Goal: Task Accomplishment & Management: Manage account settings

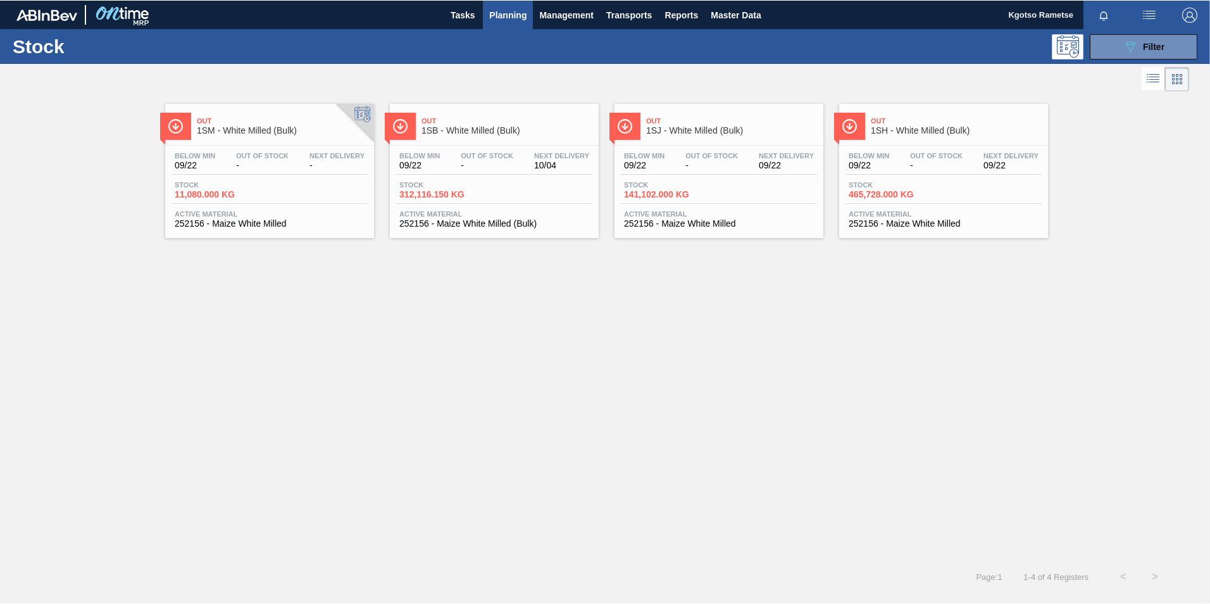
scroll to position [4, 0]
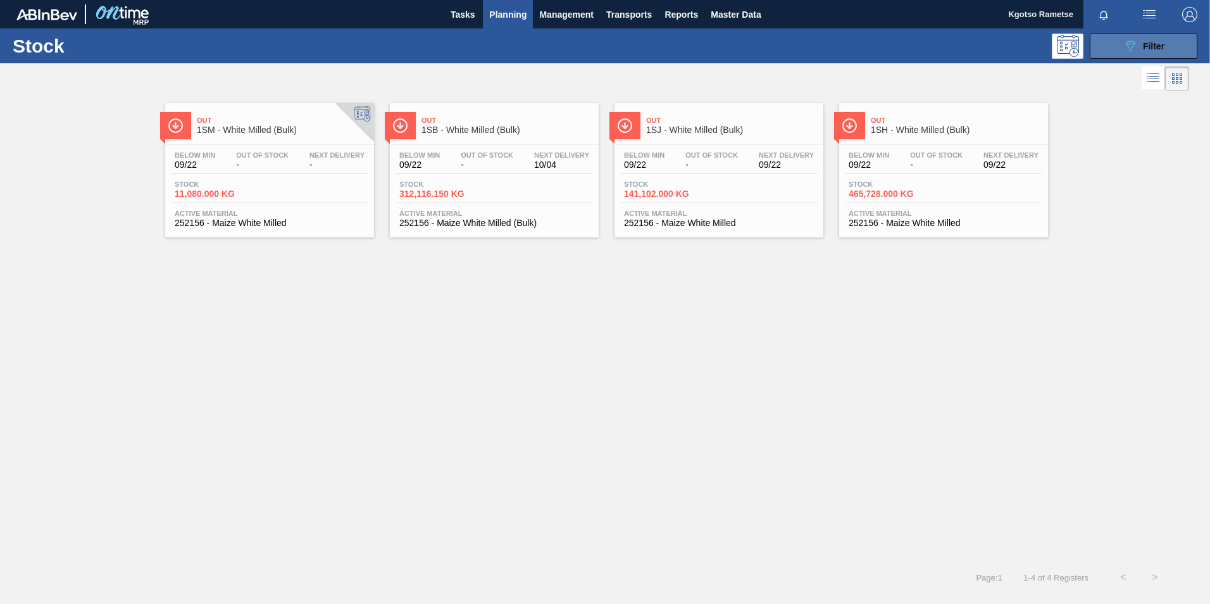
click at [804, 44] on span "Filter" at bounding box center [1154, 46] width 22 height 10
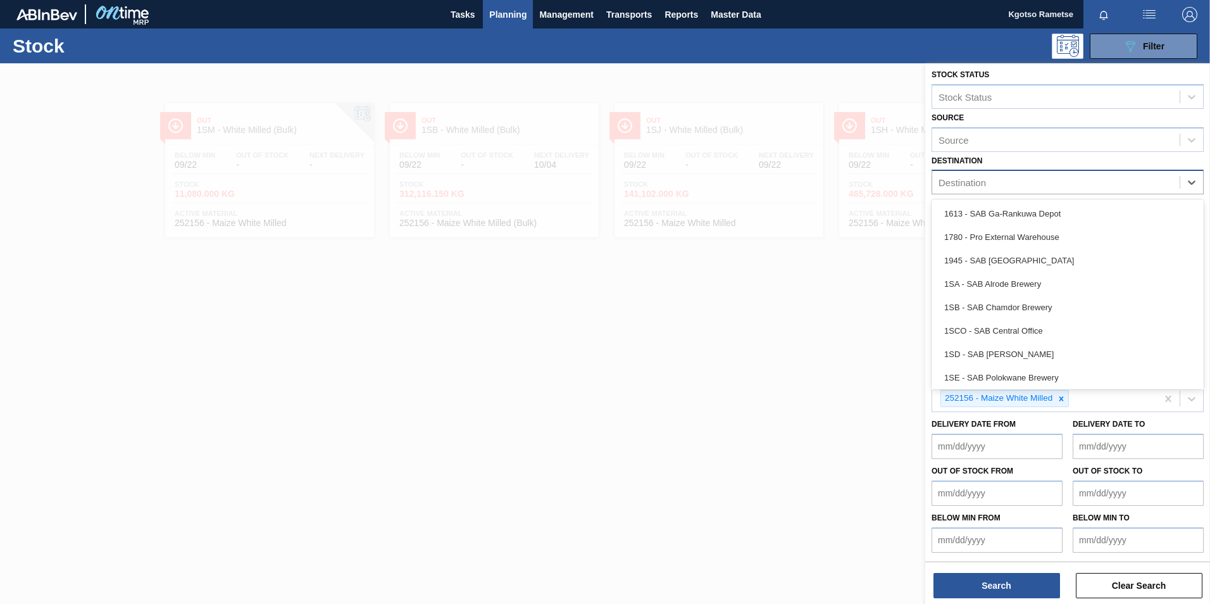
click at [804, 188] on div "Destination" at bounding box center [1055, 182] width 247 height 18
type input "1sb"
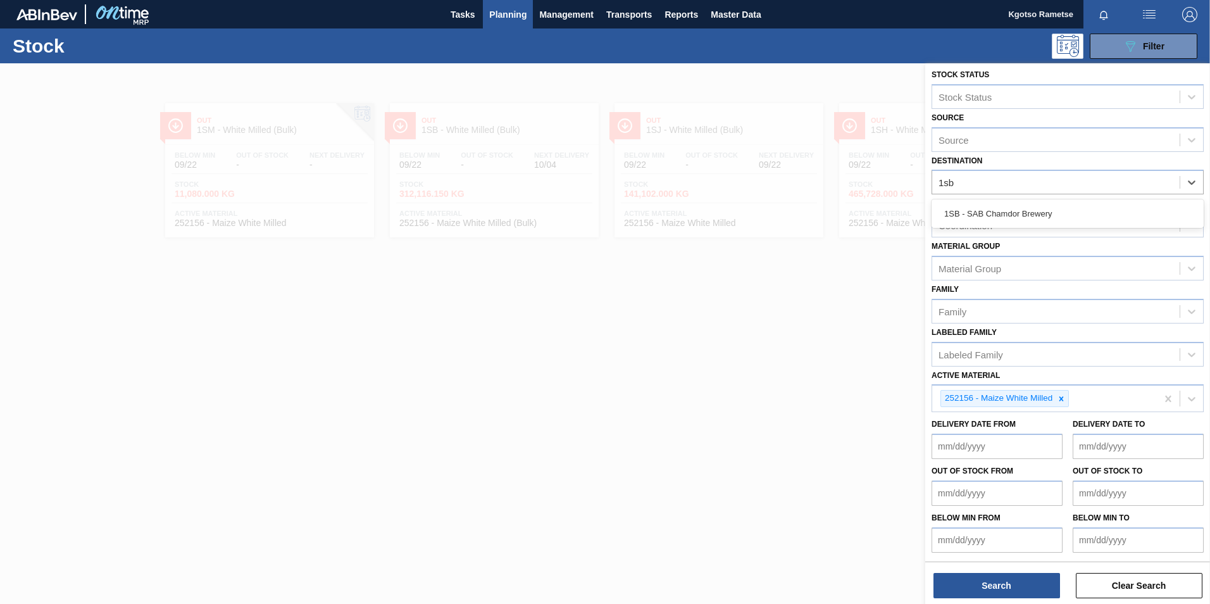
click at [804, 216] on div "1SB - SAB Chamdor Brewery" at bounding box center [1068, 213] width 272 height 23
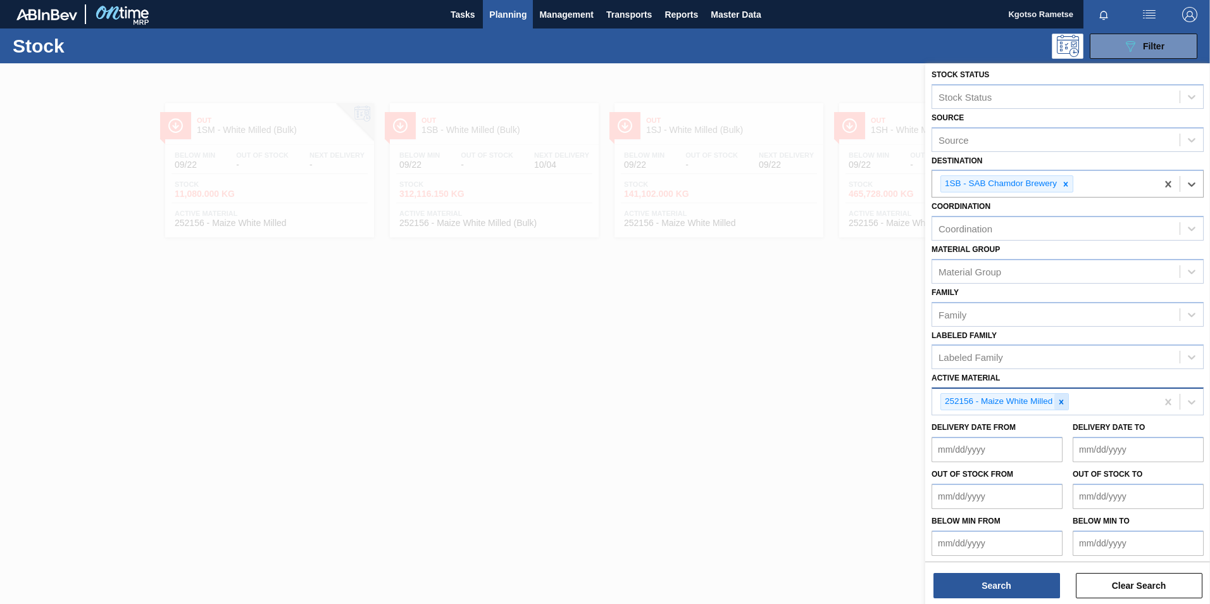
click at [804, 375] on icon at bounding box center [1061, 401] width 9 height 9
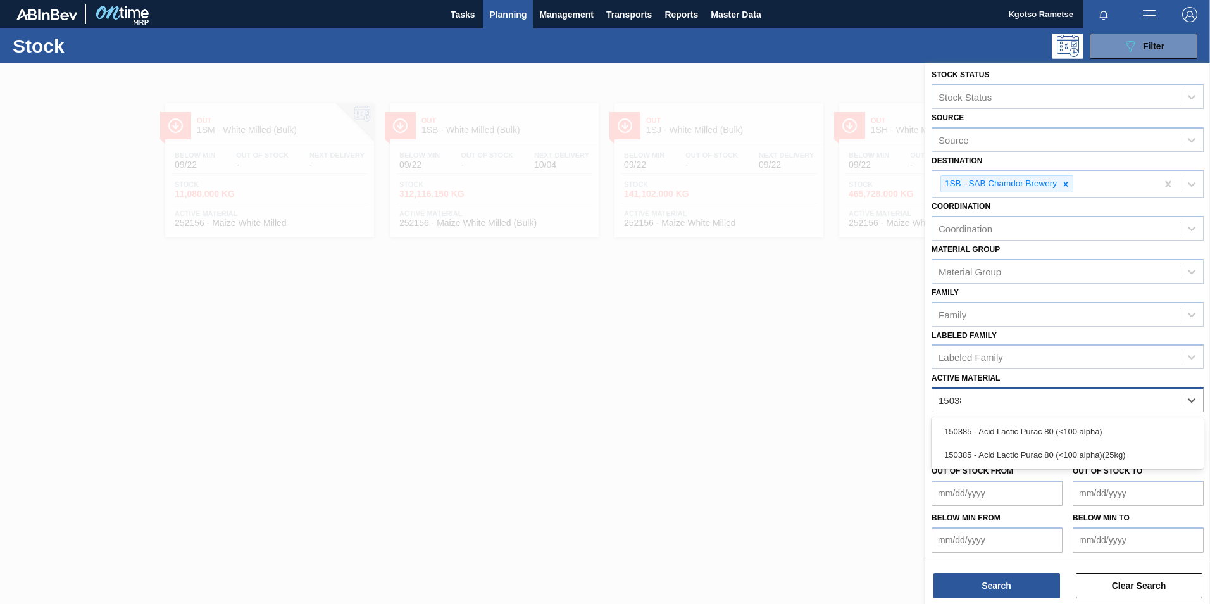
type Material "150385"
click at [804, 375] on div "150385 - Acid Lactic Purac 80 (<100 alpha)" at bounding box center [1068, 431] width 272 height 23
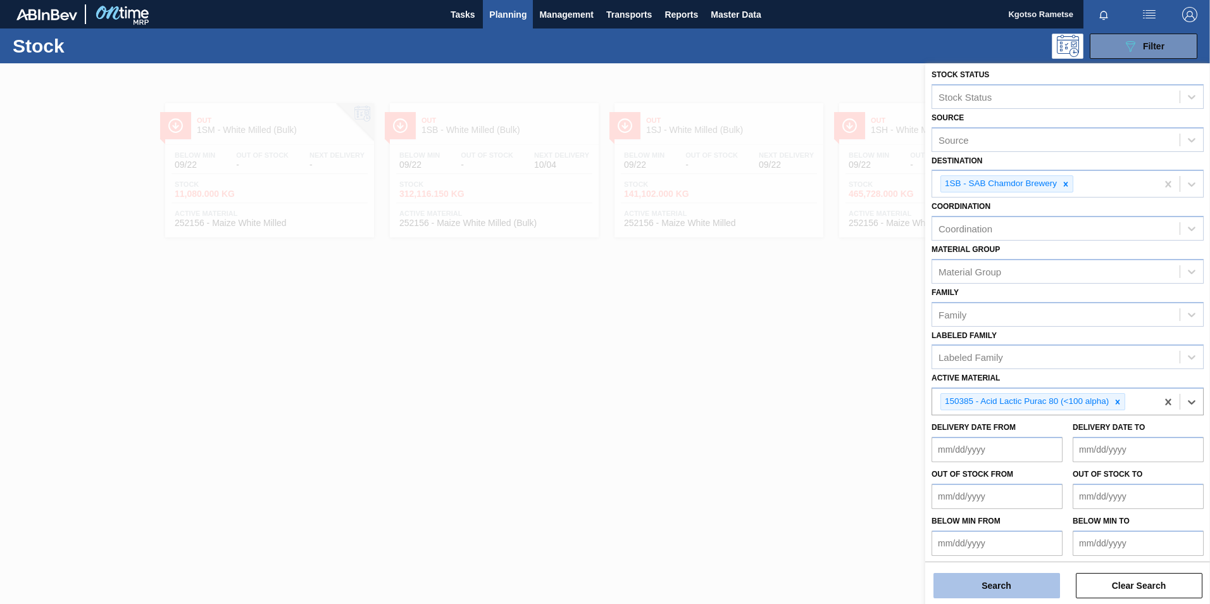
click at [804, 375] on button "Search" at bounding box center [996, 585] width 127 height 25
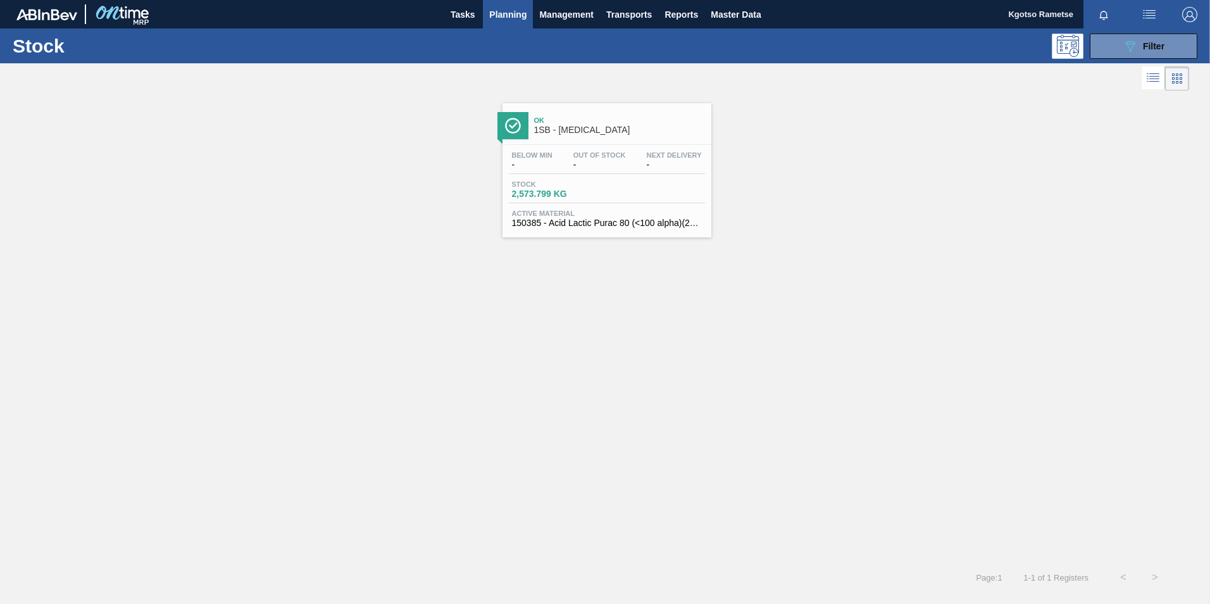
click at [620, 168] on span "-" at bounding box center [599, 164] width 53 height 9
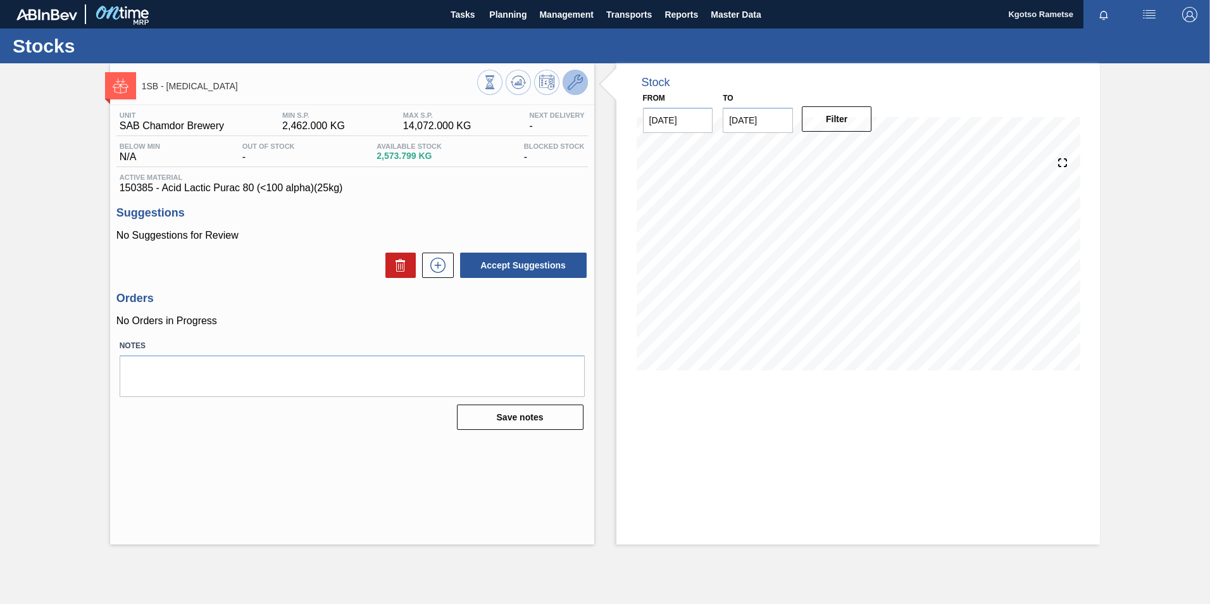
click at [571, 82] on icon at bounding box center [575, 82] width 15 height 15
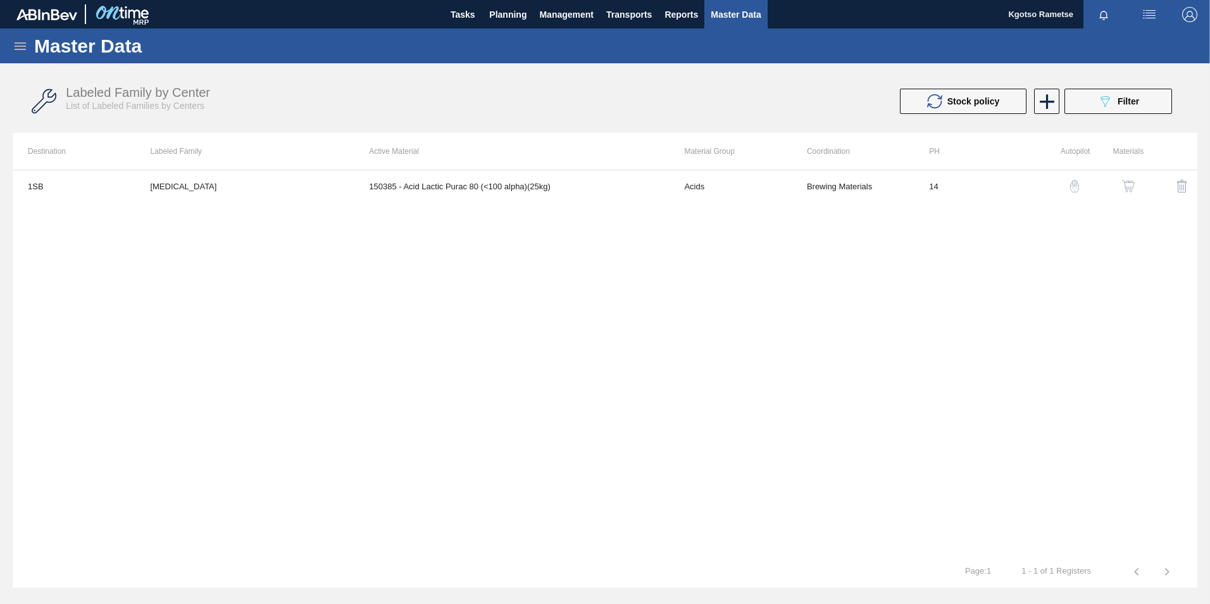
click at [804, 189] on img "button" at bounding box center [1128, 186] width 13 height 13
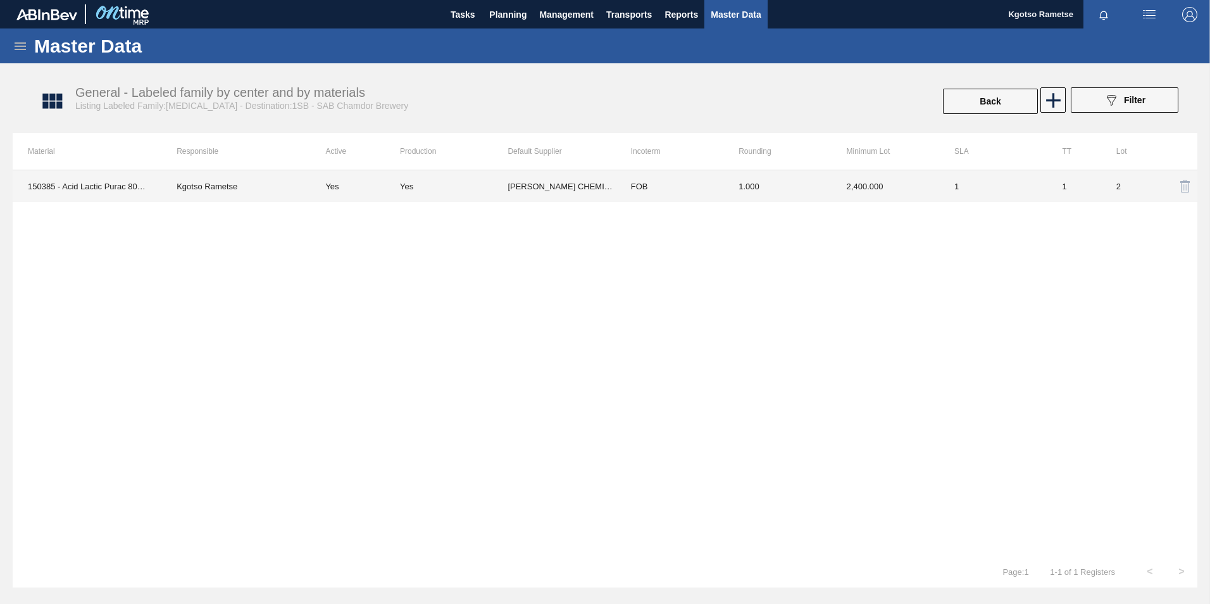
click at [496, 194] on td "Yes" at bounding box center [454, 186] width 108 height 32
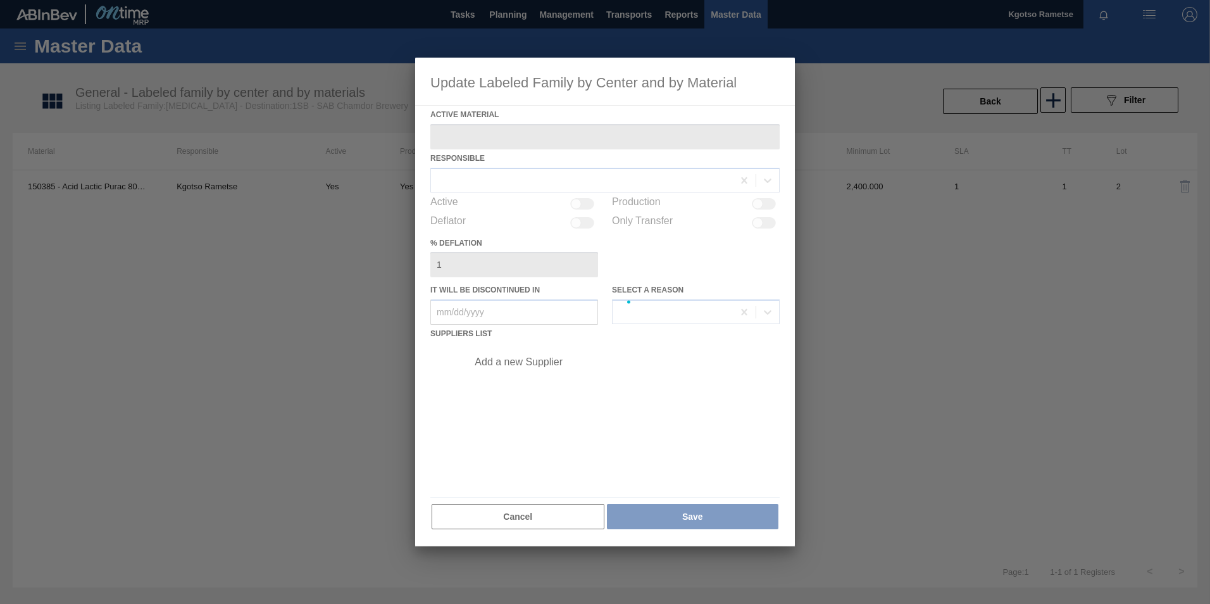
type Material "150385 - Acid Lactic Purac 80 (<100 alpha)(25kg)"
checkbox input "true"
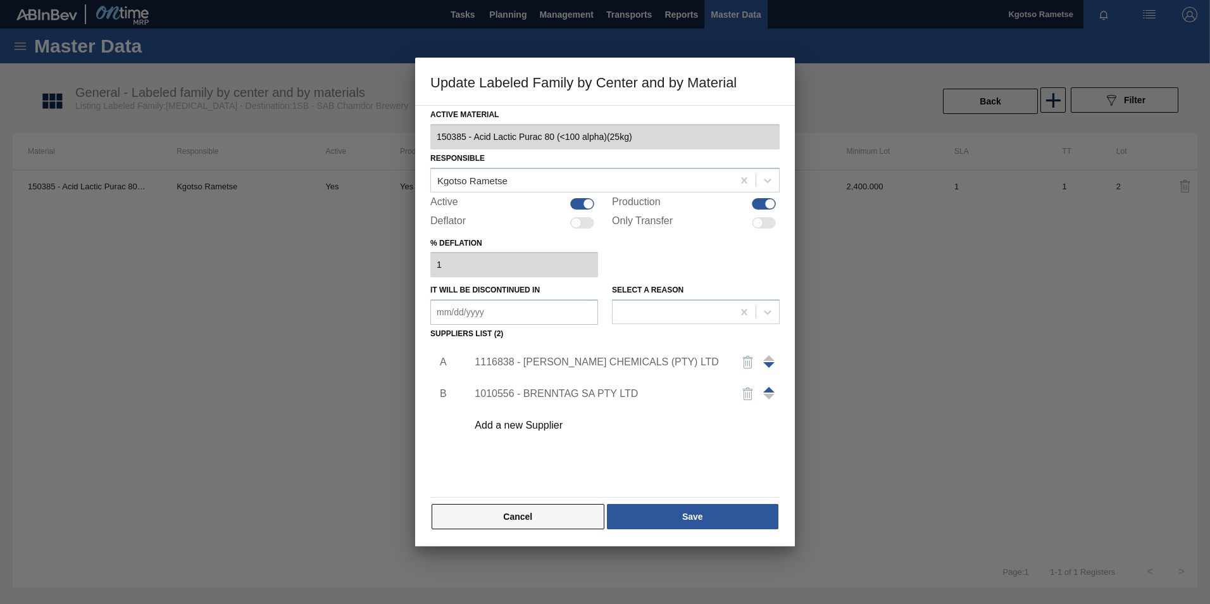
click at [551, 375] on button "Cancel" at bounding box center [518, 516] width 173 height 25
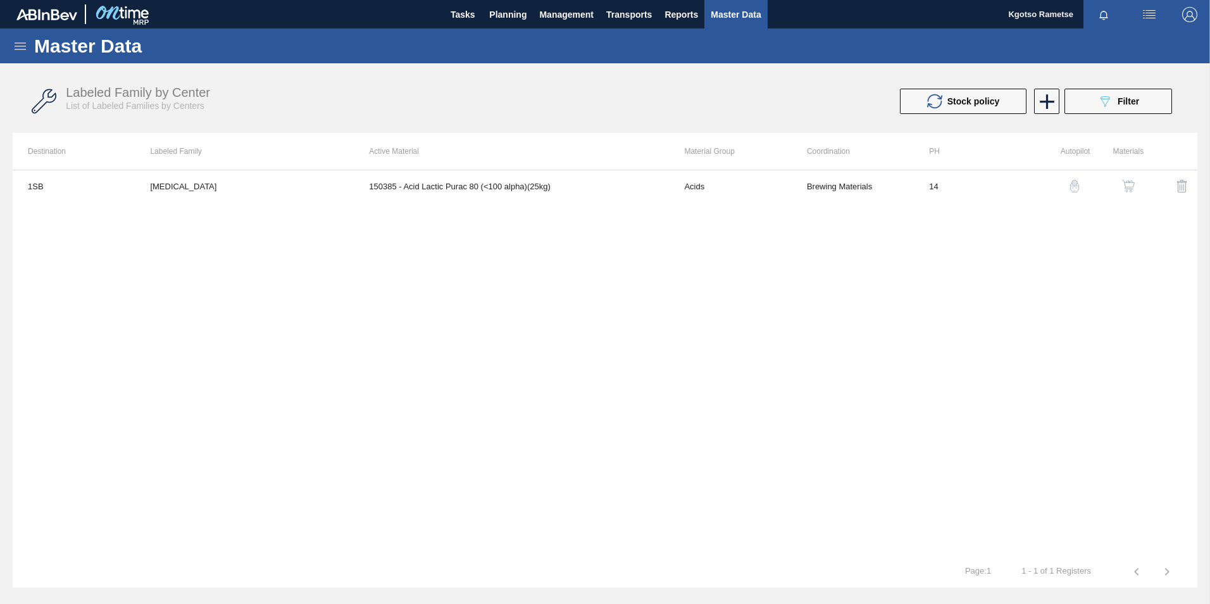
click at [496, 195] on td "150385 - Acid Lactic Purac 80 (<100 alpha)(25kg)" at bounding box center [511, 186] width 315 height 32
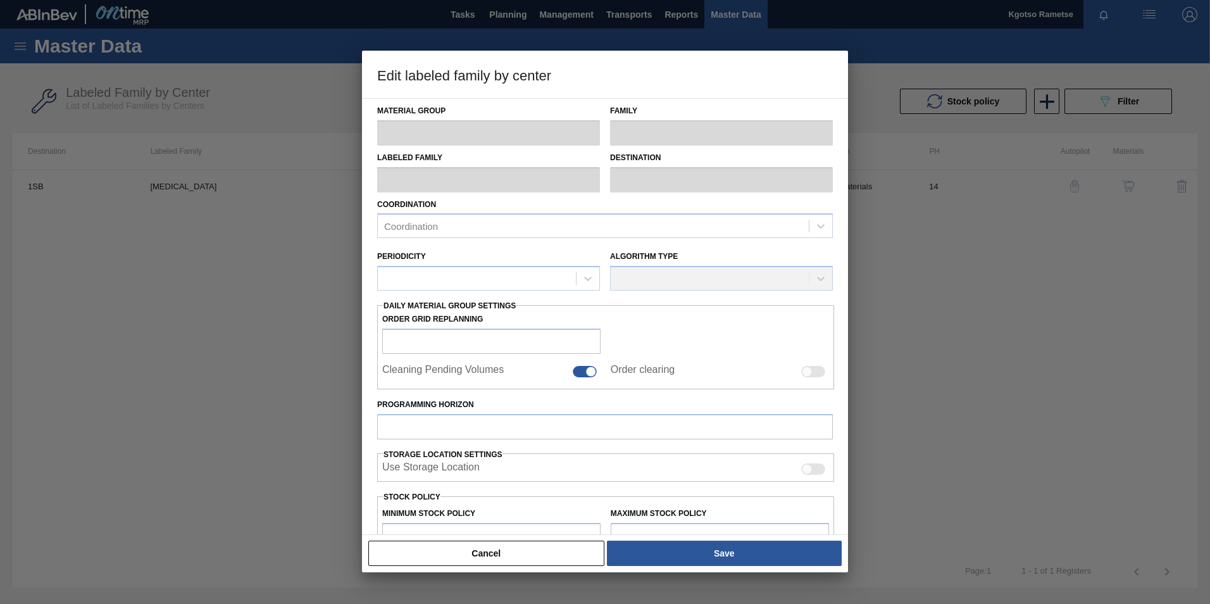
type input "Acids"
type input "Lactic"
type input "Lactic Acid"
type input "1SB - SAB Chamdor Brewery"
type input "14"
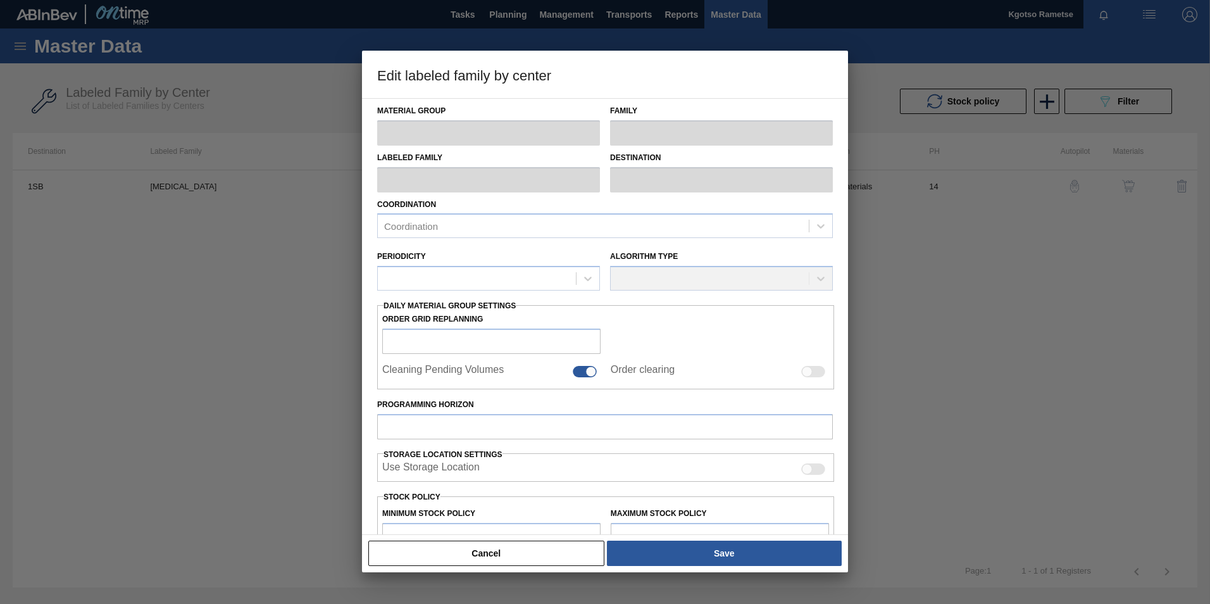
type input "2,462"
type input "14,072"
type input "0"
type input "2,462.000"
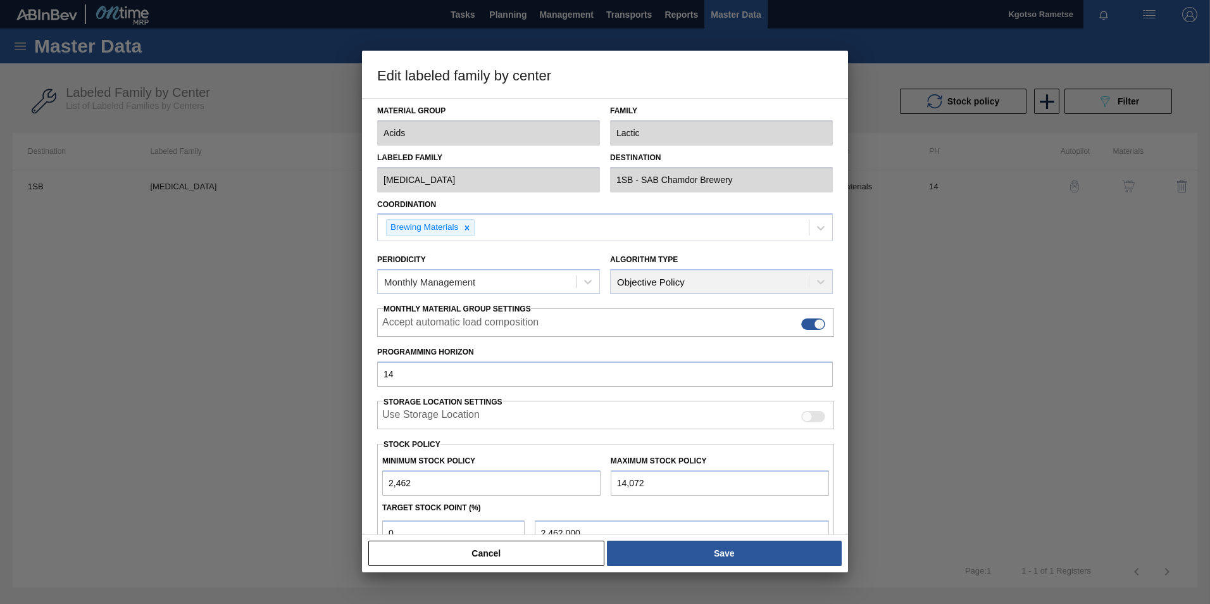
click at [389, 375] on input "2,462" at bounding box center [491, 482] width 218 height 25
type input "12,462"
type input "12,462.000"
type input "12,462"
drag, startPoint x: 430, startPoint y: 521, endPoint x: 216, endPoint y: 528, distance: 213.4
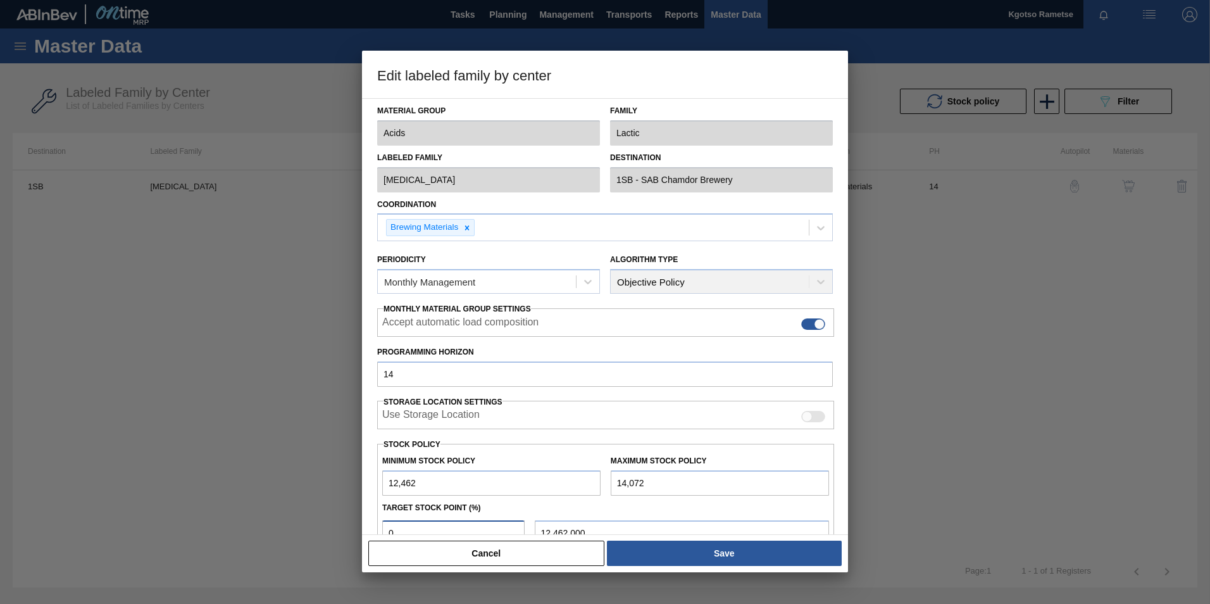
click at [216, 375] on div "Edit labeled family by center Material Group Acids Family Lactic Labeled Family…" at bounding box center [605, 302] width 1210 height 604
type input "1"
type input "12,478.100"
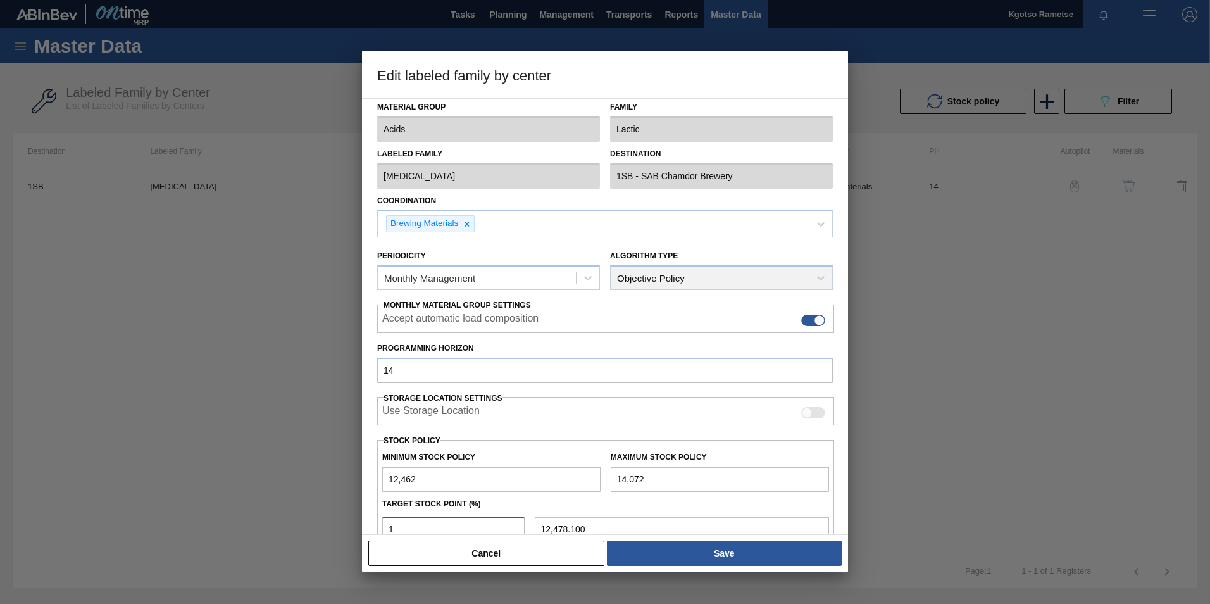
type input "10"
type input "12,623.000"
type input "100"
type input "14,072.000"
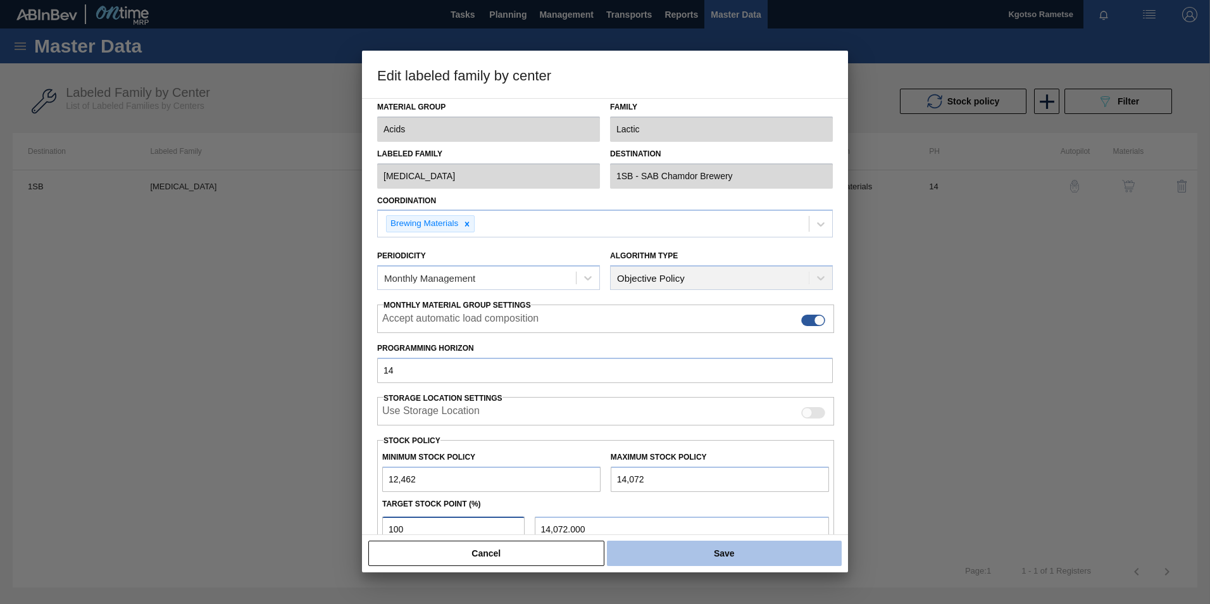
type input "100"
click at [720, 375] on button "Save" at bounding box center [724, 552] width 235 height 25
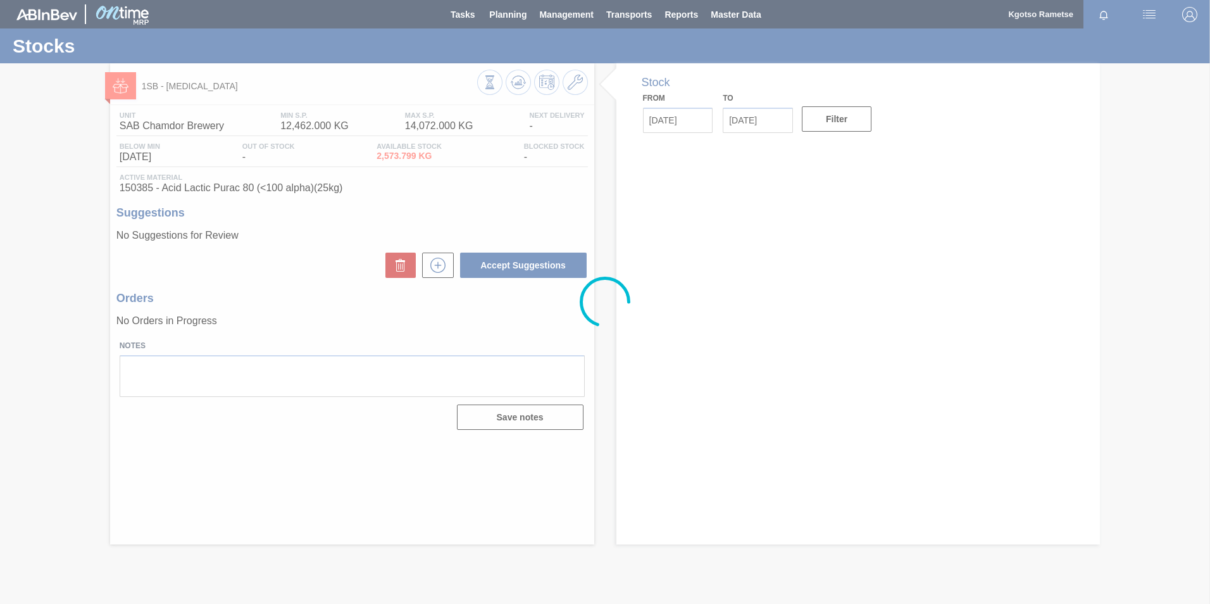
click at [523, 88] on div at bounding box center [605, 302] width 1210 height 604
click at [513, 84] on icon at bounding box center [518, 82] width 15 height 15
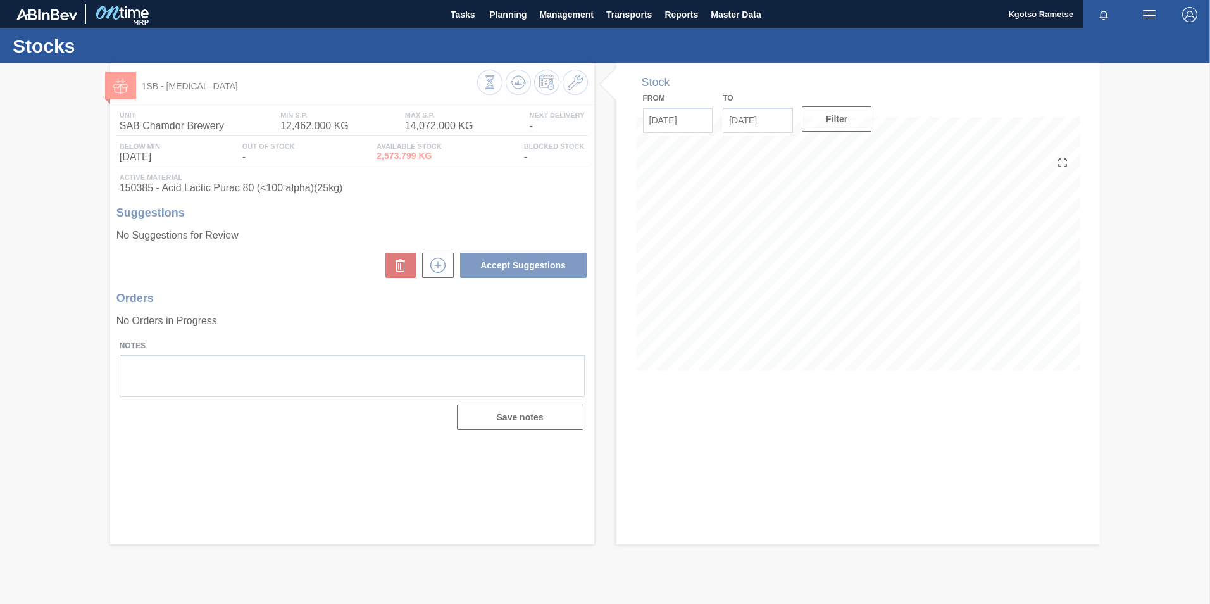
click at [513, 84] on div at bounding box center [605, 333] width 1210 height 540
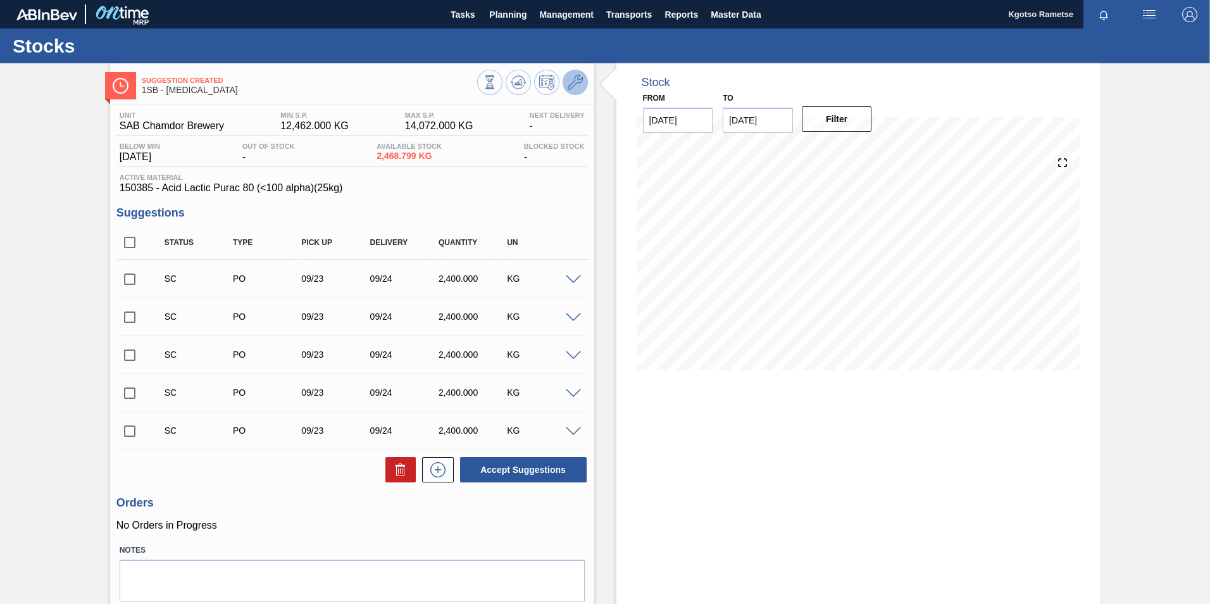
click at [580, 88] on icon at bounding box center [575, 82] width 15 height 15
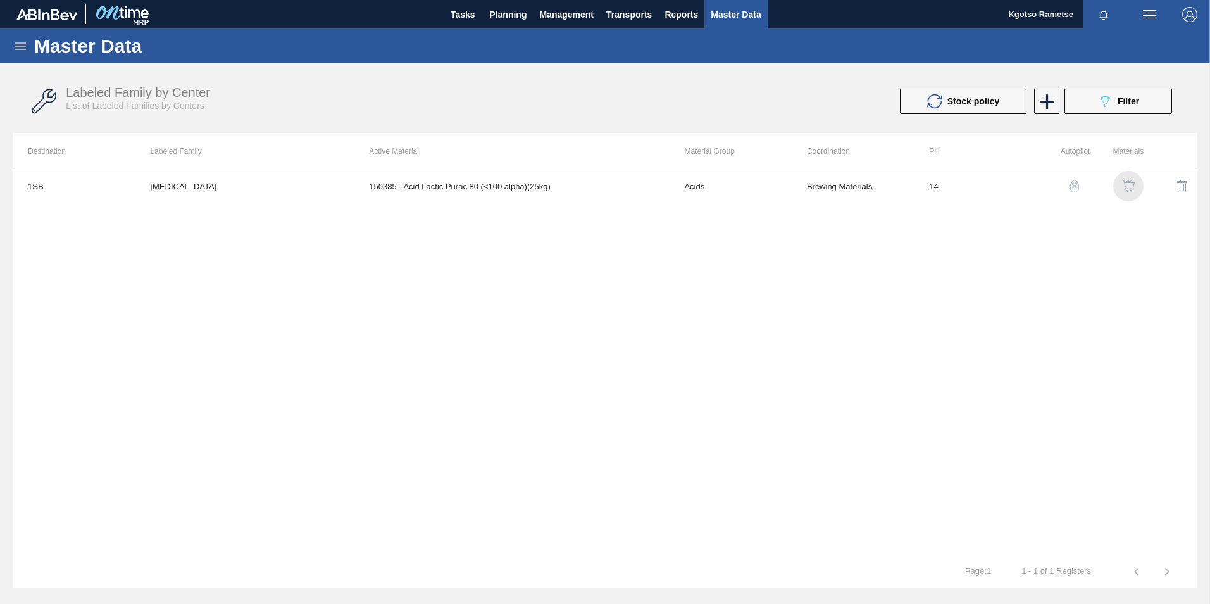
click at [804, 184] on img "button" at bounding box center [1128, 186] width 13 height 13
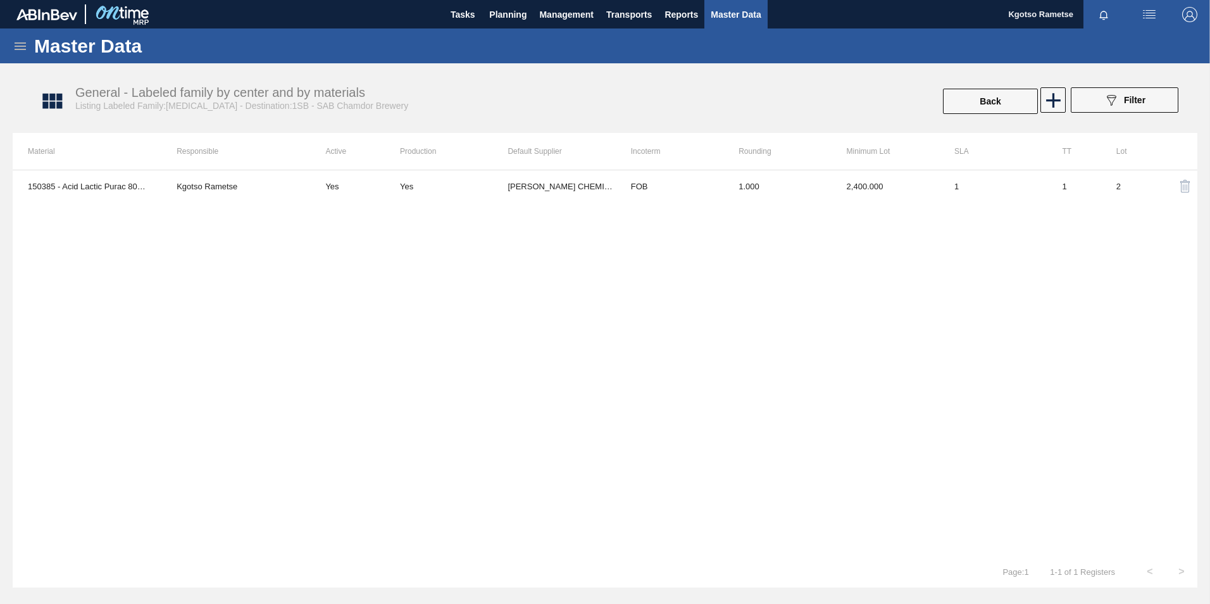
click at [804, 163] on th "Rounding" at bounding box center [777, 151] width 108 height 37
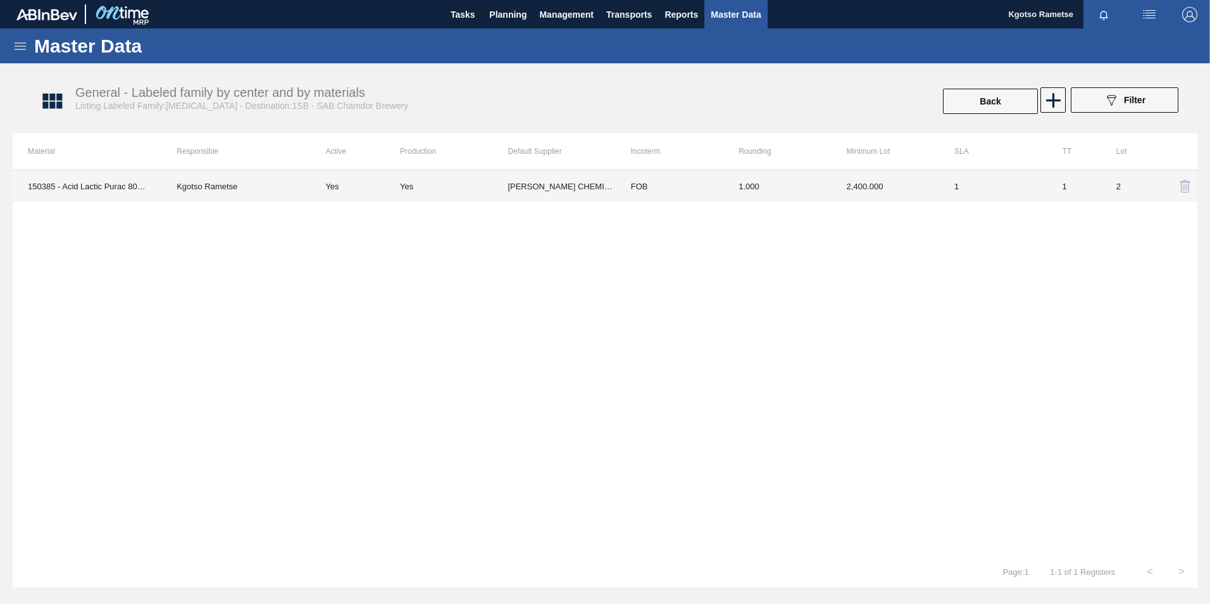
click at [776, 189] on td "1.000" at bounding box center [777, 186] width 108 height 32
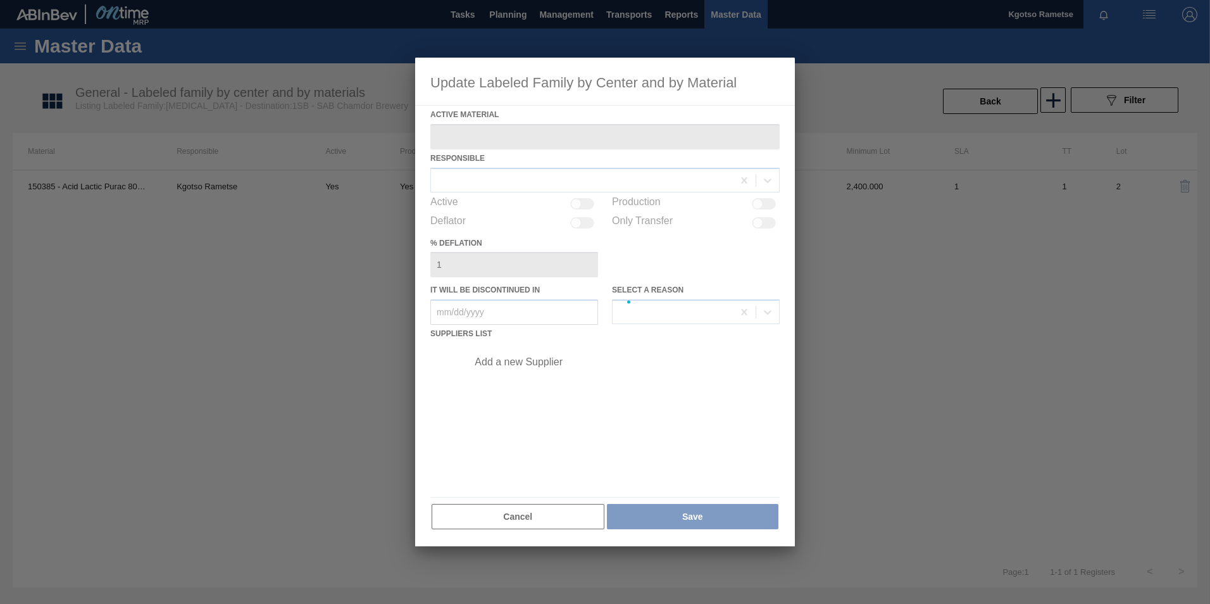
type Material "150385 - Acid Lactic Purac 80 (<100 alpha)(25kg)"
checkbox input "true"
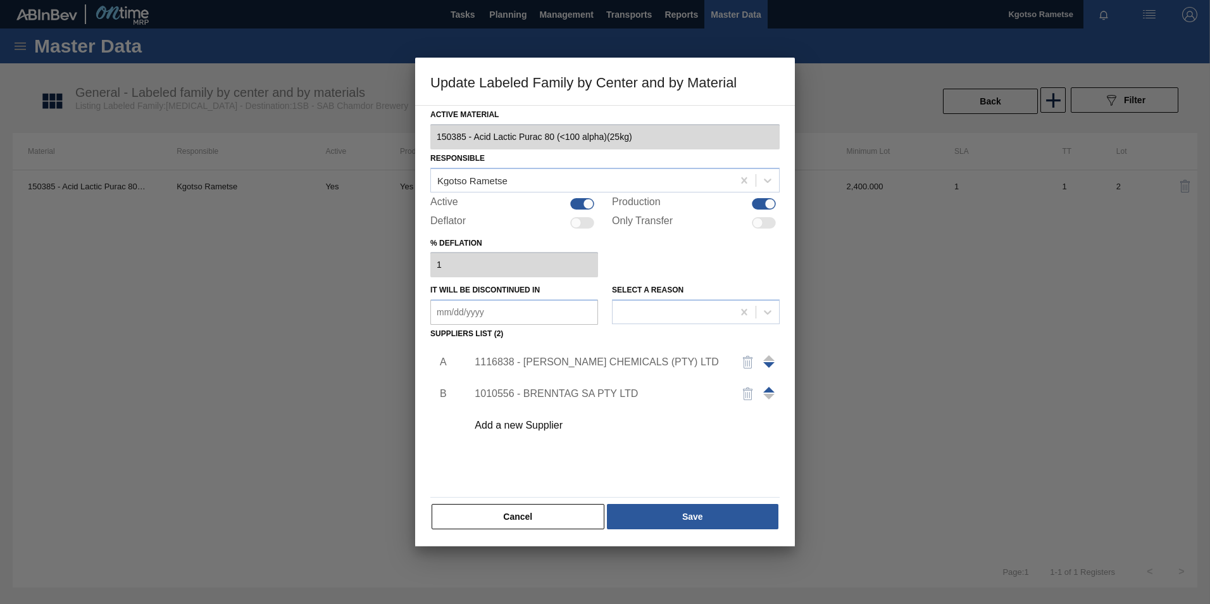
click at [546, 358] on div "1116838 - BRAGAN CHEMICALS (PTY) LTD" at bounding box center [599, 361] width 248 height 11
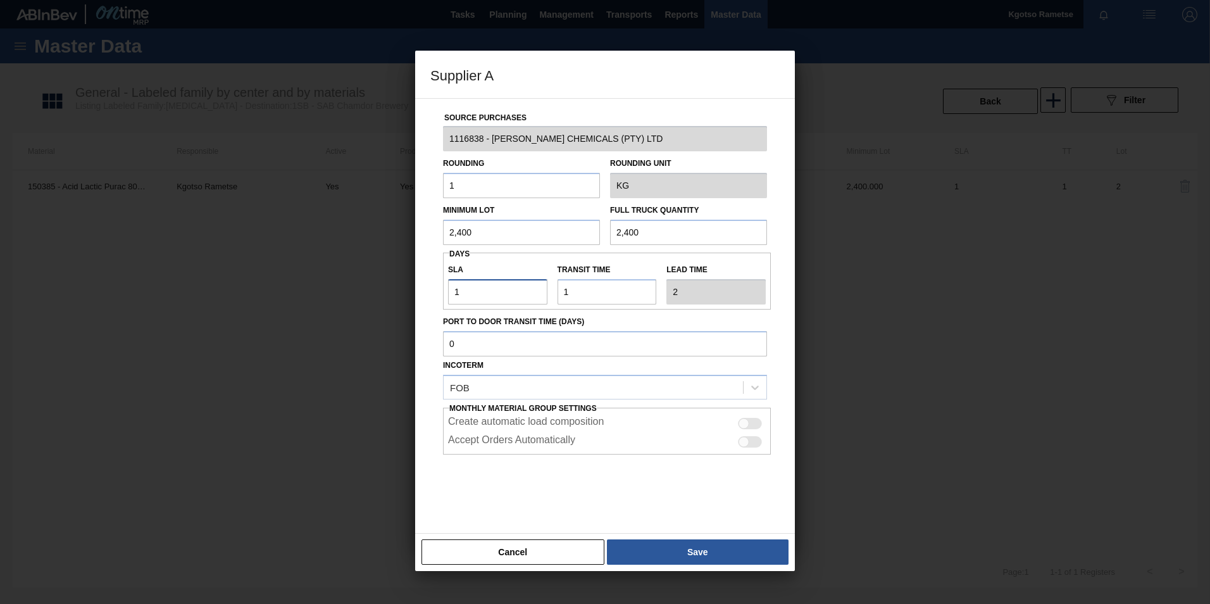
drag, startPoint x: 472, startPoint y: 294, endPoint x: 323, endPoint y: 275, distance: 150.6
click at [323, 275] on div "Supplier A Source Purchases 1116838 - BRAGAN CHEMICALS (PTY) LTD Rounding 1 Rou…" at bounding box center [605, 302] width 1210 height 604
type input "3"
type input "4"
type input "3"
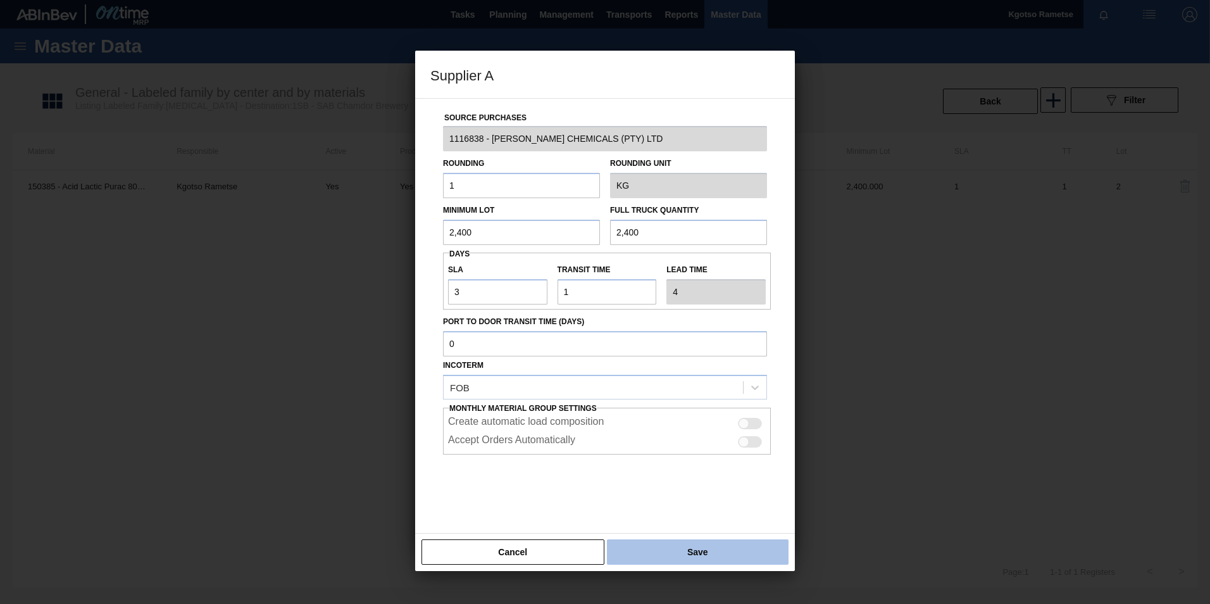
click at [713, 375] on button "Save" at bounding box center [698, 551] width 182 height 25
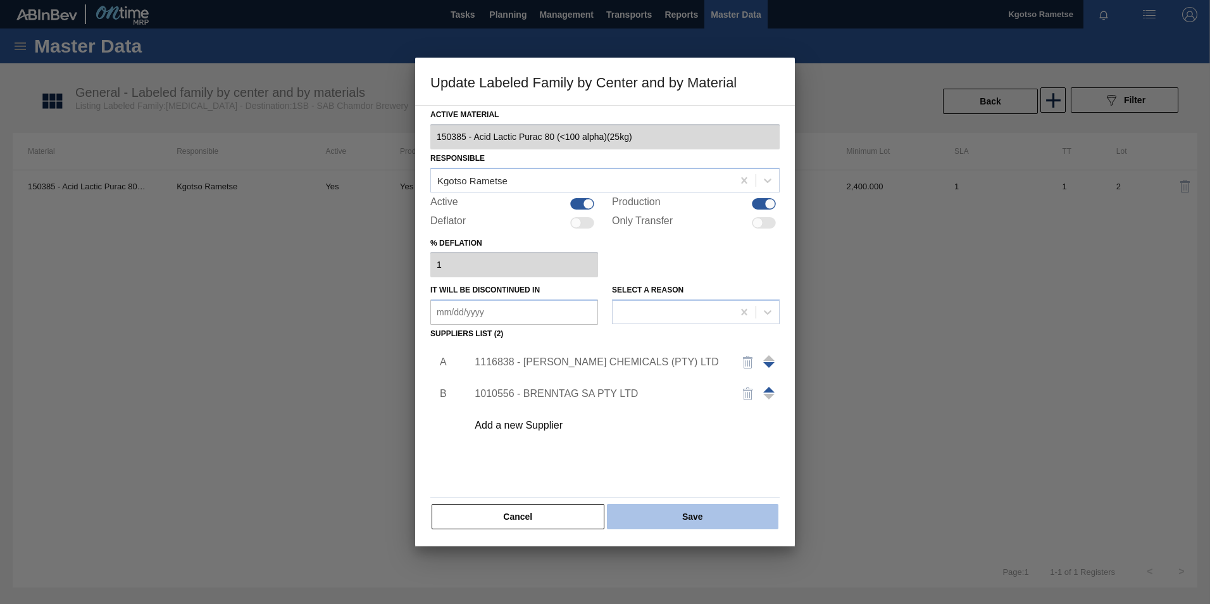
click at [687, 375] on button "Save" at bounding box center [692, 516] width 171 height 25
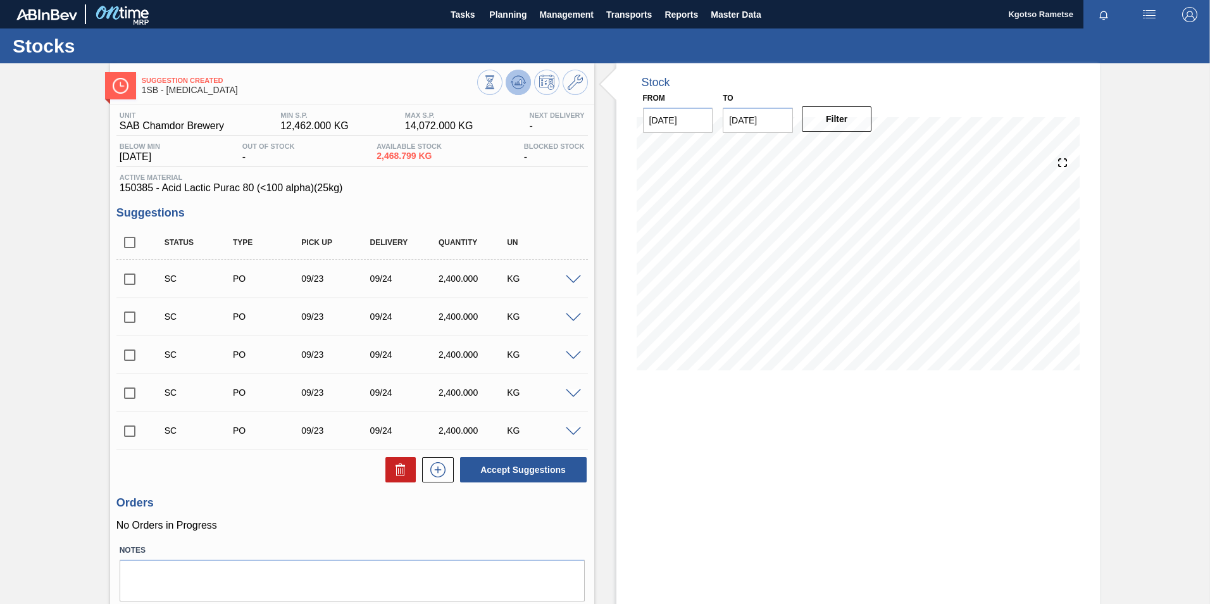
click at [520, 77] on icon at bounding box center [518, 79] width 13 height 7
click at [498, 29] on div "Stocks" at bounding box center [605, 45] width 1210 height 35
click at [497, 22] on span "Planning" at bounding box center [507, 14] width 37 height 15
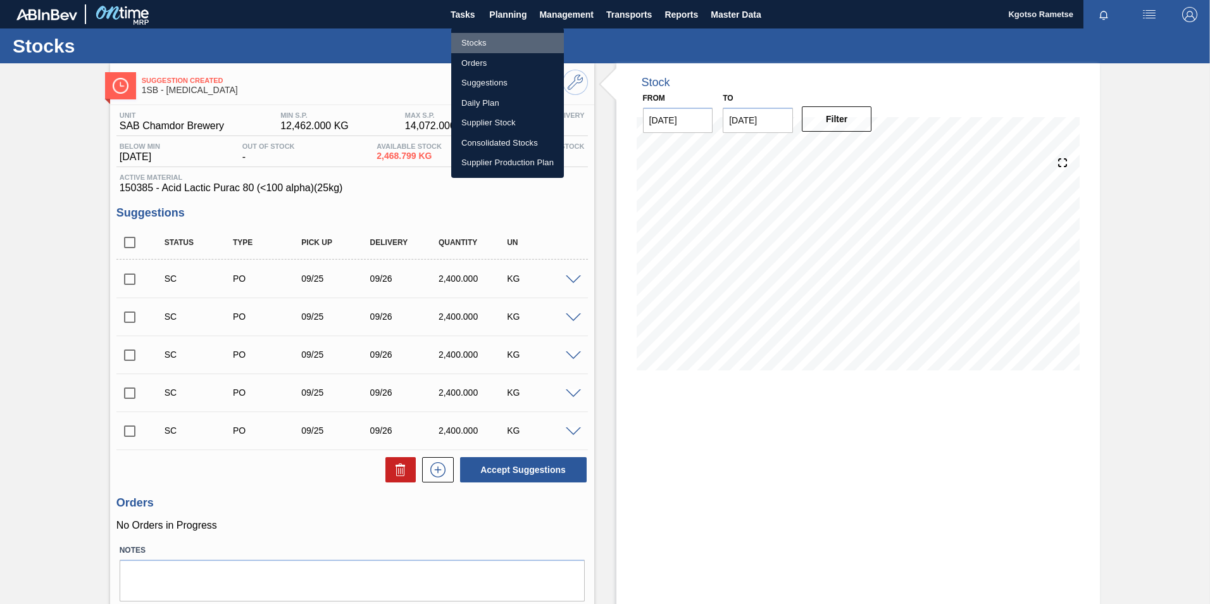
click at [482, 42] on li "Stocks" at bounding box center [507, 43] width 113 height 20
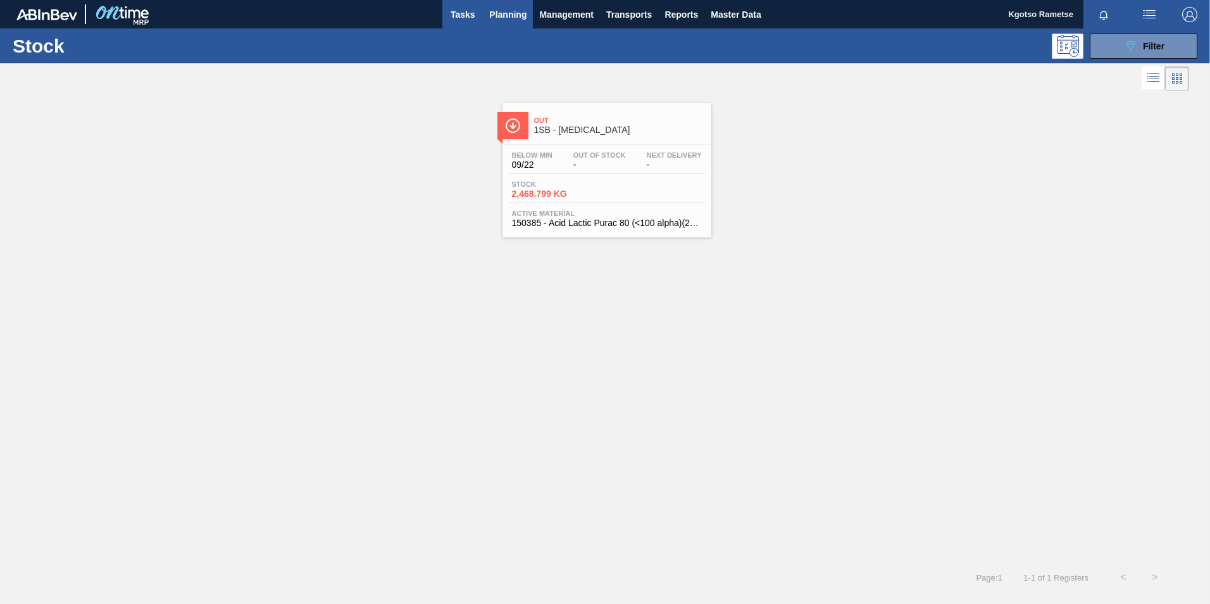
click at [461, 15] on span "Tasks" at bounding box center [463, 14] width 28 height 15
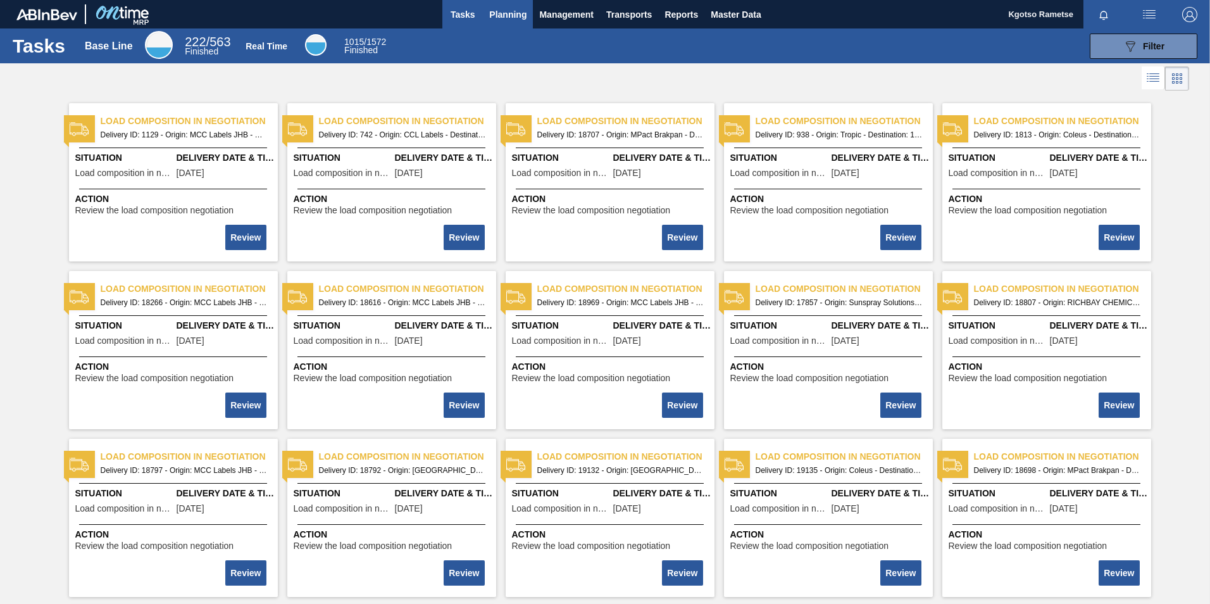
click at [520, 20] on span "Planning" at bounding box center [507, 14] width 37 height 15
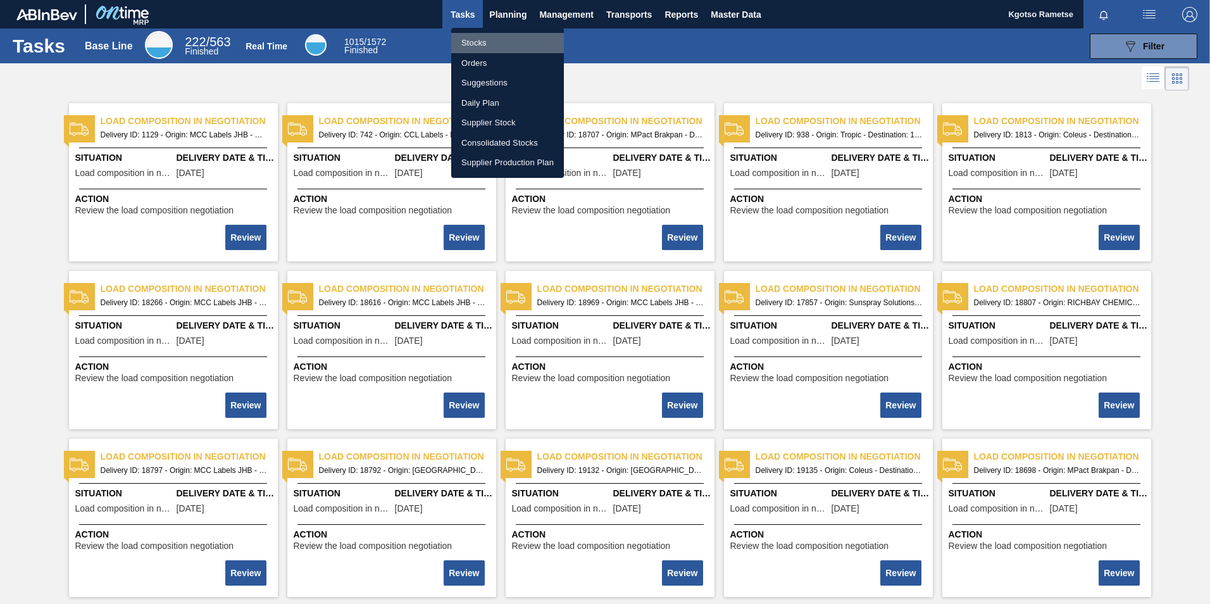
click at [473, 44] on li "Stocks" at bounding box center [507, 43] width 113 height 20
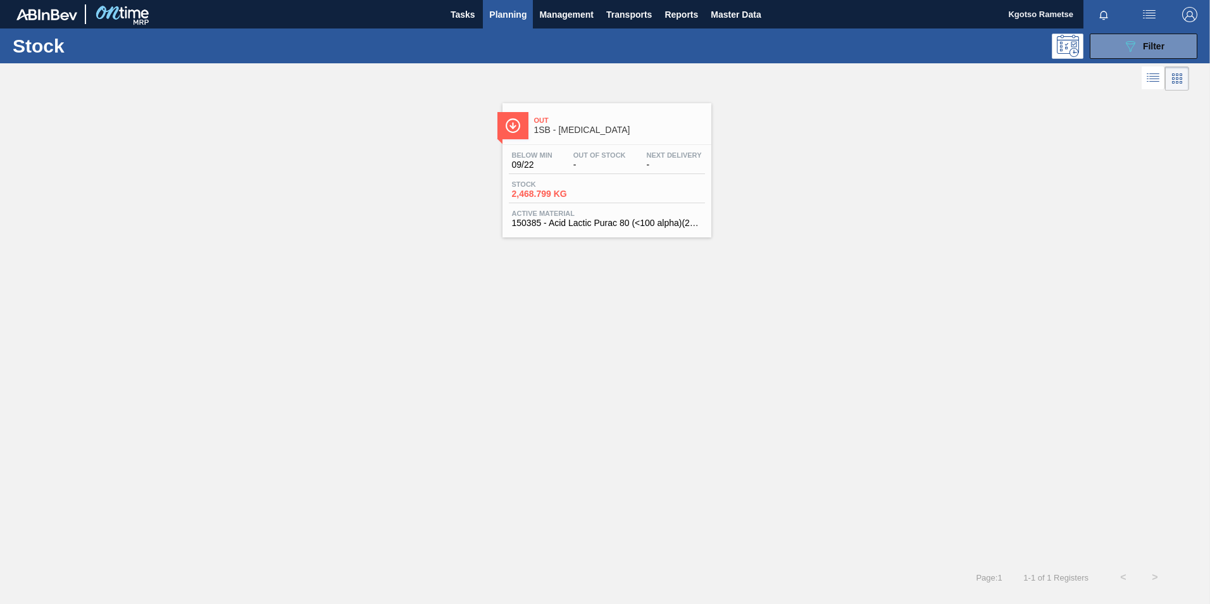
click at [497, 52] on div "089F7B8B-B2A5-4AFE-B5C0-19BA573D28AC Filter" at bounding box center [703, 46] width 1002 height 25
click at [804, 57] on button "089F7B8B-B2A5-4AFE-B5C0-19BA573D28AC Filter" at bounding box center [1144, 46] width 108 height 25
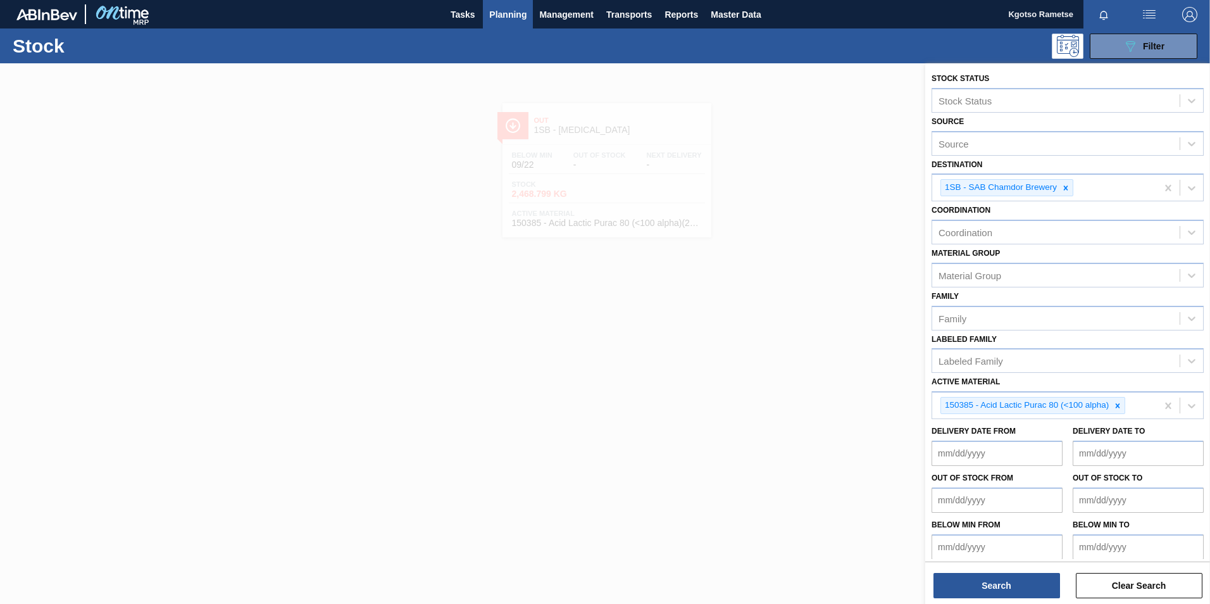
click at [804, 375] on div "Active Material 150385 - Acid Lactic Purac 80 (<100 alpha)" at bounding box center [1068, 396] width 272 height 46
click at [804, 188] on div at bounding box center [1066, 188] width 14 height 16
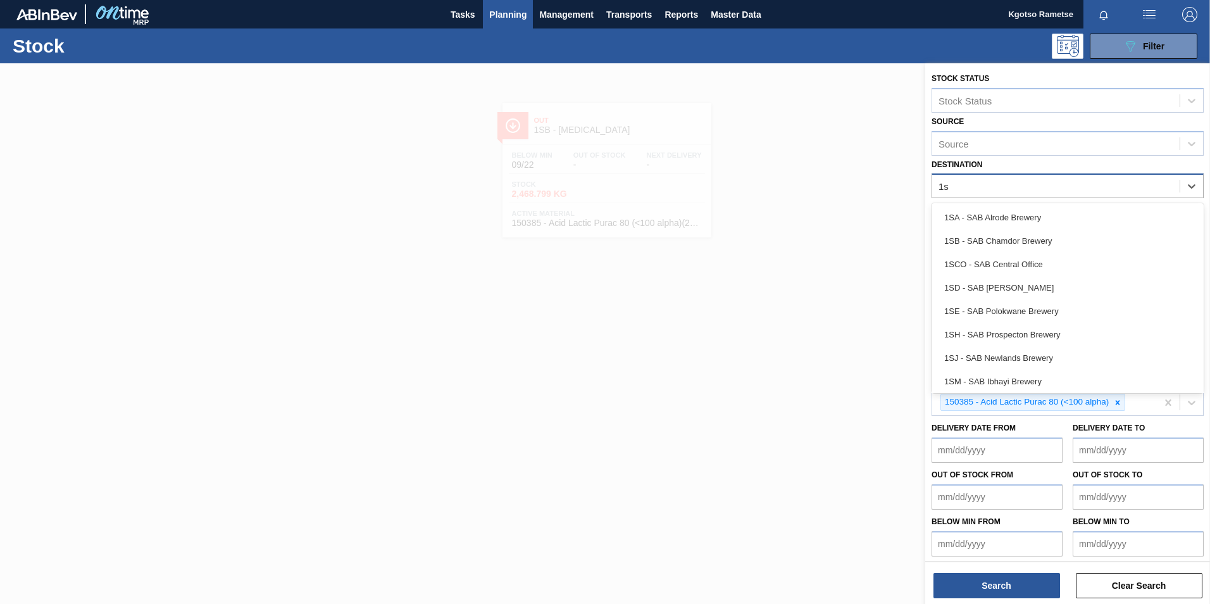
type input "1sj"
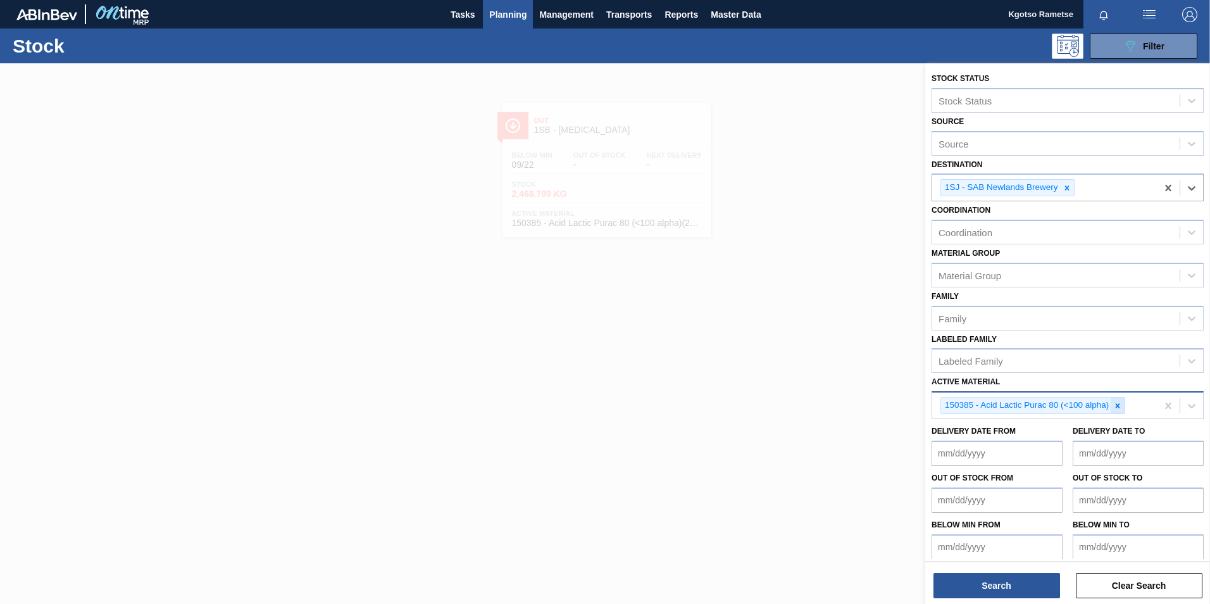
click at [804, 375] on icon at bounding box center [1117, 405] width 9 height 9
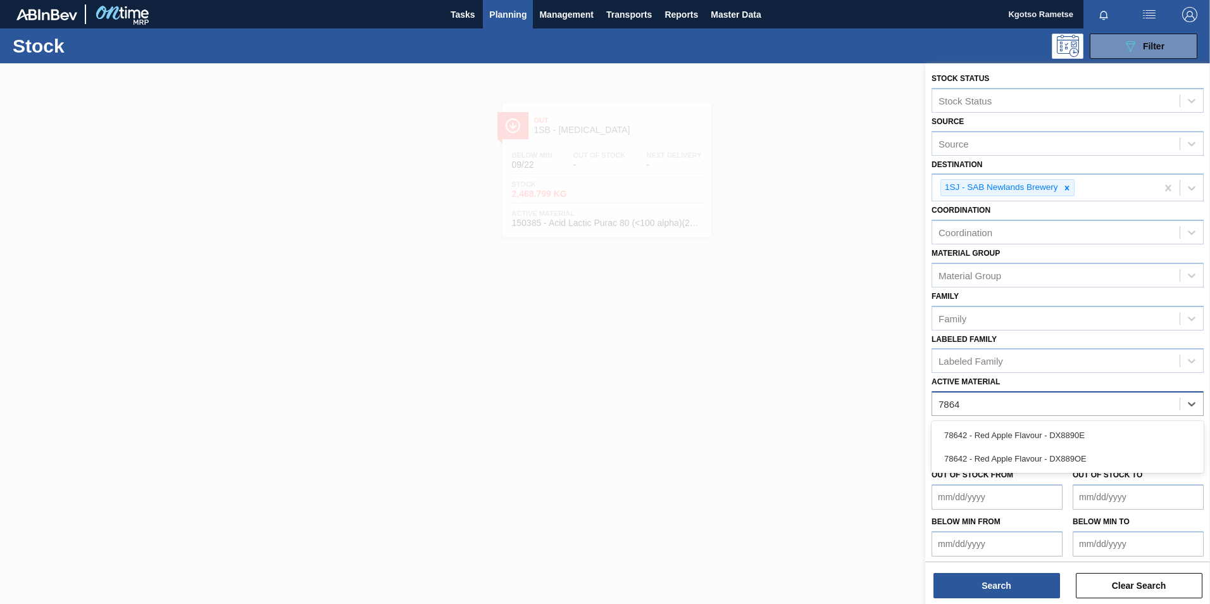
type Material "78642"
type Material "155038"
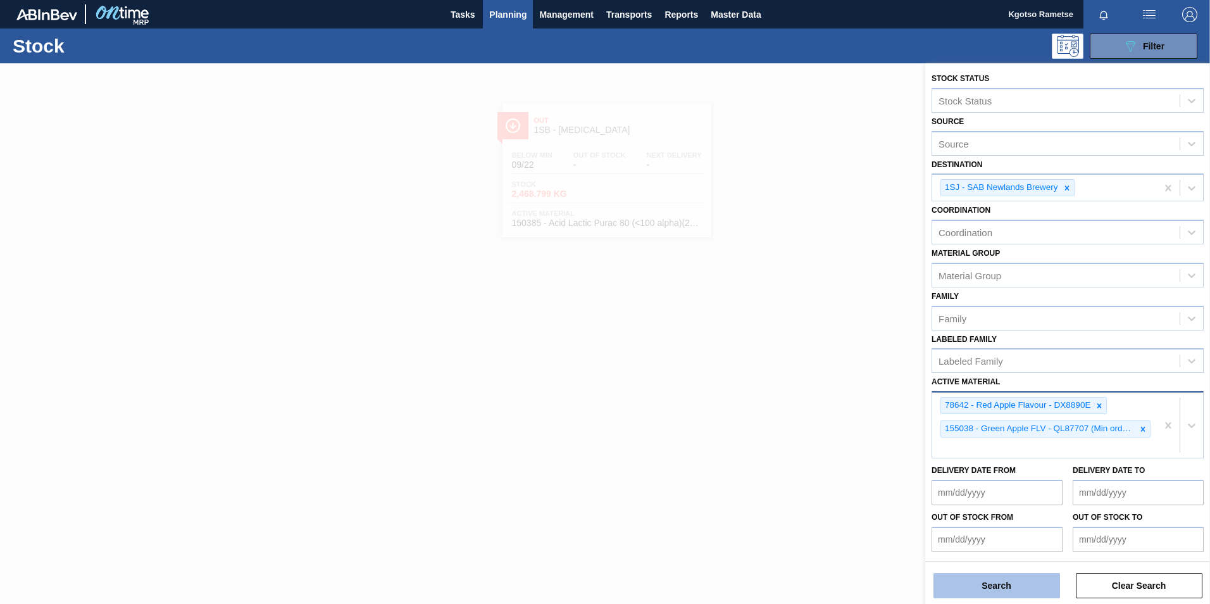
click at [804, 375] on button "Search" at bounding box center [996, 585] width 127 height 25
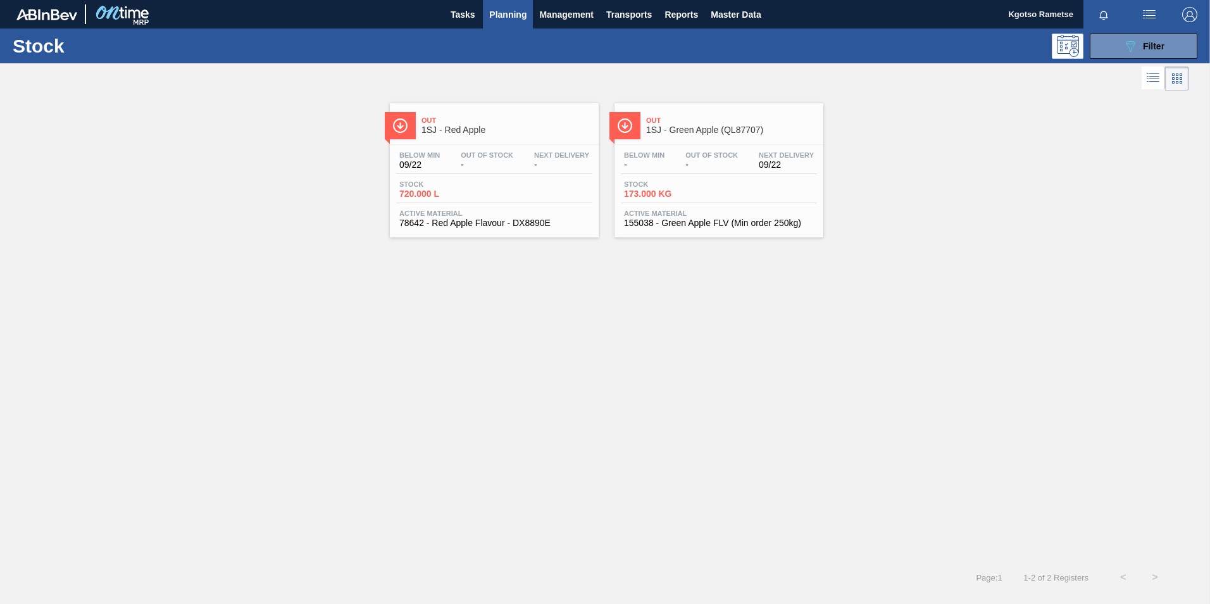
click at [521, 147] on div "Below Min 09/22 Out Of Stock - Next Delivery - Stock 720.000 L Active Material …" at bounding box center [494, 188] width 209 height 86
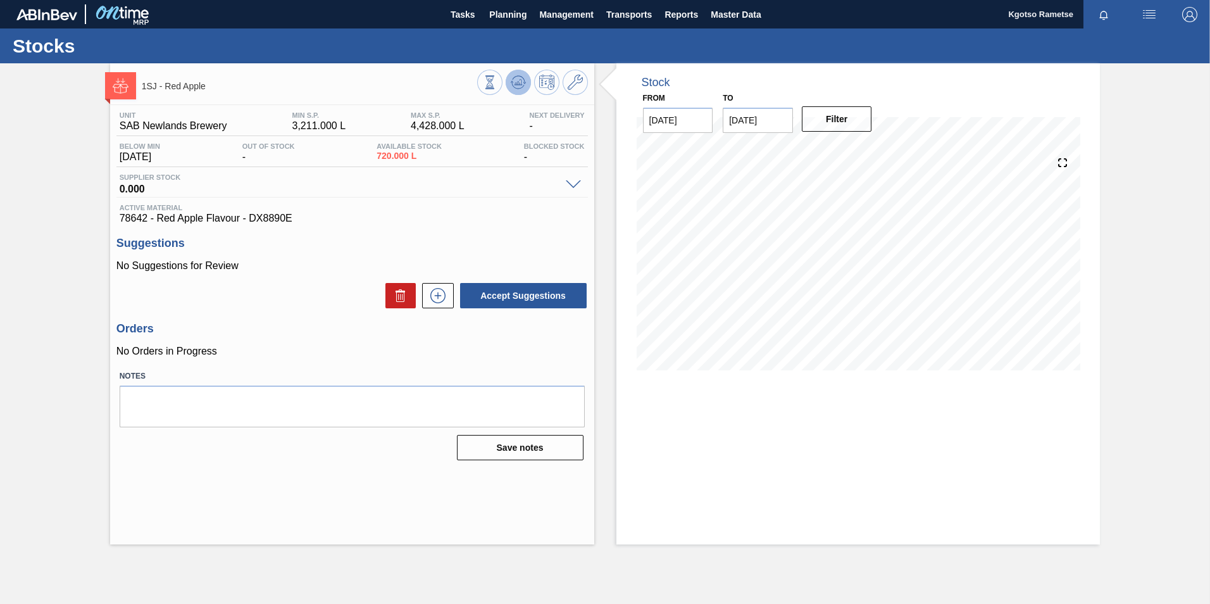
click at [520, 80] on icon at bounding box center [518, 82] width 15 height 15
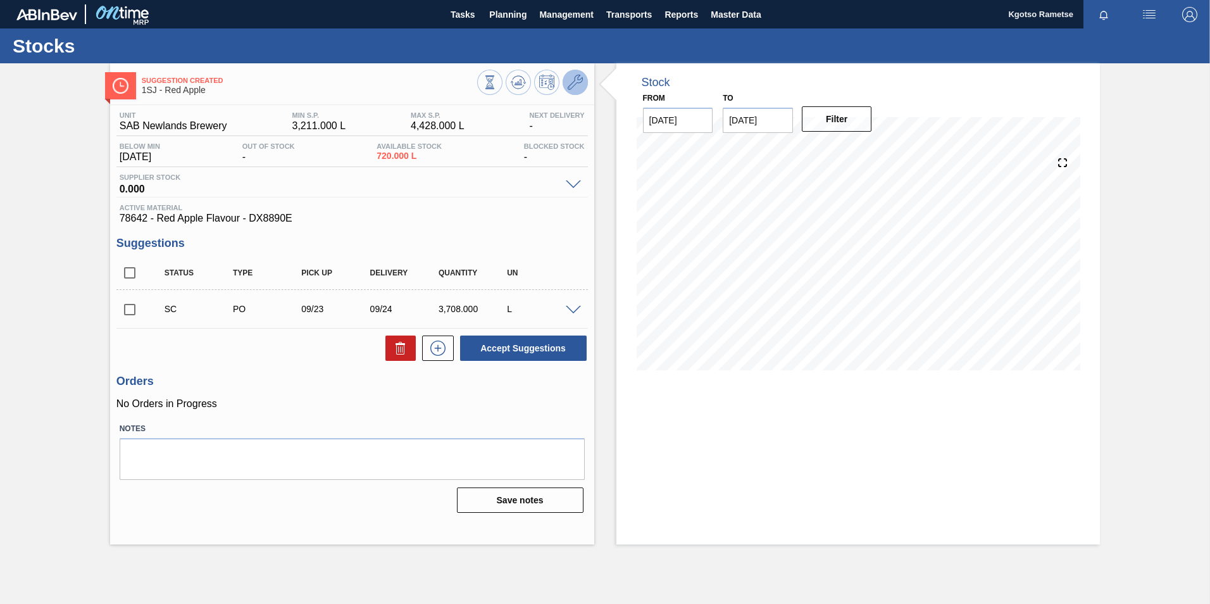
click at [583, 78] on button at bounding box center [575, 82] width 25 height 25
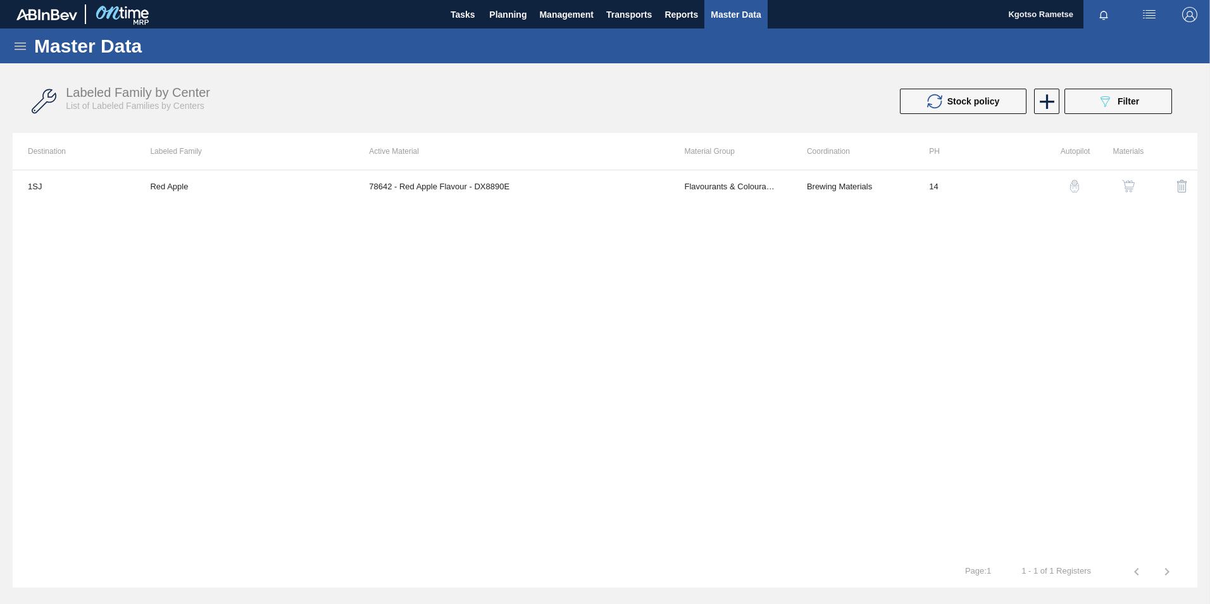
click at [804, 178] on button "button" at bounding box center [1128, 186] width 30 height 30
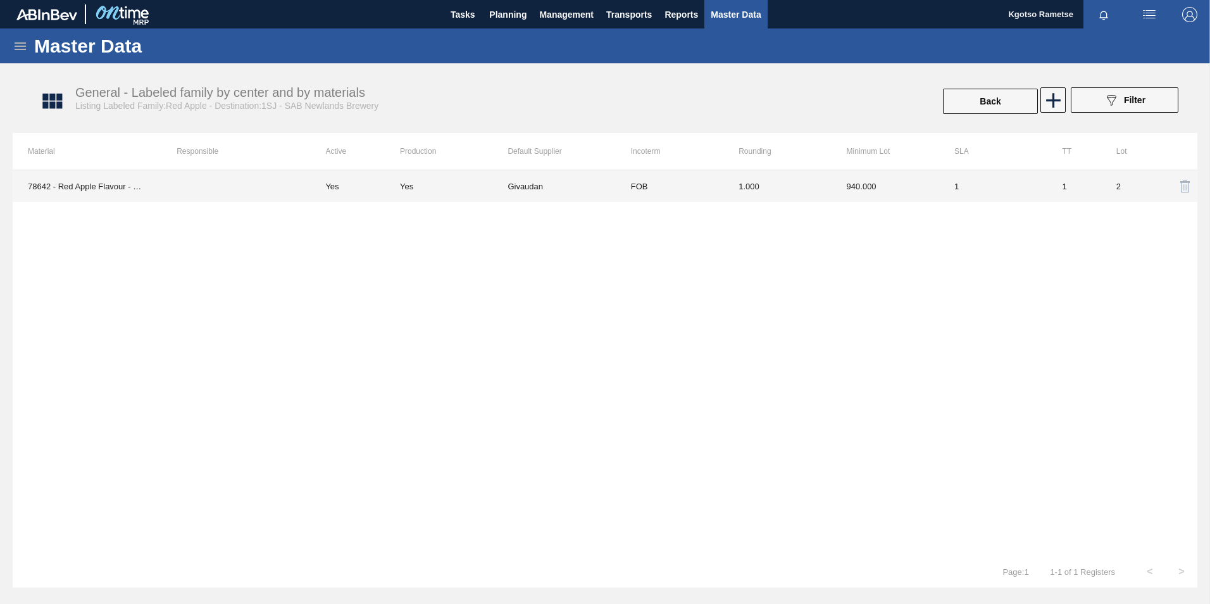
click at [804, 192] on td "940.000" at bounding box center [886, 186] width 108 height 32
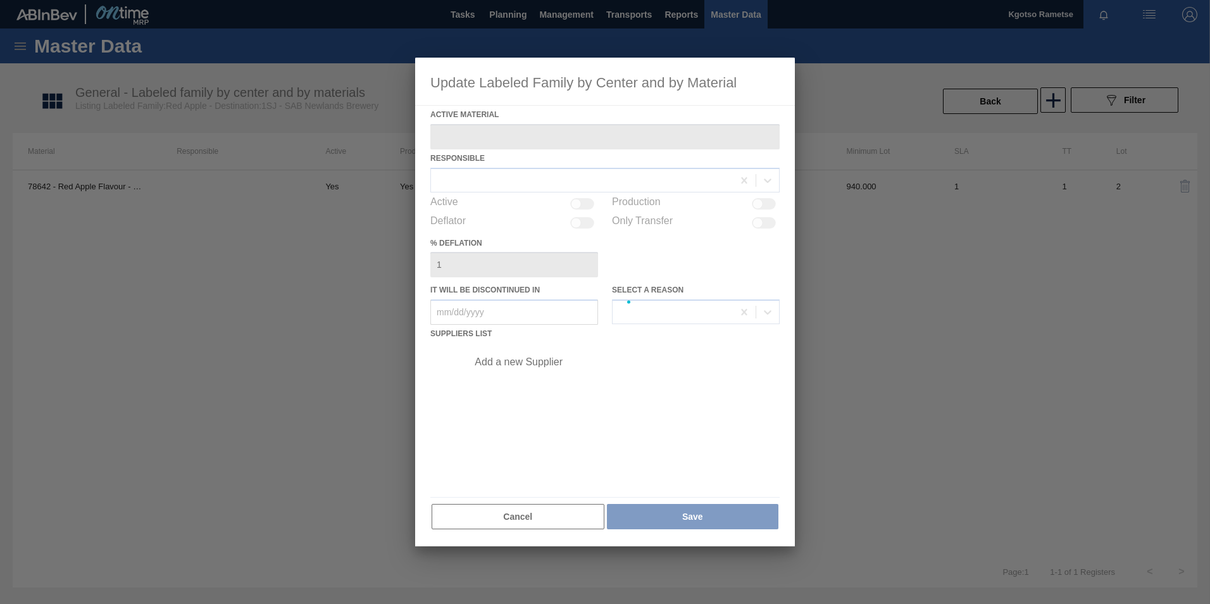
type Material "78642 - Red Apple Flavour - DX8890E"
checkbox input "true"
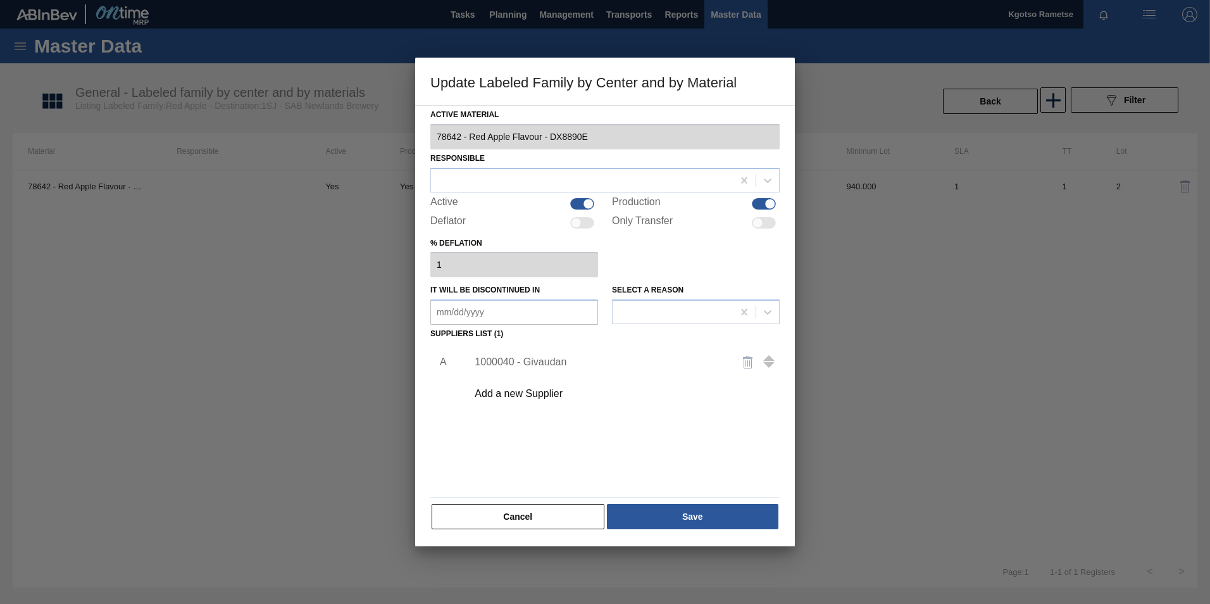
click at [529, 363] on div "1000040 - Givaudan" at bounding box center [599, 361] width 248 height 11
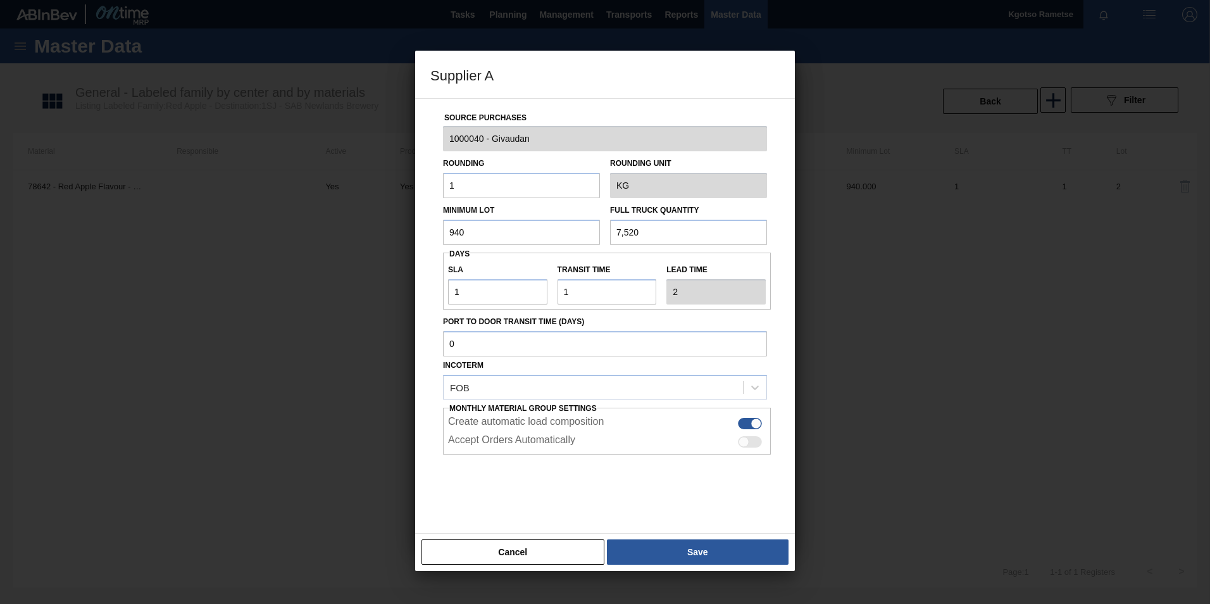
drag, startPoint x: 507, startPoint y: 240, endPoint x: 350, endPoint y: 249, distance: 157.2
click at [405, 244] on div "Supplier A Source Purchases 1000040 - Givaudan Rounding 1 Rounding Unit KG Mini…" at bounding box center [605, 302] width 1210 height 604
drag, startPoint x: 687, startPoint y: 229, endPoint x: 610, endPoint y: 232, distance: 76.6
click at [637, 229] on input "7,520" at bounding box center [688, 232] width 157 height 25
paste input ",940"
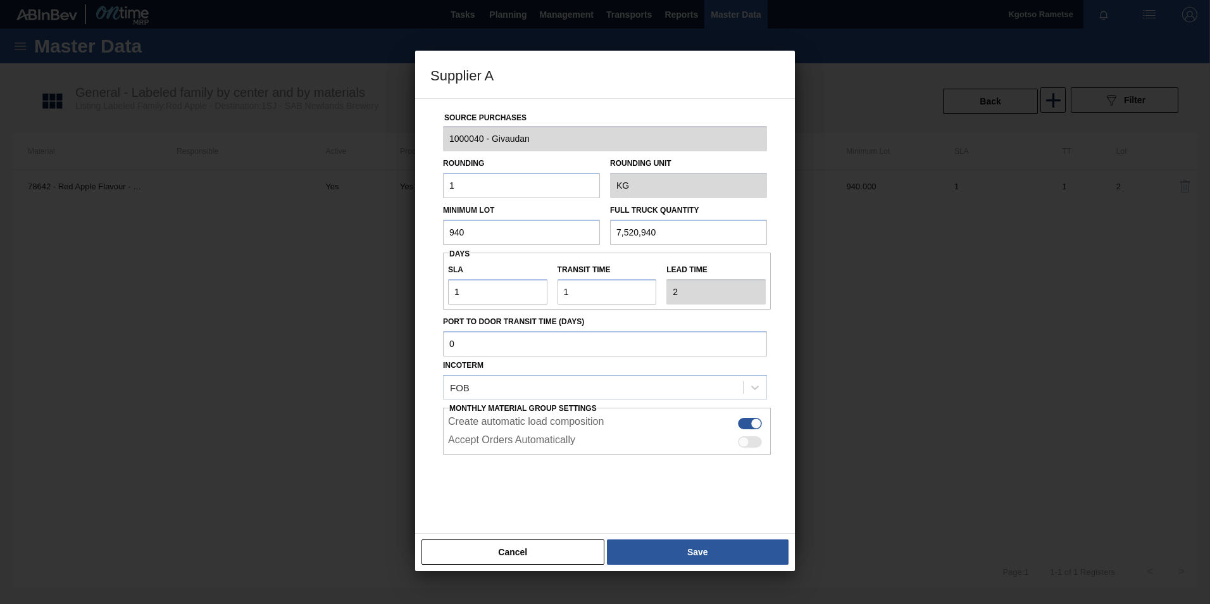
drag, startPoint x: 664, startPoint y: 231, endPoint x: 570, endPoint y: 229, distance: 94.3
click at [579, 229] on div "Minimum Lot 940 Full Truck Quantity 7,520,940" at bounding box center [605, 221] width 334 height 47
paste input "text"
type input "940"
drag, startPoint x: 521, startPoint y: 299, endPoint x: 444, endPoint y: 294, distance: 76.8
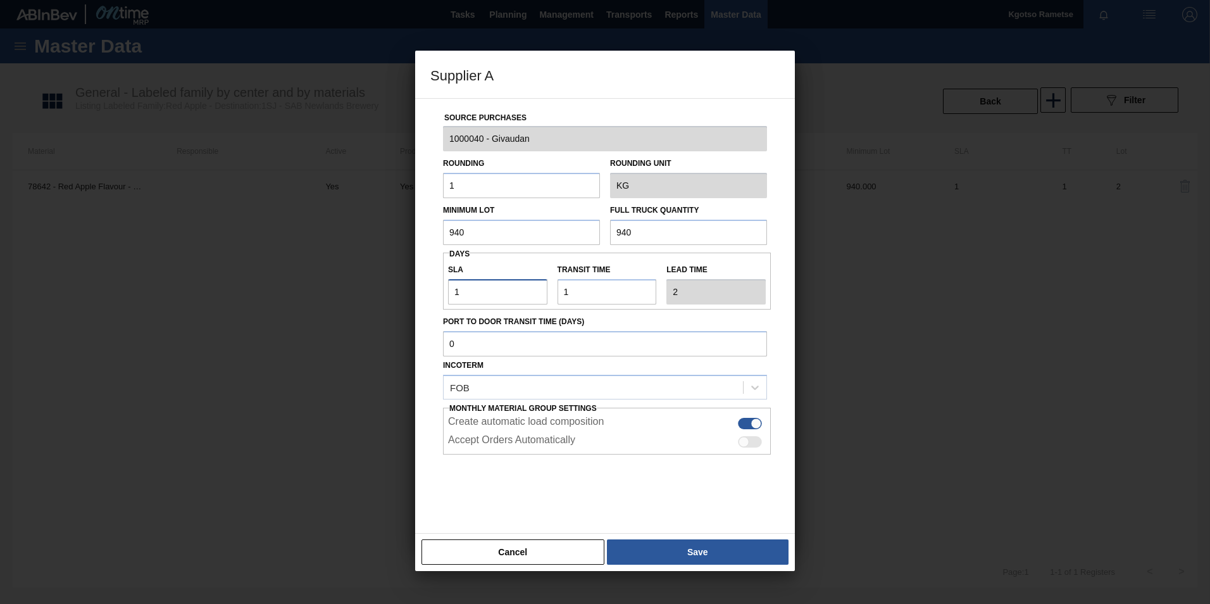
click at [460, 294] on input "1" at bounding box center [497, 291] width 99 height 25
drag, startPoint x: 465, startPoint y: 296, endPoint x: 434, endPoint y: 293, distance: 30.5
click at [438, 294] on div "Source Purchases 1000040 - Givaudan Rounding 1 Rounding Unit KG Minimum Lot 940…" at bounding box center [604, 308] width 349 height 419
type input "6"
type input "7"
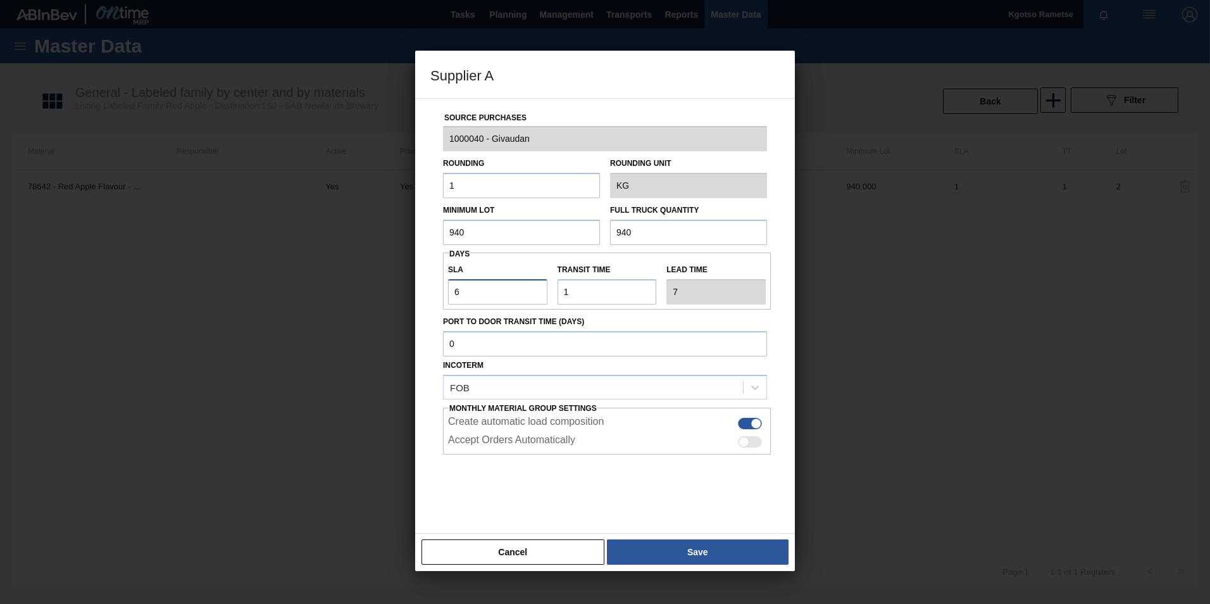
type input "6"
click at [581, 375] on div at bounding box center [605, 485] width 324 height 63
click at [652, 375] on button "Save" at bounding box center [698, 551] width 182 height 25
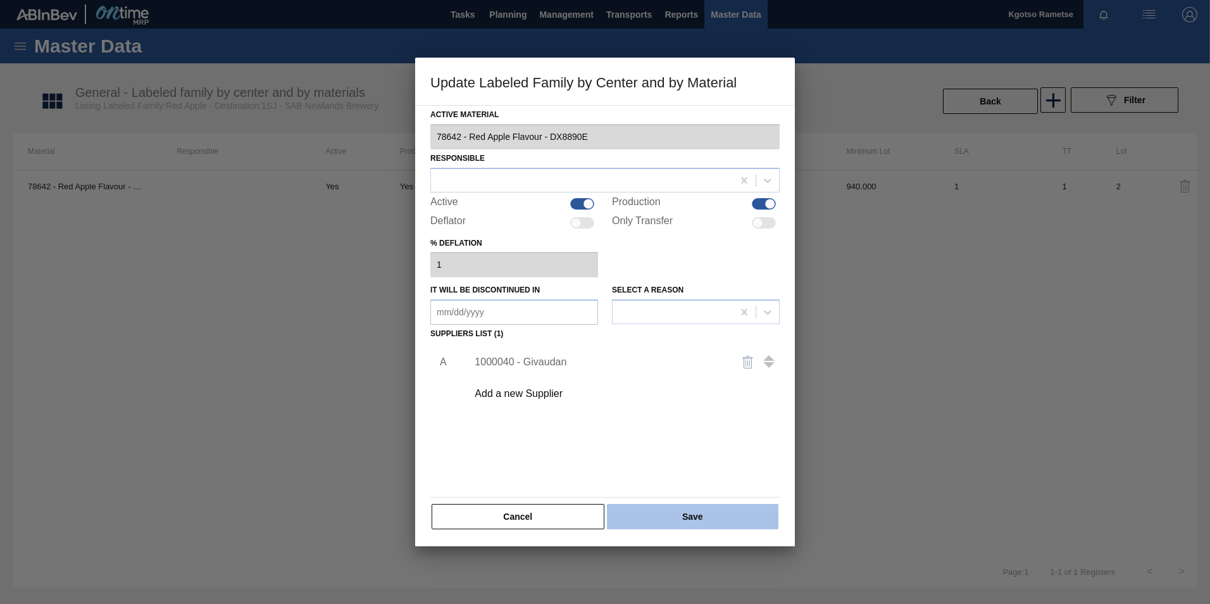
click at [644, 375] on button "Save" at bounding box center [692, 516] width 171 height 25
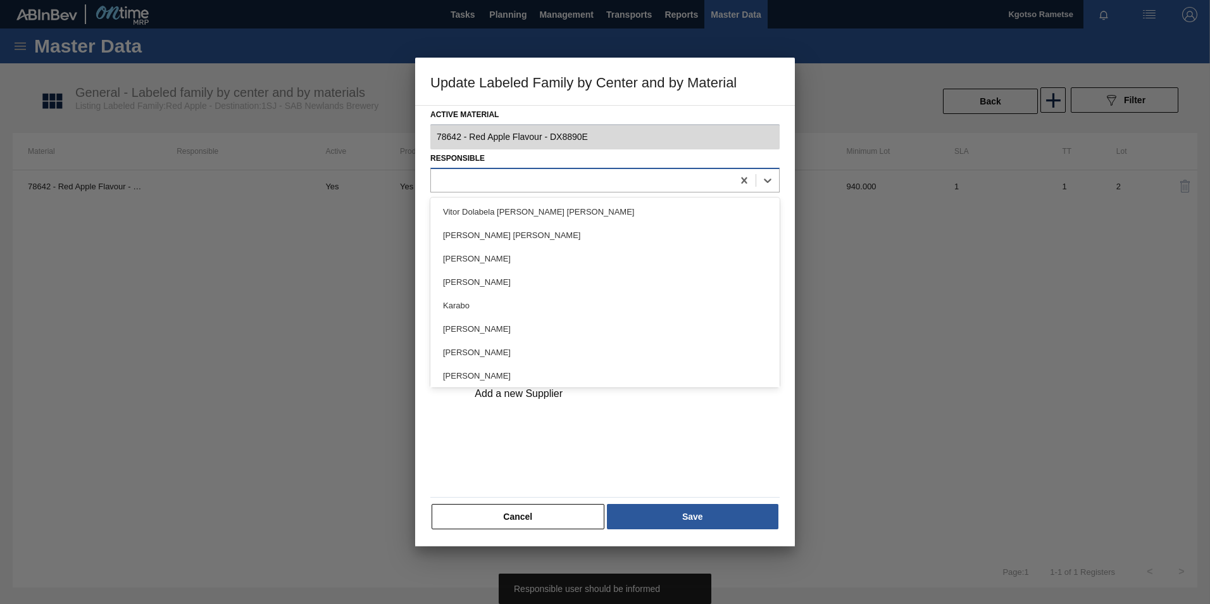
click at [533, 175] on div at bounding box center [582, 180] width 302 height 18
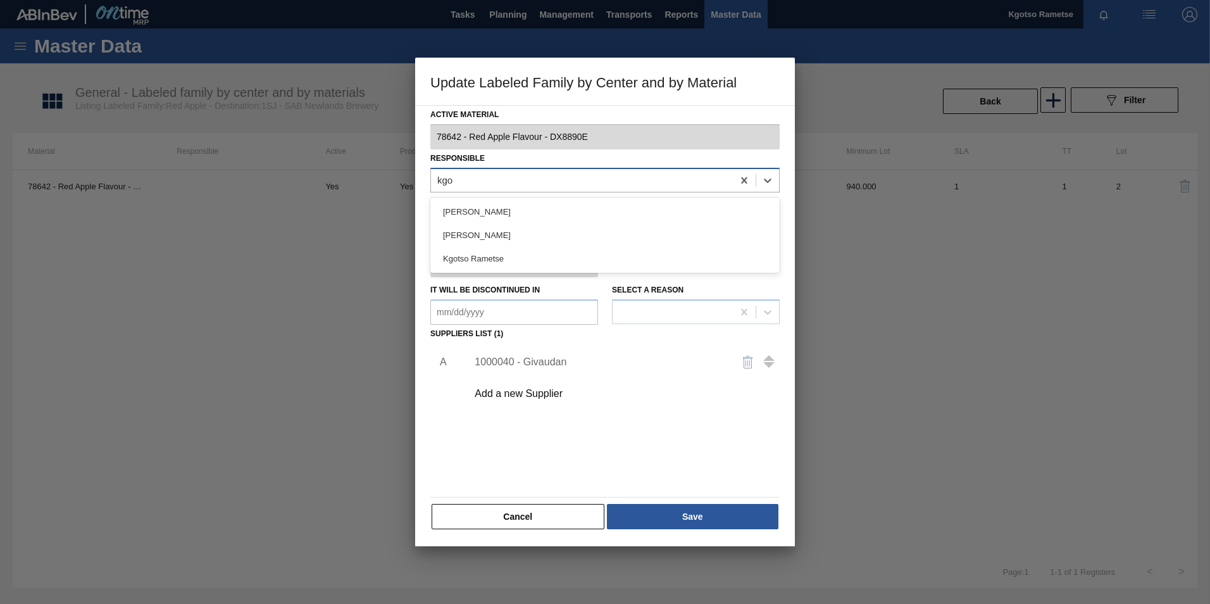
type input "kgot"
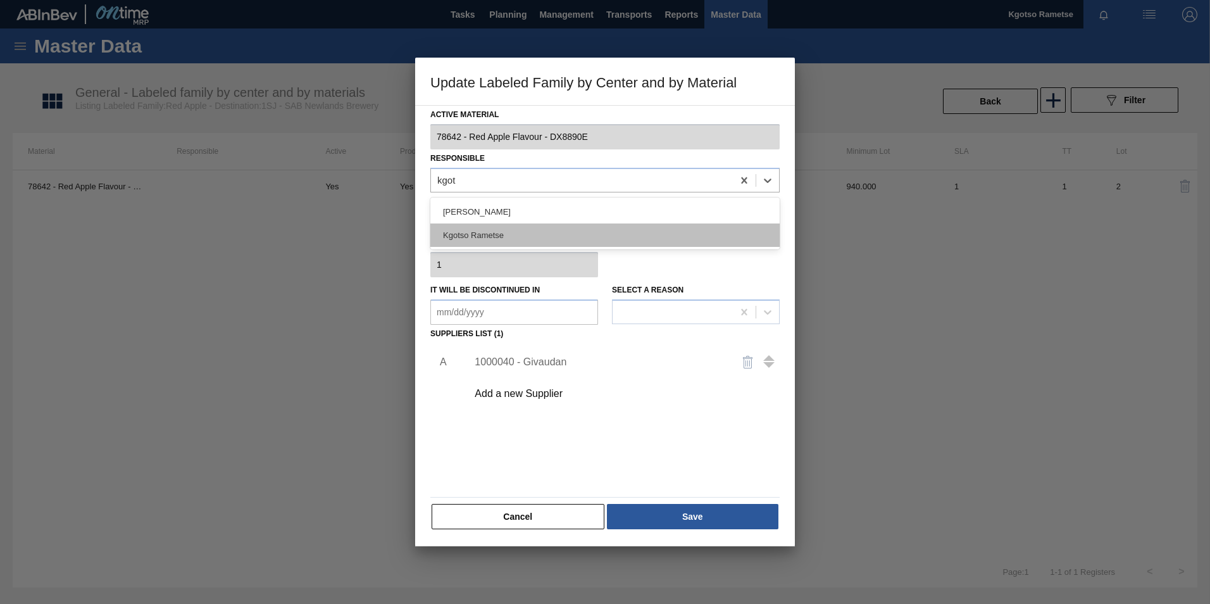
click at [532, 240] on div "Kgotso Rametse" at bounding box center [604, 234] width 349 height 23
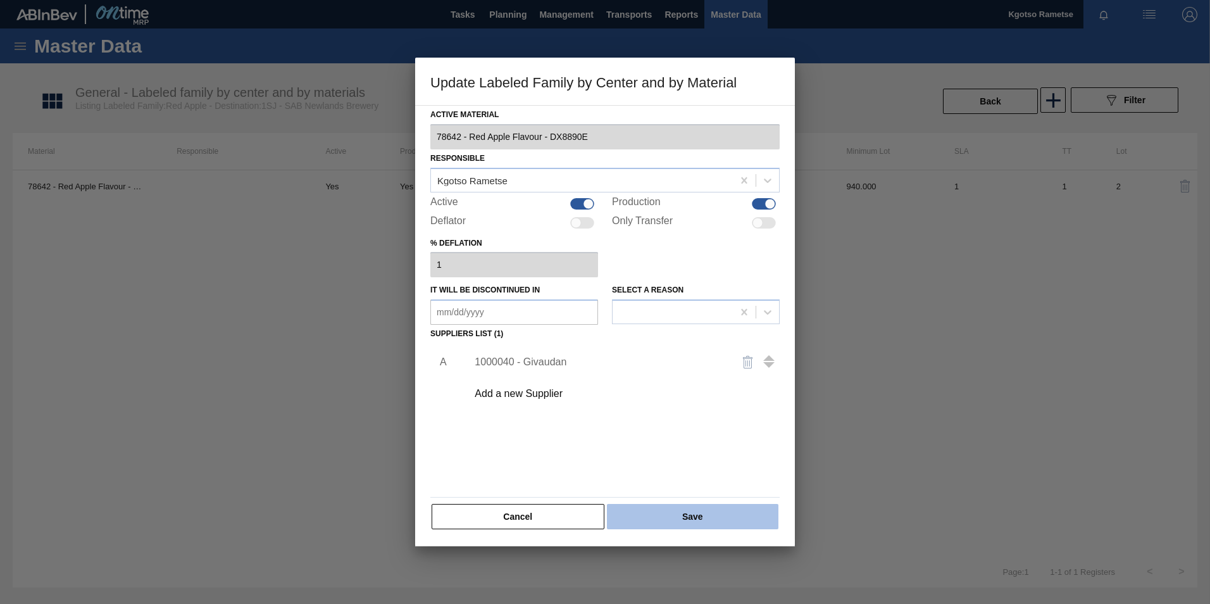
click at [682, 375] on button "Save" at bounding box center [692, 516] width 171 height 25
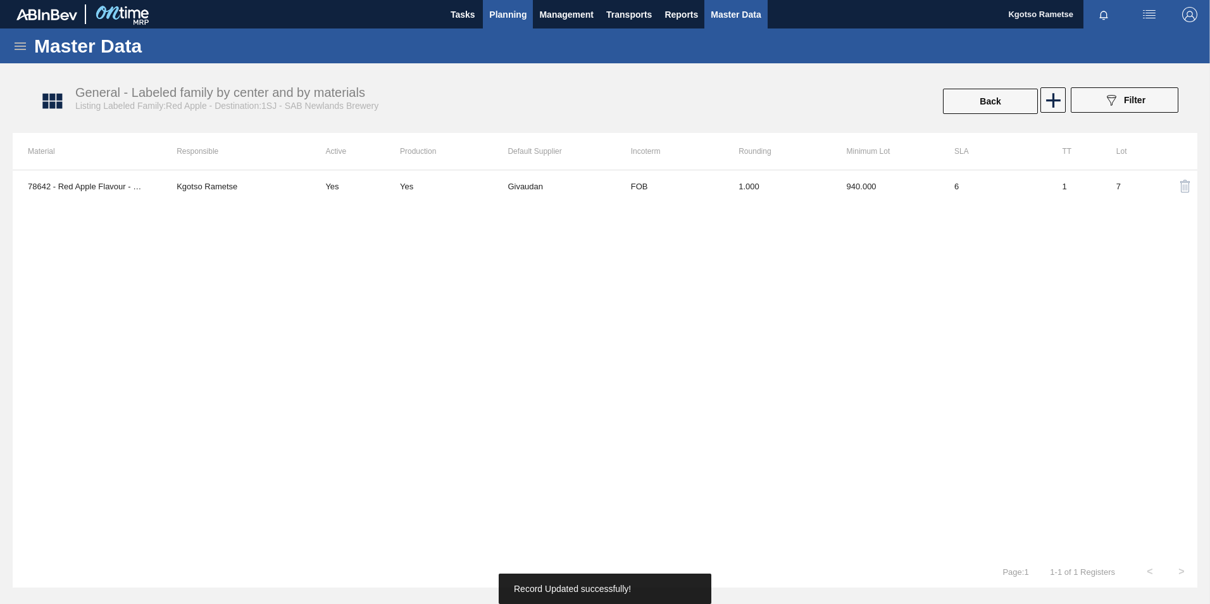
click at [496, 18] on span "Planning" at bounding box center [507, 14] width 37 height 15
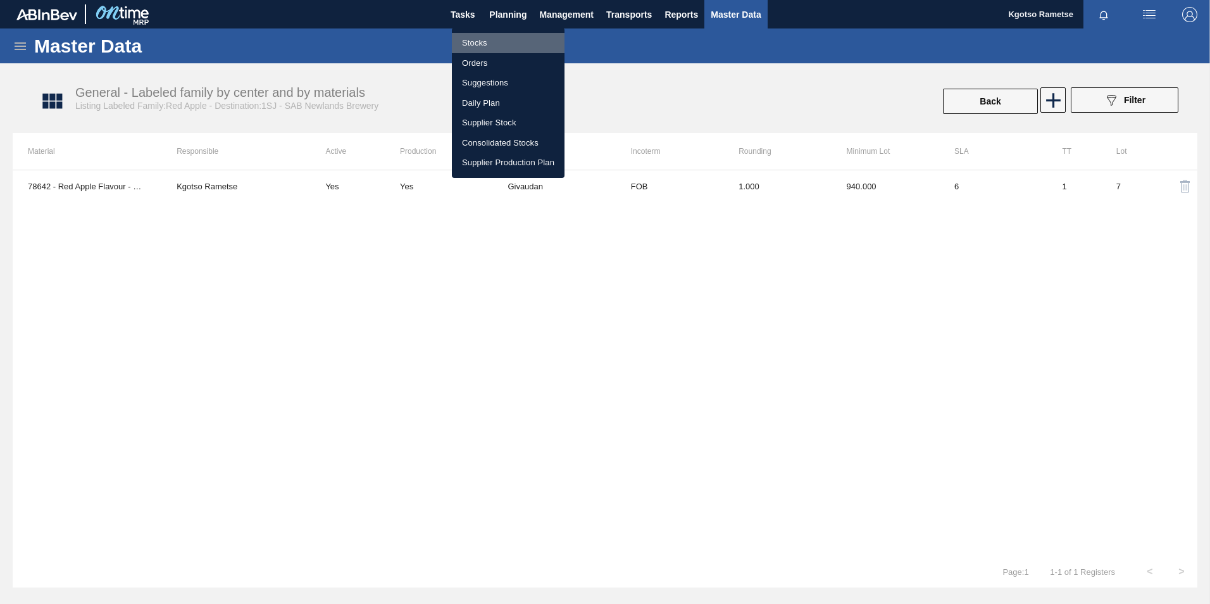
click at [478, 39] on li "Stocks" at bounding box center [508, 43] width 113 height 20
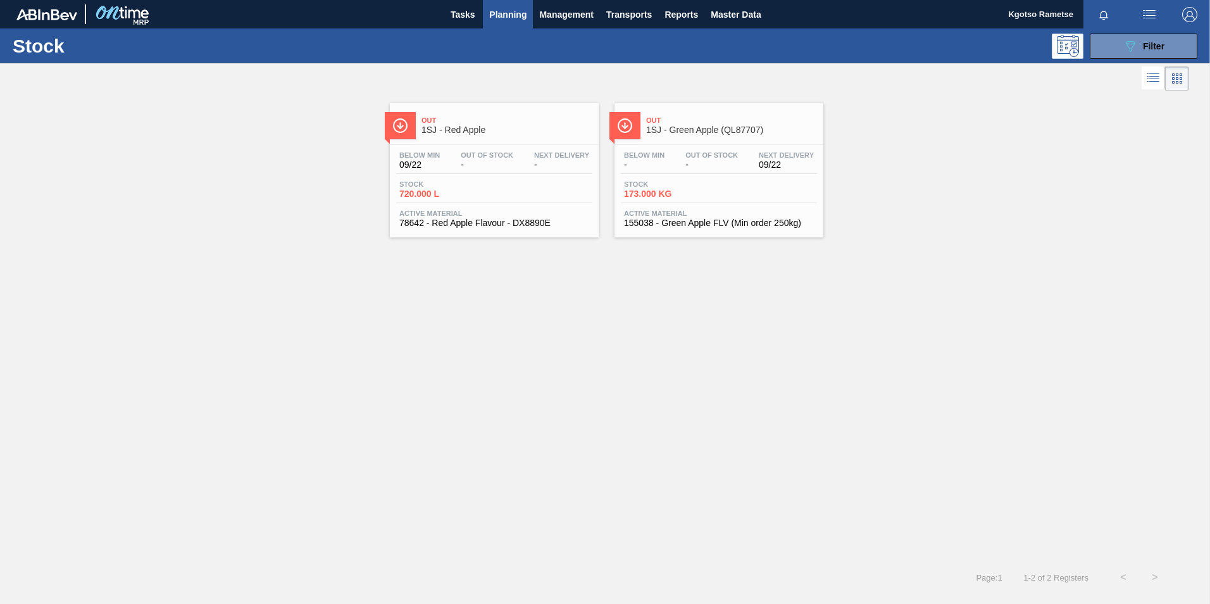
click at [626, 195] on span "173.000 KG" at bounding box center [668, 193] width 89 height 9
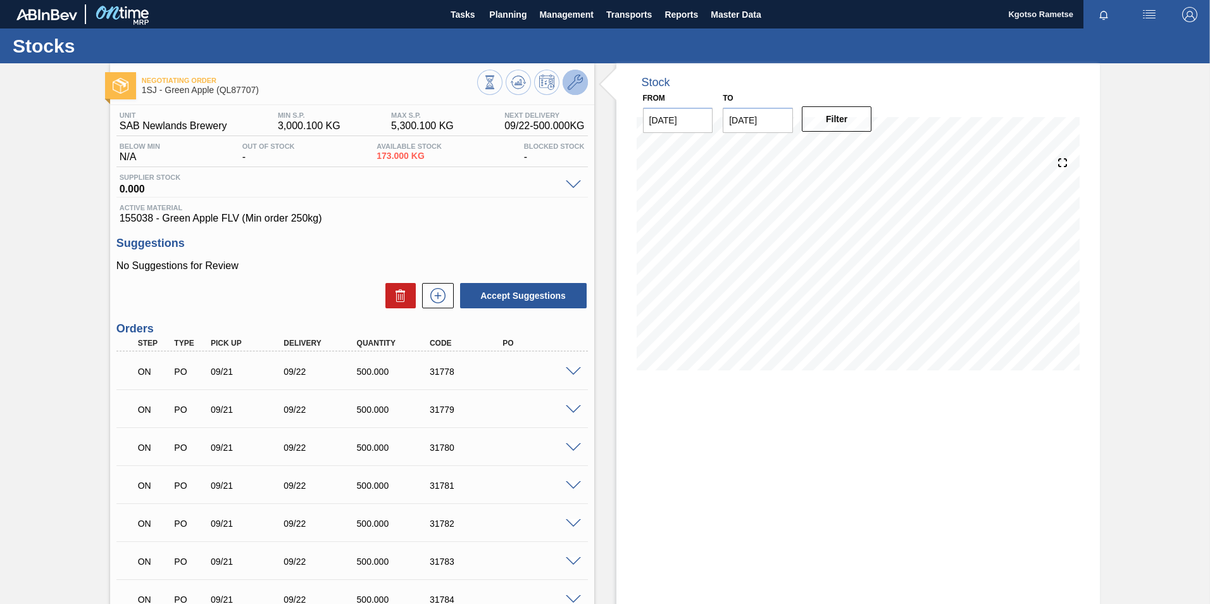
click at [577, 75] on icon at bounding box center [575, 82] width 15 height 15
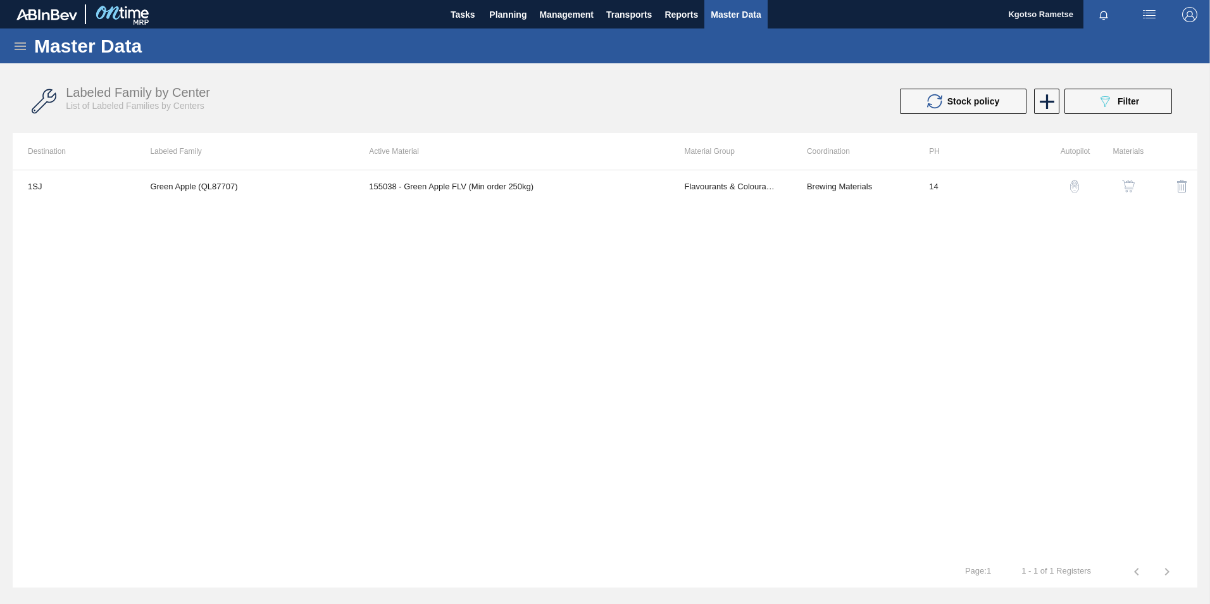
click at [804, 187] on button "button" at bounding box center [1128, 186] width 30 height 30
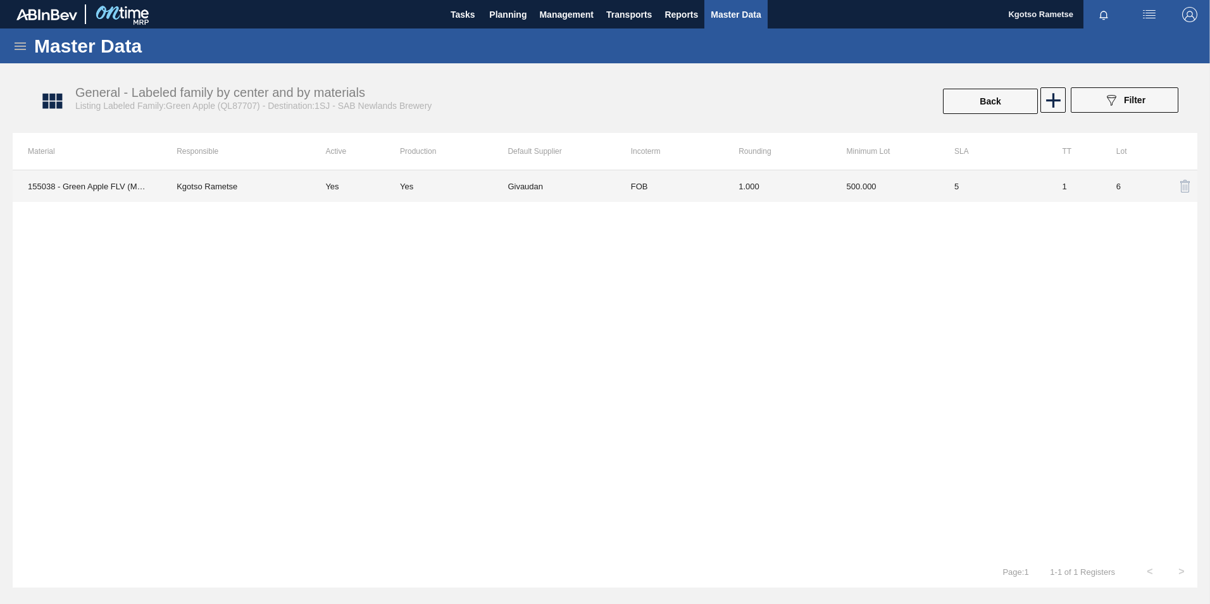
click at [804, 190] on td "500.000" at bounding box center [886, 186] width 108 height 32
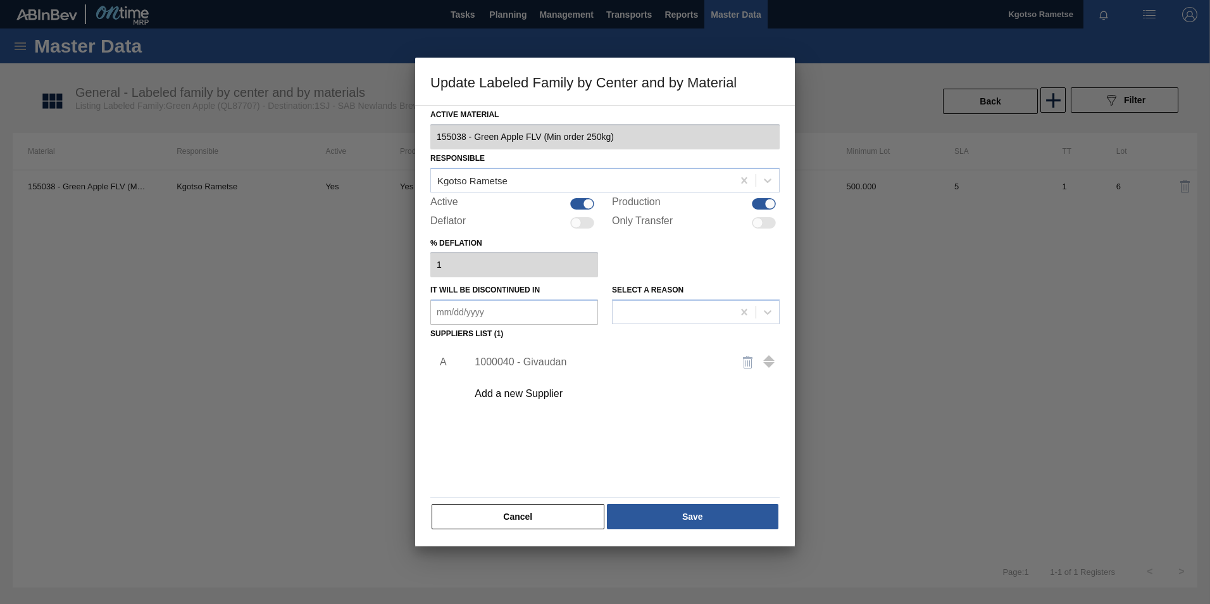
click at [539, 358] on div "1000040 - Givaudan" at bounding box center [599, 361] width 248 height 11
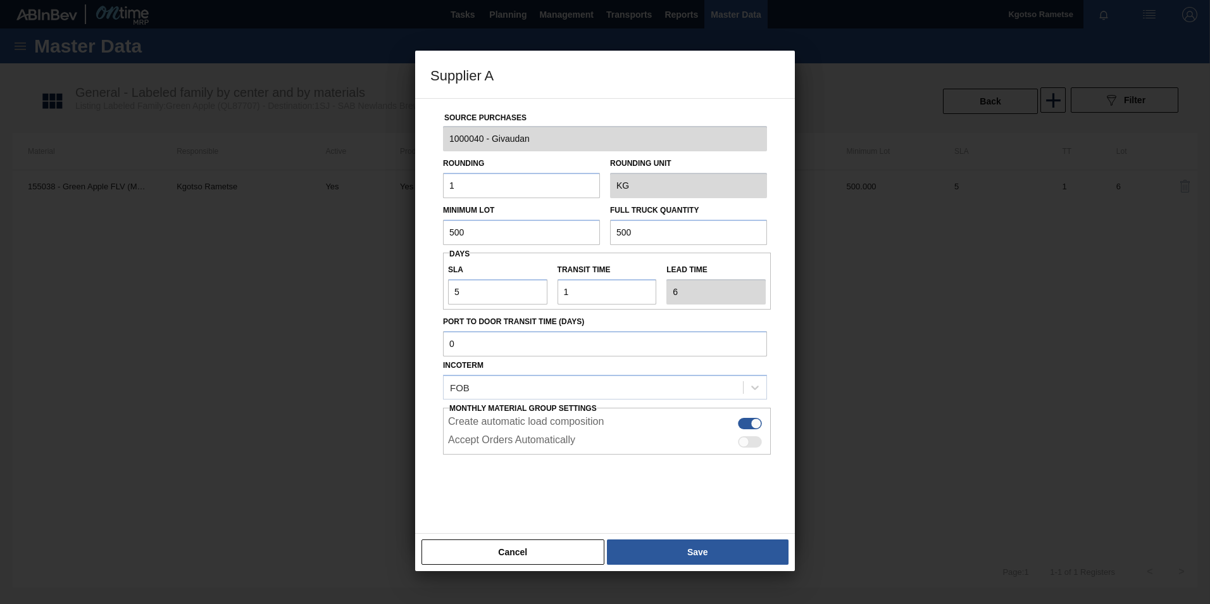
drag, startPoint x: 400, startPoint y: 234, endPoint x: 365, endPoint y: 234, distance: 34.8
click at [383, 234] on div "Supplier A Source Purchases 1000040 - Givaudan Rounding 1 Rounding Unit KG Mini…" at bounding box center [605, 302] width 1210 height 604
drag, startPoint x: 442, startPoint y: 264, endPoint x: 449, endPoint y: 272, distance: 11.2
click at [440, 264] on div "Source Purchases 1000040 - Givaudan Rounding 1 Rounding Unit KG Minimum Lot 500…" at bounding box center [604, 308] width 349 height 419
drag, startPoint x: 466, startPoint y: 294, endPoint x: 416, endPoint y: 295, distance: 50.0
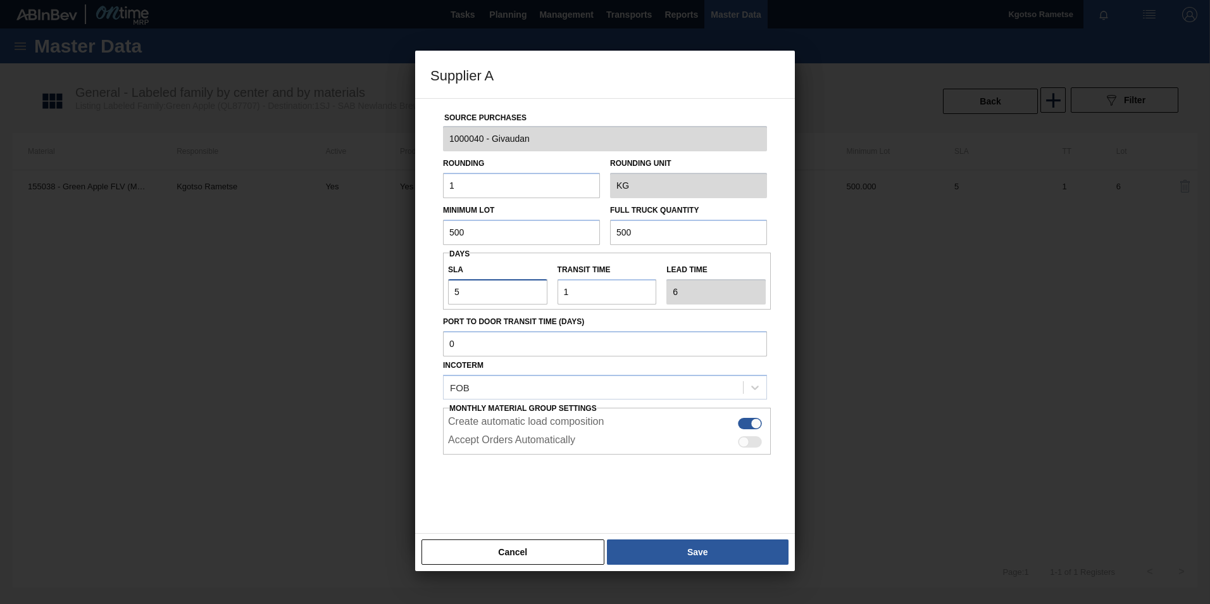
click at [430, 294] on div "Source Purchases 1000040 - Givaudan Rounding 1 Rounding Unit KG Minimum Lot 500…" at bounding box center [604, 308] width 349 height 419
type input "6"
type input "7"
type input "6"
drag, startPoint x: 499, startPoint y: 241, endPoint x: 392, endPoint y: 223, distance: 109.0
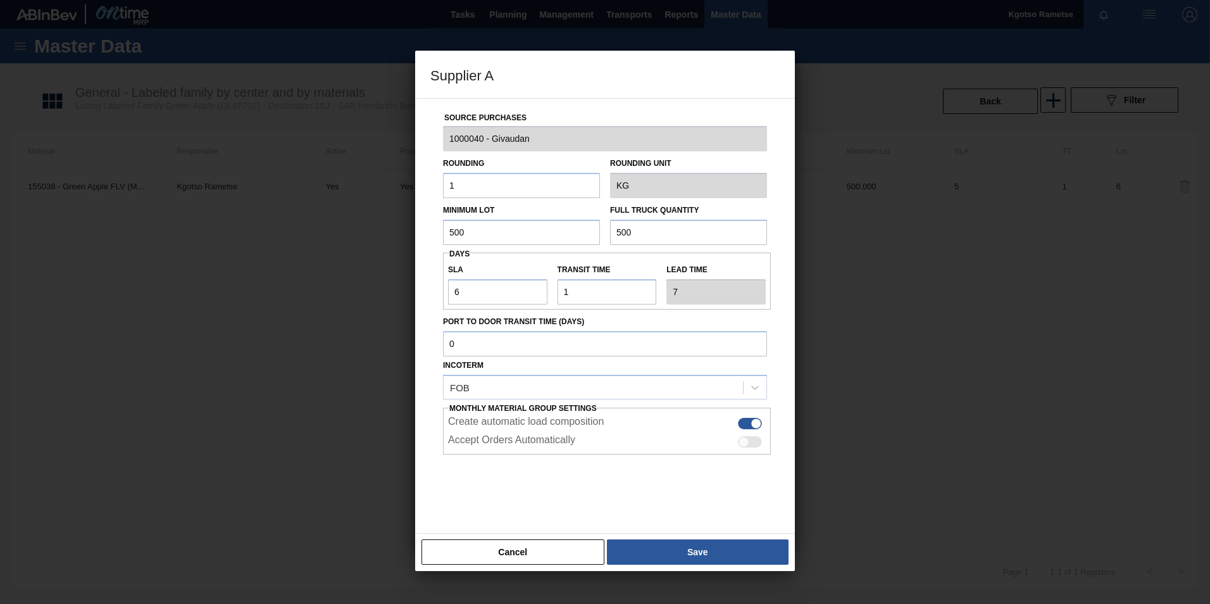
click at [422, 225] on div "Source Purchases 1000040 - Givaudan Rounding 1 Rounding Unit KG Minimum Lot 500…" at bounding box center [605, 315] width 380 height 435
click at [445, 228] on input "560" at bounding box center [521, 232] width 157 height 25
type input "560"
drag, startPoint x: 656, startPoint y: 231, endPoint x: 500, endPoint y: 227, distance: 156.4
click at [507, 227] on div "Minimum Lot 560 Full Truck Quantity 500" at bounding box center [605, 221] width 334 height 47
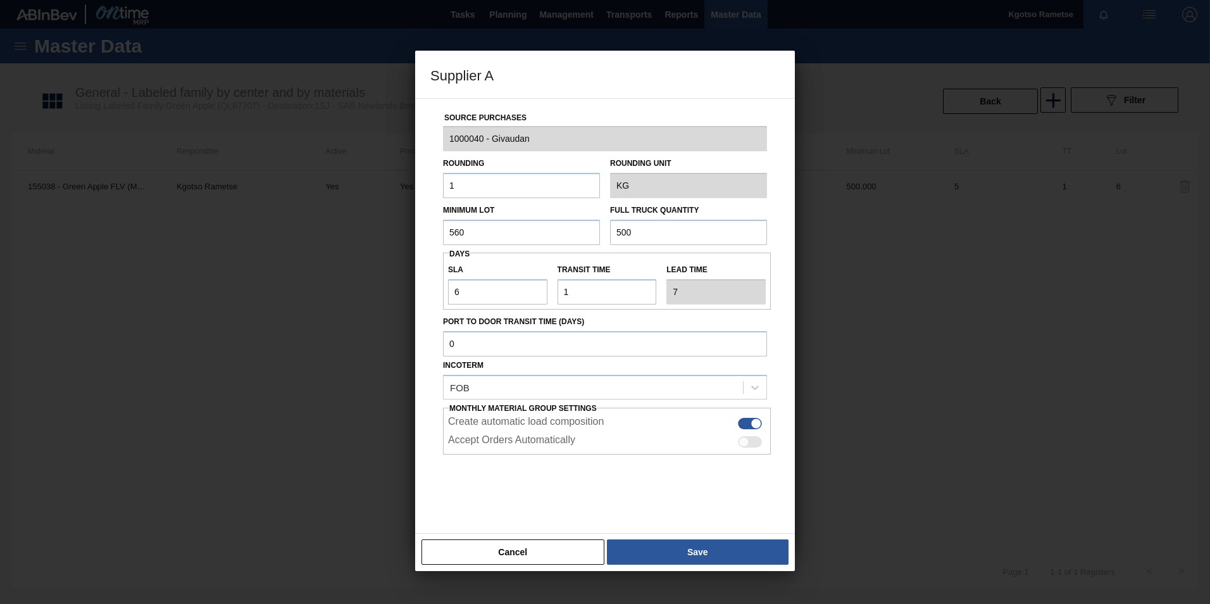
paste input "6"
type input "560"
click at [669, 375] on button "Save" at bounding box center [698, 551] width 182 height 25
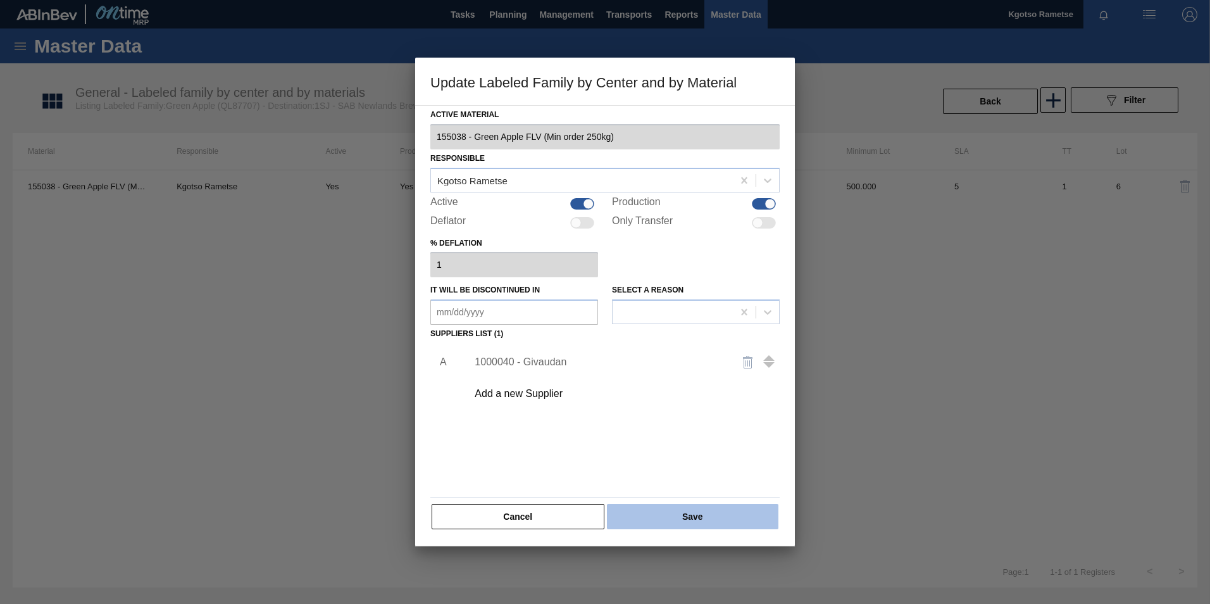
click at [657, 375] on button "Save" at bounding box center [692, 516] width 171 height 25
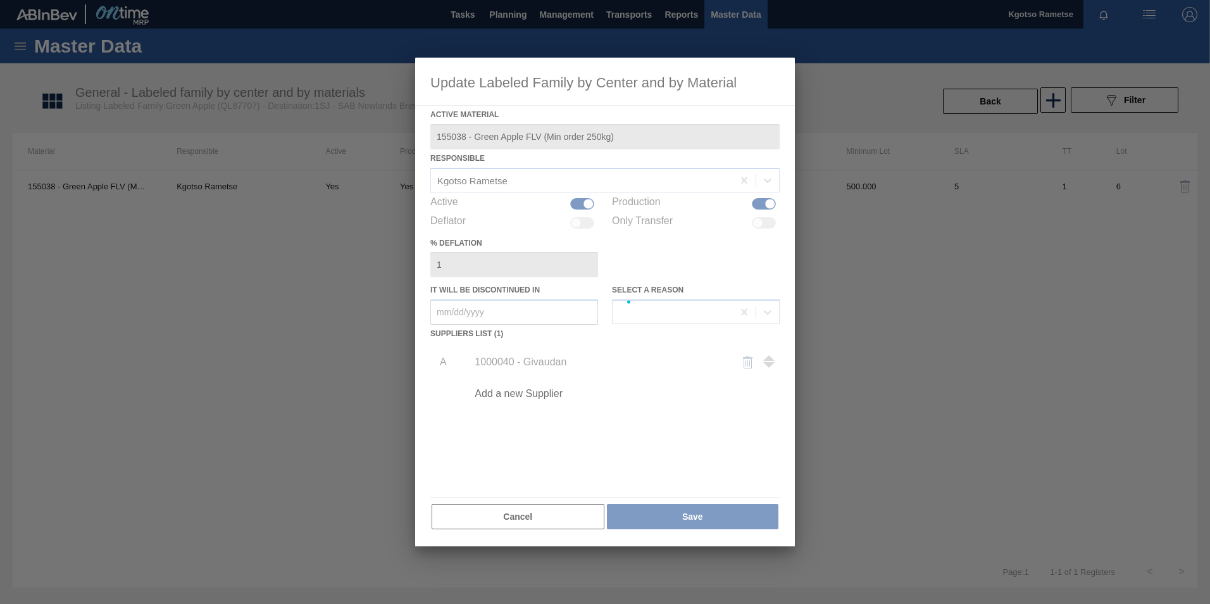
click at [655, 375] on div at bounding box center [605, 302] width 380 height 489
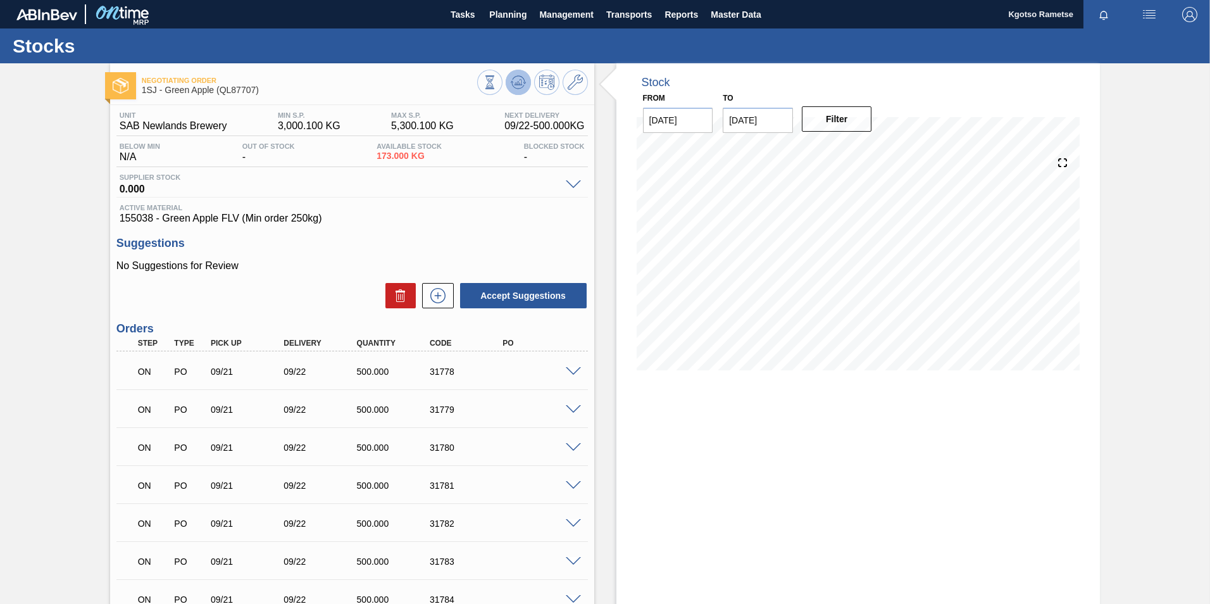
click at [521, 83] on icon at bounding box center [518, 82] width 15 height 15
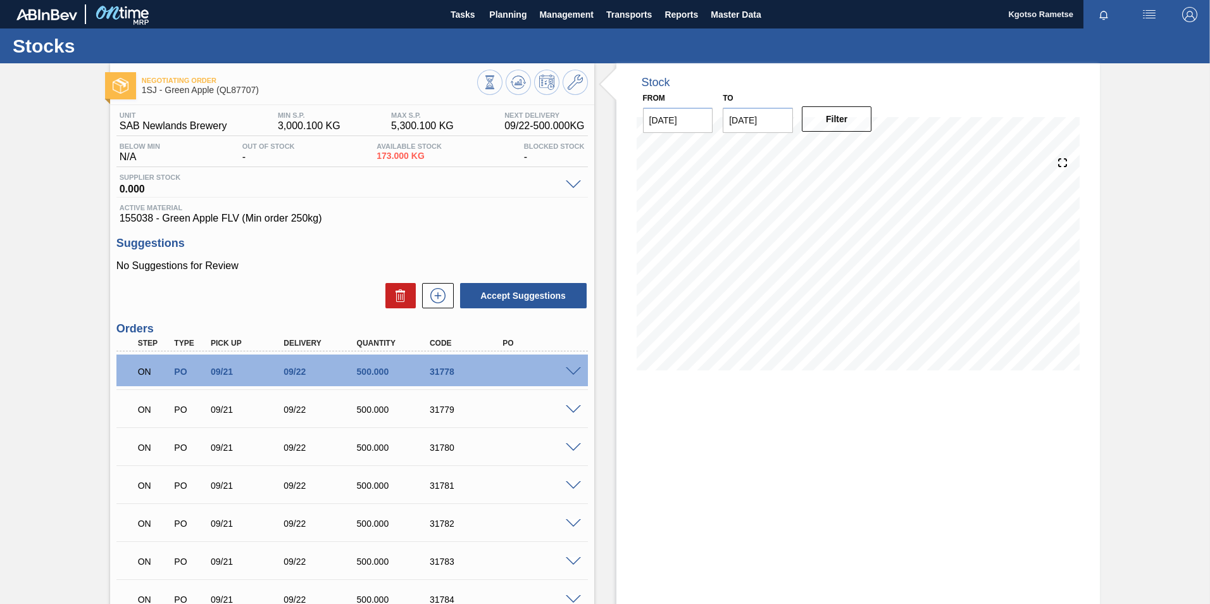
scroll to position [63, 0]
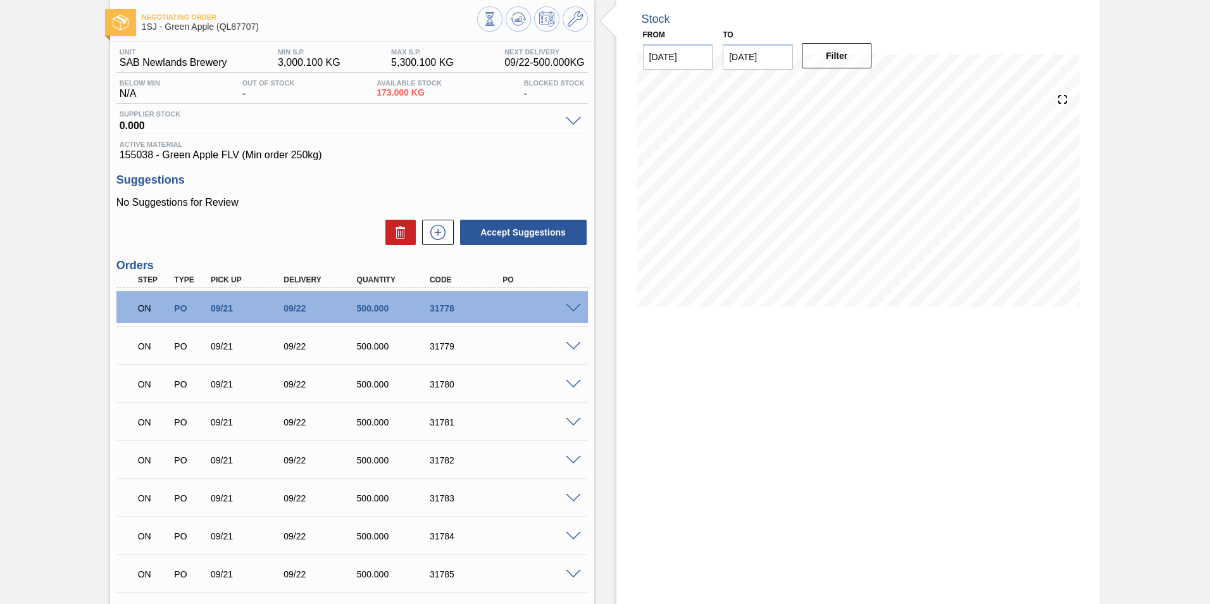
click at [574, 308] on span at bounding box center [573, 308] width 15 height 9
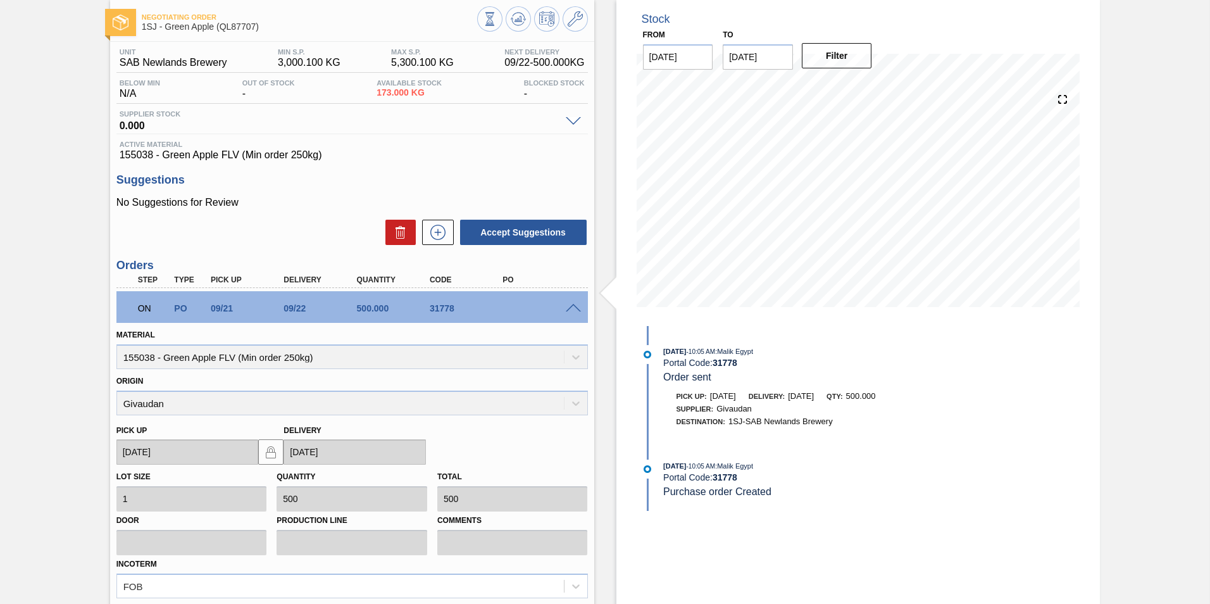
click at [574, 308] on span at bounding box center [573, 308] width 15 height 9
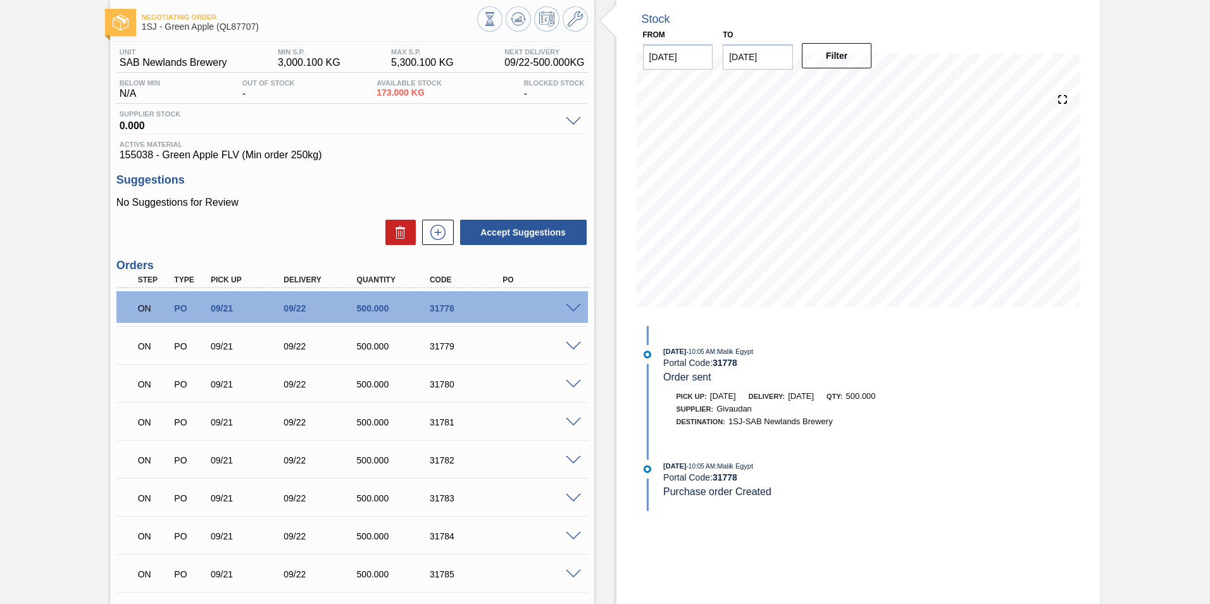
click at [70, 214] on div "Negotiating Order 1SJ - Green Apple (QL87707) Unit SAB Newlands Brewery MIN S.P…" at bounding box center [605, 404] width 1210 height 809
click at [249, 340] on div "ON PO 09/21 09/22 500.000 31779" at bounding box center [349, 344] width 438 height 25
click at [577, 345] on span at bounding box center [573, 346] width 15 height 9
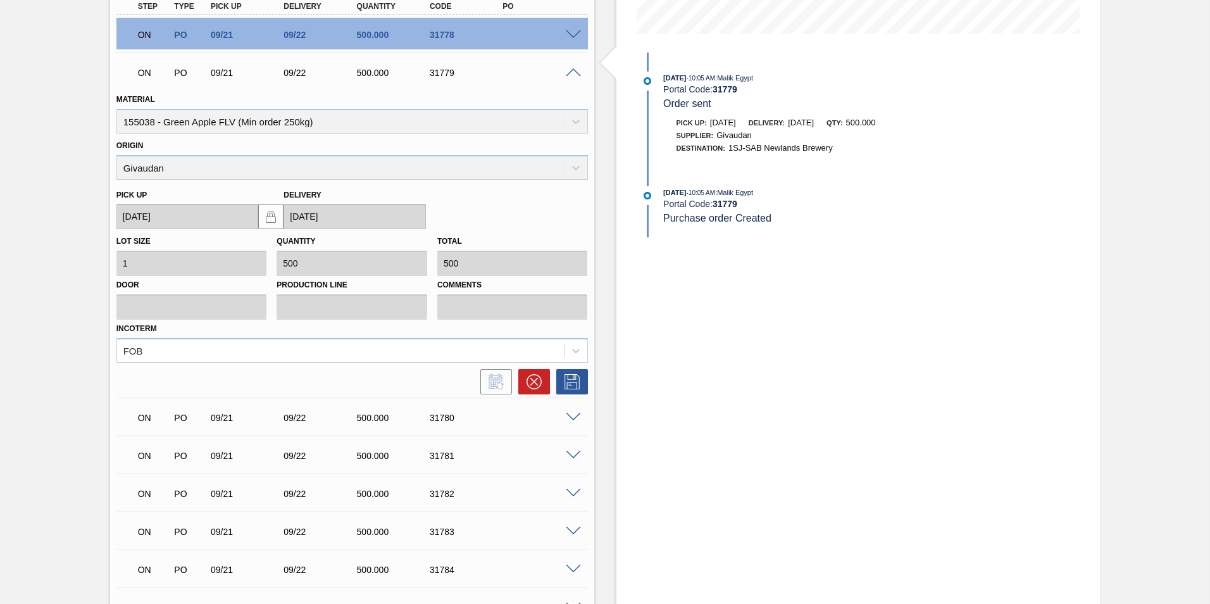
scroll to position [443, 0]
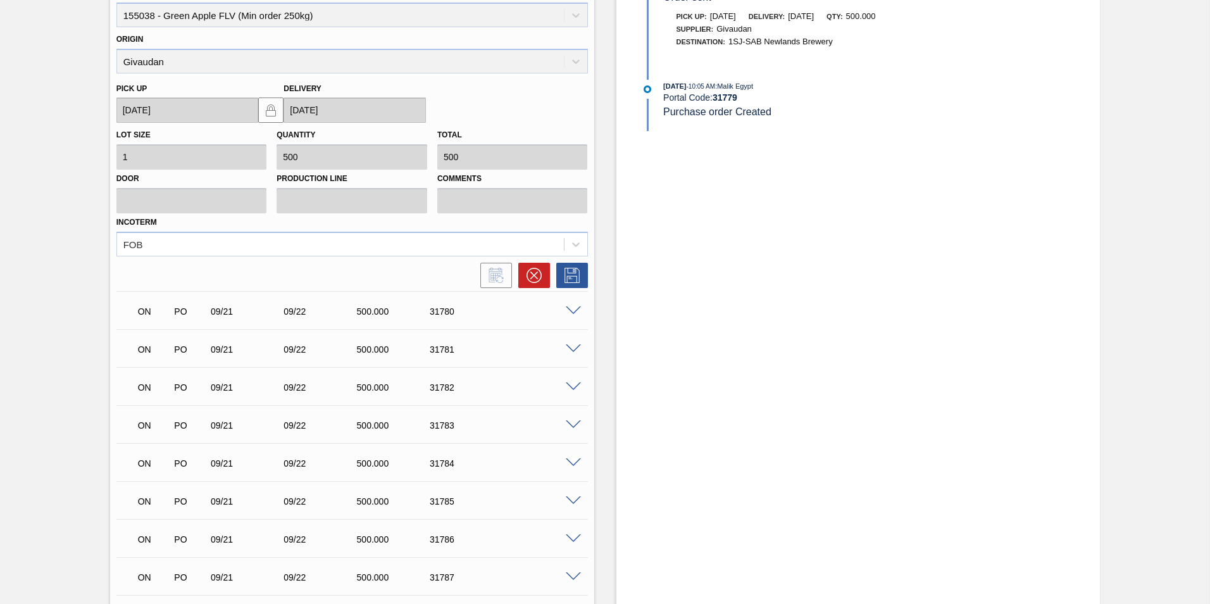
click at [573, 314] on span at bounding box center [573, 310] width 15 height 9
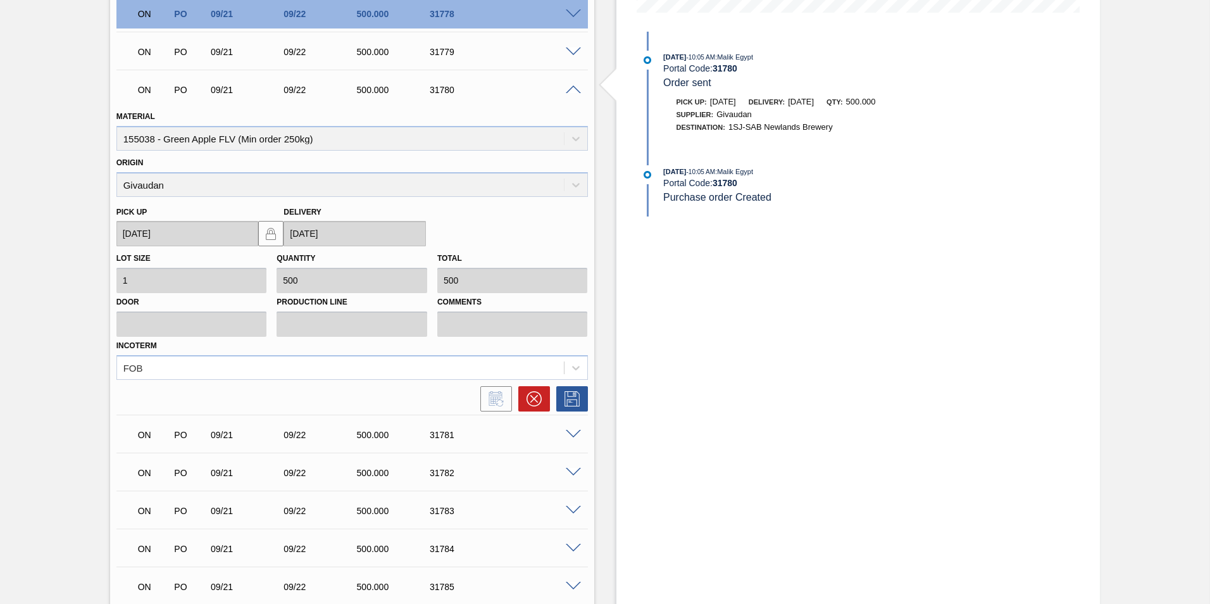
scroll to position [576, 0]
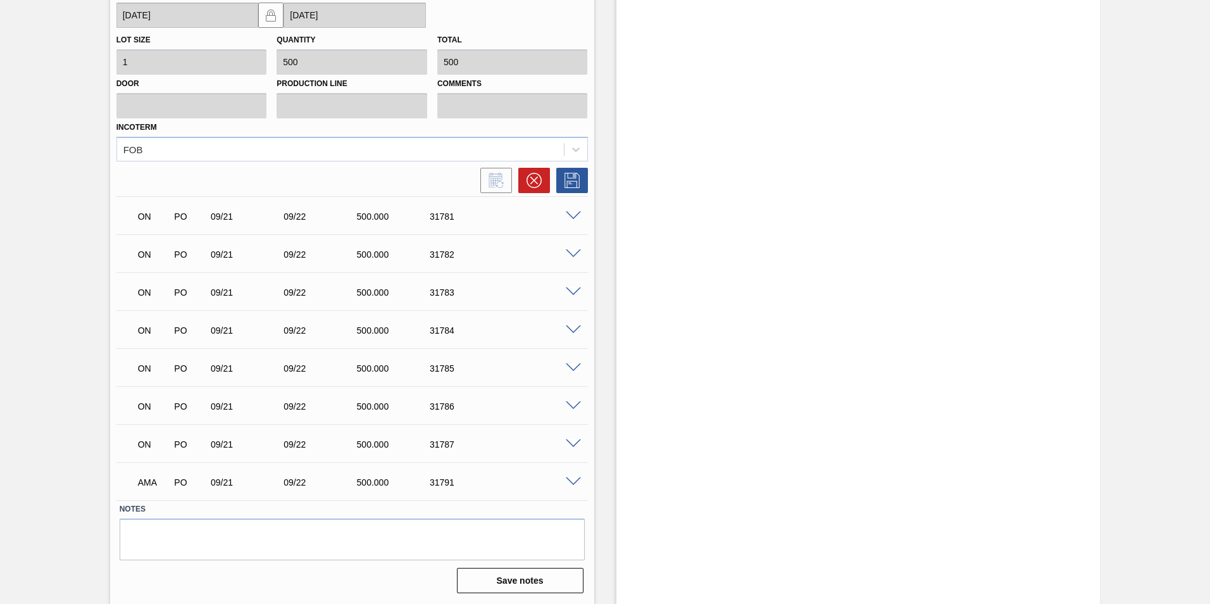
click at [571, 375] on span at bounding box center [573, 481] width 15 height 9
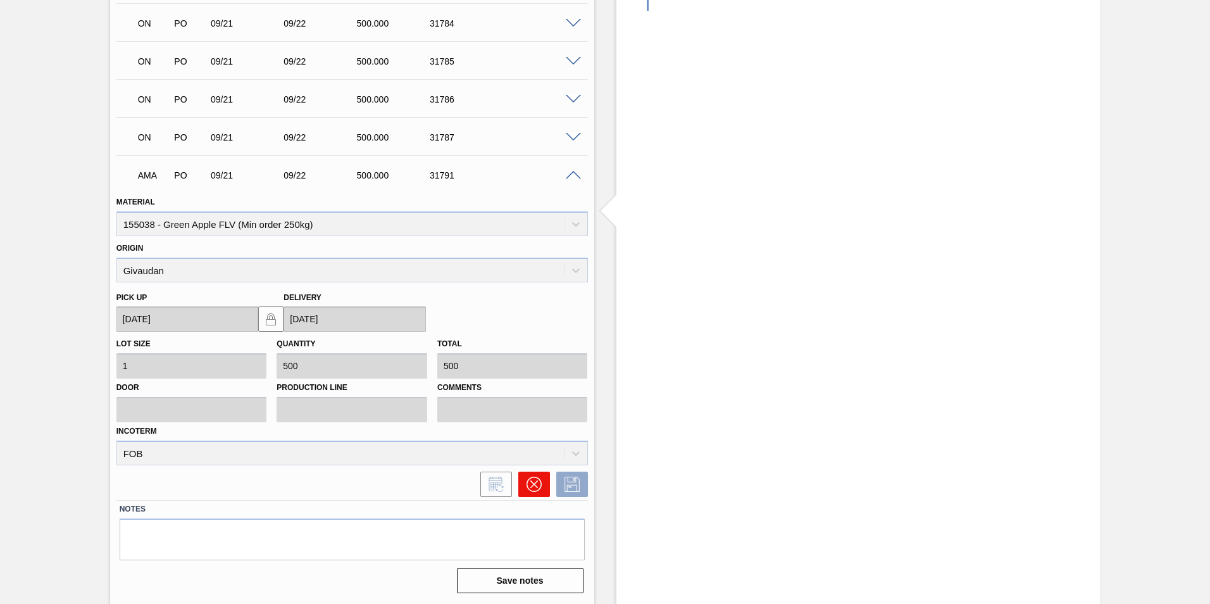
click at [535, 375] on icon at bounding box center [534, 484] width 15 height 15
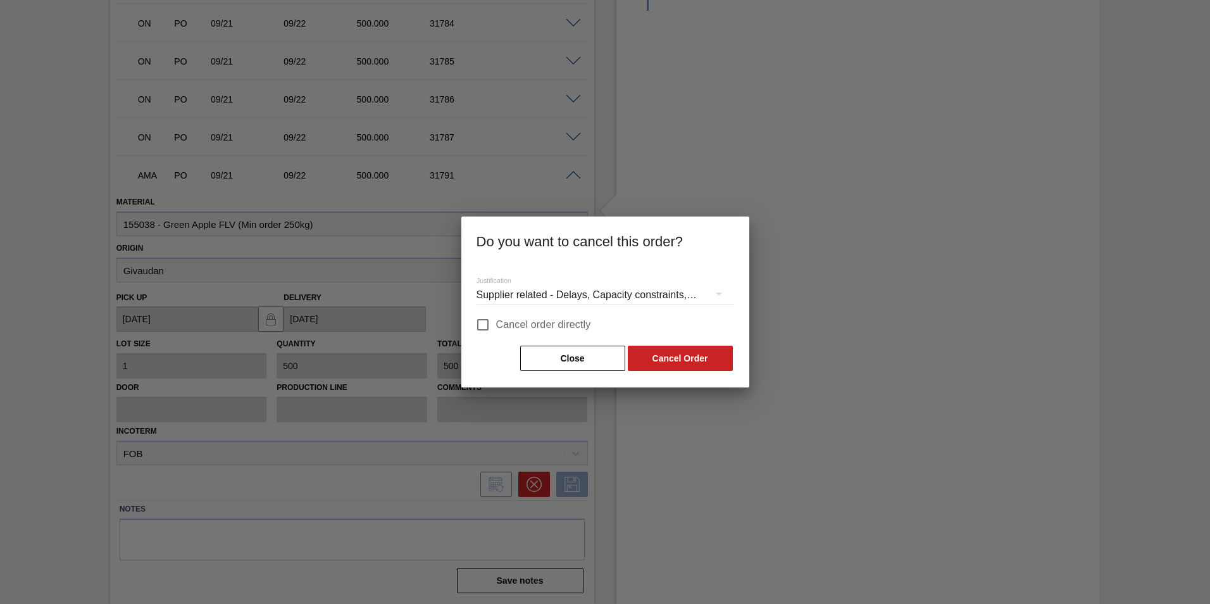
click at [483, 325] on input "Cancel order directly" at bounding box center [483, 324] width 27 height 27
checkbox input "true"
click at [671, 358] on button "Cancel Order" at bounding box center [680, 358] width 105 height 25
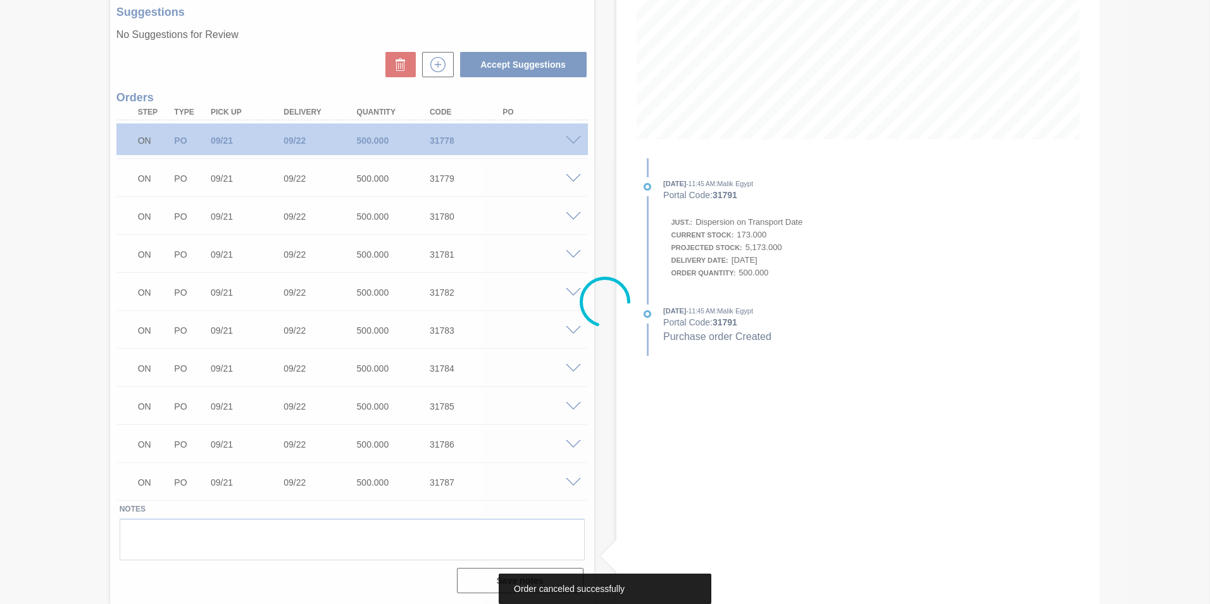
scroll to position [231, 0]
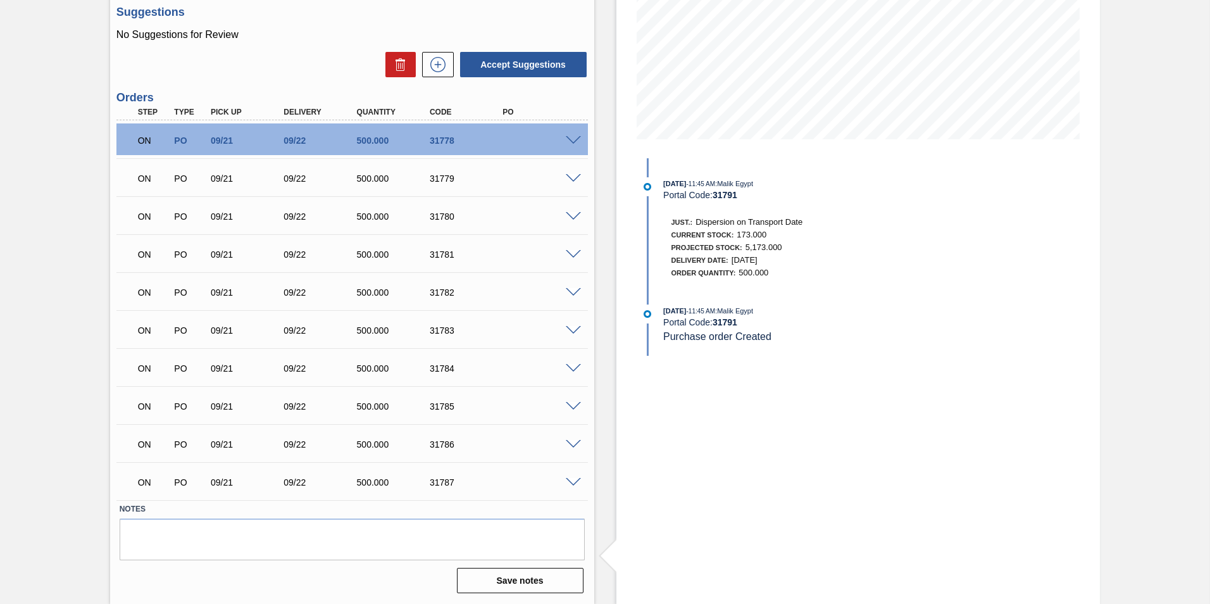
click at [575, 139] on span at bounding box center [573, 140] width 15 height 9
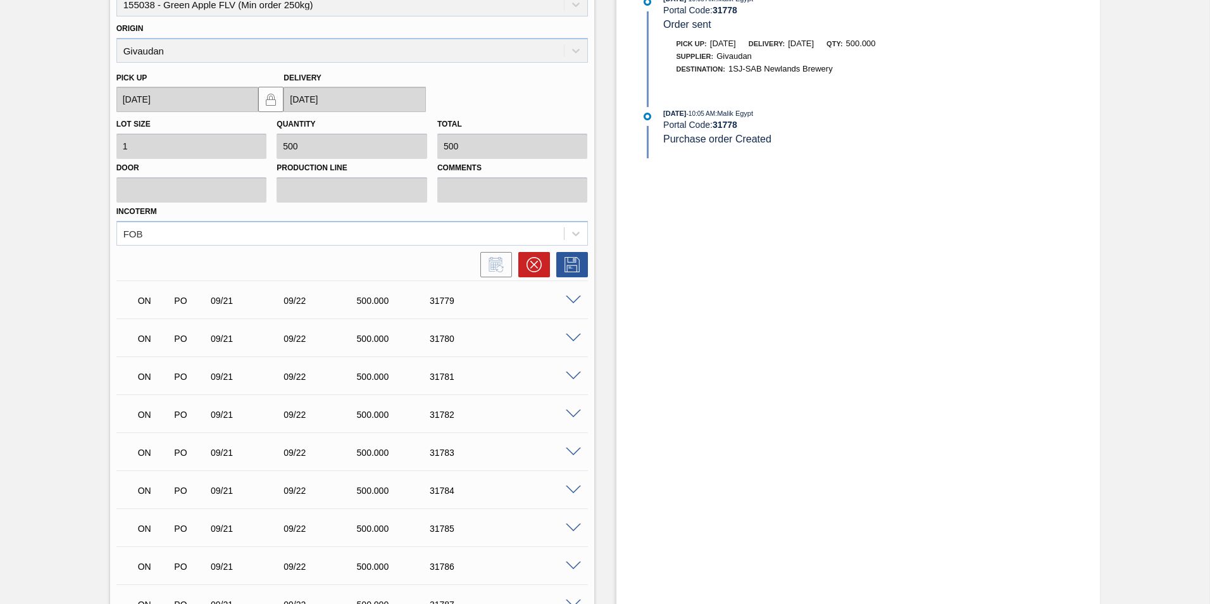
scroll to position [411, 0]
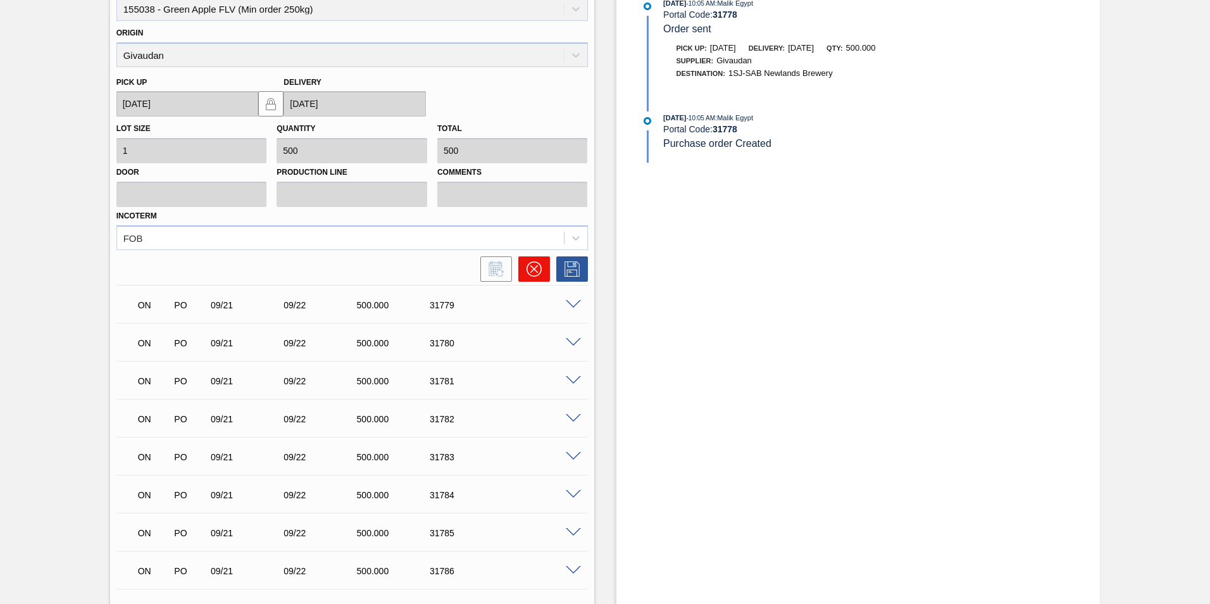
click at [537, 265] on icon at bounding box center [534, 268] width 15 height 15
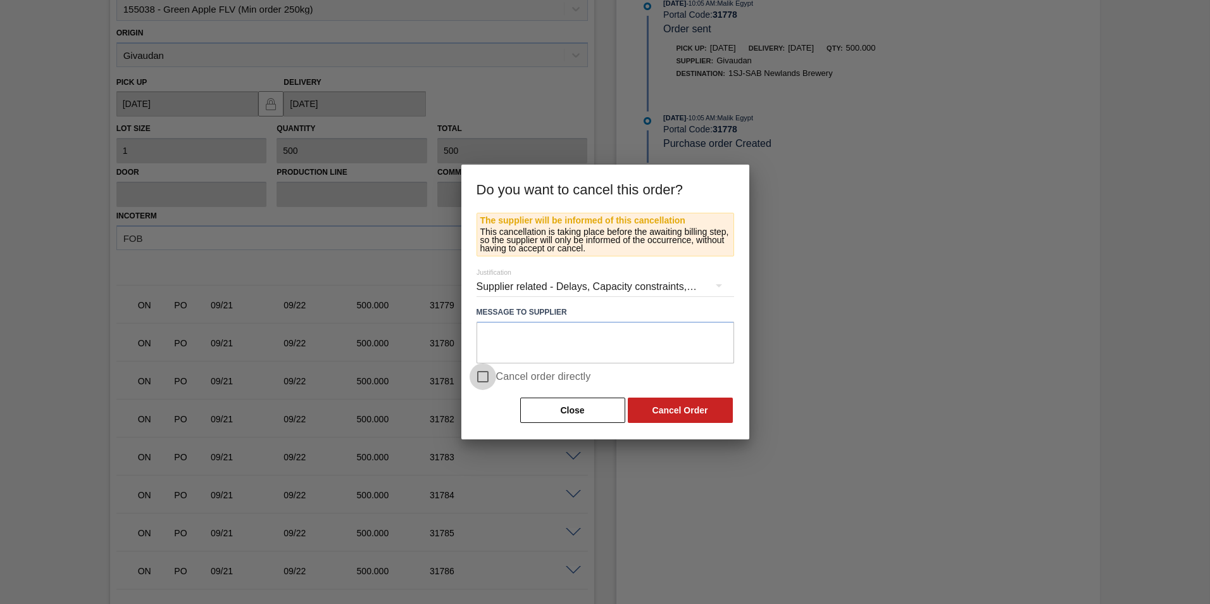
click at [490, 366] on input "Cancel order directly" at bounding box center [483, 376] width 27 height 27
checkbox input "true"
click at [657, 375] on button "Cancel Order" at bounding box center [680, 409] width 105 height 25
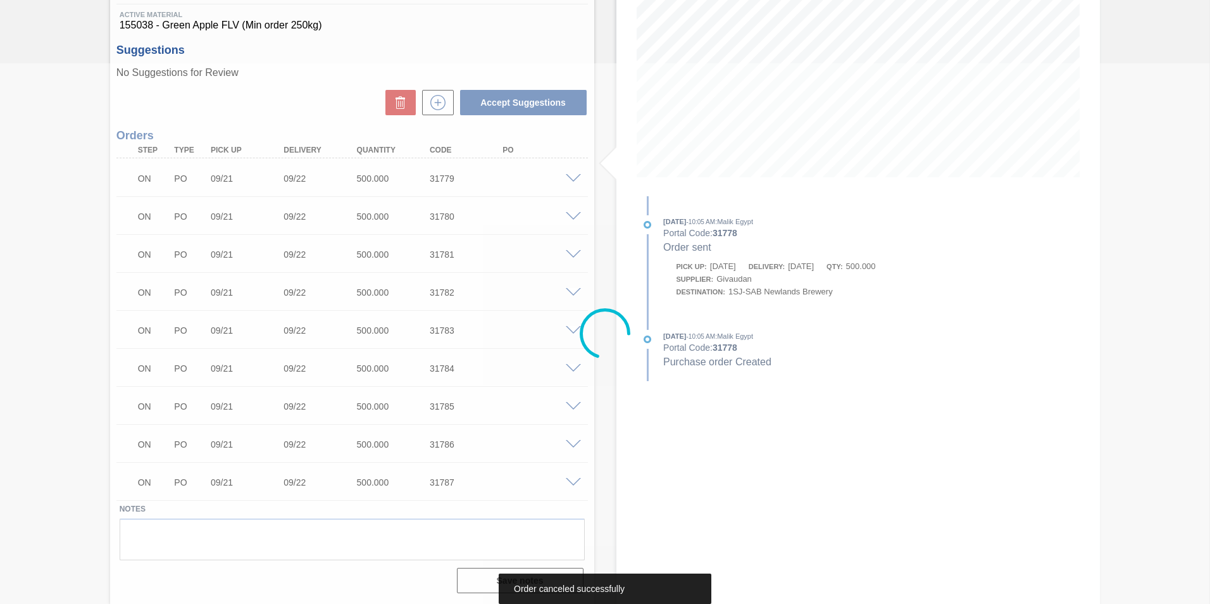
scroll to position [66, 0]
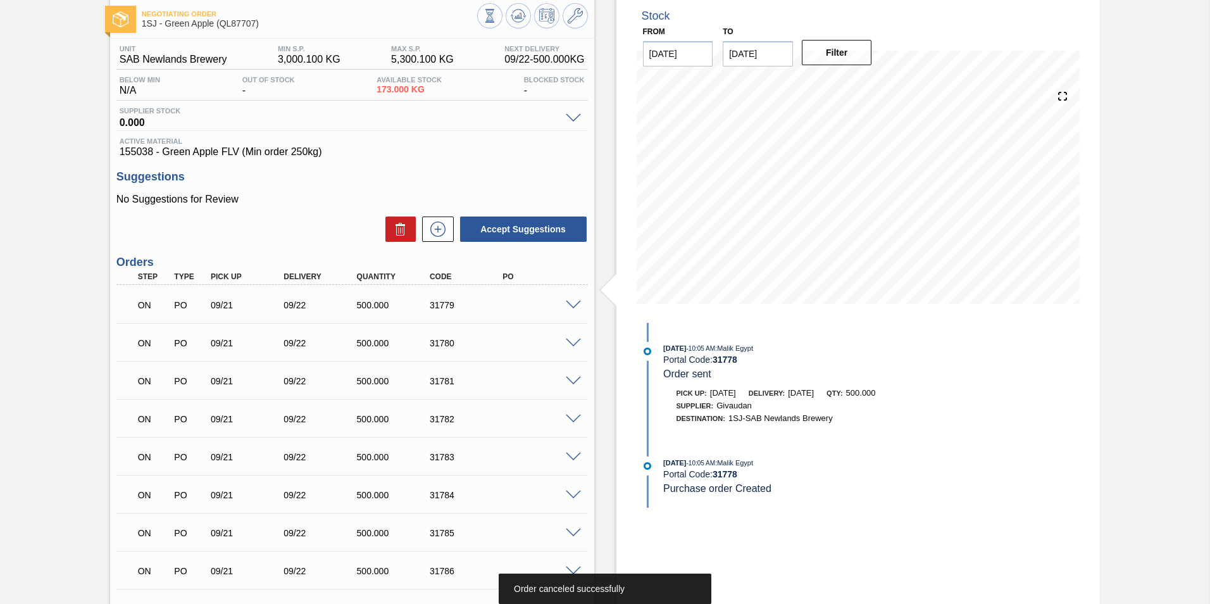
click at [571, 306] on span at bounding box center [573, 305] width 15 height 9
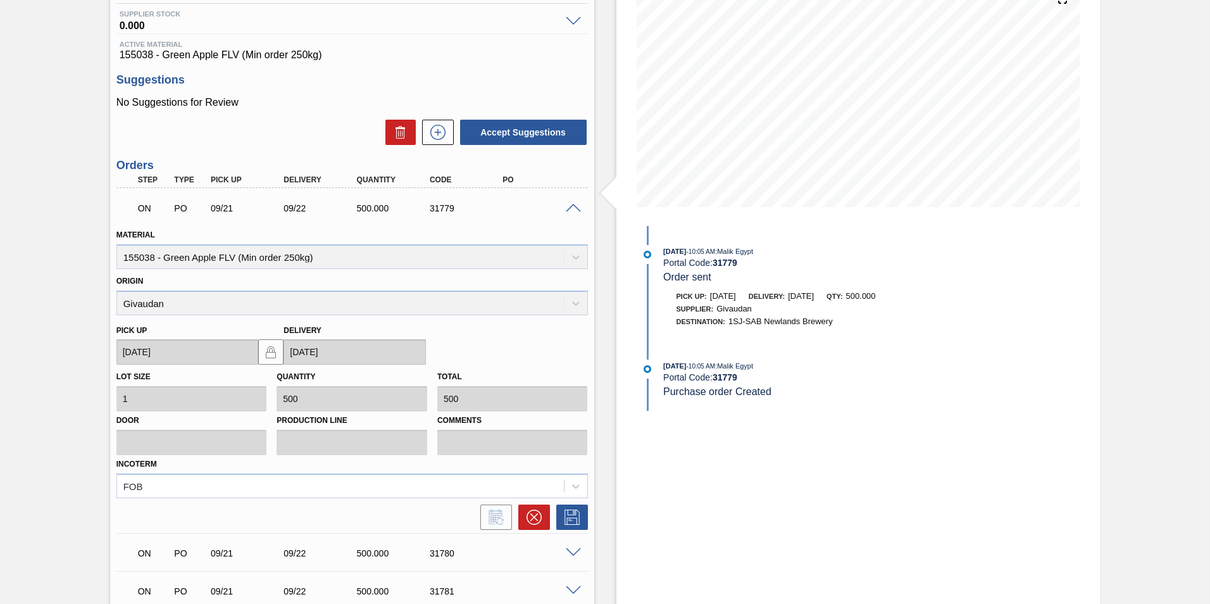
scroll to position [193, 0]
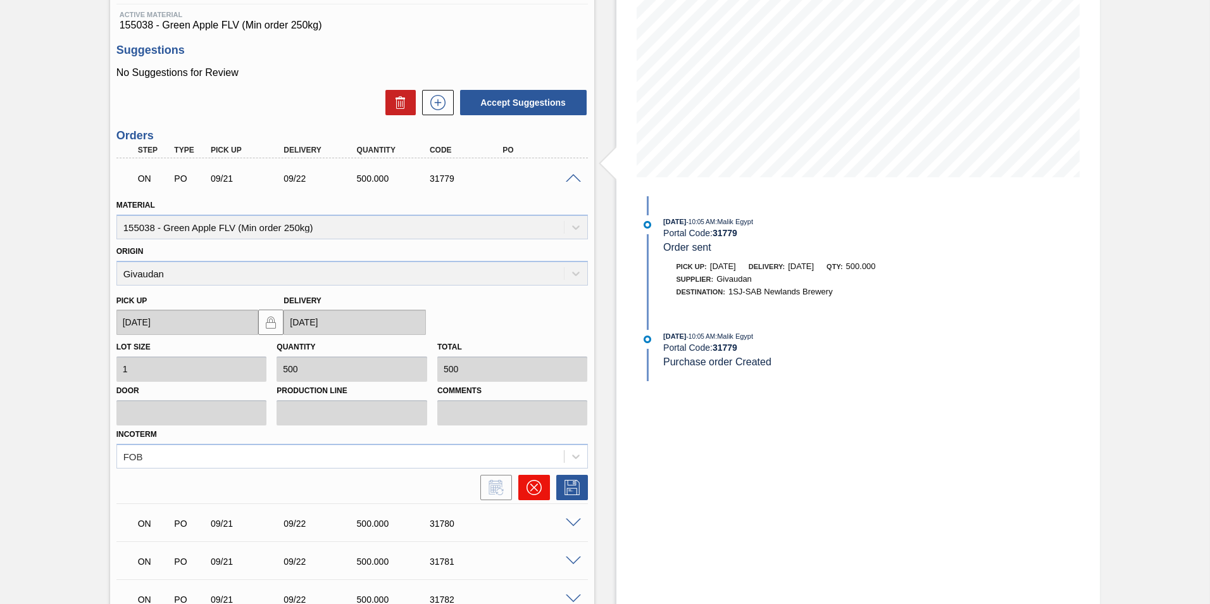
click at [540, 375] on button at bounding box center [534, 487] width 32 height 25
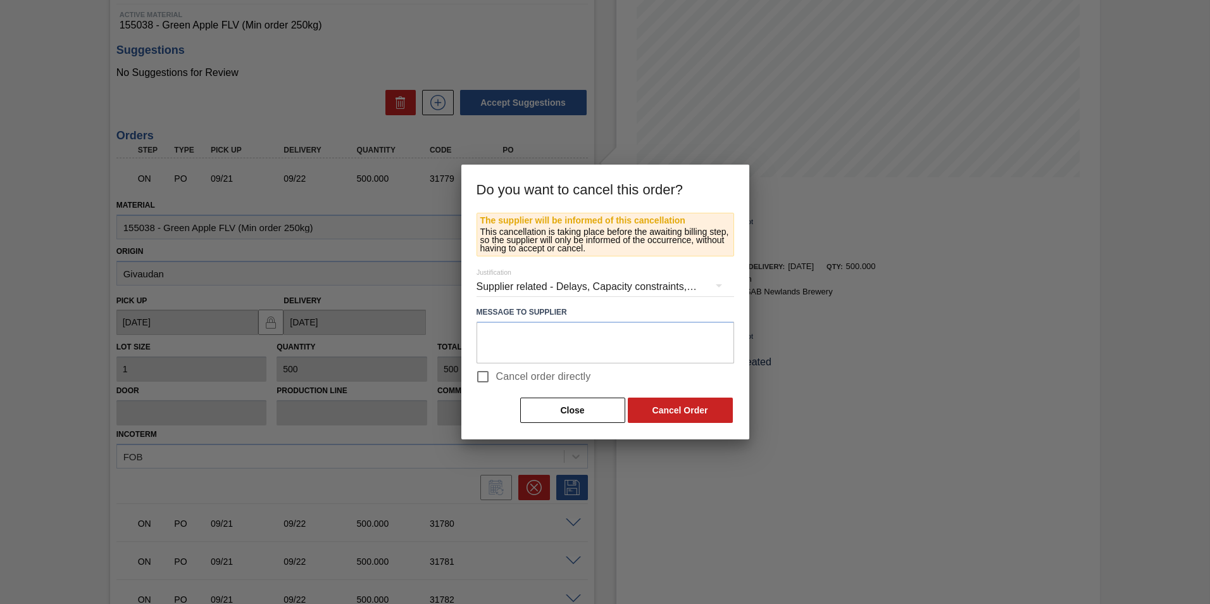
click at [478, 375] on input "Cancel order directly" at bounding box center [483, 376] width 27 height 27
checkbox input "true"
click at [655, 375] on button "Cancel Order" at bounding box center [680, 409] width 105 height 25
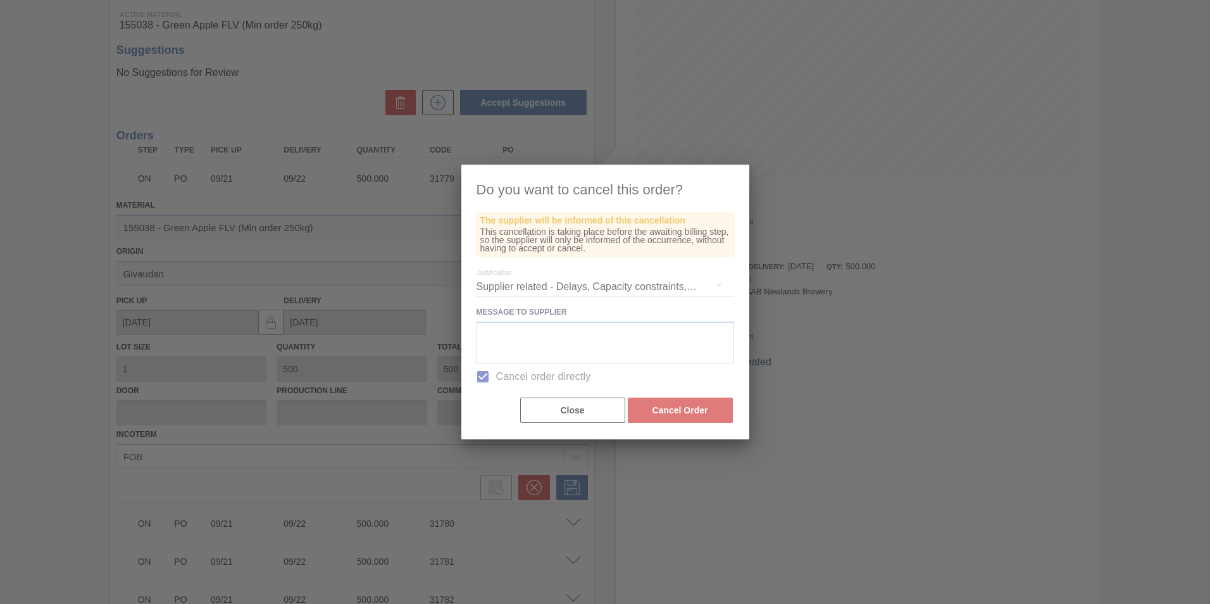
scroll to position [155, 0]
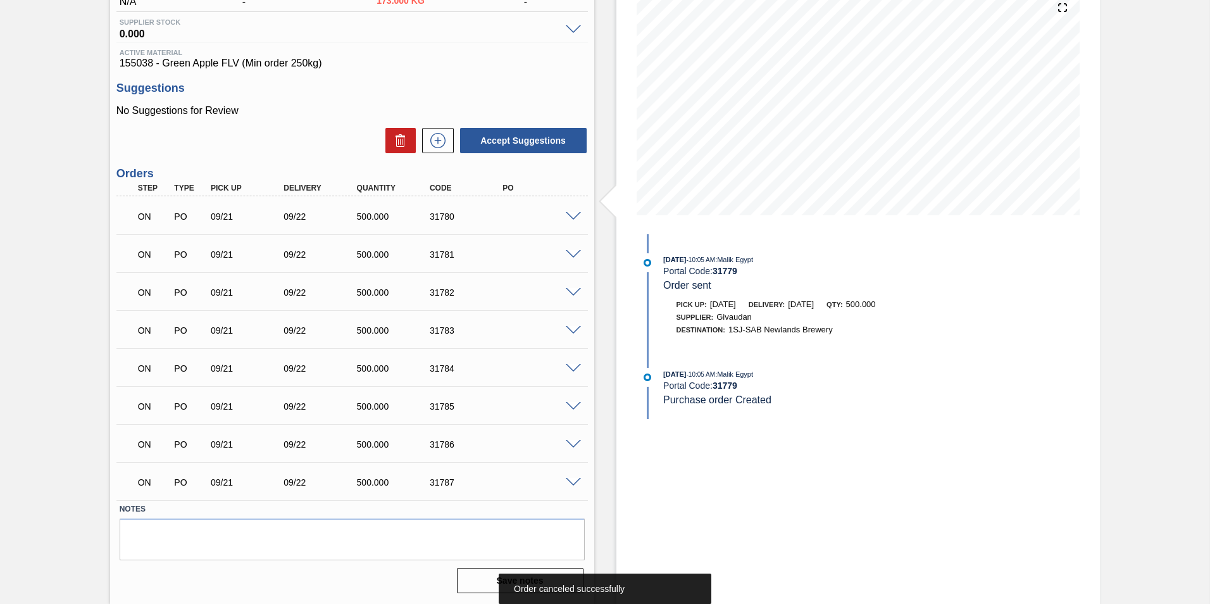
click at [574, 216] on span at bounding box center [573, 216] width 15 height 9
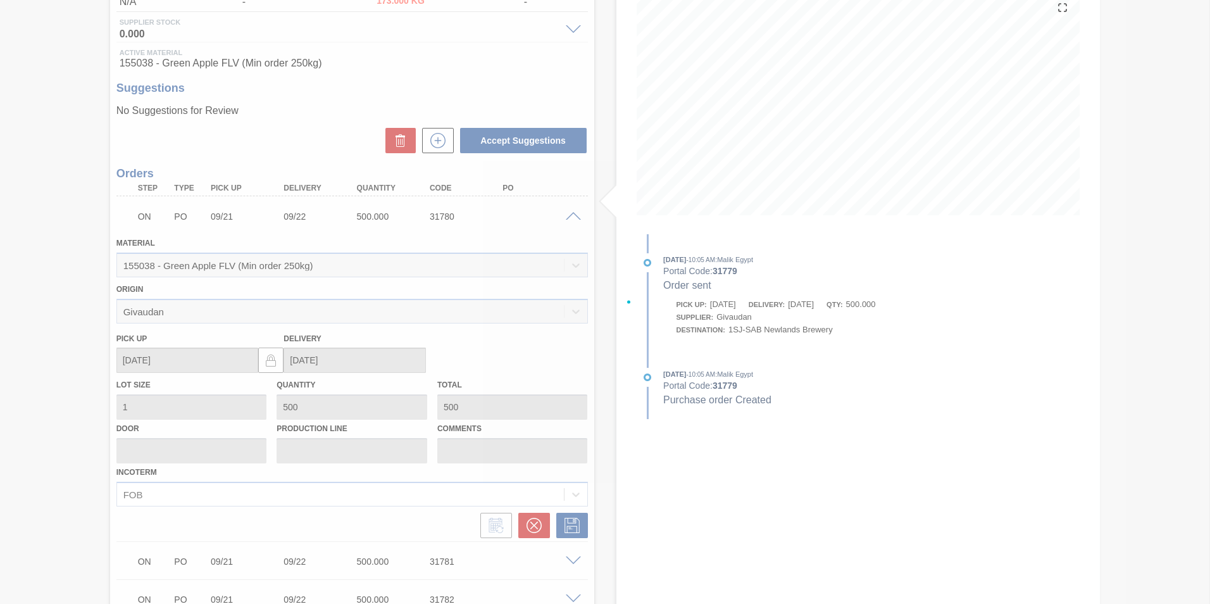
scroll to position [193, 0]
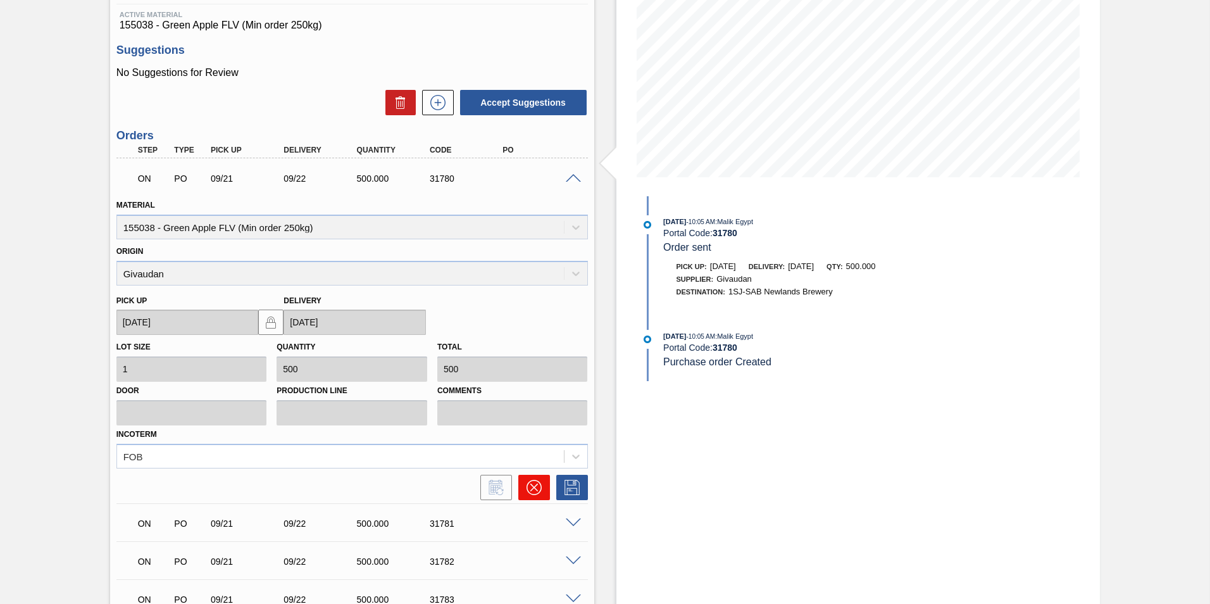
click at [527, 375] on icon at bounding box center [534, 487] width 15 height 15
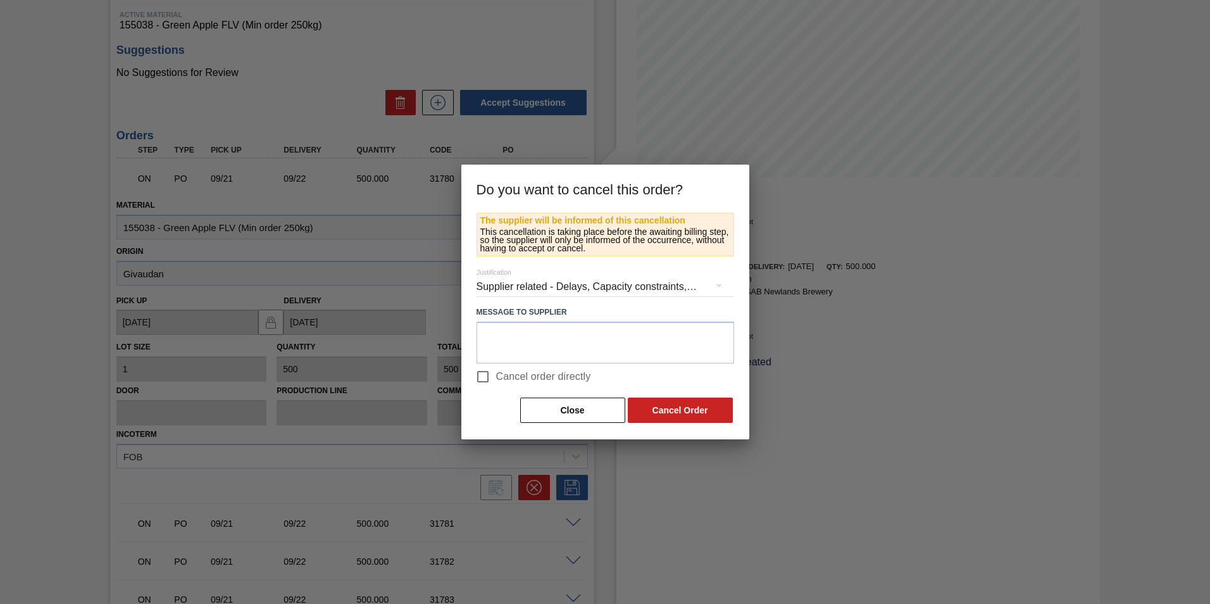
click at [487, 375] on input "Cancel order directly" at bounding box center [483, 376] width 27 height 27
checkbox input "true"
click at [684, 375] on button "Cancel Order" at bounding box center [680, 409] width 105 height 25
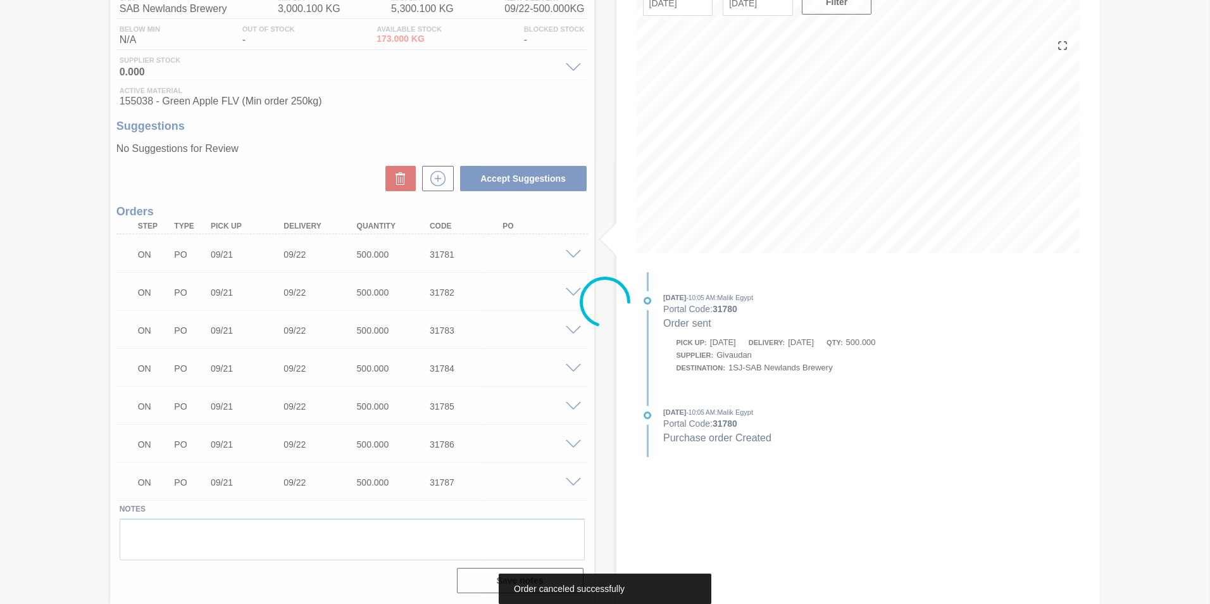
scroll to position [117, 0]
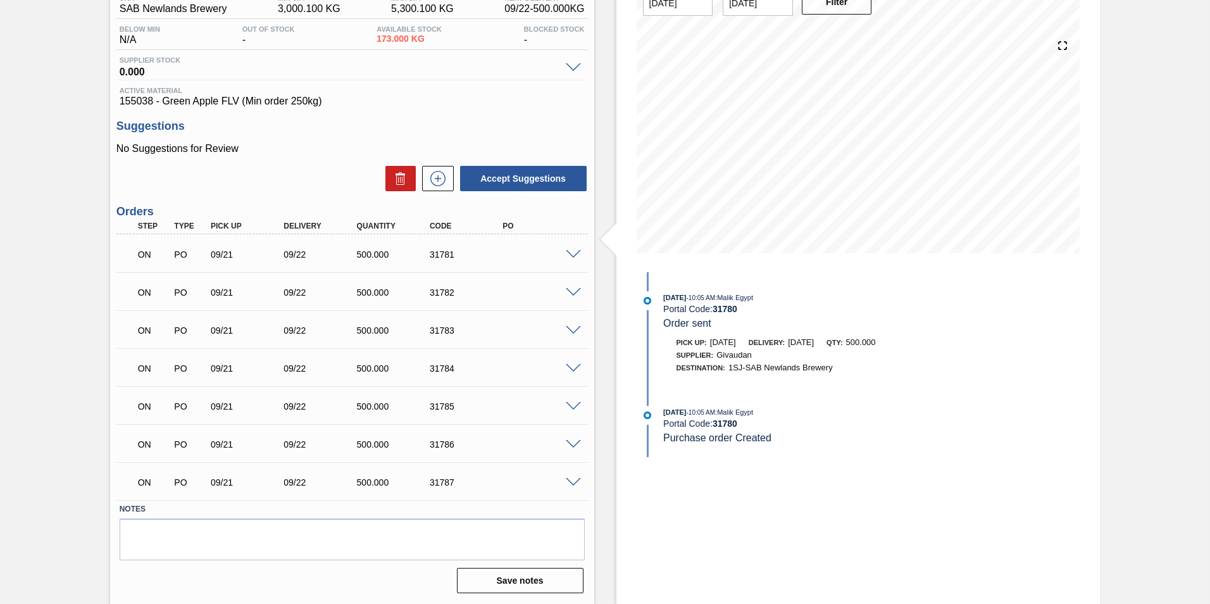
click at [576, 253] on span at bounding box center [573, 254] width 15 height 9
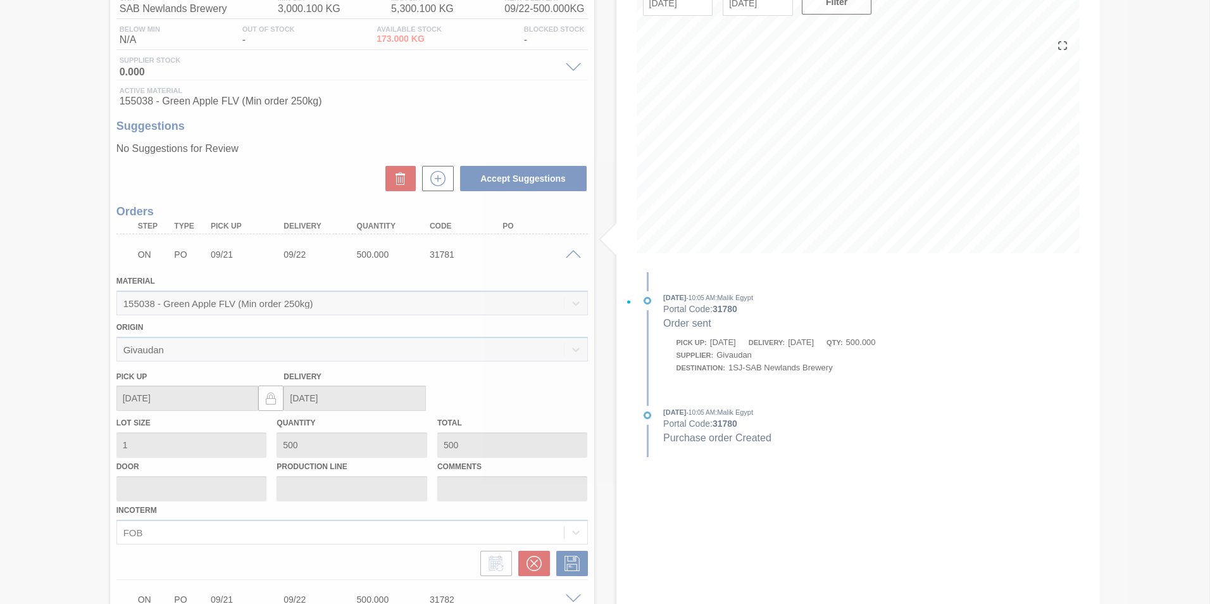
scroll to position [193, 0]
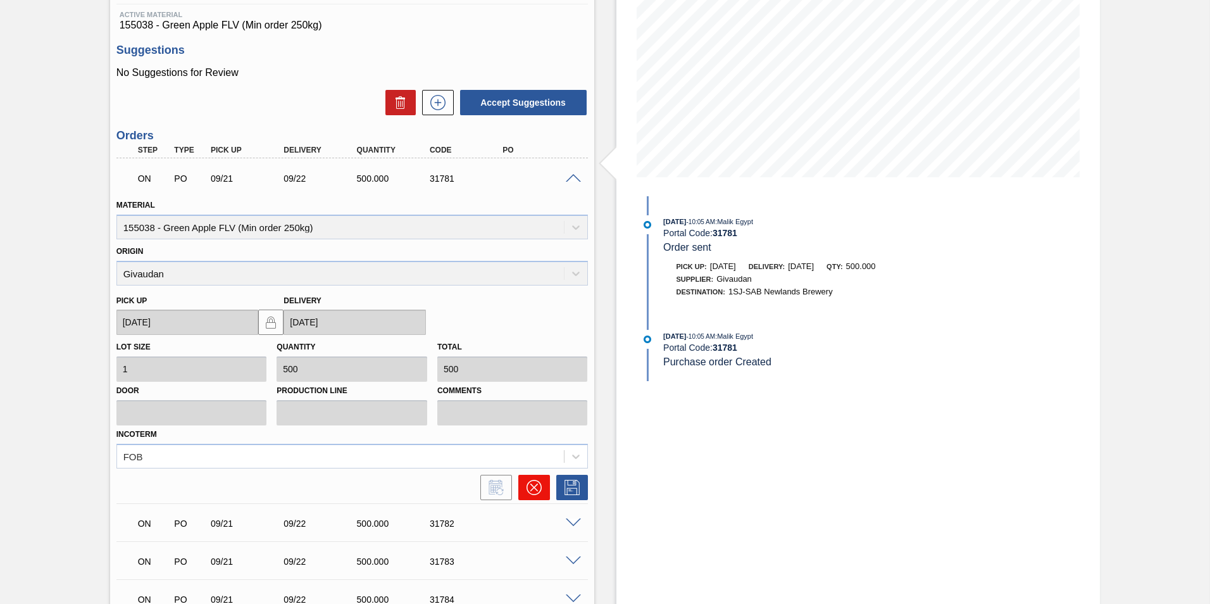
click at [528, 375] on button at bounding box center [534, 487] width 32 height 25
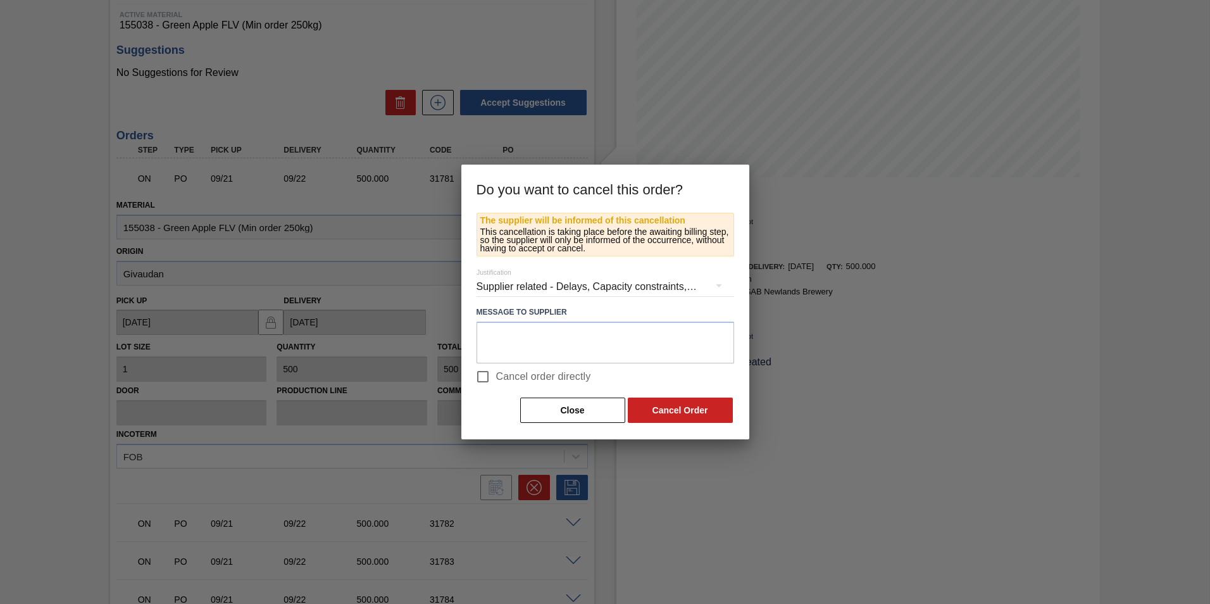
click at [483, 375] on input "Cancel order directly" at bounding box center [483, 376] width 27 height 27
checkbox input "true"
click at [655, 375] on button "Cancel Order" at bounding box center [680, 409] width 105 height 25
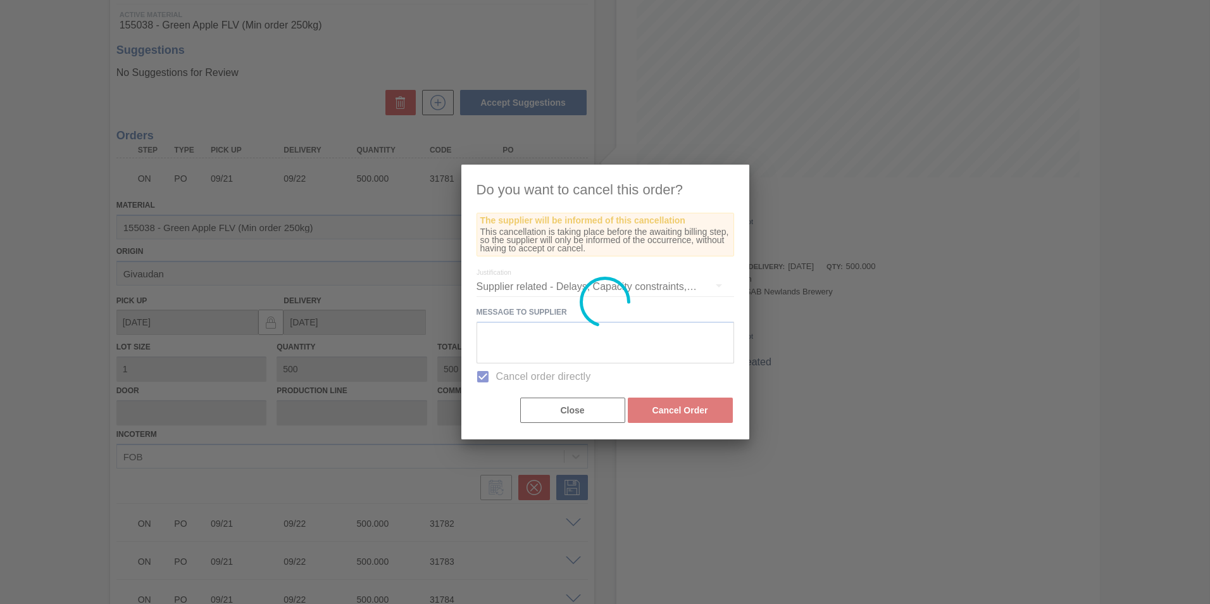
scroll to position [79, 0]
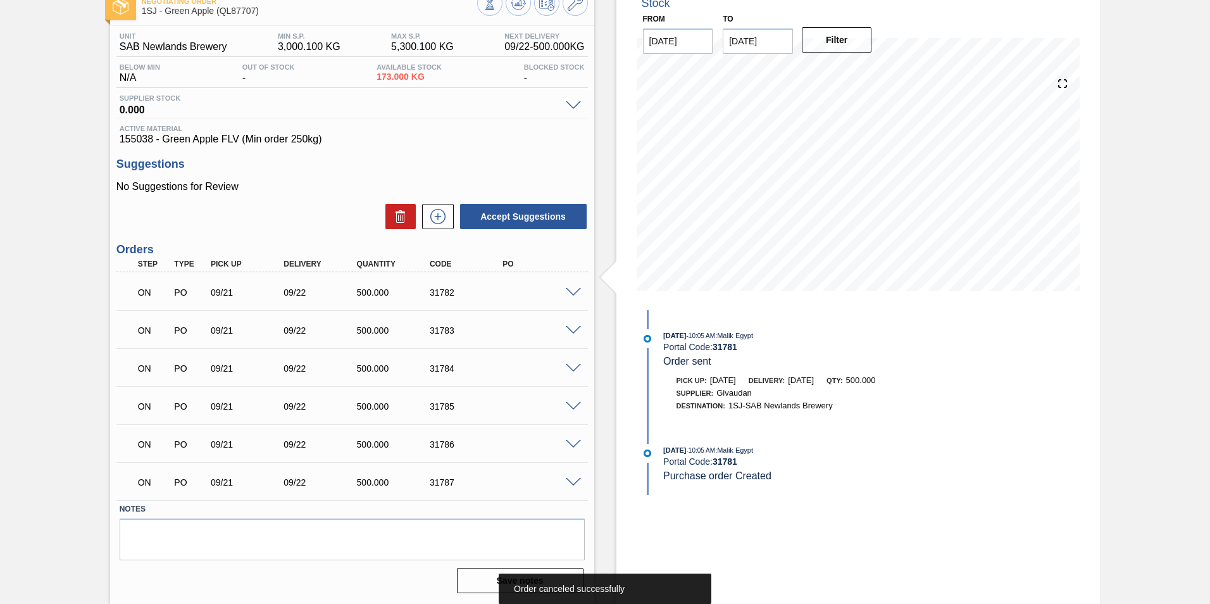
click at [568, 290] on span at bounding box center [573, 292] width 15 height 9
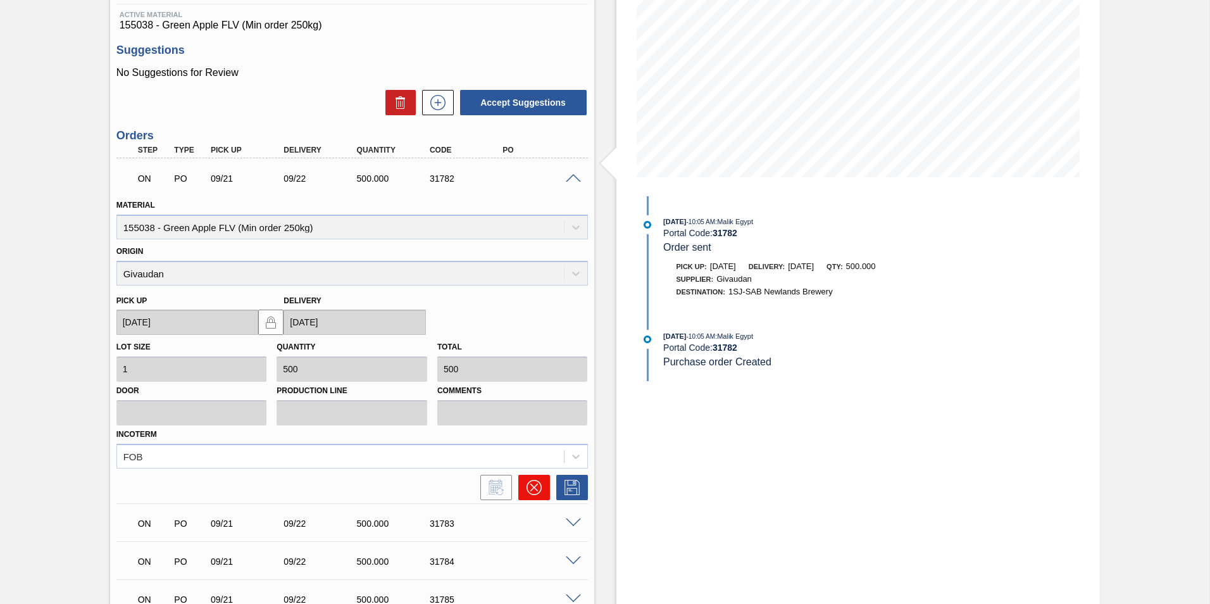
click at [535, 375] on icon at bounding box center [534, 487] width 8 height 8
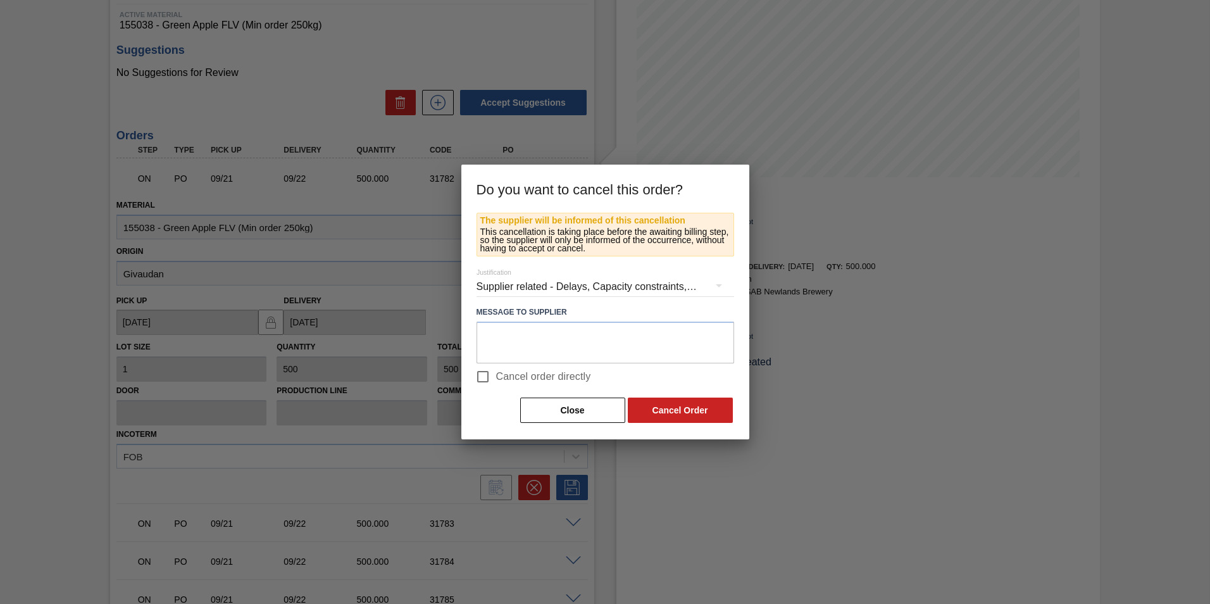
click at [482, 375] on input "Cancel order directly" at bounding box center [483, 376] width 27 height 27
checkbox input "true"
click at [652, 375] on button "Cancel Order" at bounding box center [680, 409] width 105 height 25
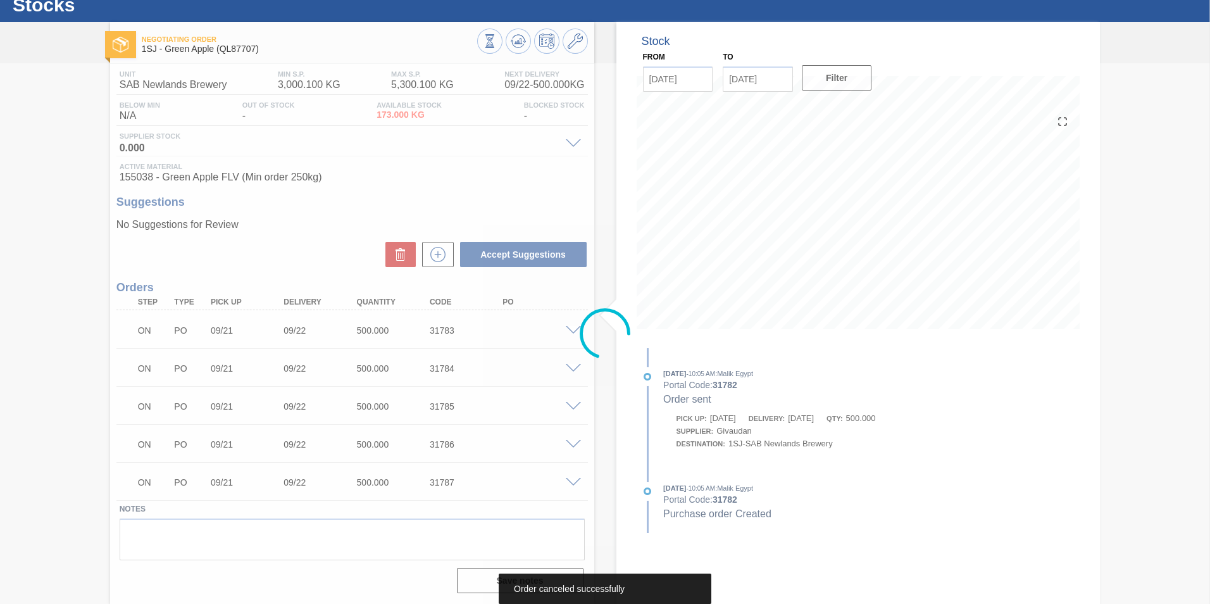
scroll to position [41, 0]
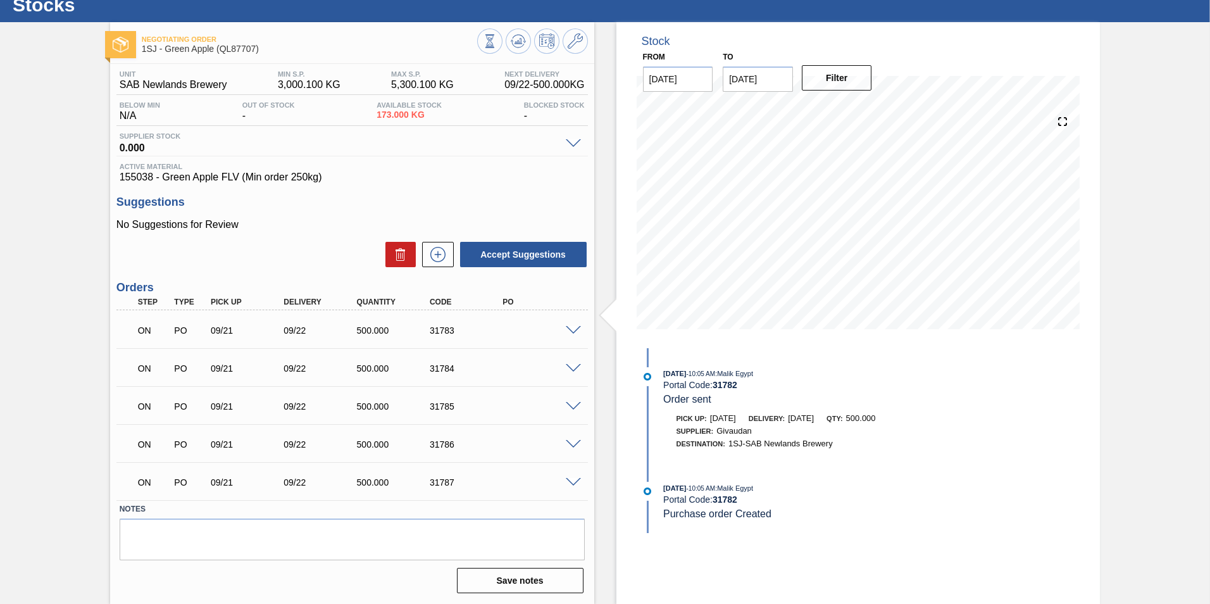
click at [572, 327] on span at bounding box center [573, 330] width 15 height 9
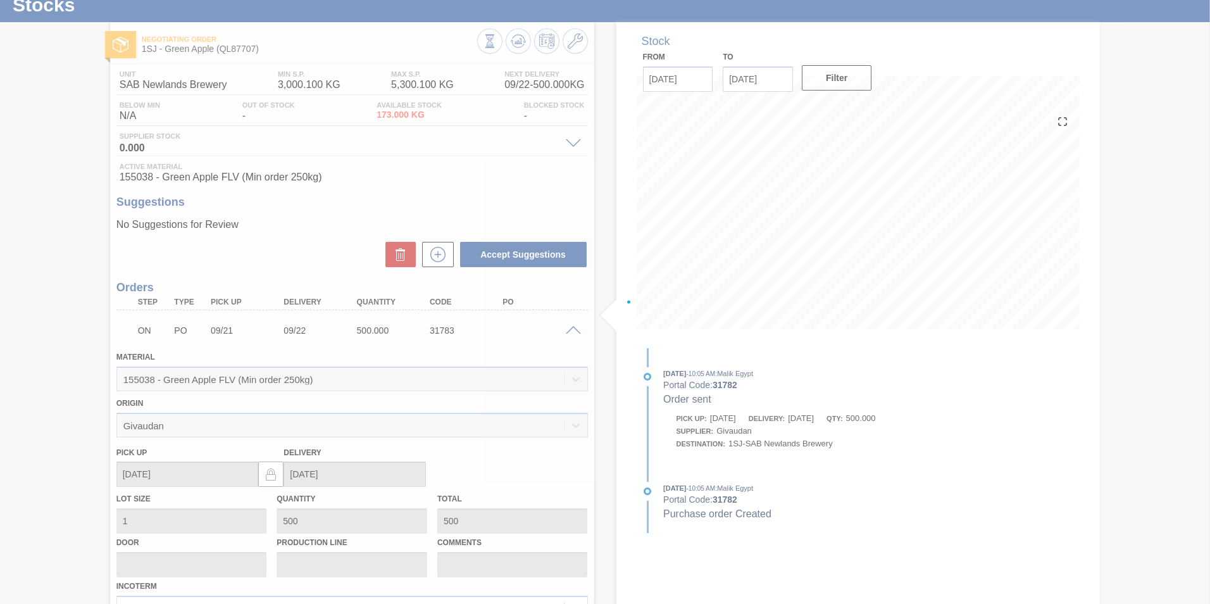
scroll to position [193, 0]
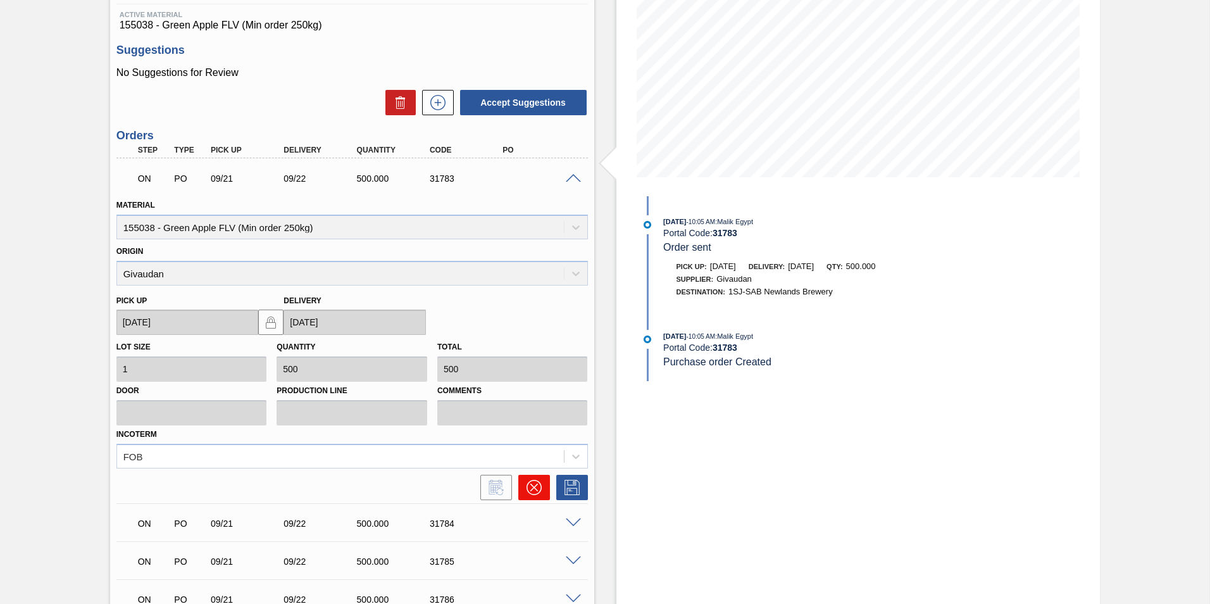
click at [532, 375] on icon at bounding box center [534, 487] width 15 height 15
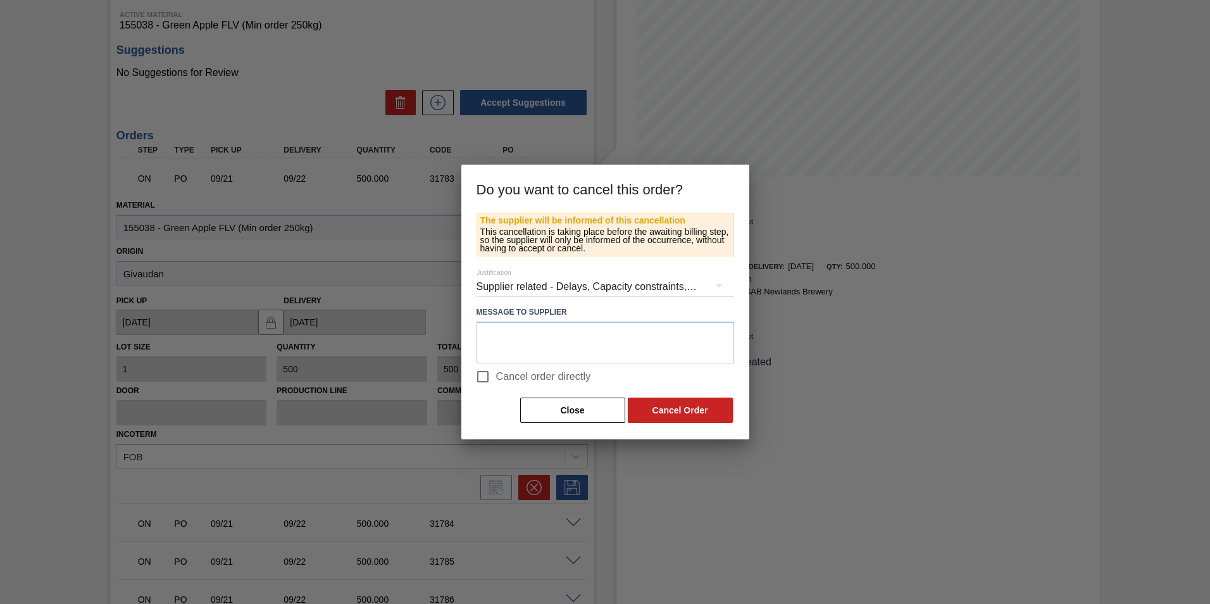
click at [478, 375] on input "Cancel order directly" at bounding box center [483, 376] width 27 height 27
checkbox input "true"
click at [667, 375] on button "Cancel Order" at bounding box center [680, 409] width 105 height 25
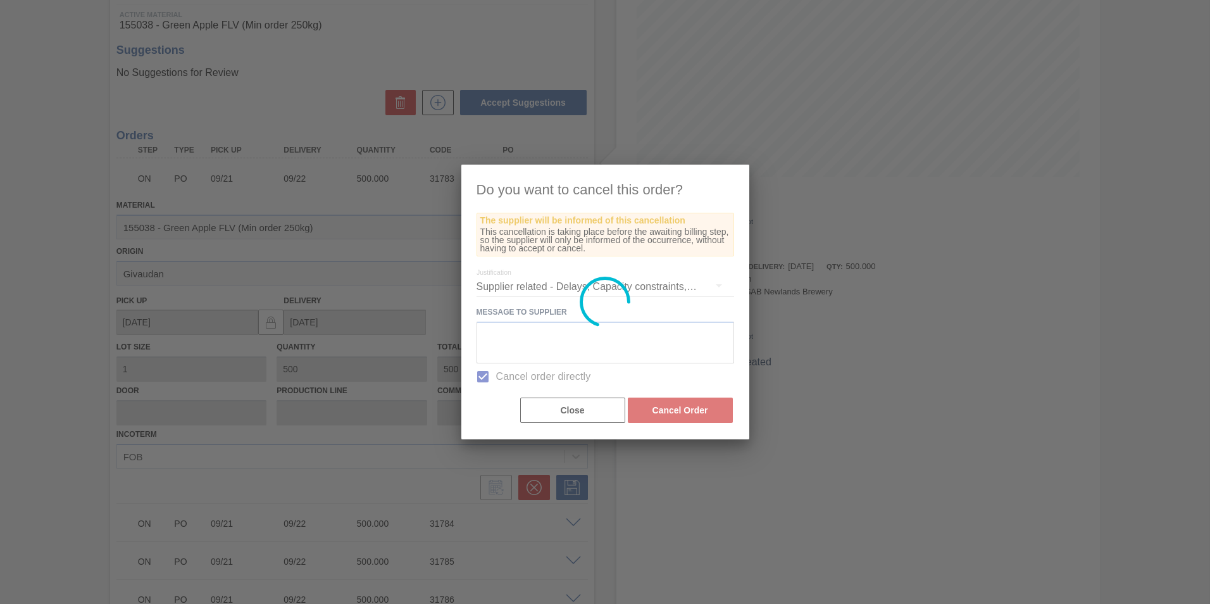
scroll to position [3, 0]
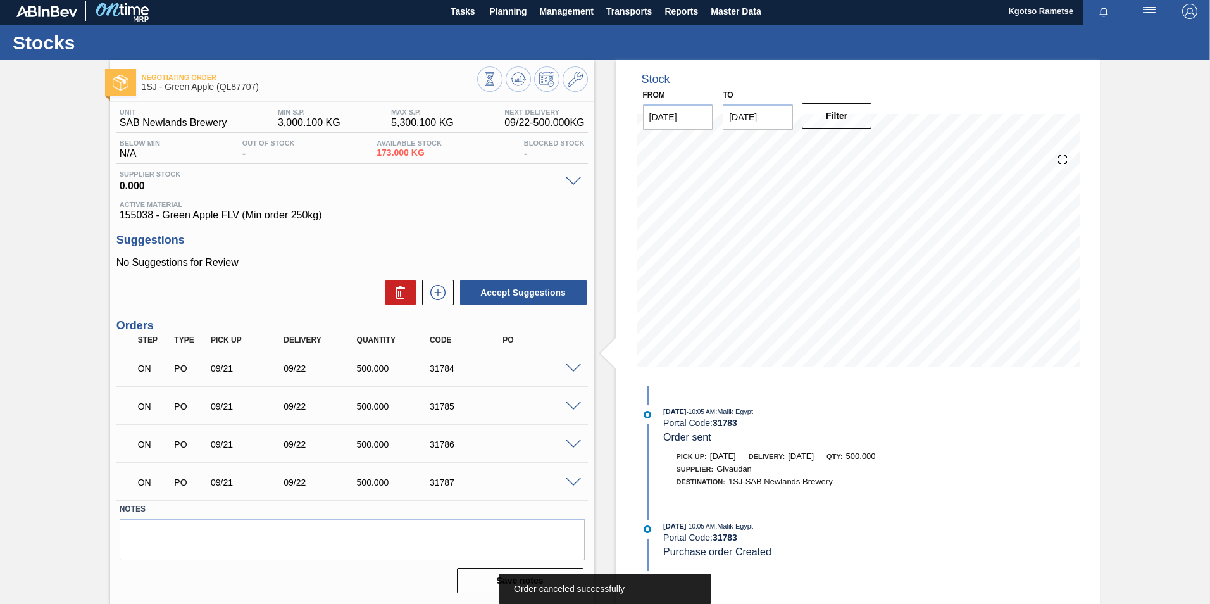
click at [573, 368] on span at bounding box center [573, 368] width 15 height 9
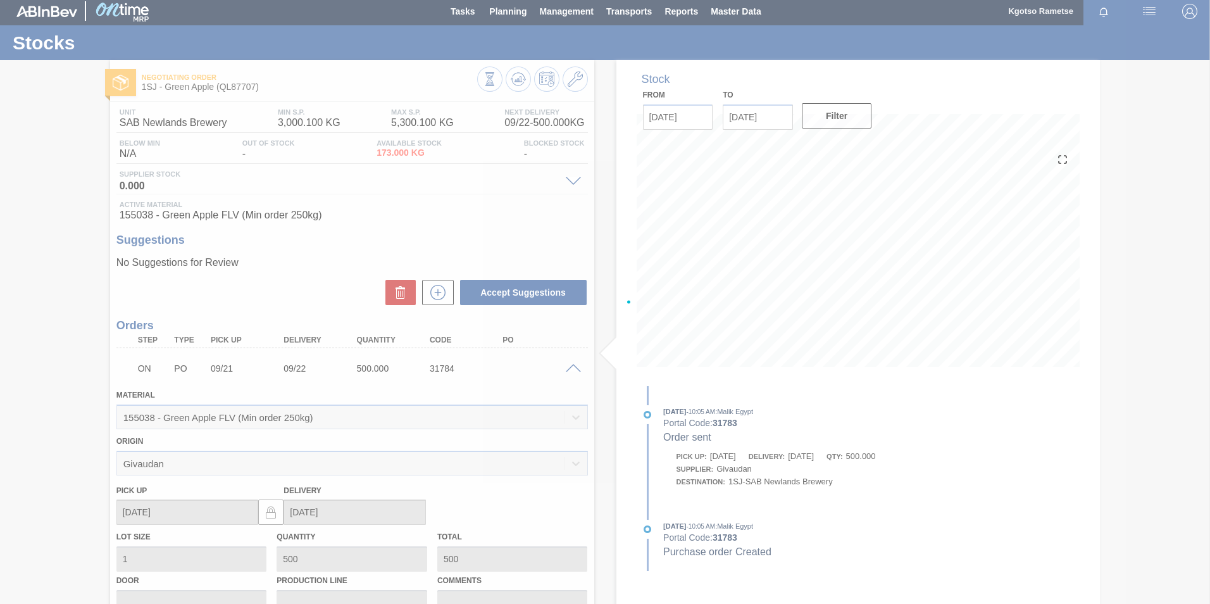
scroll to position [193, 0]
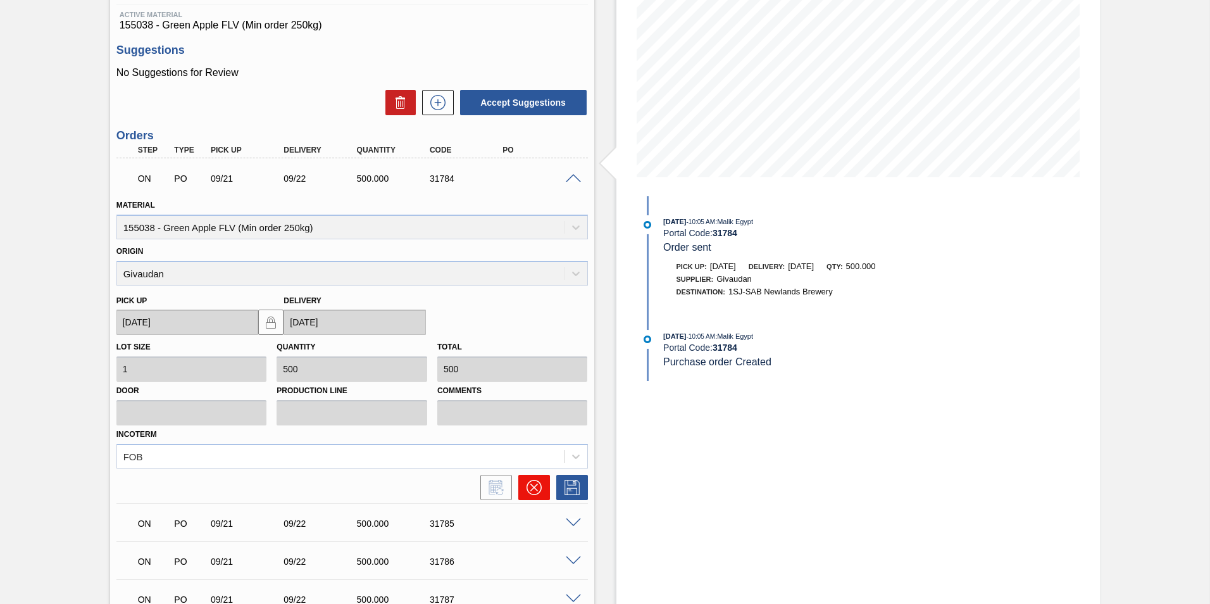
click at [525, 375] on button at bounding box center [534, 487] width 32 height 25
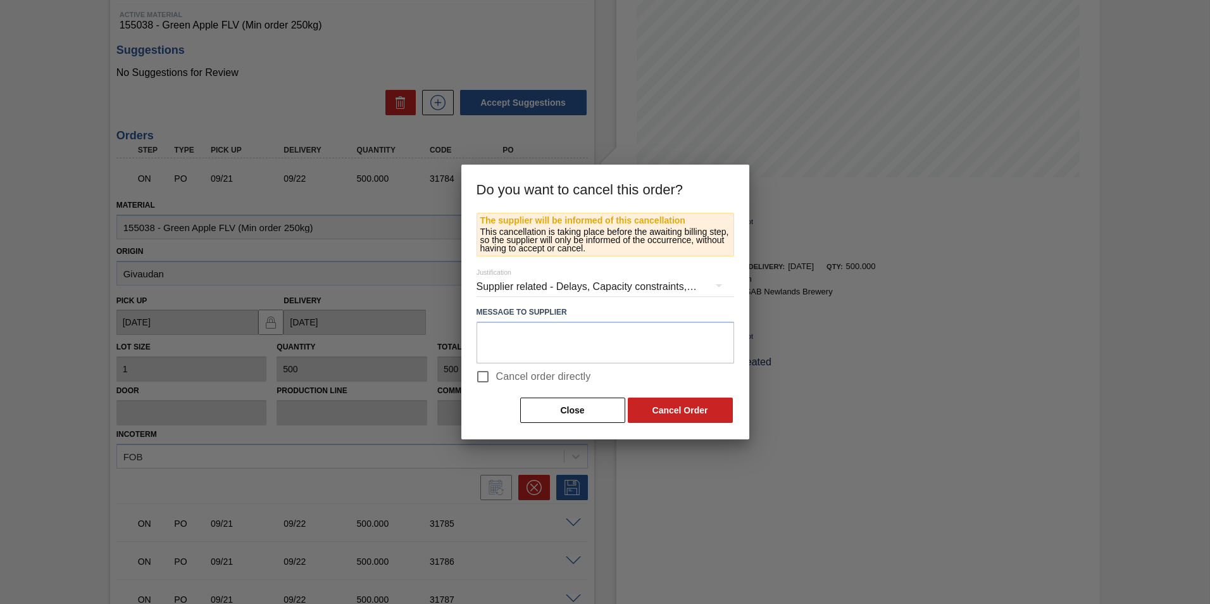
click at [485, 375] on input "Cancel order directly" at bounding box center [483, 376] width 27 height 27
checkbox input "true"
click at [673, 375] on button "Cancel Order" at bounding box center [680, 409] width 105 height 25
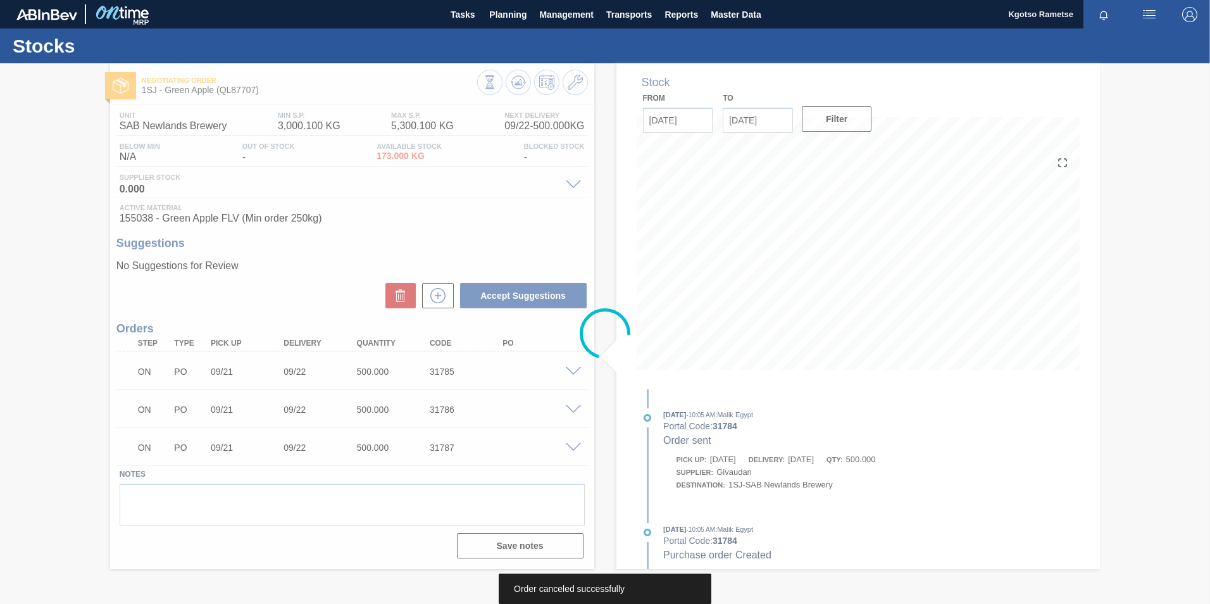
scroll to position [0, 0]
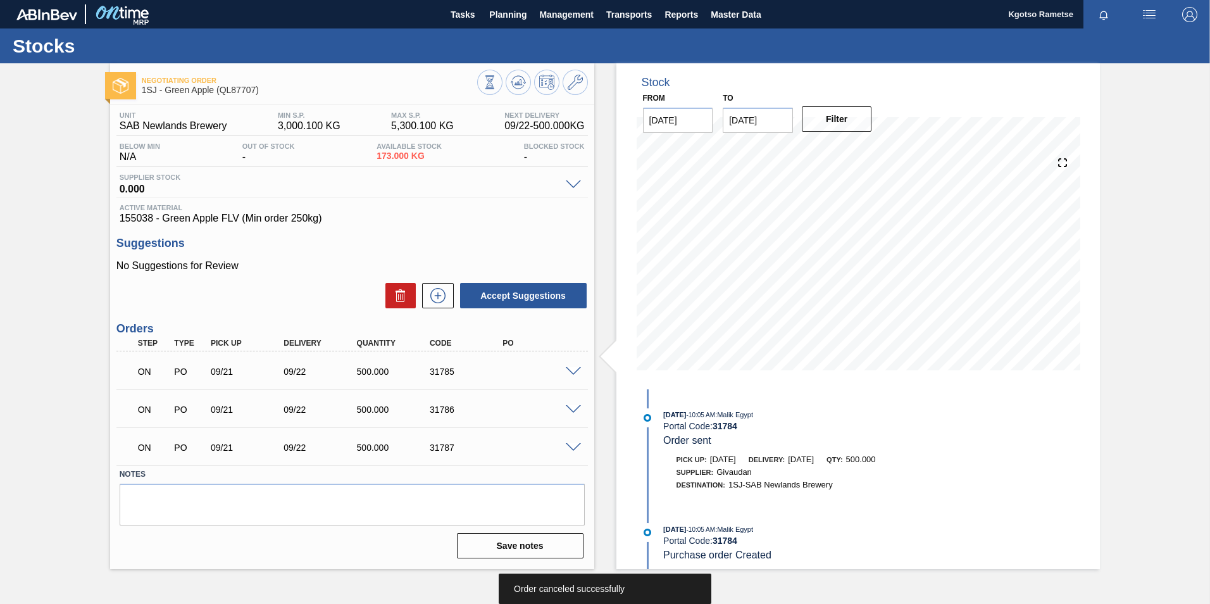
click at [580, 368] on span at bounding box center [573, 371] width 15 height 9
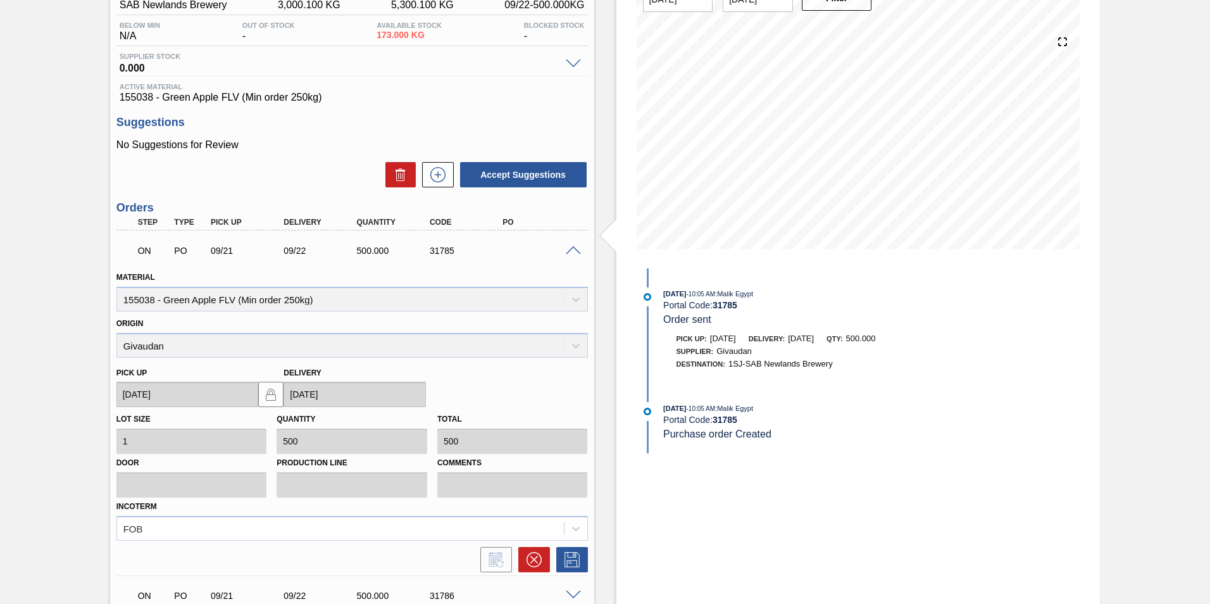
scroll to position [127, 0]
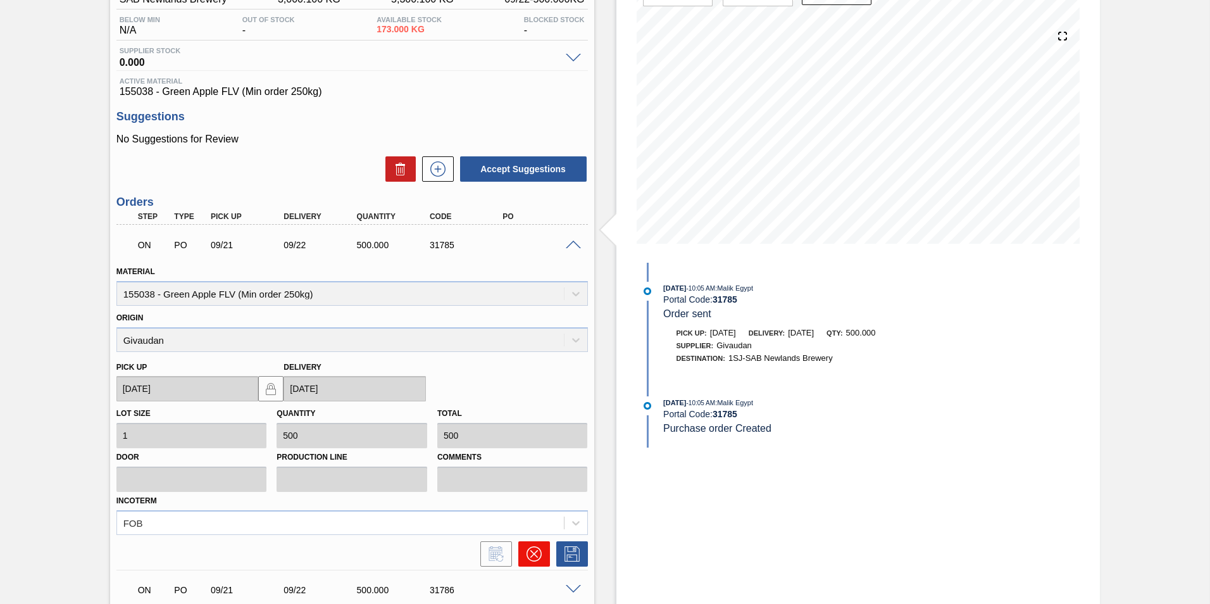
click at [541, 375] on button at bounding box center [534, 553] width 32 height 25
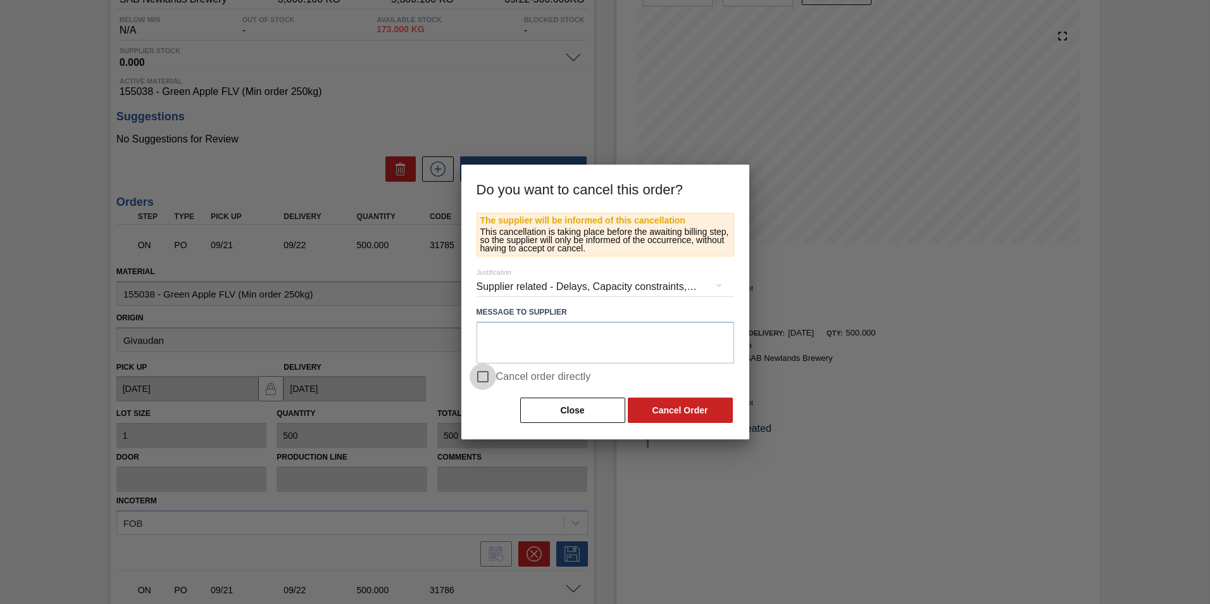
click at [482, 375] on input "Cancel order directly" at bounding box center [483, 376] width 27 height 27
checkbox input "true"
click at [675, 375] on button "Cancel Order" at bounding box center [680, 409] width 105 height 25
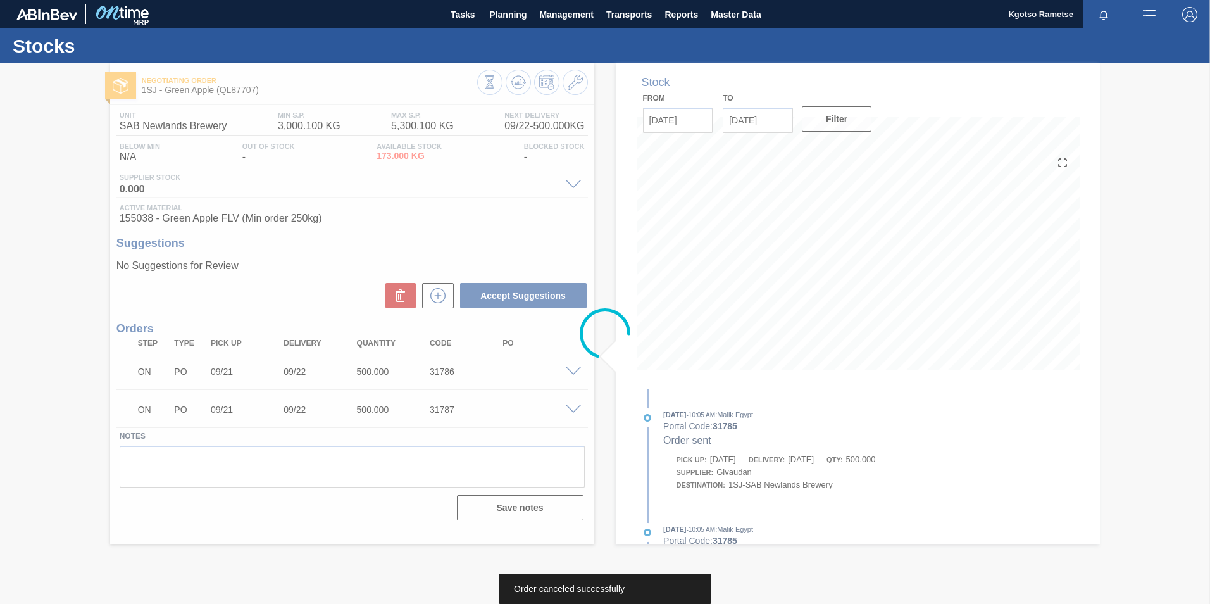
scroll to position [0, 0]
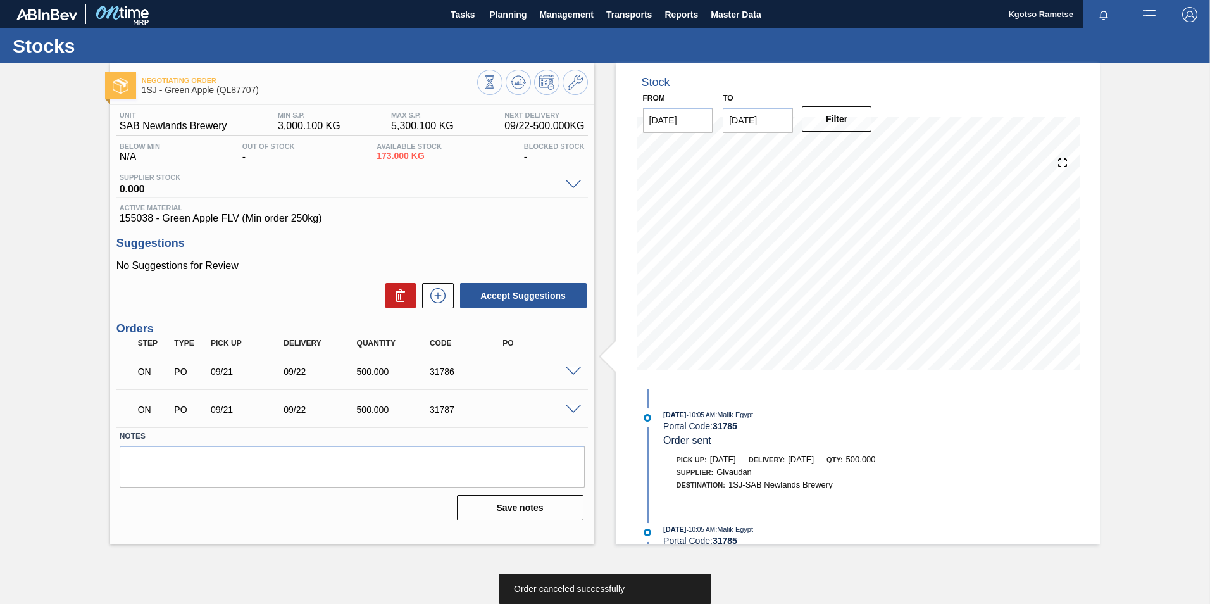
click at [570, 368] on span at bounding box center [573, 371] width 15 height 9
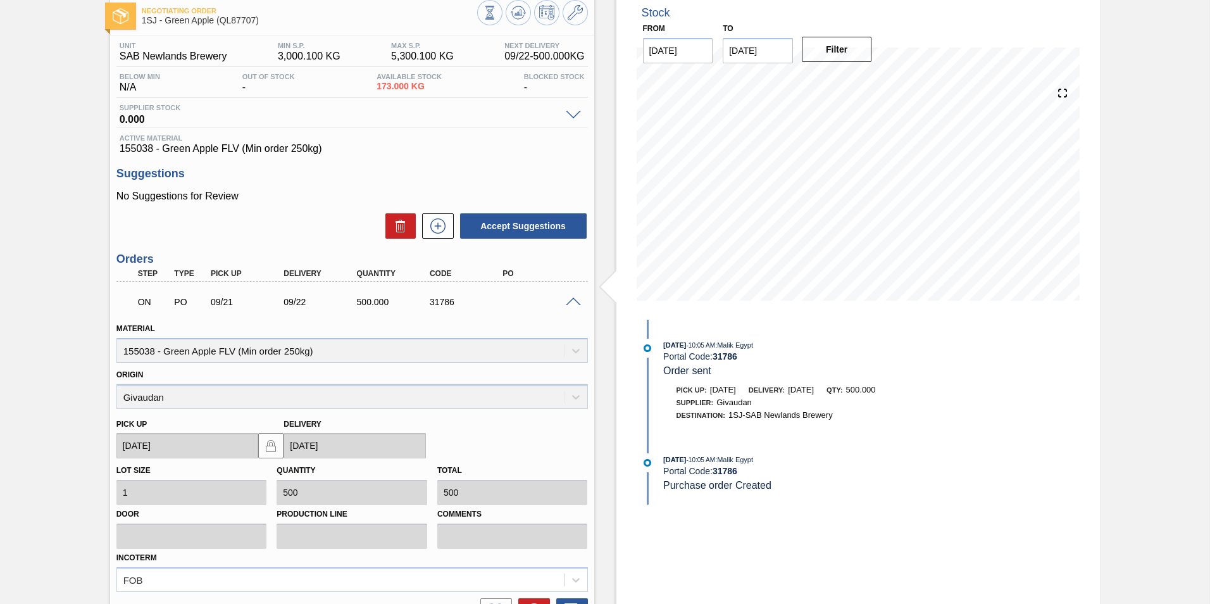
scroll to position [234, 0]
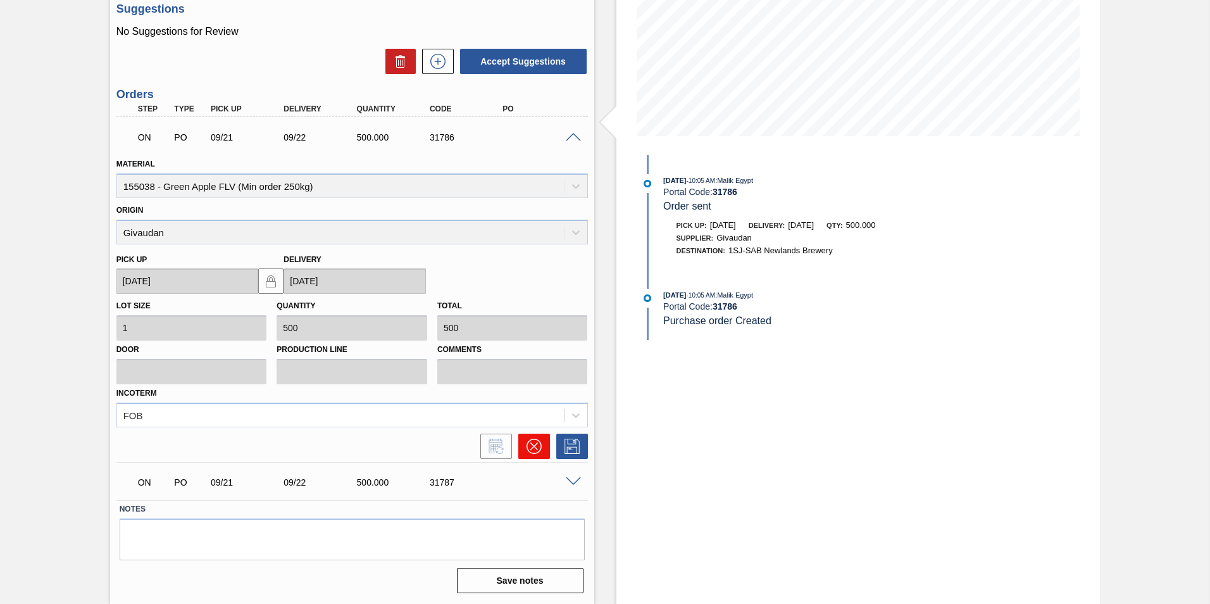
click at [542, 375] on button at bounding box center [534, 445] width 32 height 25
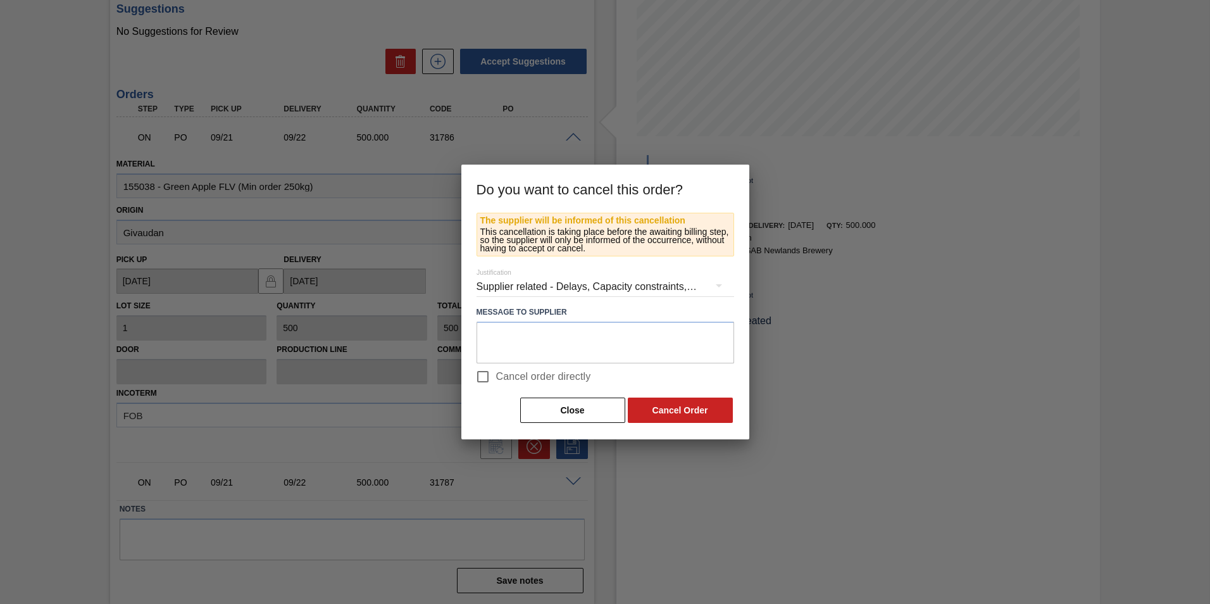
click at [483, 375] on input "Cancel order directly" at bounding box center [483, 376] width 27 height 27
checkbox input "true"
click at [652, 375] on button "Cancel Order" at bounding box center [680, 409] width 105 height 25
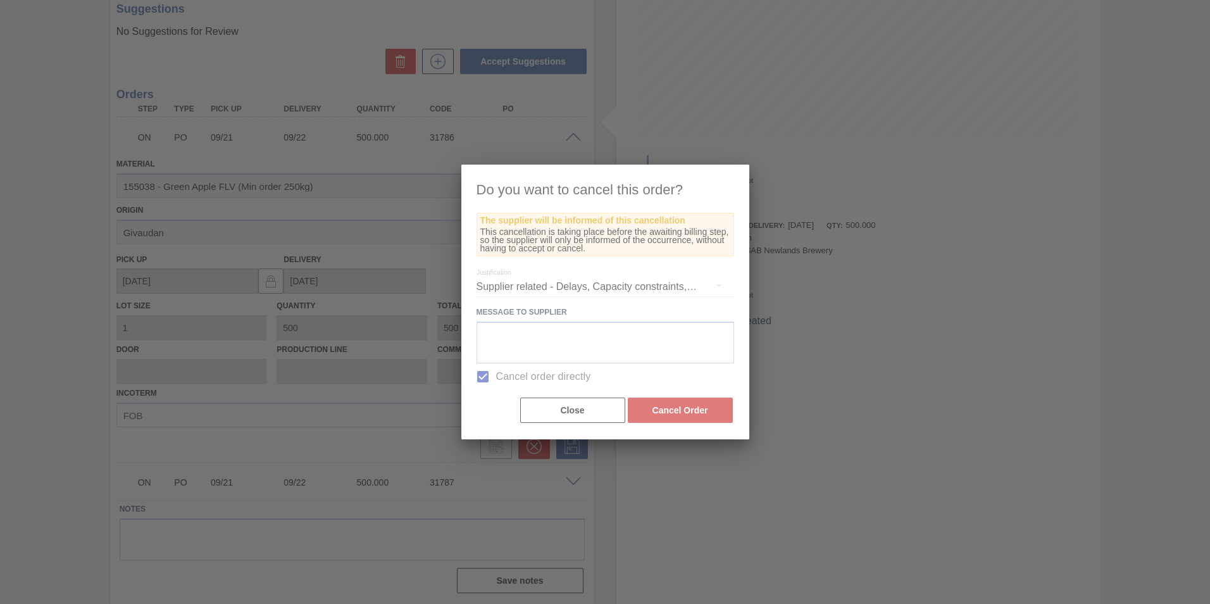
scroll to position [0, 0]
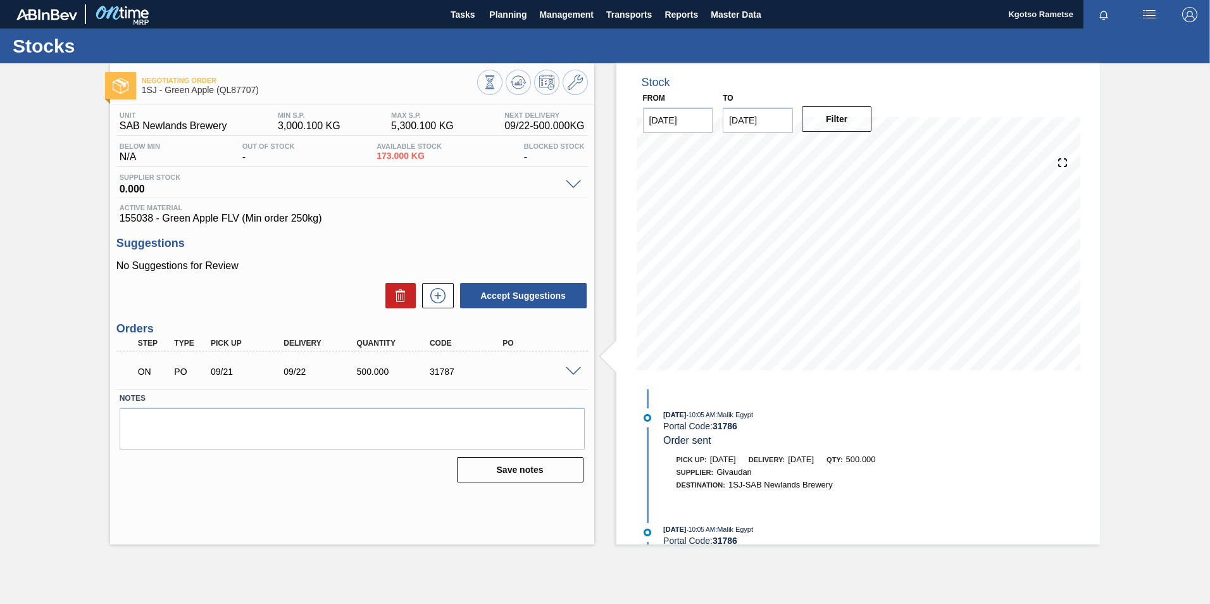
click at [573, 365] on div "ON PO 09/21 09/22 500.000 31787" at bounding box center [351, 370] width 471 height 32
click at [573, 370] on span at bounding box center [573, 371] width 15 height 9
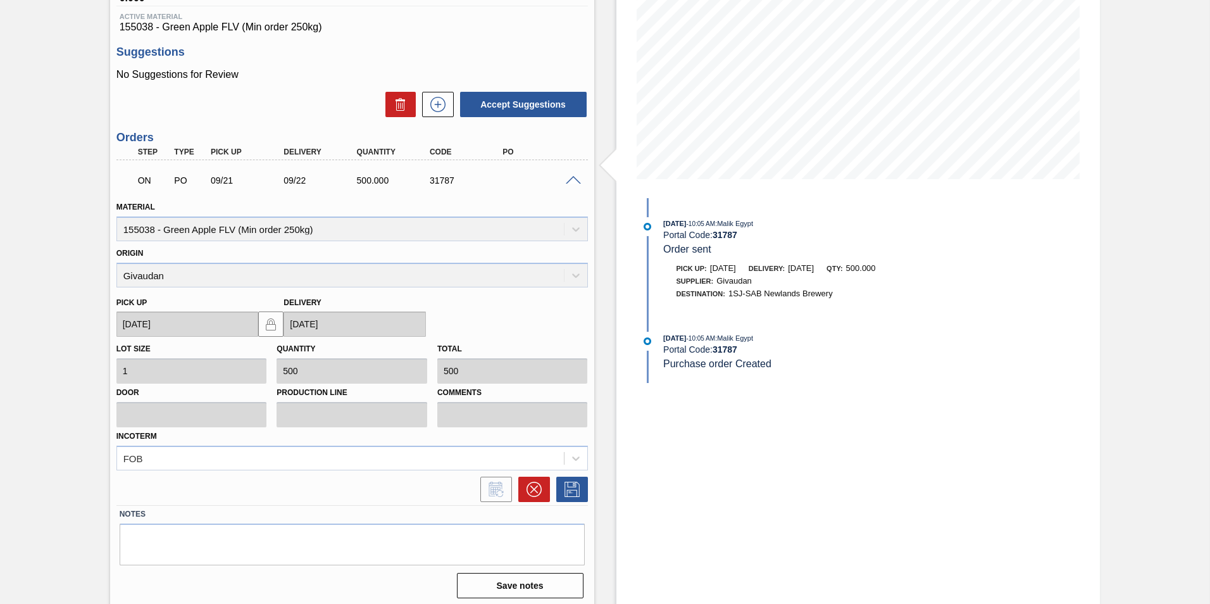
scroll to position [196, 0]
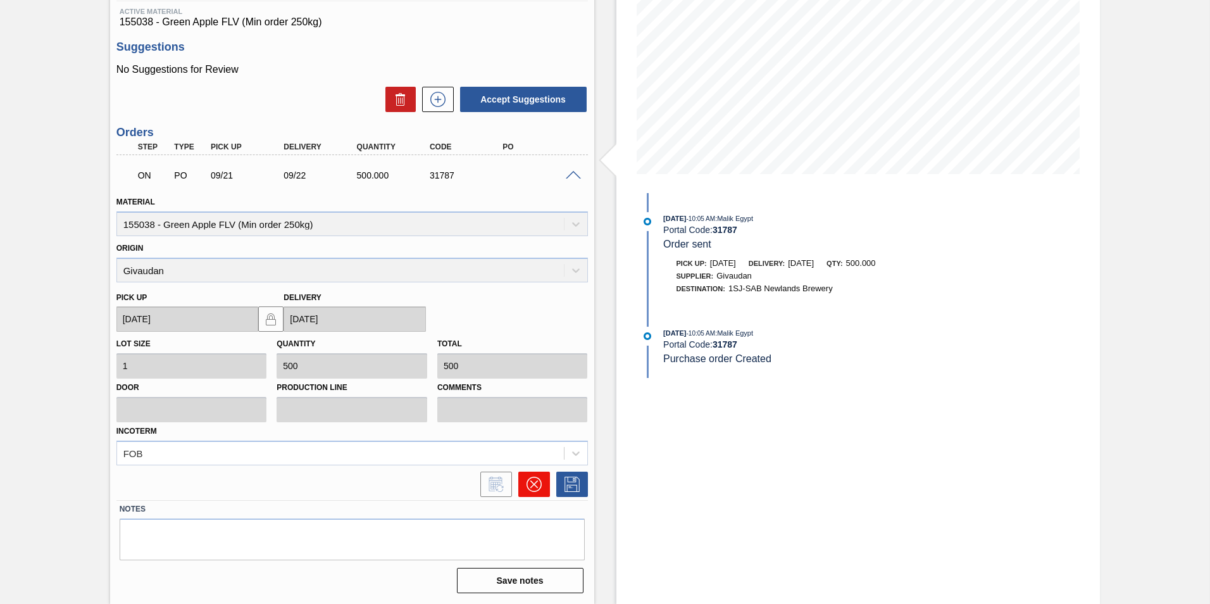
click at [537, 375] on icon at bounding box center [534, 484] width 15 height 15
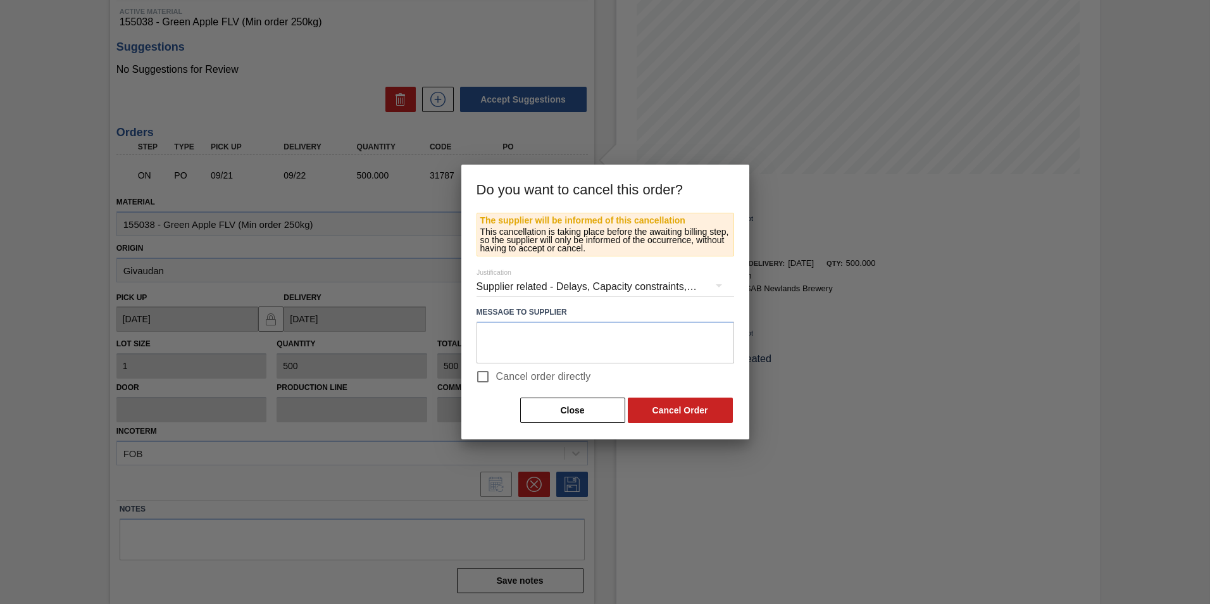
click at [485, 375] on input "Cancel order directly" at bounding box center [483, 376] width 27 height 27
checkbox input "true"
click at [654, 375] on button "Cancel Order" at bounding box center [680, 409] width 105 height 25
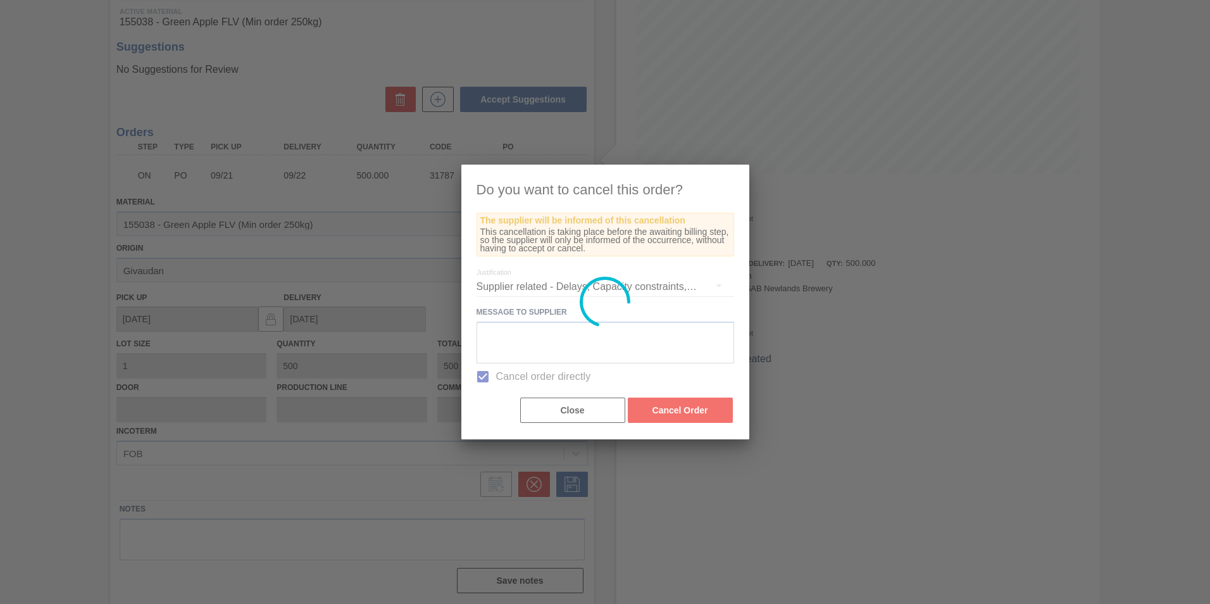
scroll to position [0, 0]
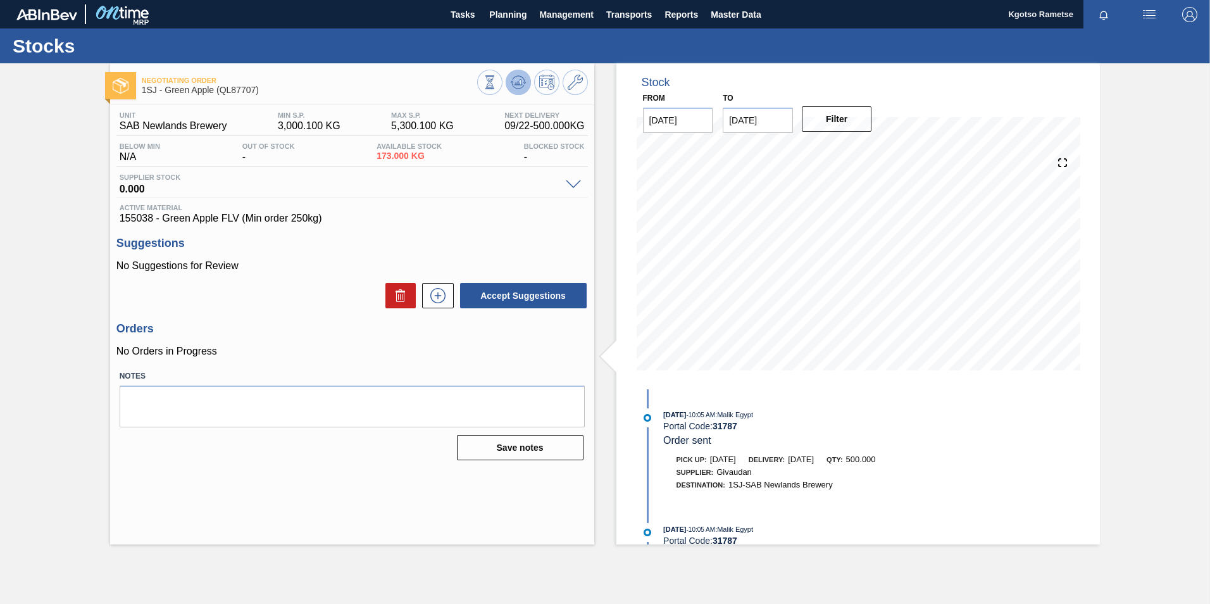
click at [518, 86] on icon at bounding box center [518, 82] width 15 height 15
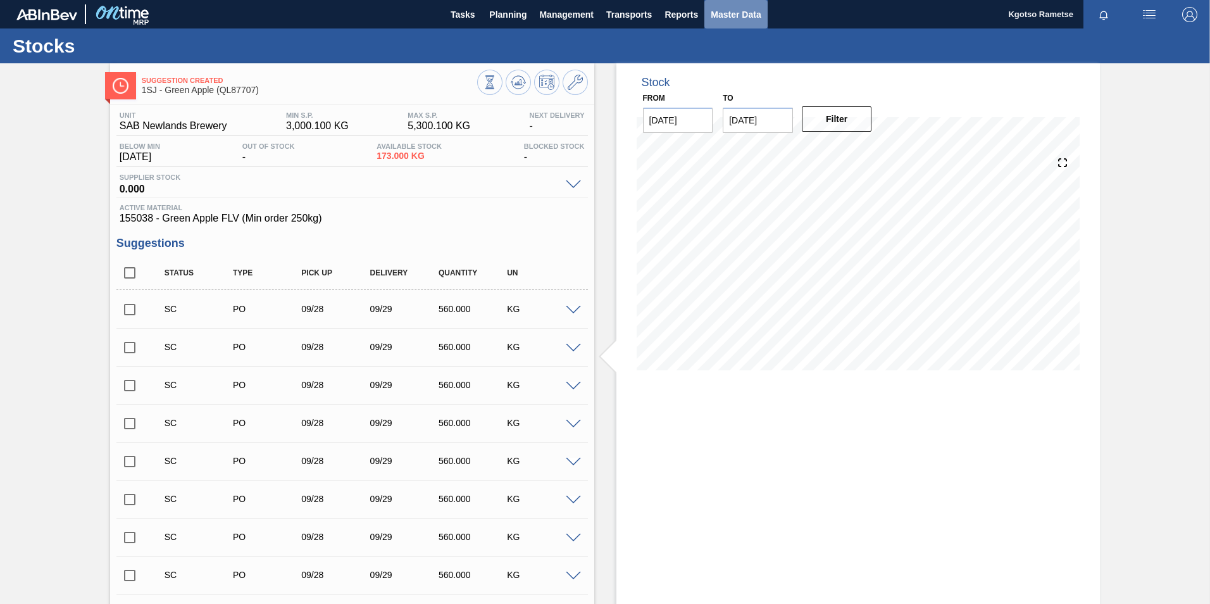
click at [735, 16] on span "Master Data" at bounding box center [736, 14] width 50 height 15
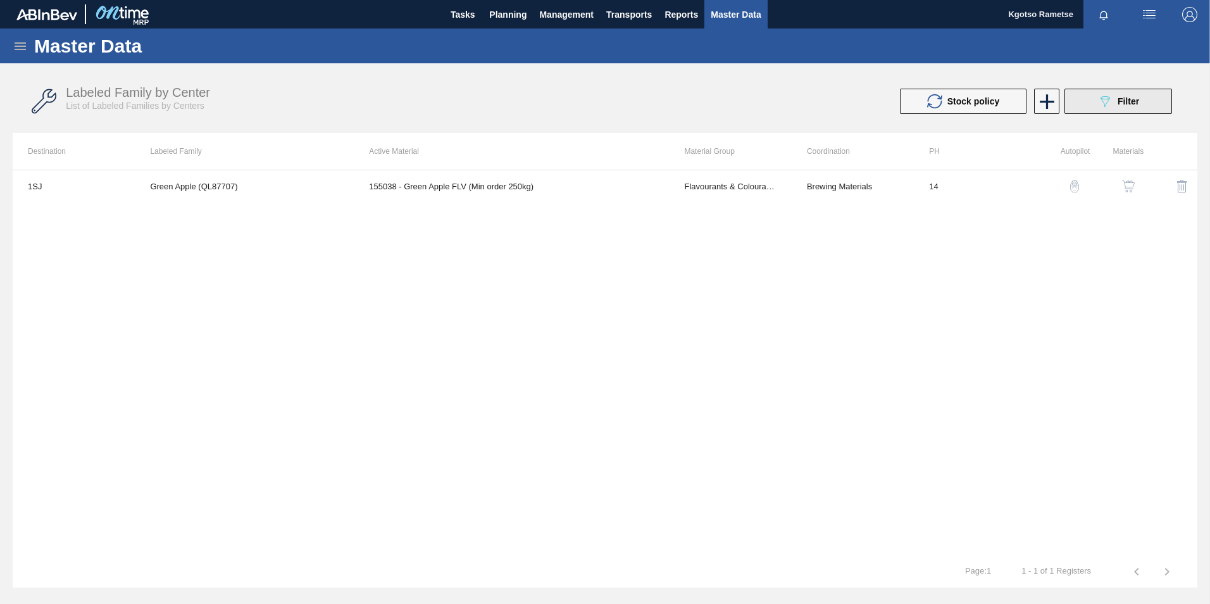
click at [804, 94] on icon "089F7B8B-B2A5-4AFE-B5C0-19BA573D28AC" at bounding box center [1104, 101] width 15 height 15
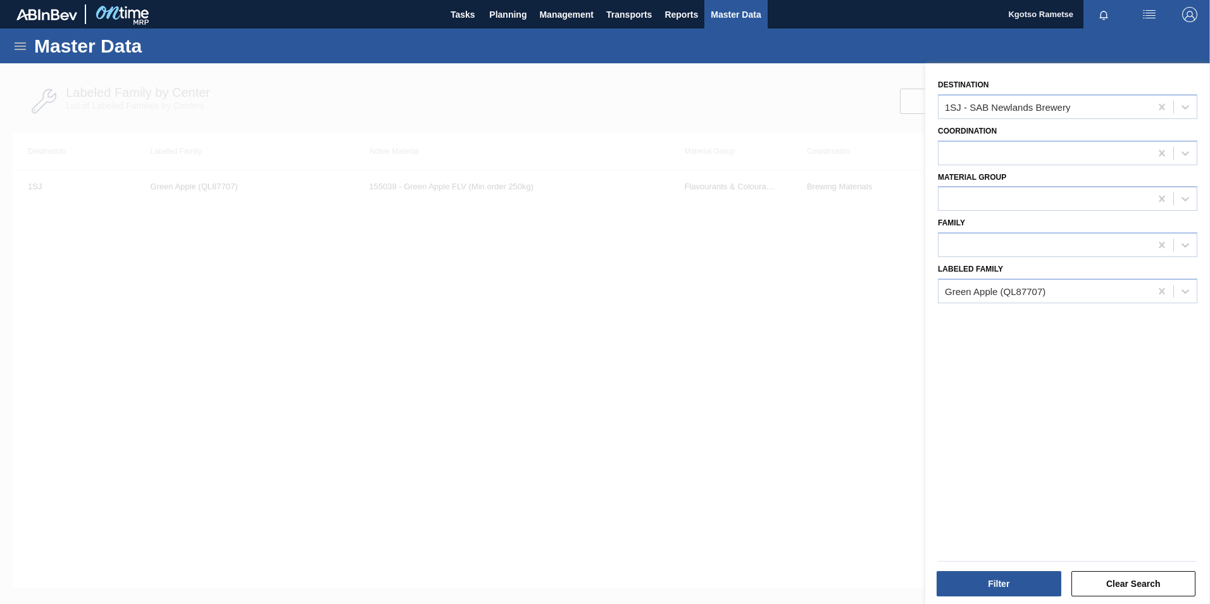
click at [799, 375] on div at bounding box center [605, 365] width 1210 height 604
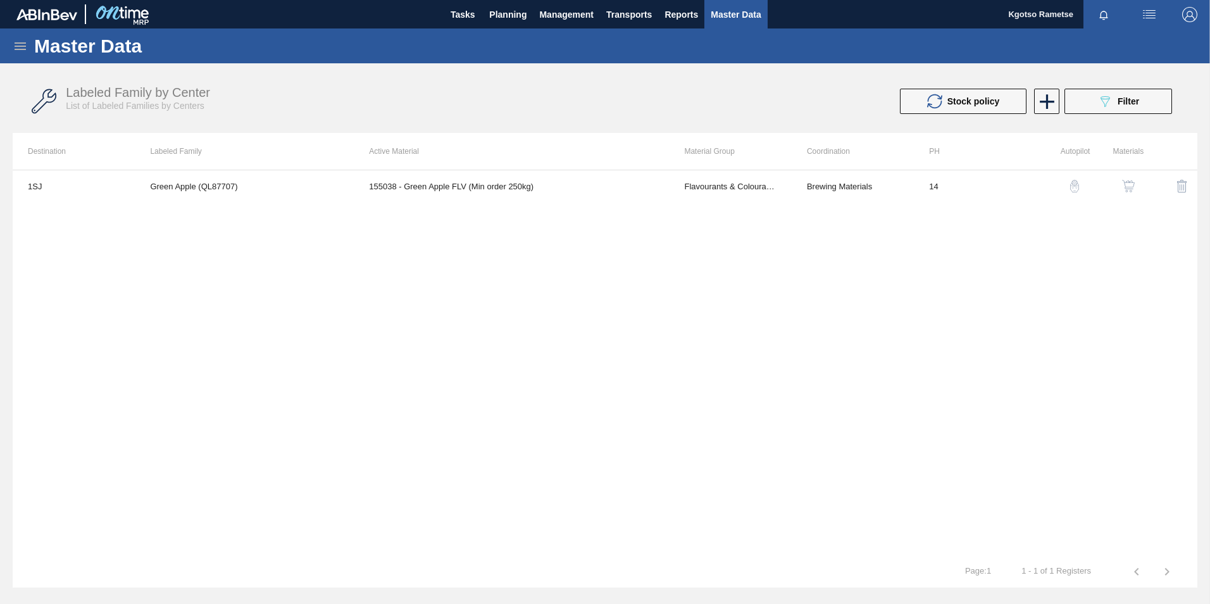
click at [17, 42] on icon at bounding box center [20, 46] width 15 height 15
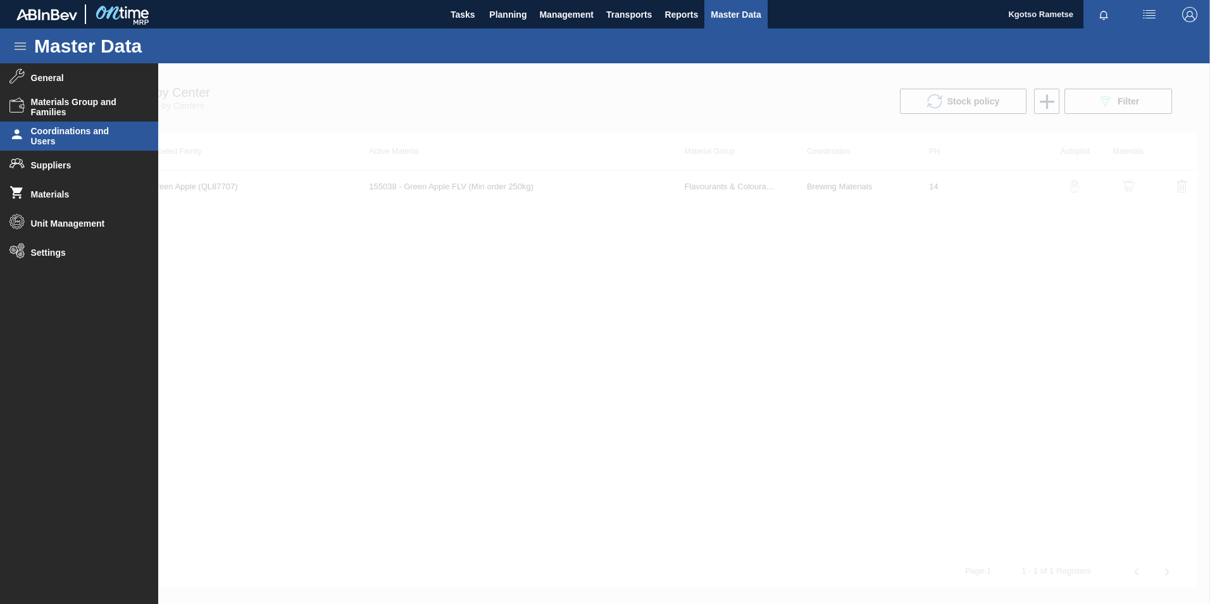
click at [77, 132] on span "Coordinations and Users" at bounding box center [83, 136] width 104 height 20
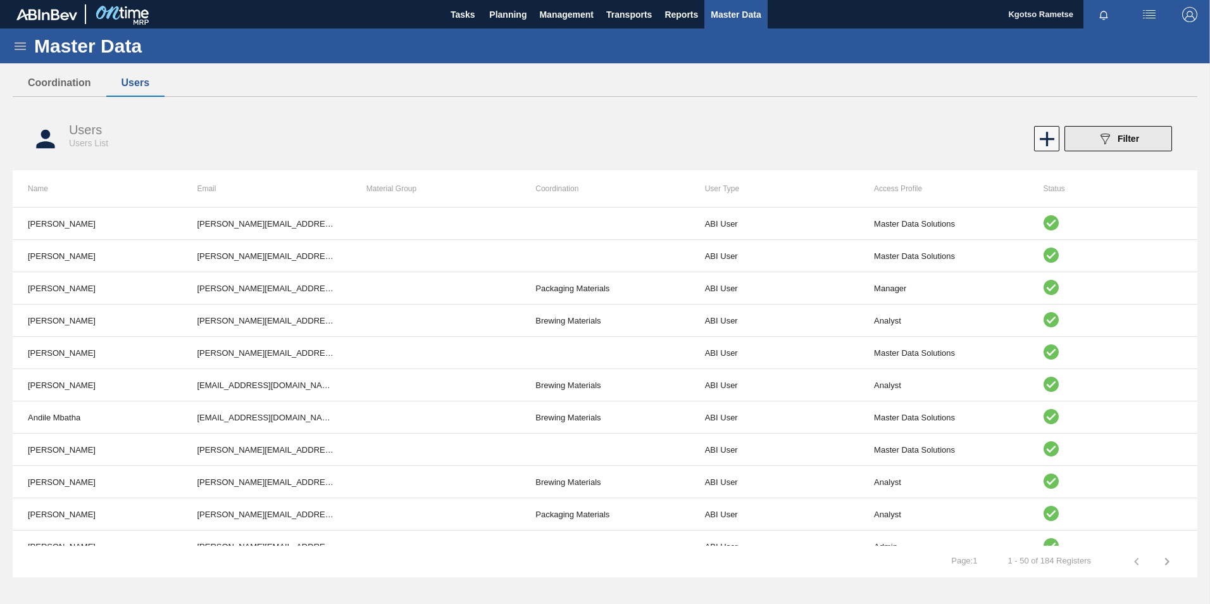
click at [804, 139] on button "089F7B8B-B2A5-4AFE-B5C0-19BA573D28AC Filter" at bounding box center [1118, 138] width 108 height 25
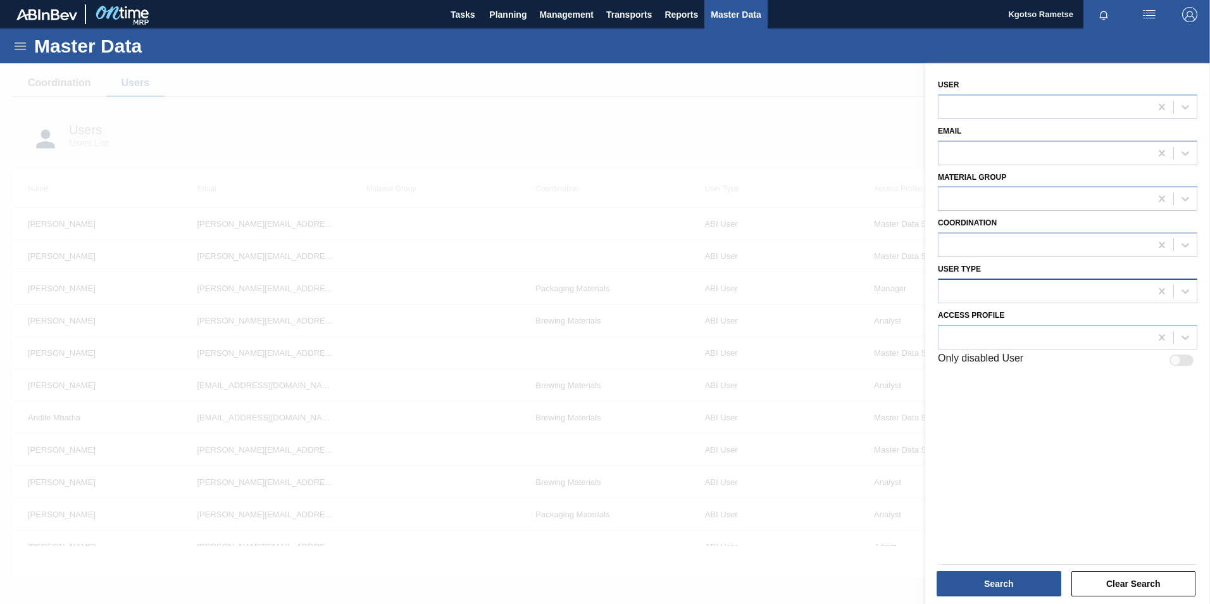
click at [804, 298] on div at bounding box center [1045, 291] width 212 height 18
click at [804, 375] on div "User Email Material Group Coordination User Type option ABI User focused, 1 of …" at bounding box center [1067, 335] width 285 height 544
click at [804, 342] on div at bounding box center [1045, 337] width 212 height 18
type Profile "mana"
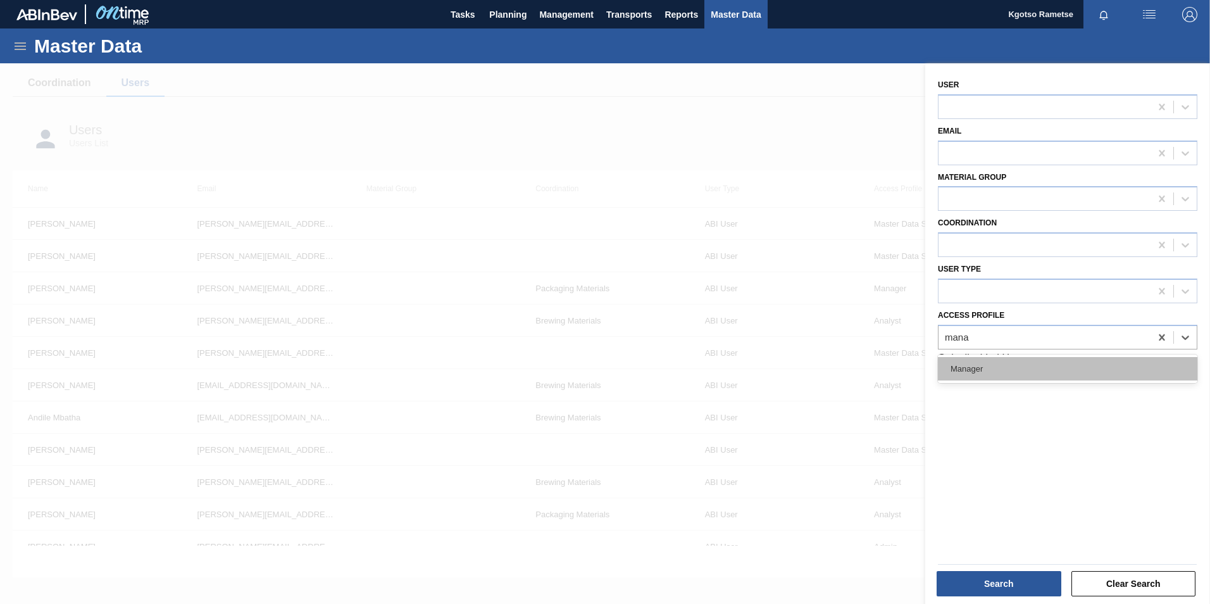
click at [804, 370] on div "Manager" at bounding box center [1067, 368] width 259 height 23
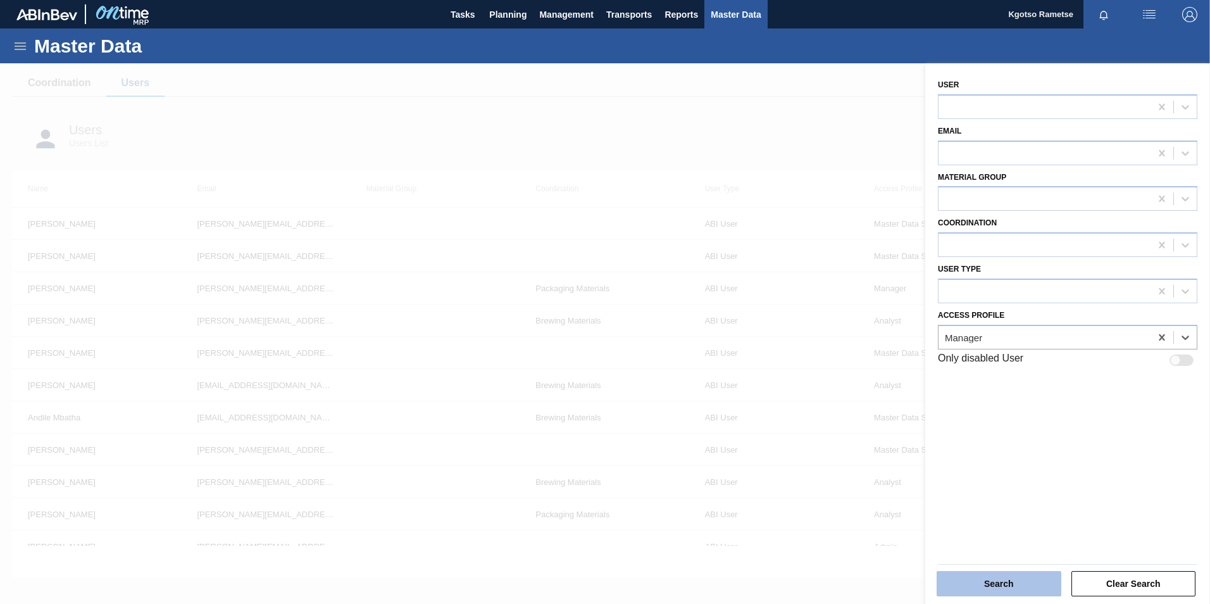
click at [804, 375] on button "Search" at bounding box center [999, 583] width 125 height 25
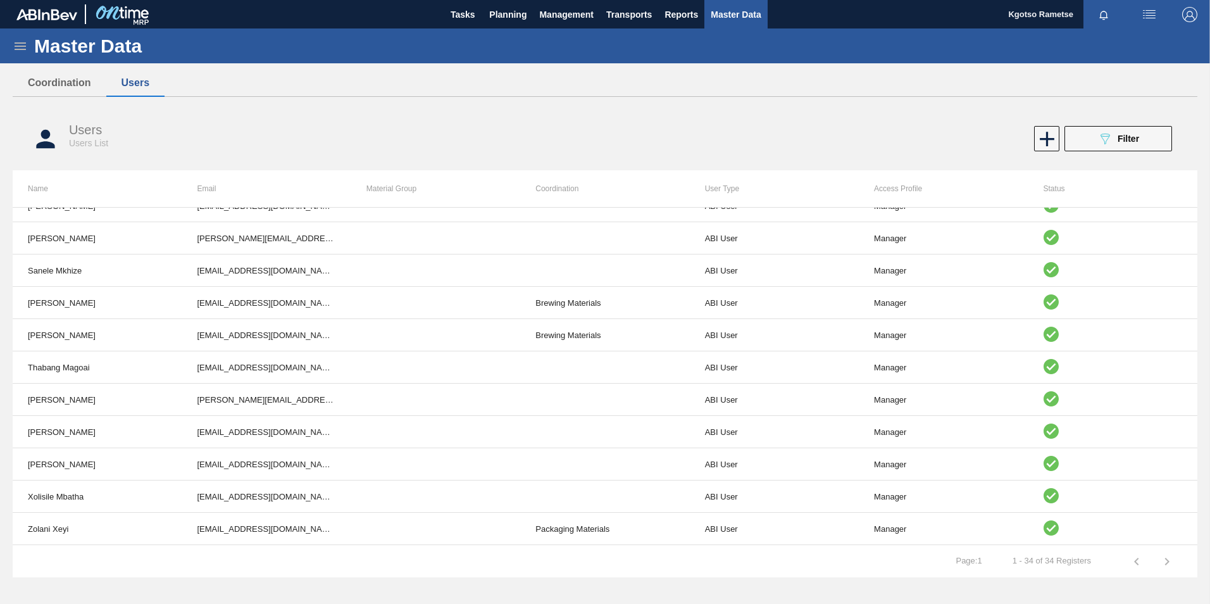
scroll to position [759, 0]
click at [507, 7] on span "Planning" at bounding box center [507, 14] width 37 height 15
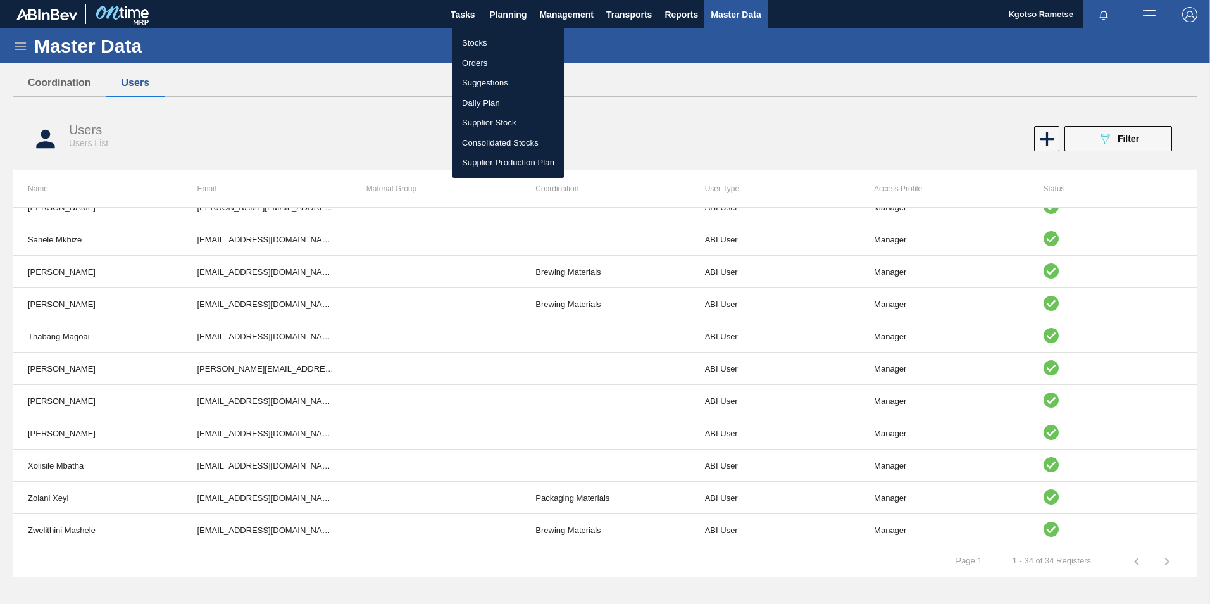
click at [469, 35] on li "Stocks" at bounding box center [508, 43] width 113 height 20
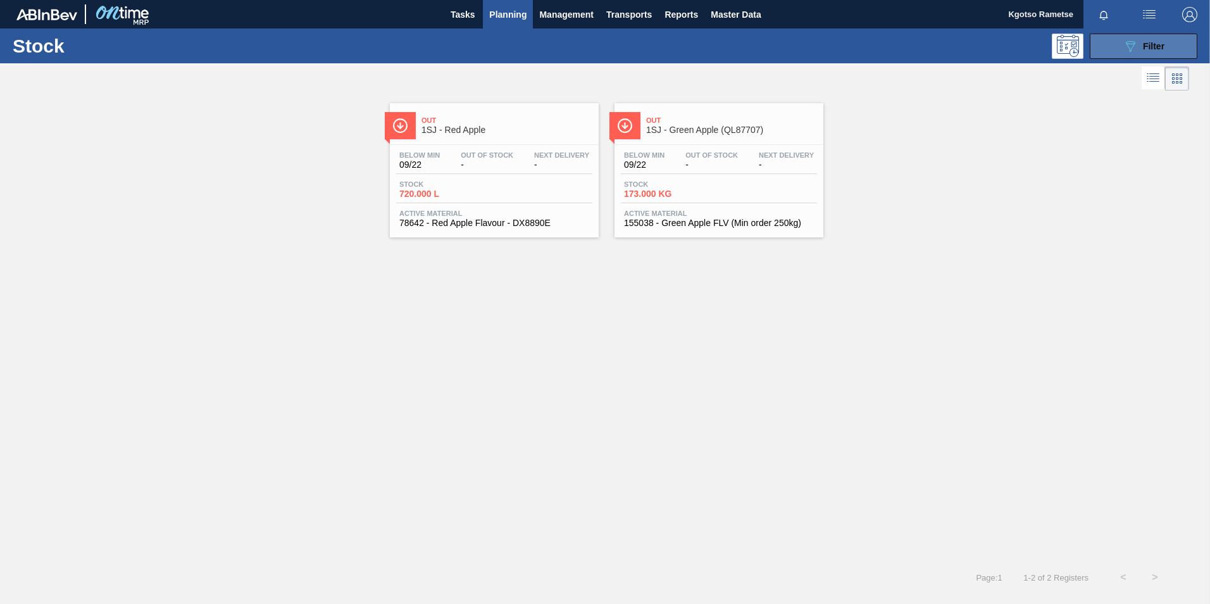
click at [804, 49] on button "089F7B8B-B2A5-4AFE-B5C0-19BA573D28AC Filter" at bounding box center [1144, 46] width 108 height 25
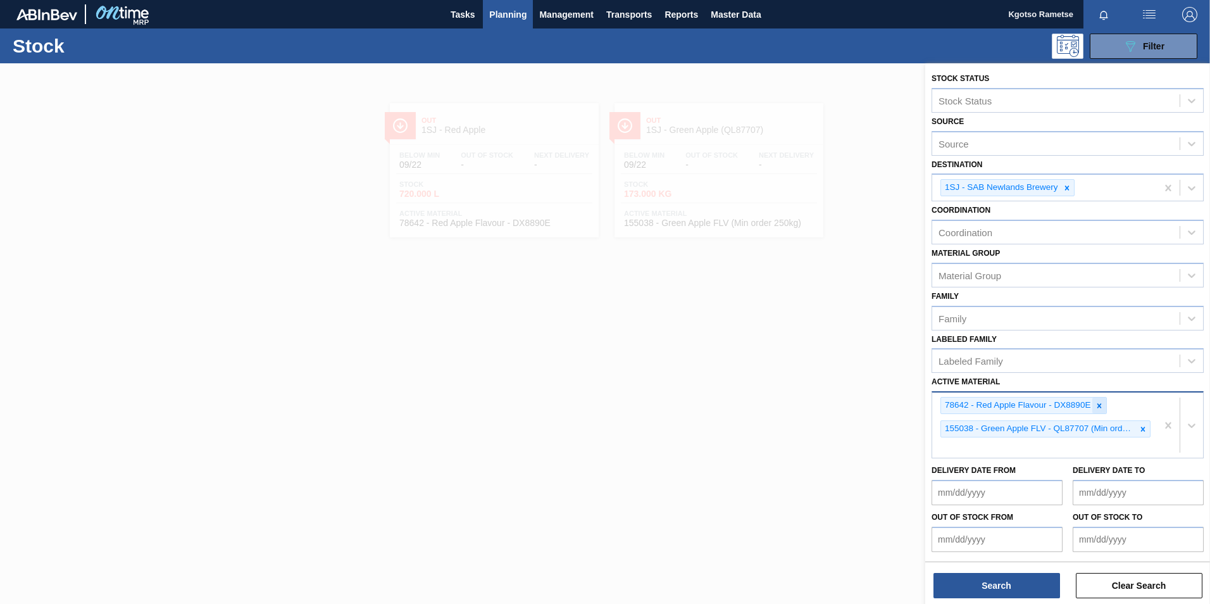
click at [804, 375] on icon at bounding box center [1099, 405] width 9 height 9
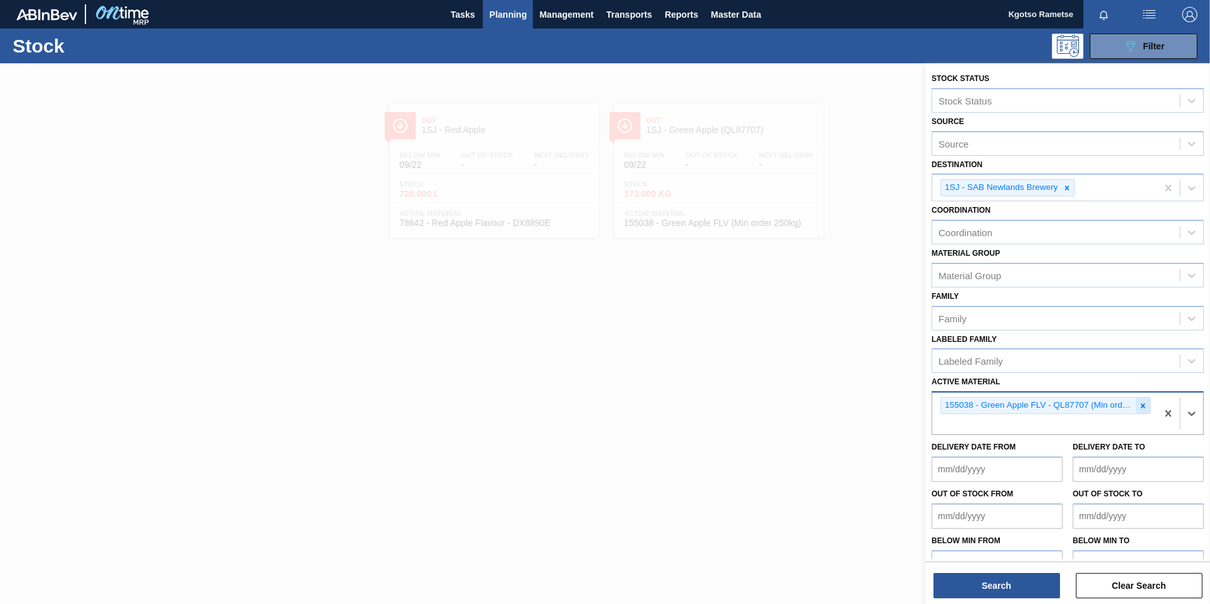
click at [804, 375] on icon at bounding box center [1142, 405] width 9 height 9
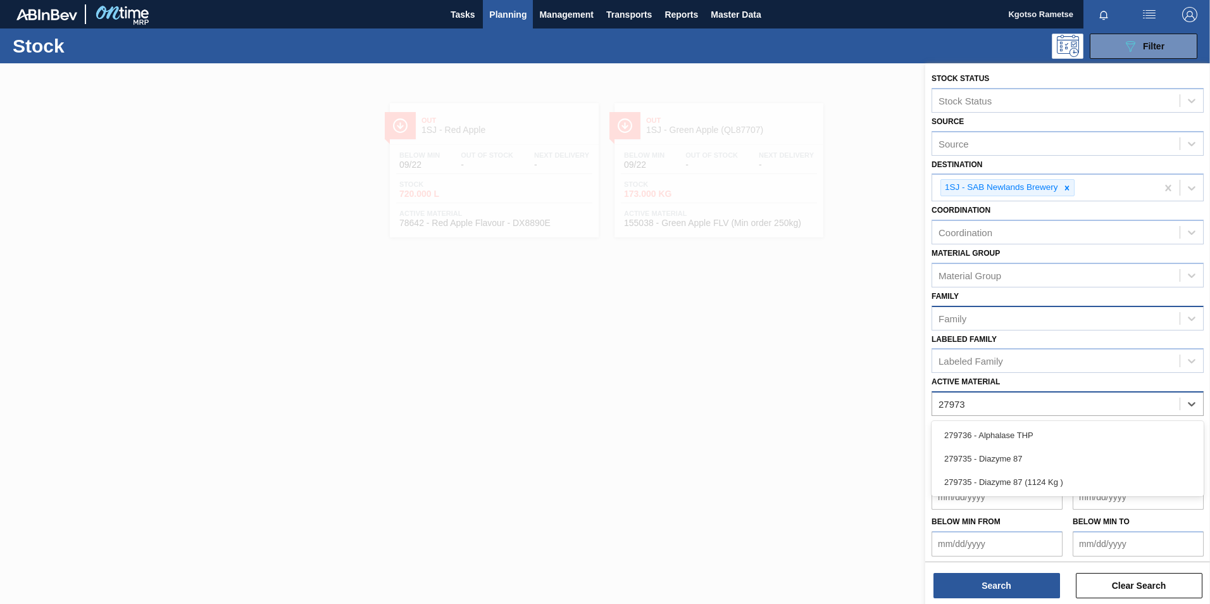
type Material "279736"
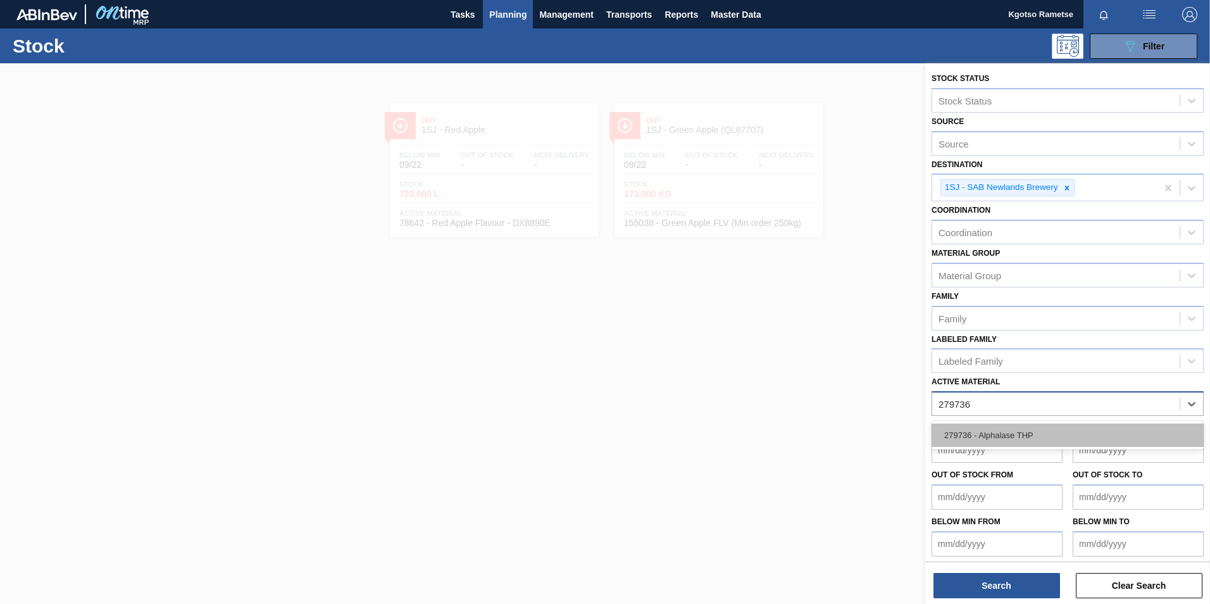
click at [804, 375] on div "279736 - Alphalase THP" at bounding box center [1068, 434] width 272 height 23
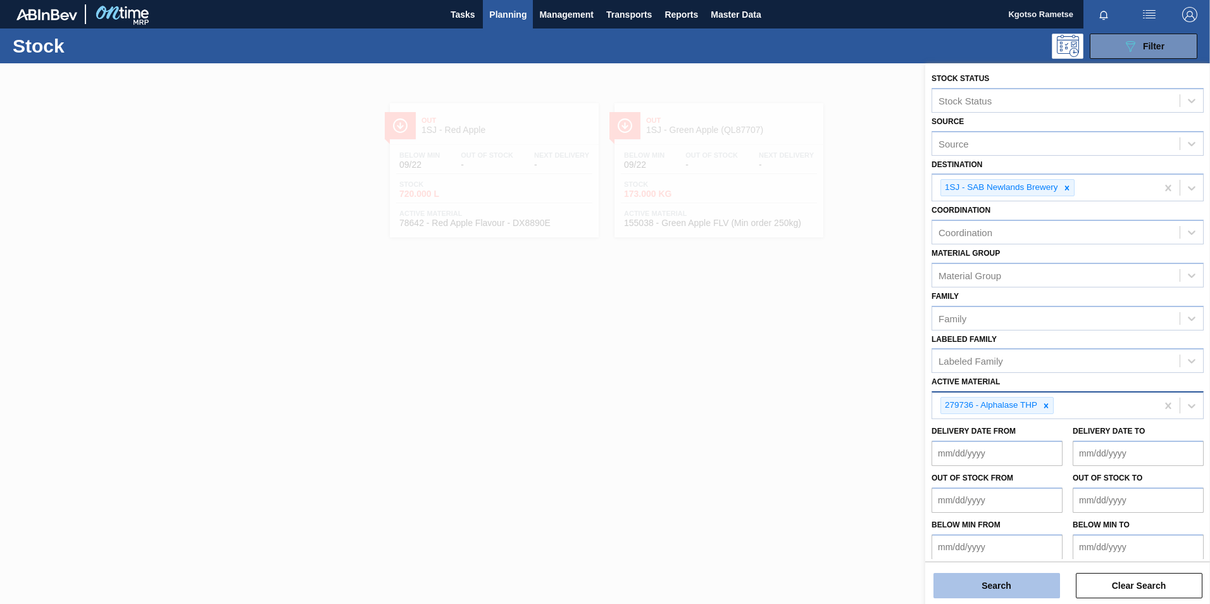
click at [804, 375] on button "Search" at bounding box center [996, 585] width 127 height 25
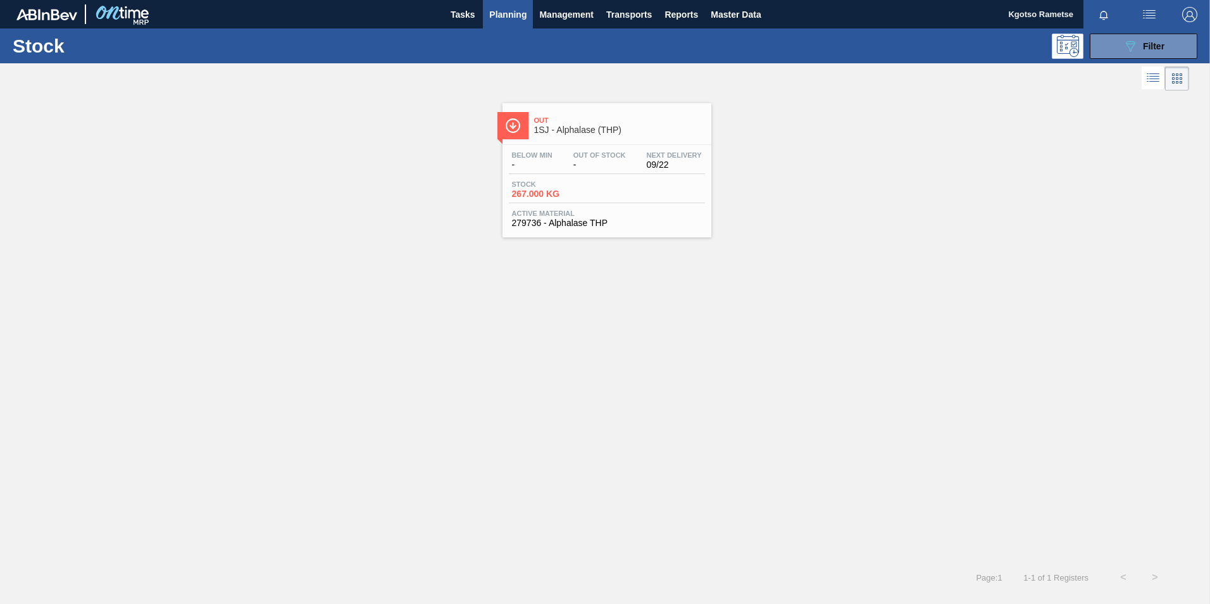
click at [637, 153] on div "Below Min - Out Of Stock - Next Delivery 09/22" at bounding box center [607, 162] width 196 height 23
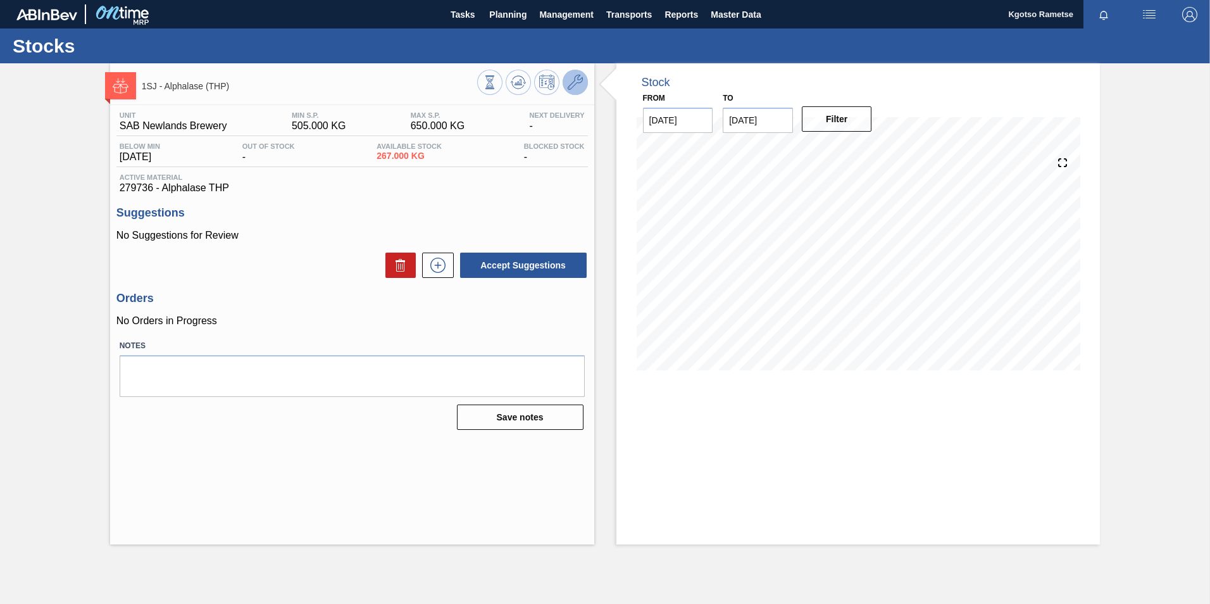
click at [573, 84] on icon at bounding box center [575, 82] width 15 height 15
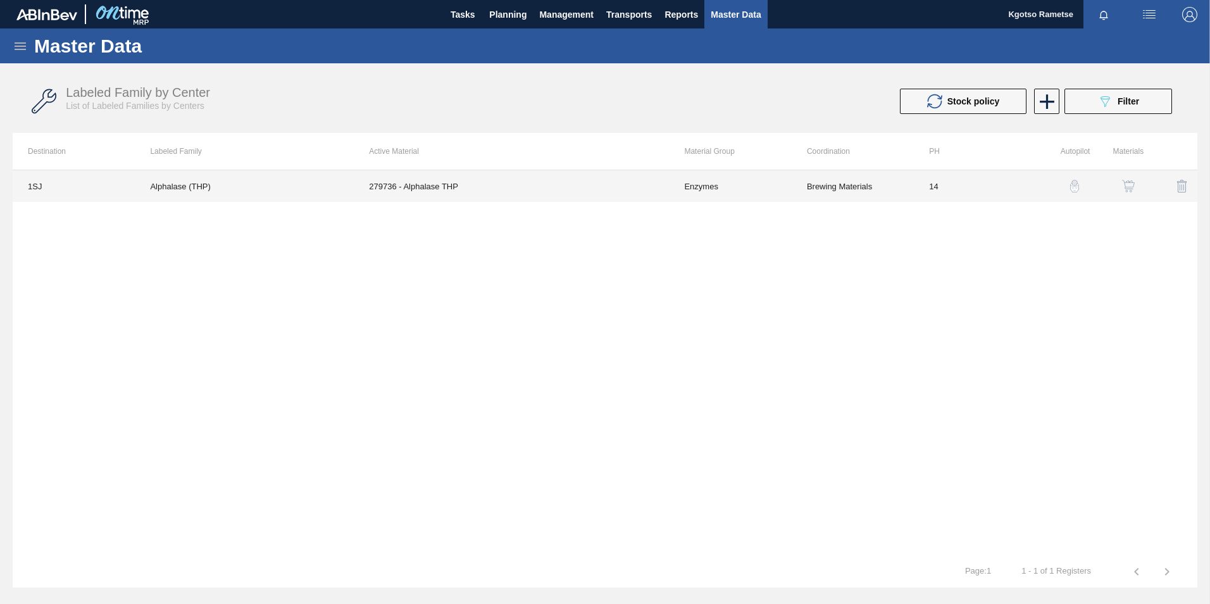
click at [616, 177] on td "279736 - Alphalase THP" at bounding box center [511, 186] width 315 height 32
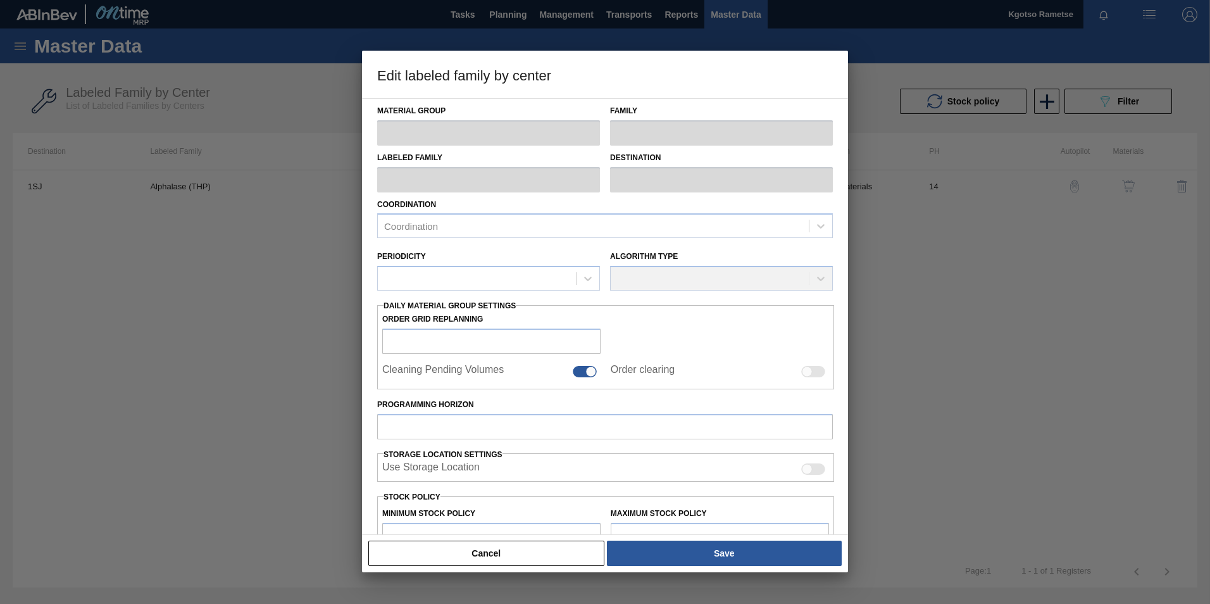
click at [566, 375] on label "Programming Horizon" at bounding box center [605, 405] width 456 height 18
click at [566, 375] on input "Programming Horizon" at bounding box center [605, 426] width 456 height 25
type input "Enzymes"
type input "Alphalase"
type input "Alphalase (THP)"
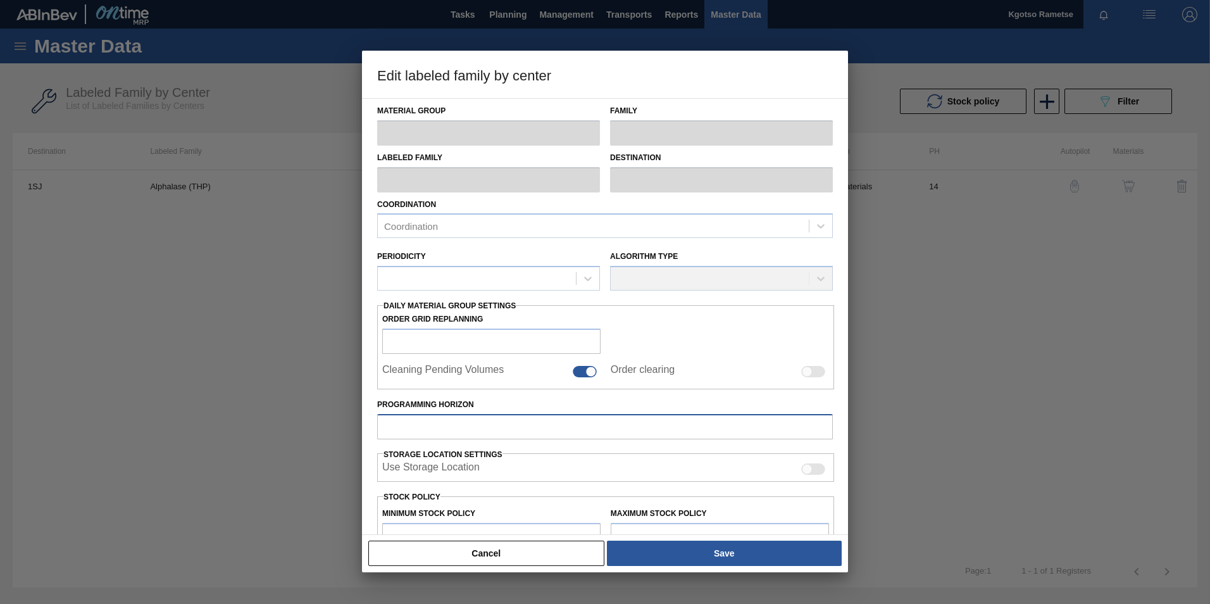
type input "1SJ - SAB Newlands Brewery"
type input "14"
type input "505"
type input "650"
type input "100"
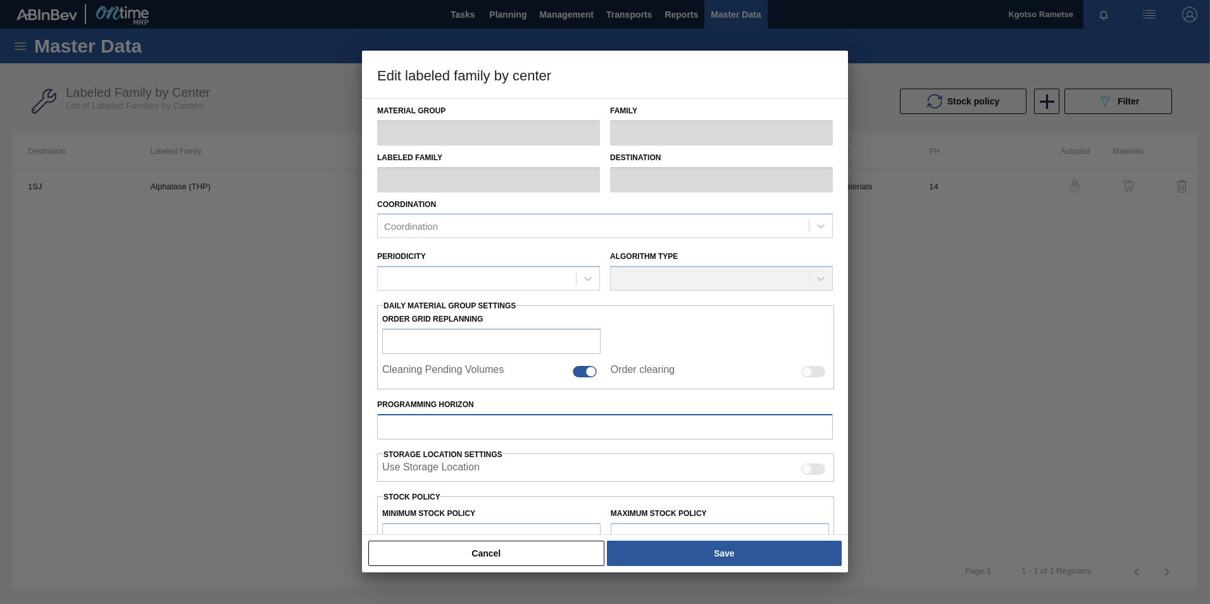
type input "650.000"
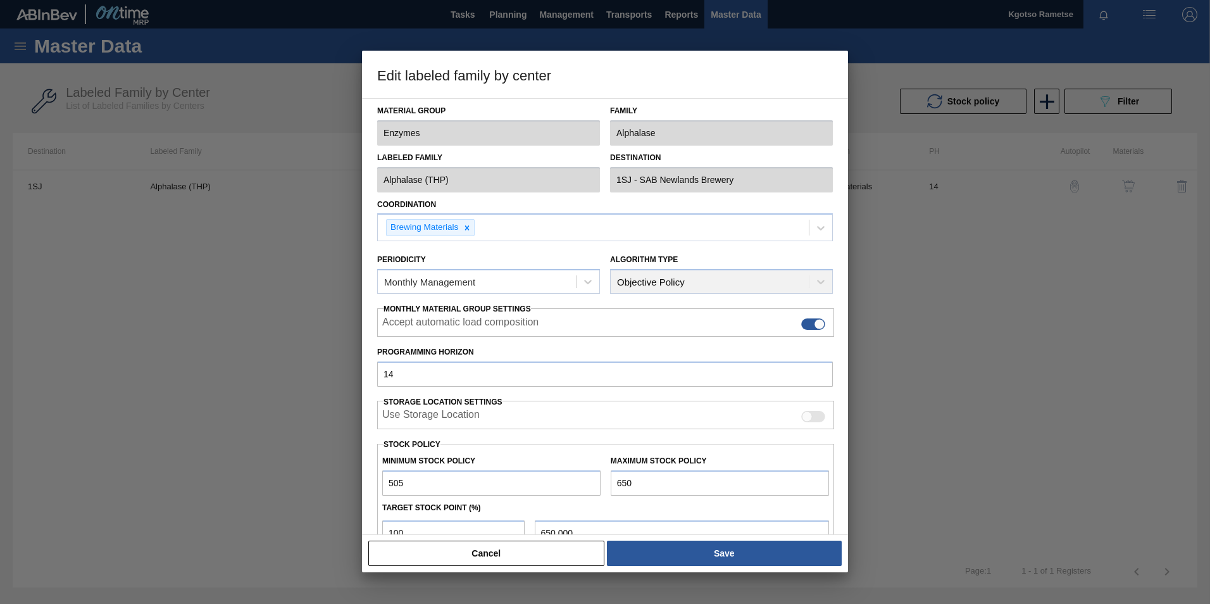
drag, startPoint x: 408, startPoint y: 484, endPoint x: 328, endPoint y: 502, distance: 81.7
click at [328, 375] on div "Edit labeled family by center Material Group Enzymes Family Alphalase Labeled F…" at bounding box center [605, 302] width 1210 height 604
type input "4,000"
drag, startPoint x: 649, startPoint y: 480, endPoint x: 389, endPoint y: 461, distance: 260.8
click at [389, 375] on div "Minimum Stock Policy 4,000 Maximum Stock Policy 650" at bounding box center [605, 472] width 457 height 47
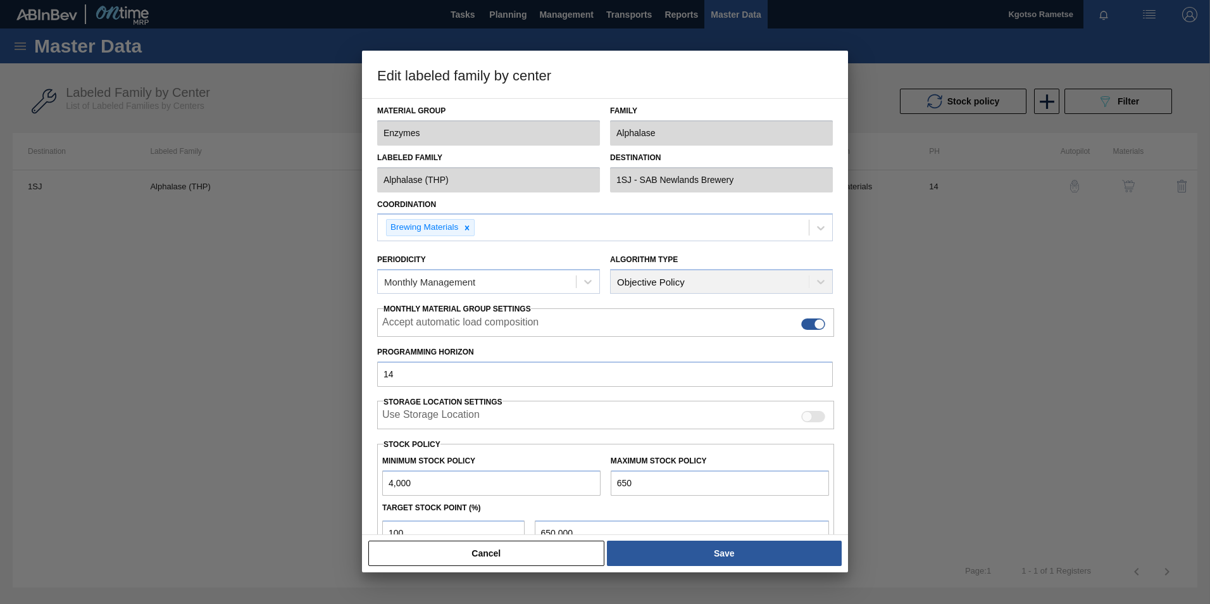
type input "5"
type input "5.000"
type input "56"
type input "56.000"
type input "560"
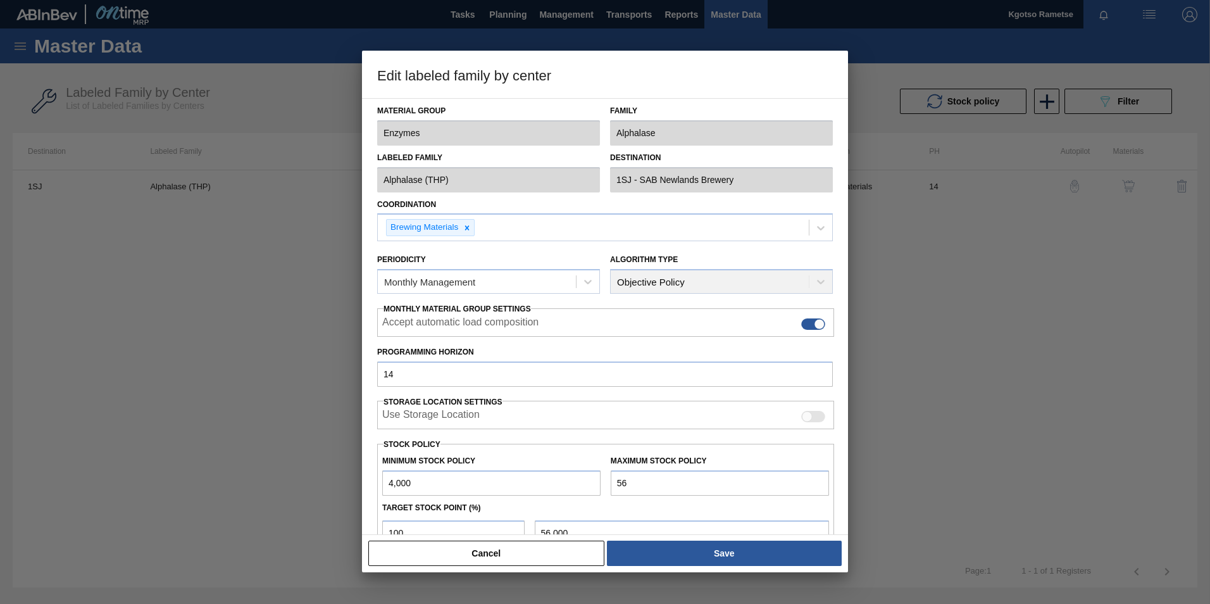
type input "560.000"
type input "5,600"
type input "5,600.000"
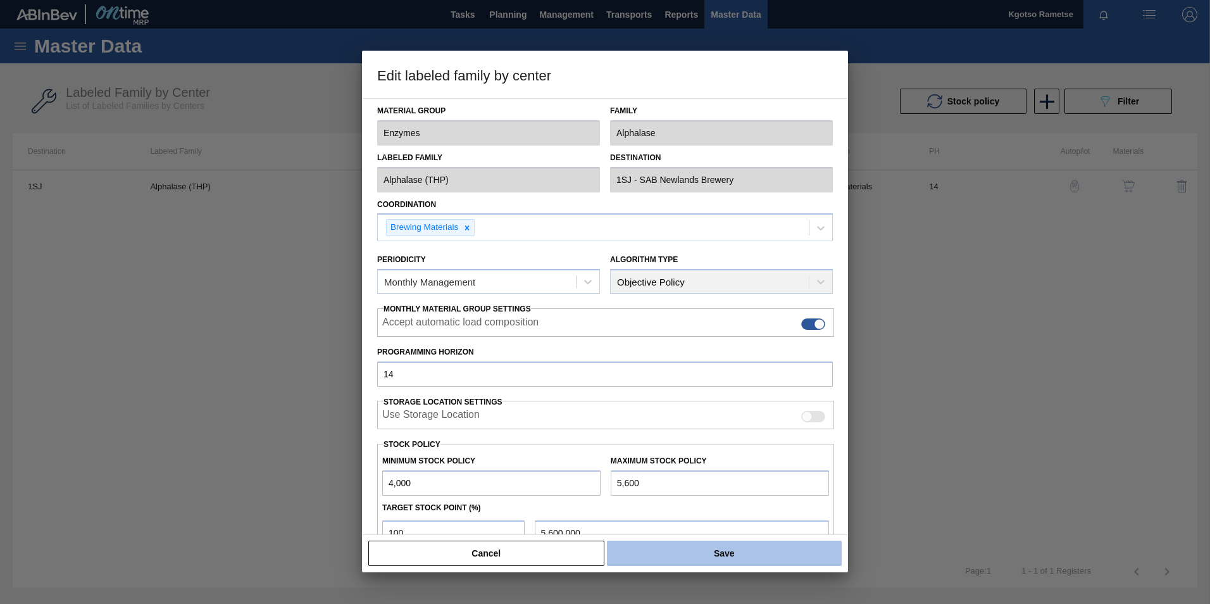
type input "5,600"
click at [675, 375] on button "Save" at bounding box center [724, 552] width 235 height 25
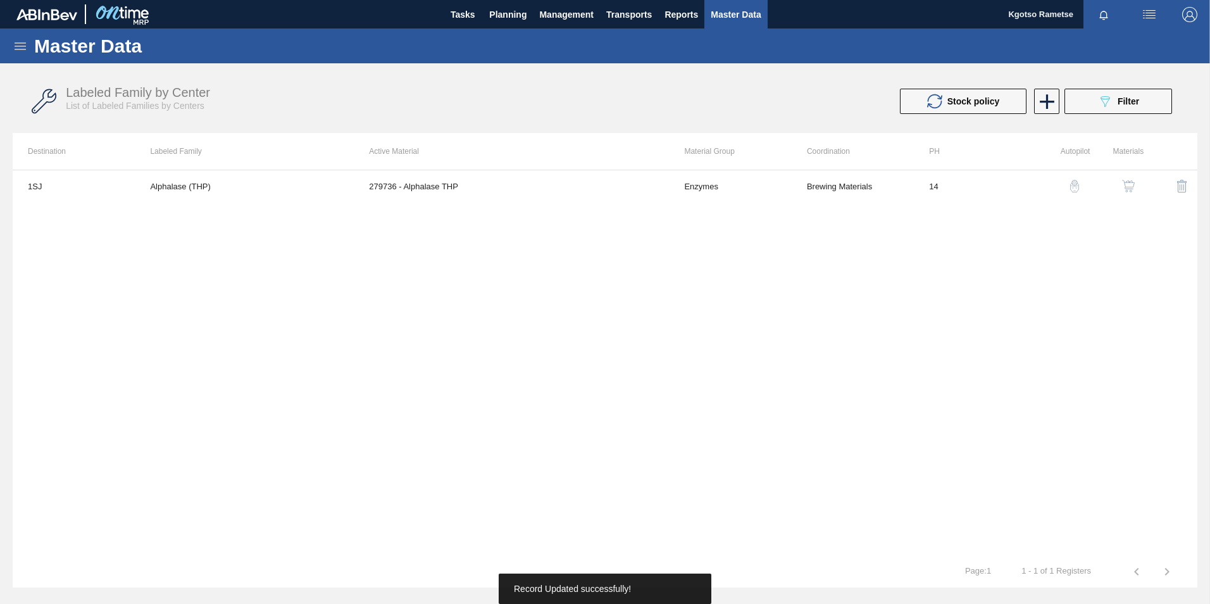
click at [804, 187] on img "button" at bounding box center [1128, 186] width 13 height 13
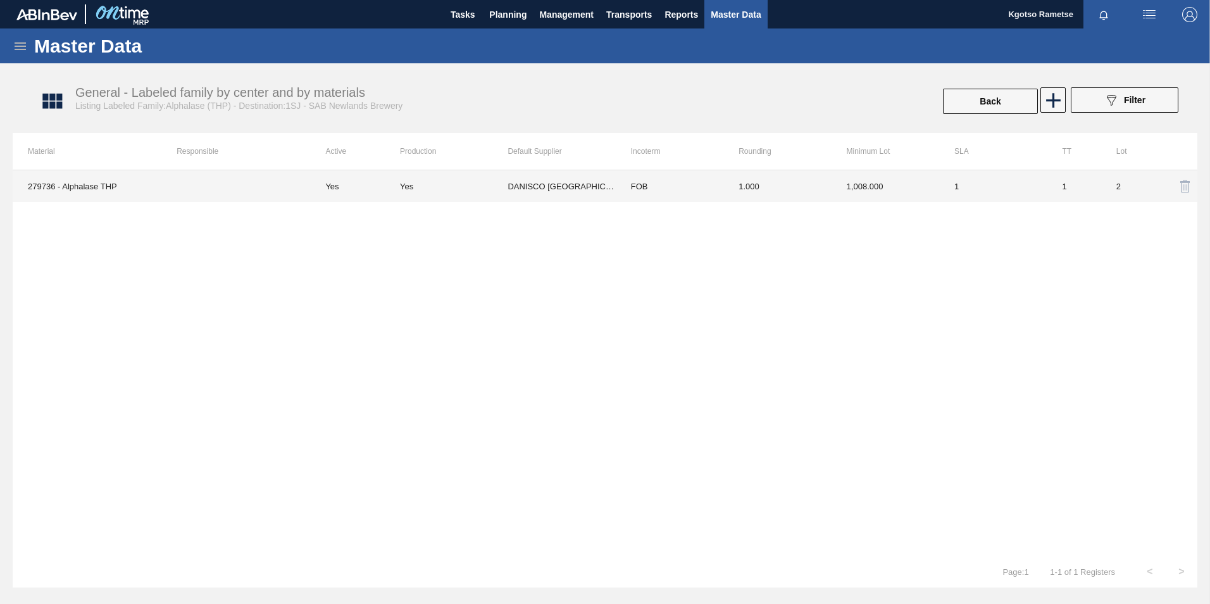
click at [804, 193] on td "1,008.000" at bounding box center [886, 186] width 108 height 32
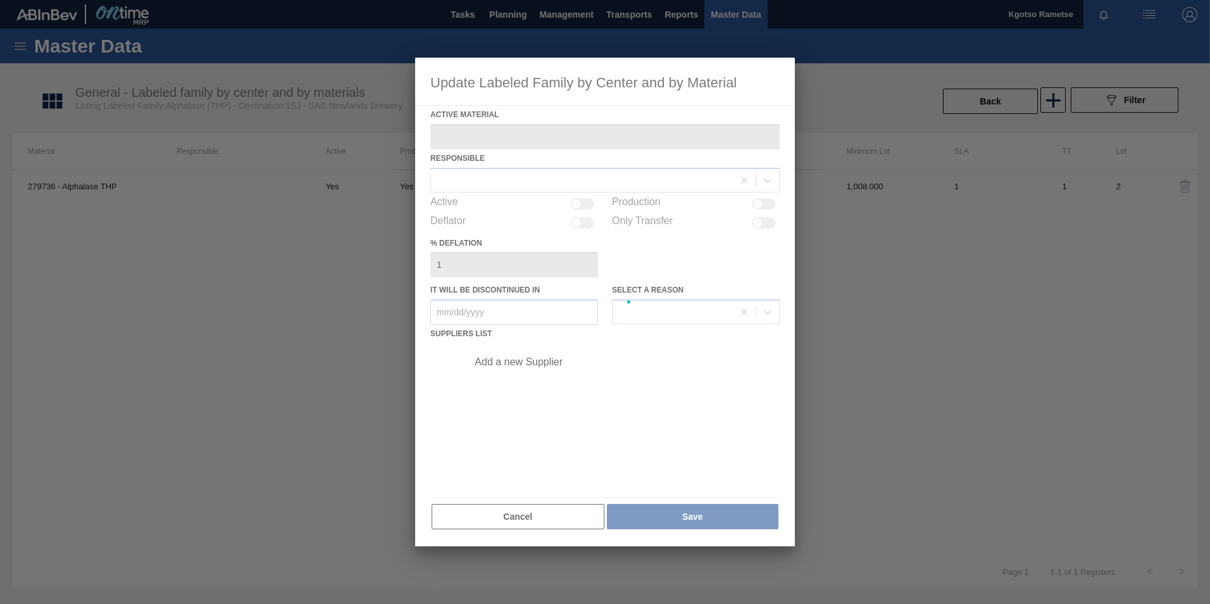
type Material "279736 - Alphalase THP"
checkbox input "true"
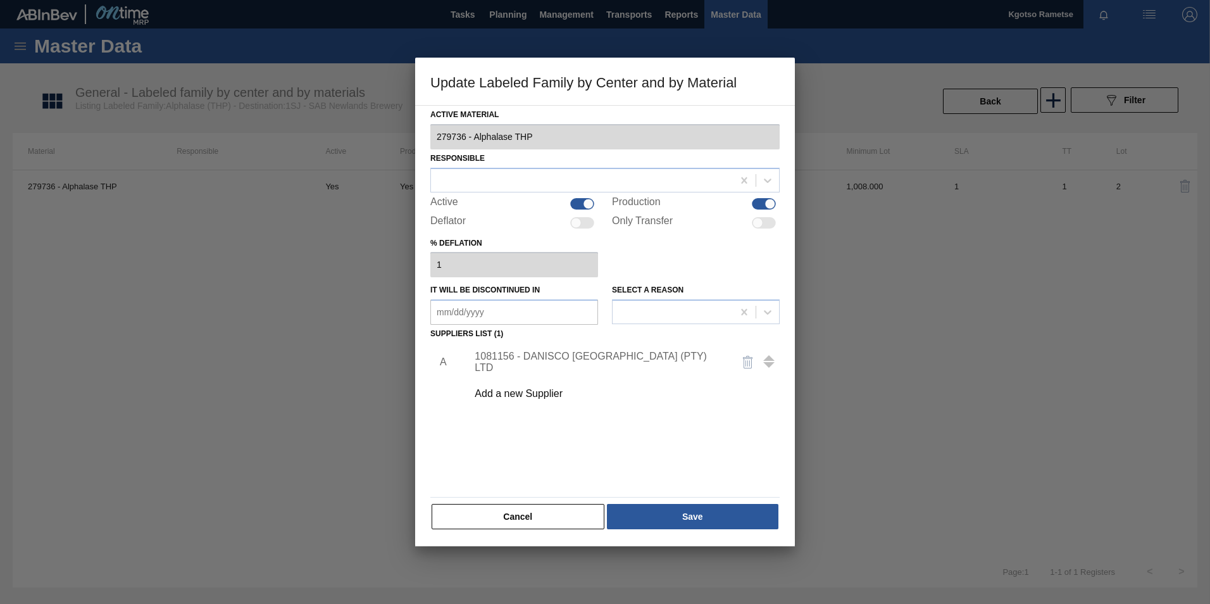
click at [558, 365] on div "1081156 - DANISCO SOUTH AFRICA (PTY) LTD" at bounding box center [599, 362] width 248 height 23
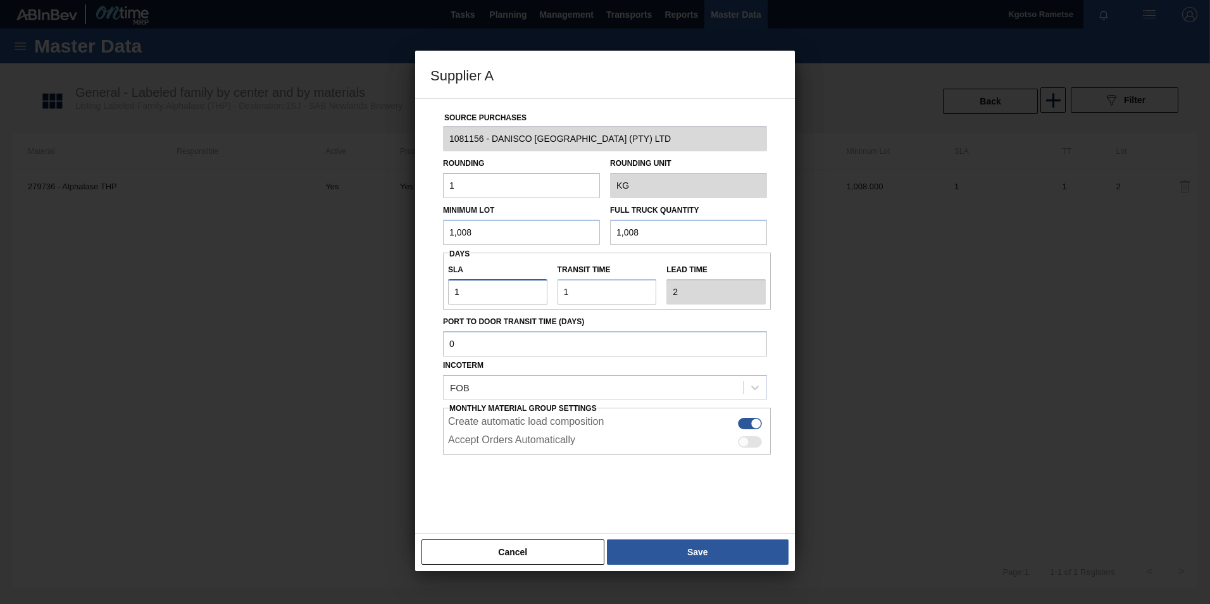
drag, startPoint x: 487, startPoint y: 291, endPoint x: 416, endPoint y: 289, distance: 71.5
click at [416, 289] on div "Source Purchases 1081156 - DANISCO SOUTH AFRICA (PTY) LTD Rounding 1 Rounding U…" at bounding box center [605, 315] width 380 height 435
click at [706, 375] on button "Save" at bounding box center [698, 551] width 182 height 25
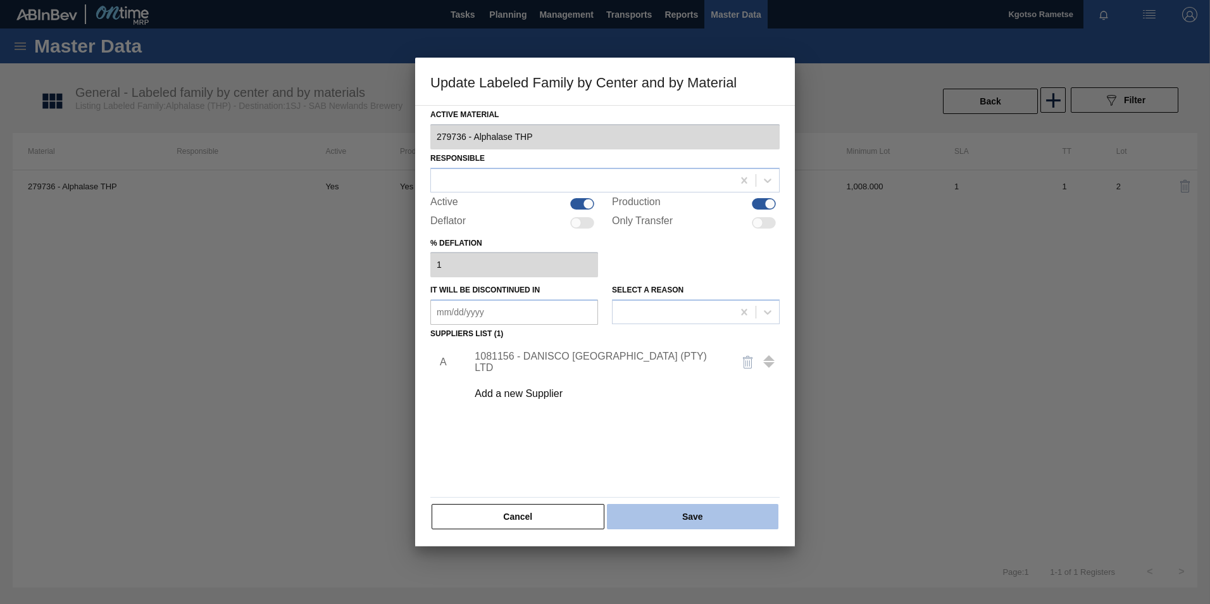
click at [690, 375] on button "Save" at bounding box center [692, 516] width 171 height 25
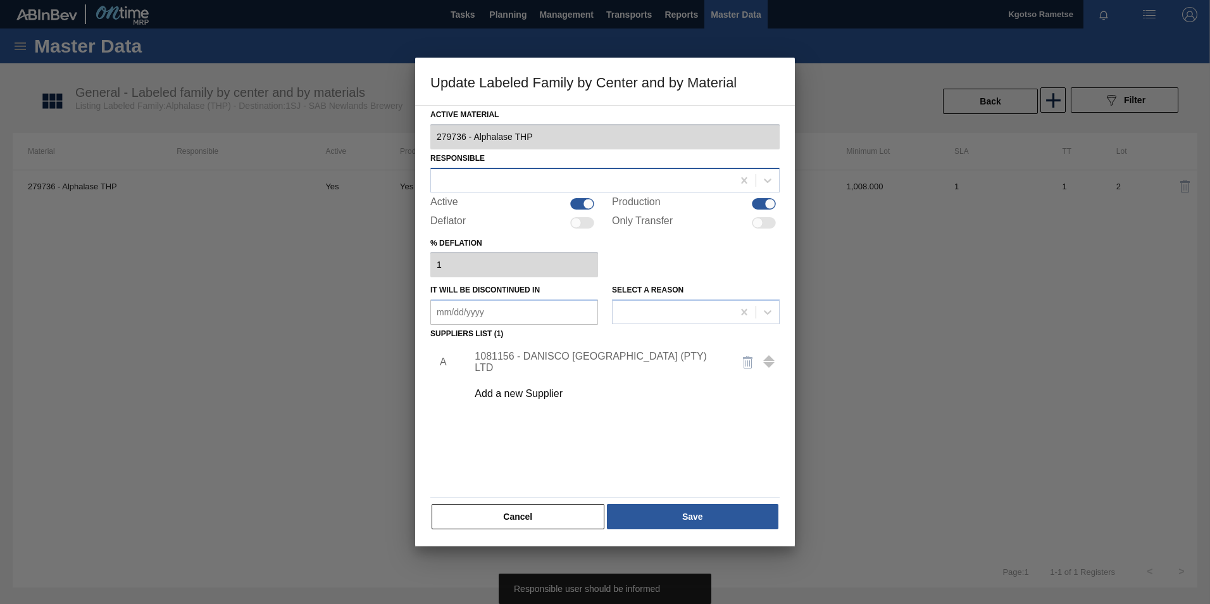
click at [640, 170] on div at bounding box center [604, 180] width 349 height 25
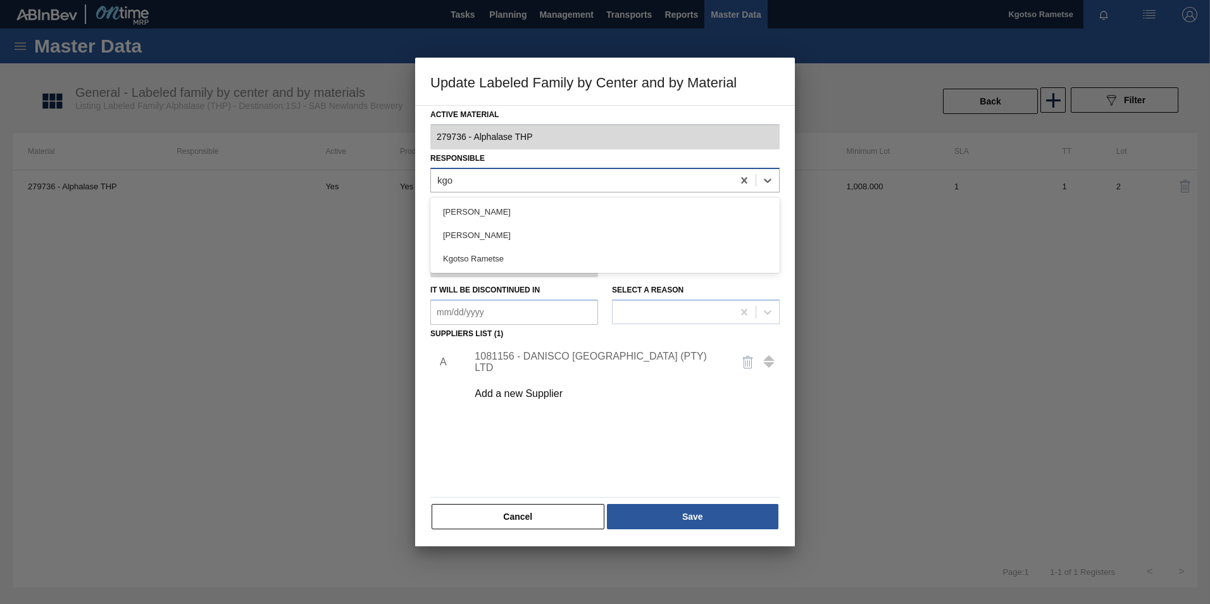
type input "kgot"
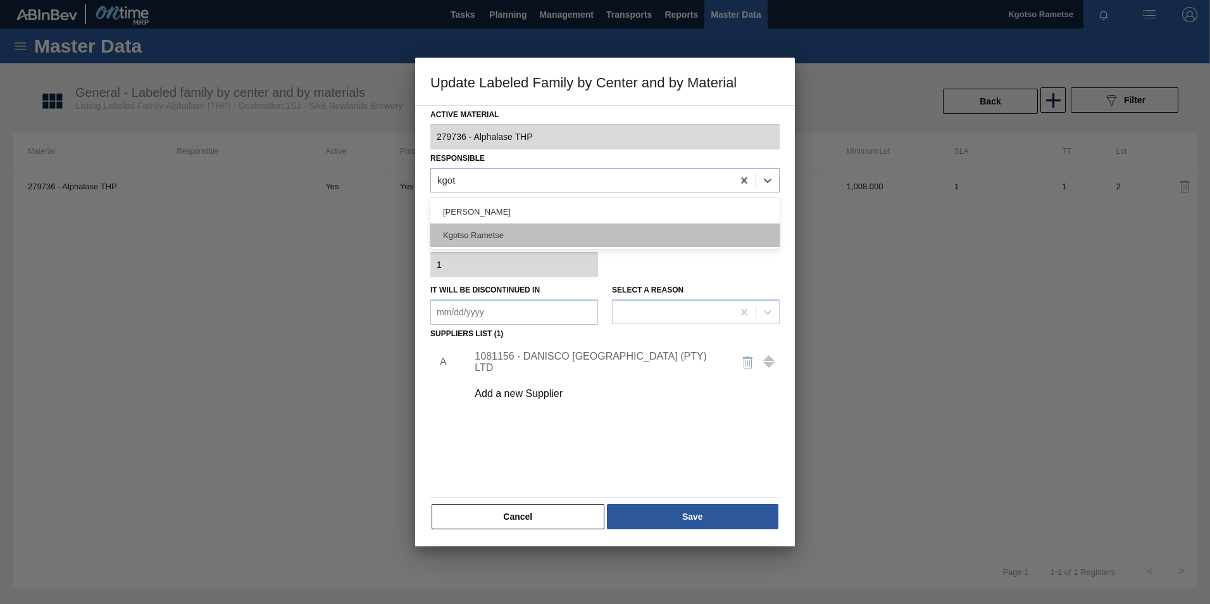
click at [496, 231] on div "Kgotso Rametse" at bounding box center [604, 234] width 349 height 23
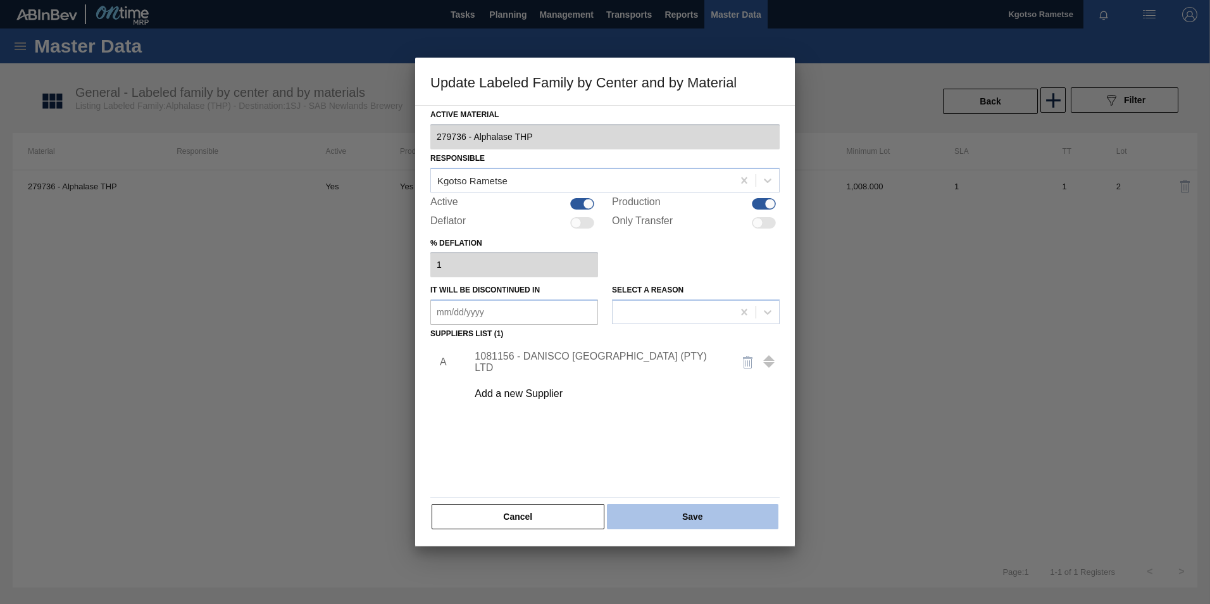
click at [675, 375] on button "Save" at bounding box center [692, 516] width 171 height 25
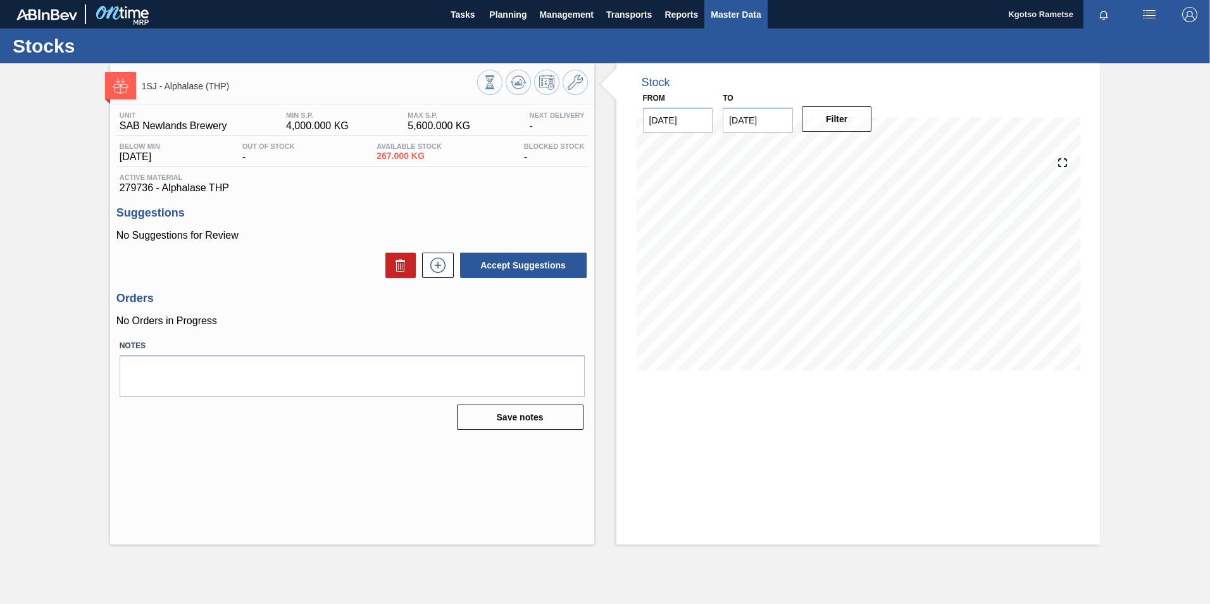
click at [725, 16] on span "Master Data" at bounding box center [736, 14] width 50 height 15
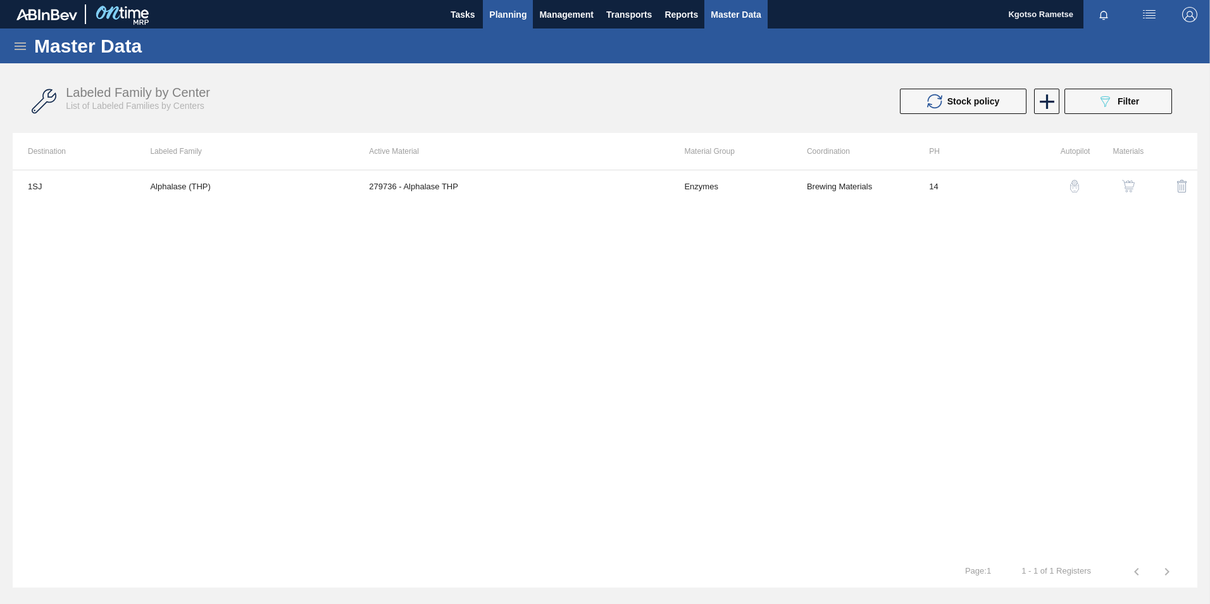
click at [498, 17] on span "Planning" at bounding box center [507, 14] width 37 height 15
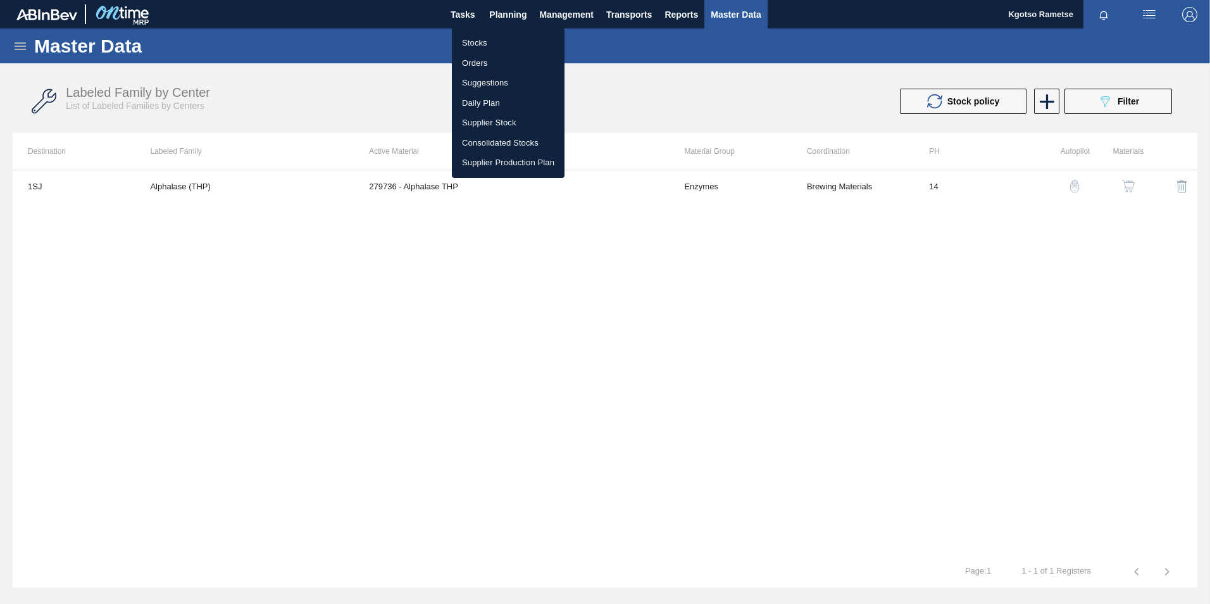
click at [489, 44] on li "Stocks" at bounding box center [508, 43] width 113 height 20
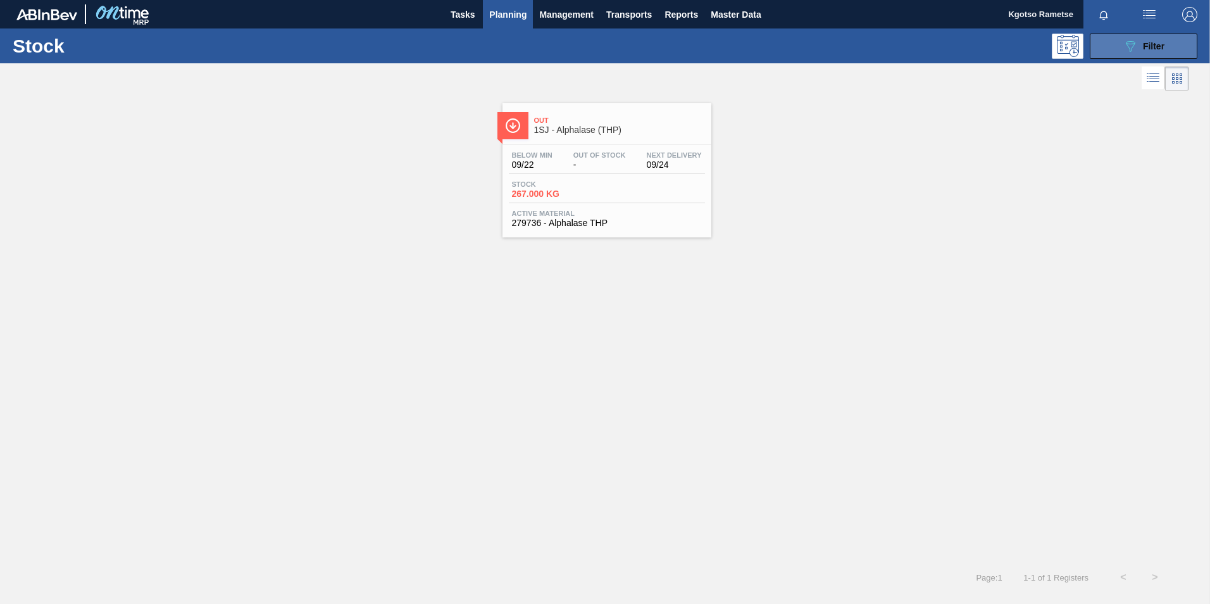
click at [804, 48] on icon "089F7B8B-B2A5-4AFE-B5C0-19BA573D28AC" at bounding box center [1130, 46] width 15 height 15
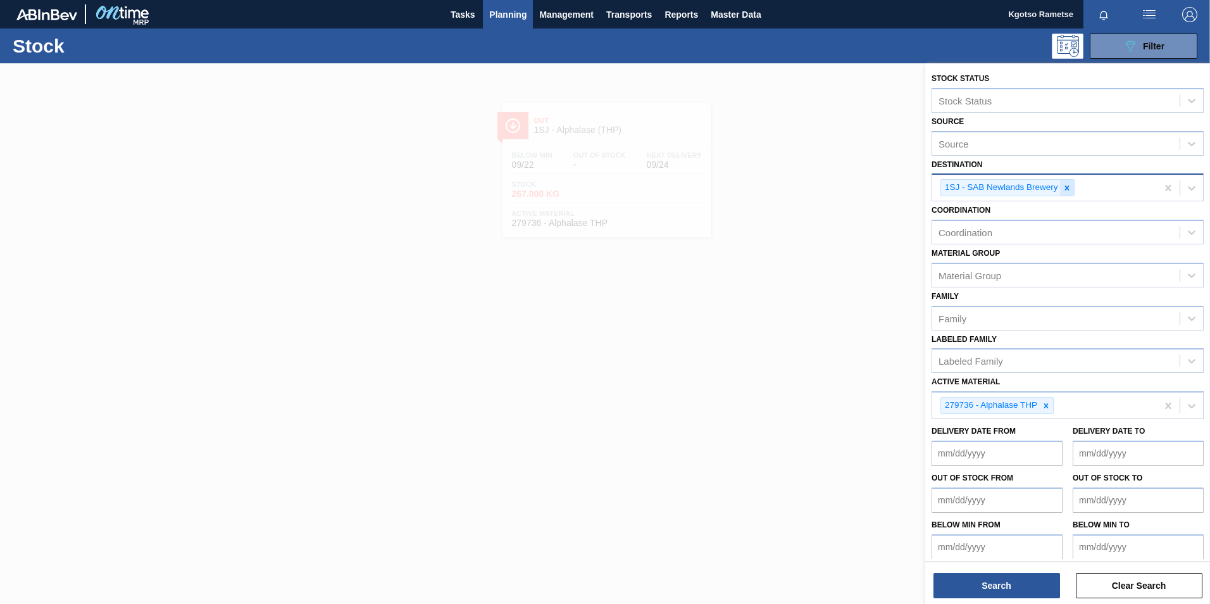
click at [804, 187] on icon at bounding box center [1067, 188] width 9 height 9
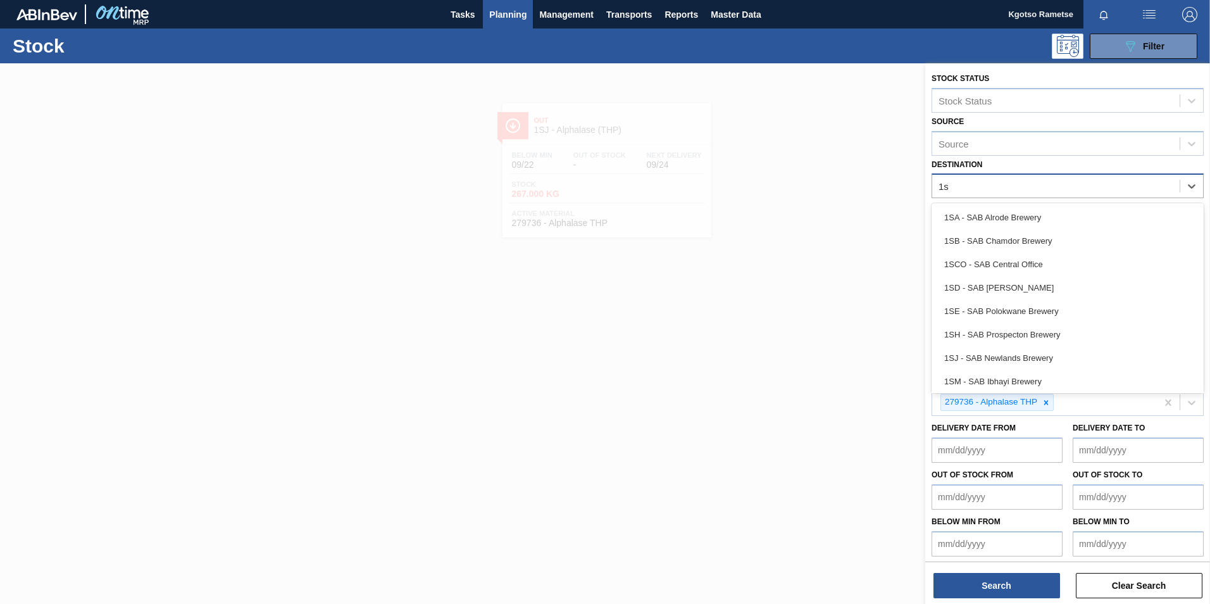
type input "1sm"
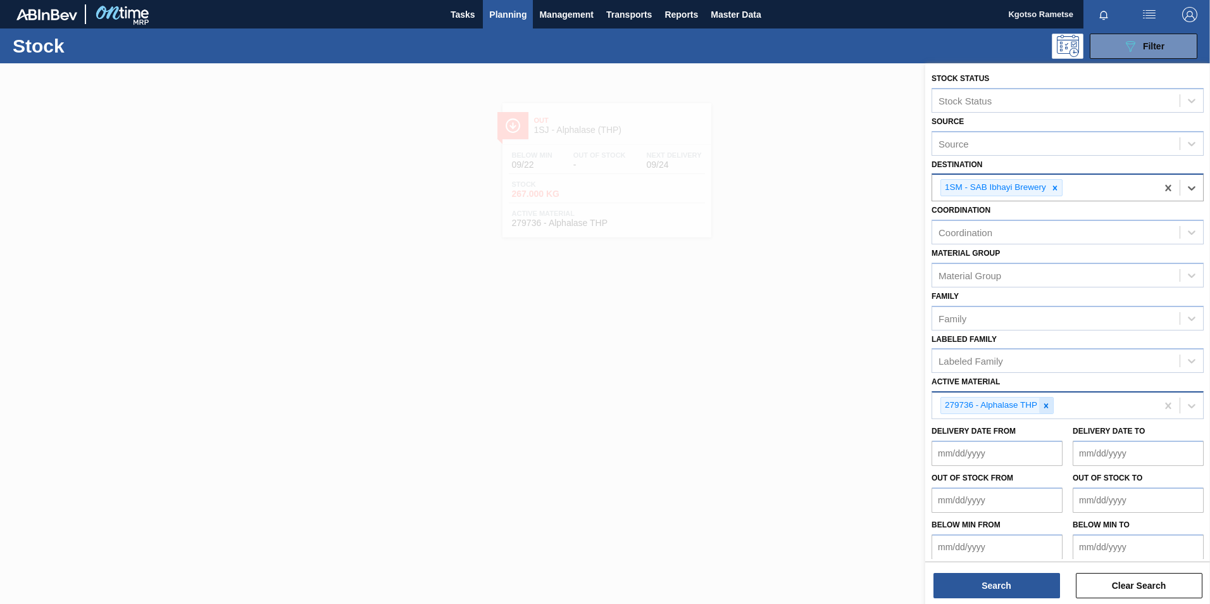
click at [804, 375] on icon at bounding box center [1046, 405] width 9 height 9
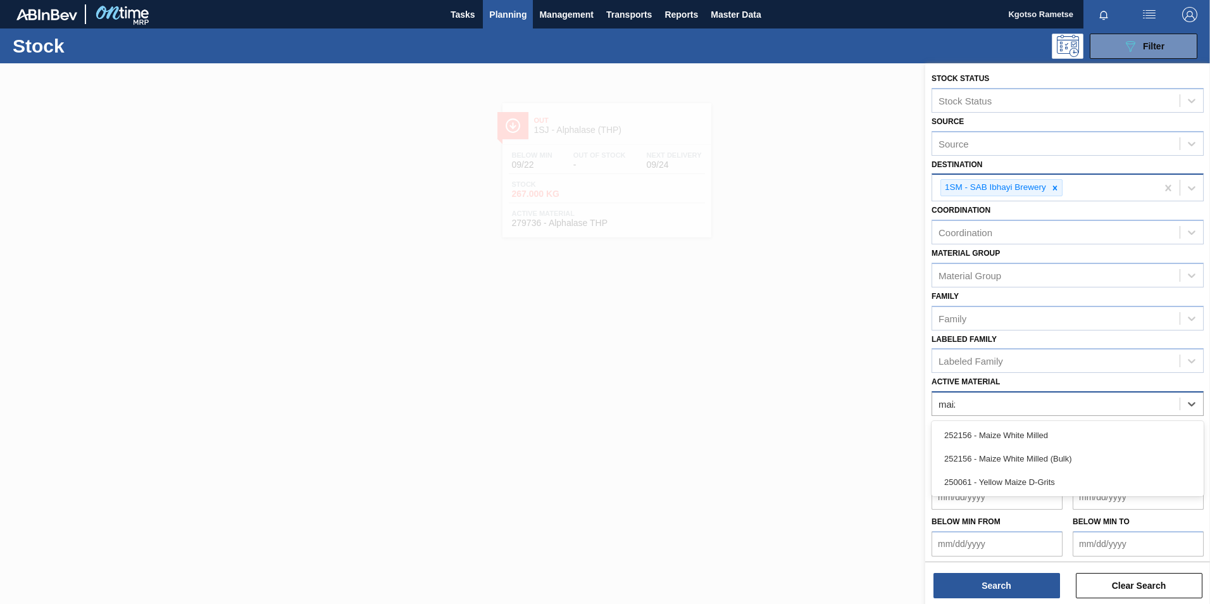
type Material "maize"
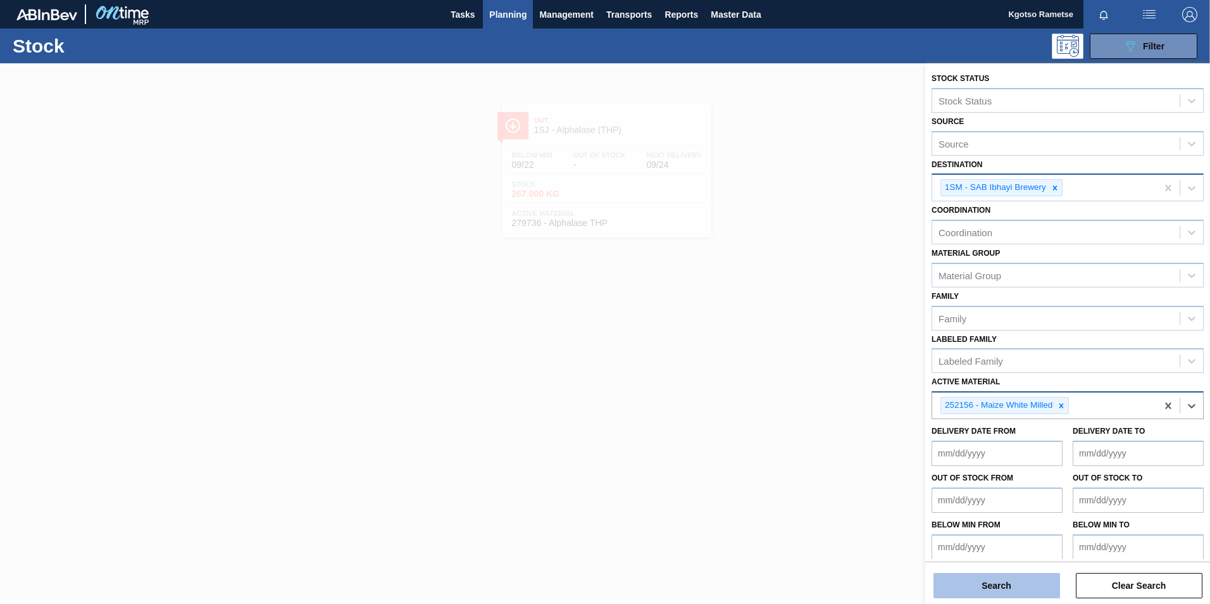
click at [804, 375] on button "Search" at bounding box center [996, 585] width 127 height 25
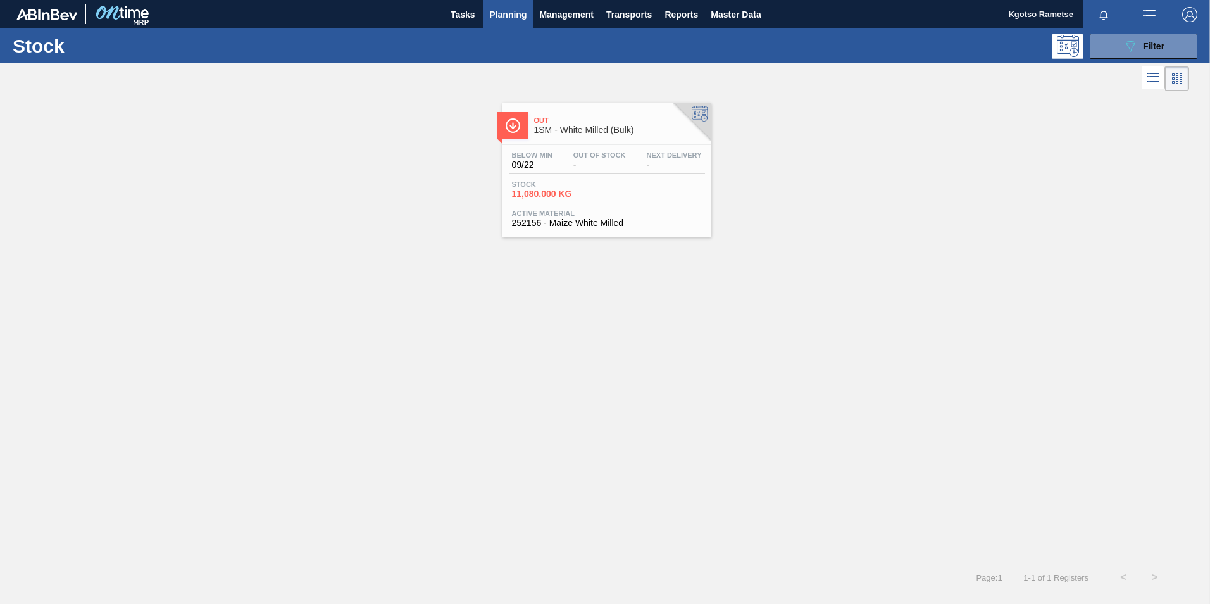
click at [582, 119] on span "Out" at bounding box center [619, 120] width 171 height 8
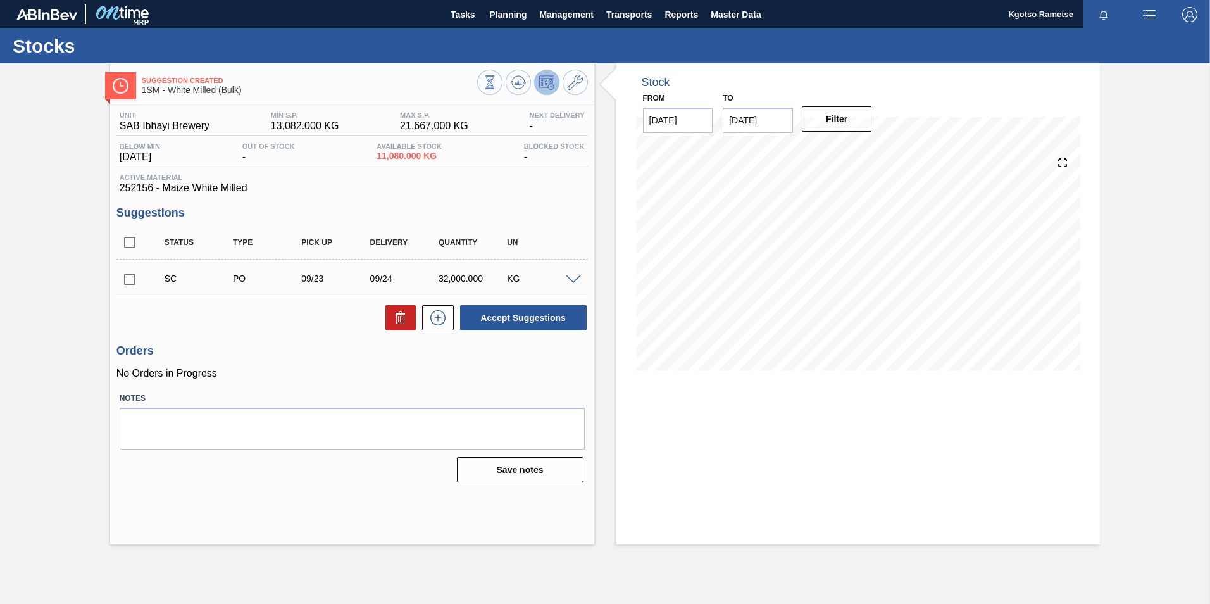
click at [579, 278] on span at bounding box center [573, 279] width 15 height 9
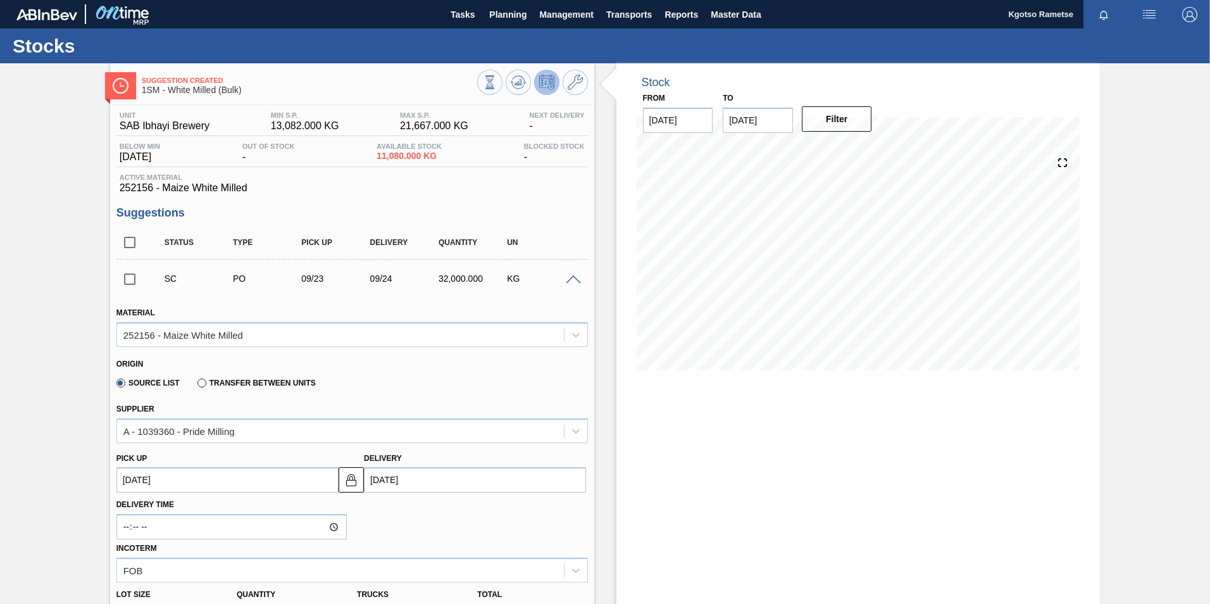
click at [579, 278] on span at bounding box center [573, 279] width 15 height 9
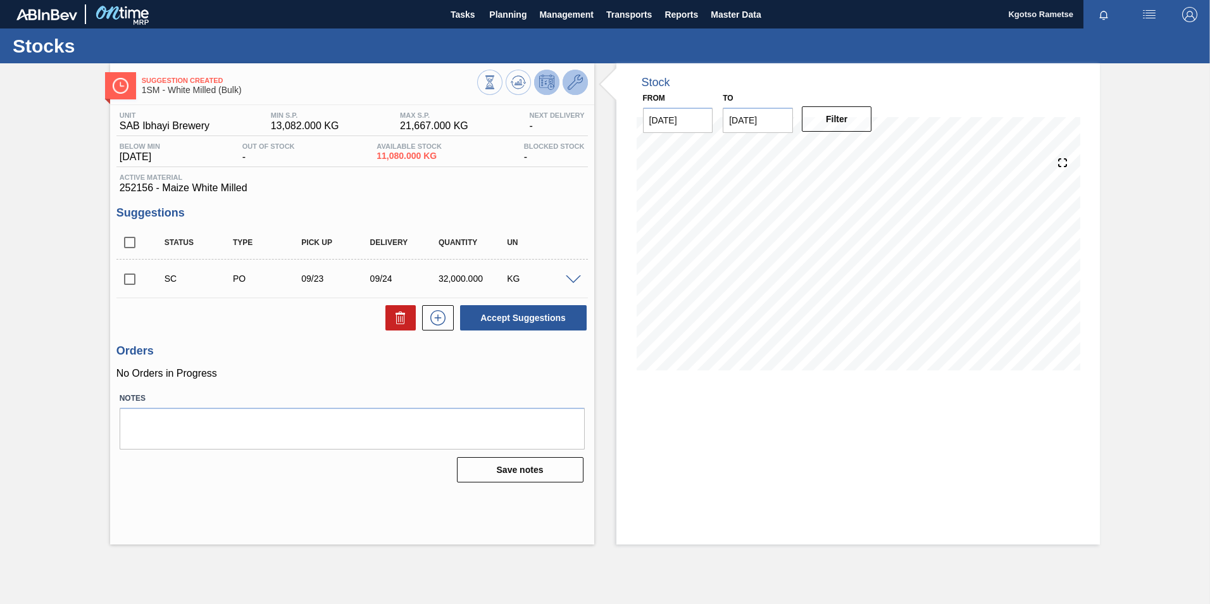
click at [575, 84] on icon at bounding box center [575, 82] width 15 height 15
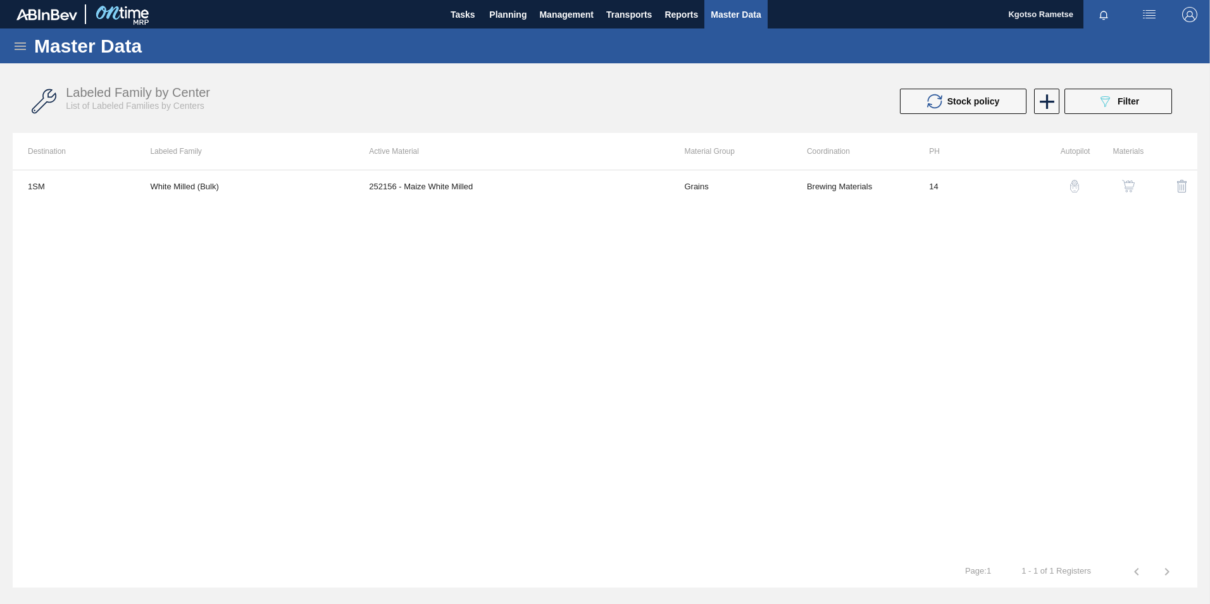
click at [804, 185] on img "button" at bounding box center [1128, 186] width 13 height 13
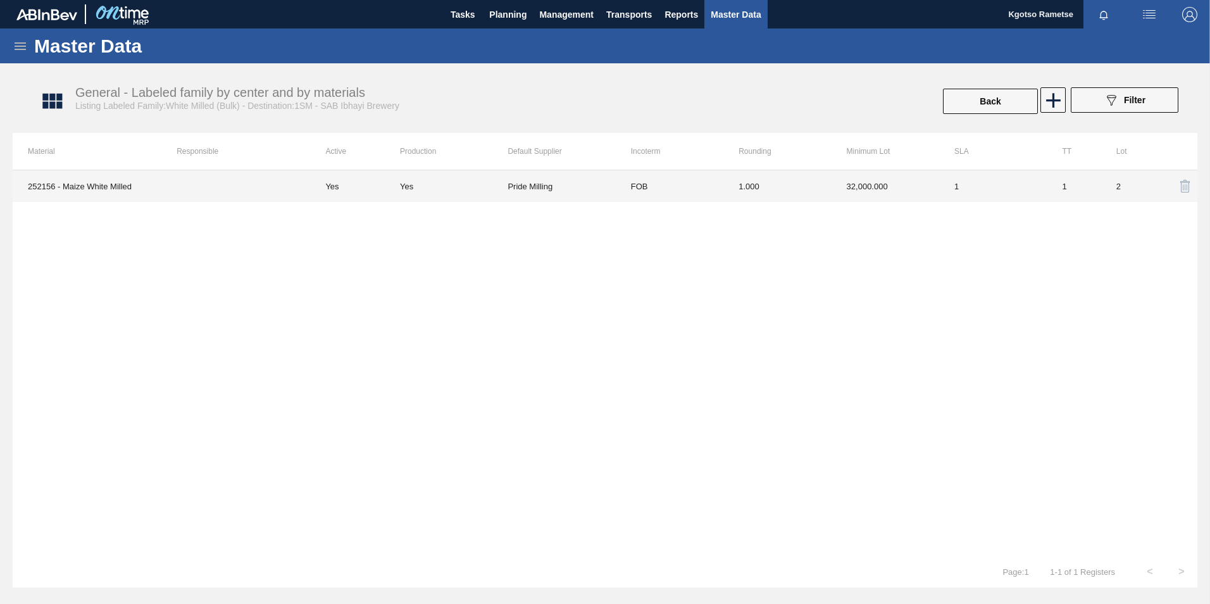
click at [804, 186] on td "32,000.000" at bounding box center [886, 186] width 108 height 32
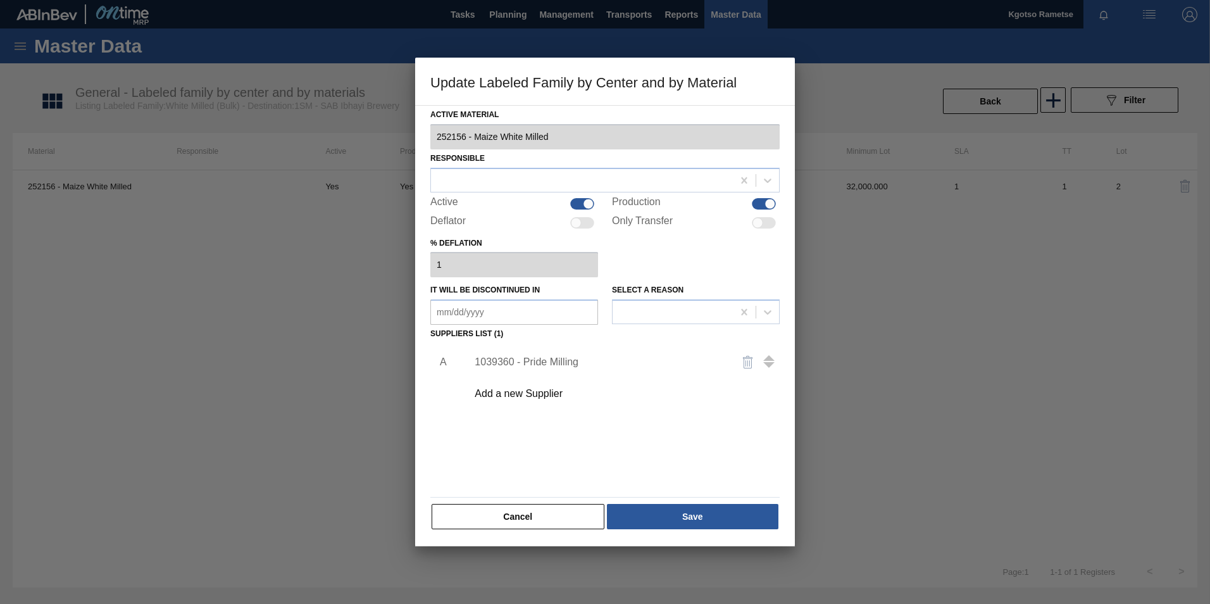
click at [543, 364] on div "1039360 - Pride Milling" at bounding box center [599, 361] width 248 height 11
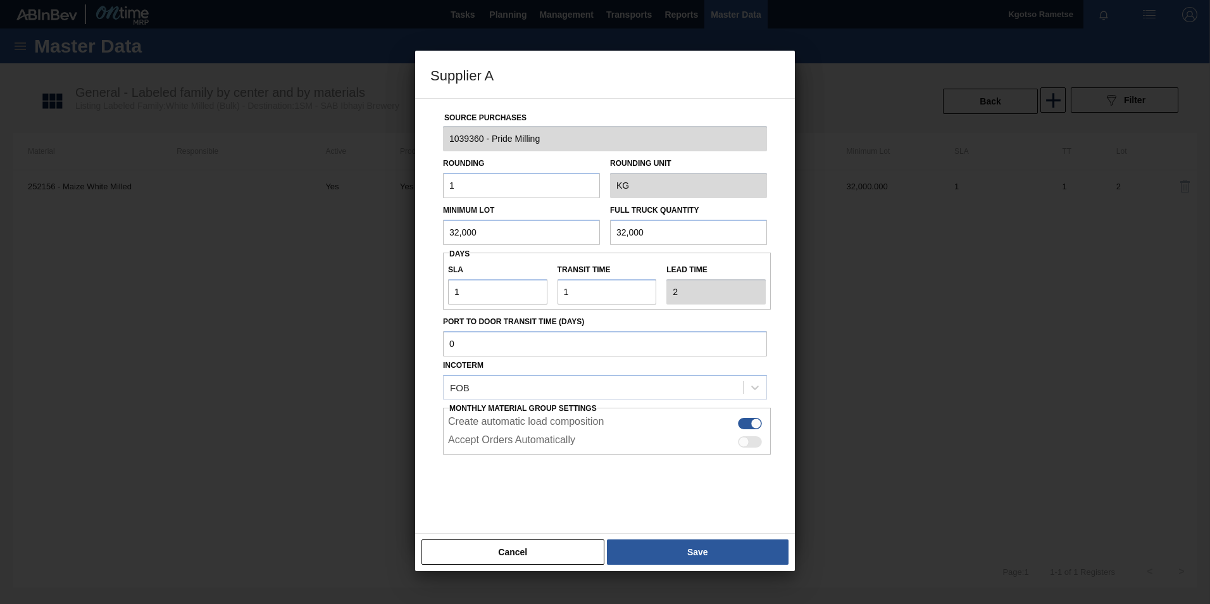
drag, startPoint x: 487, startPoint y: 239, endPoint x: 334, endPoint y: 223, distance: 153.3
click at [334, 223] on div "Supplier A Source Purchases 1039360 - Pride Milling Rounding 1 Rounding Unit KG…" at bounding box center [605, 302] width 1210 height 604
type input "15,500"
drag, startPoint x: 489, startPoint y: 230, endPoint x: 200, endPoint y: 253, distance: 290.1
click at [200, 253] on div "Supplier A Source Purchases 1039360 - Pride Milling Rounding 1 Rounding Unit KG…" at bounding box center [605, 302] width 1210 height 604
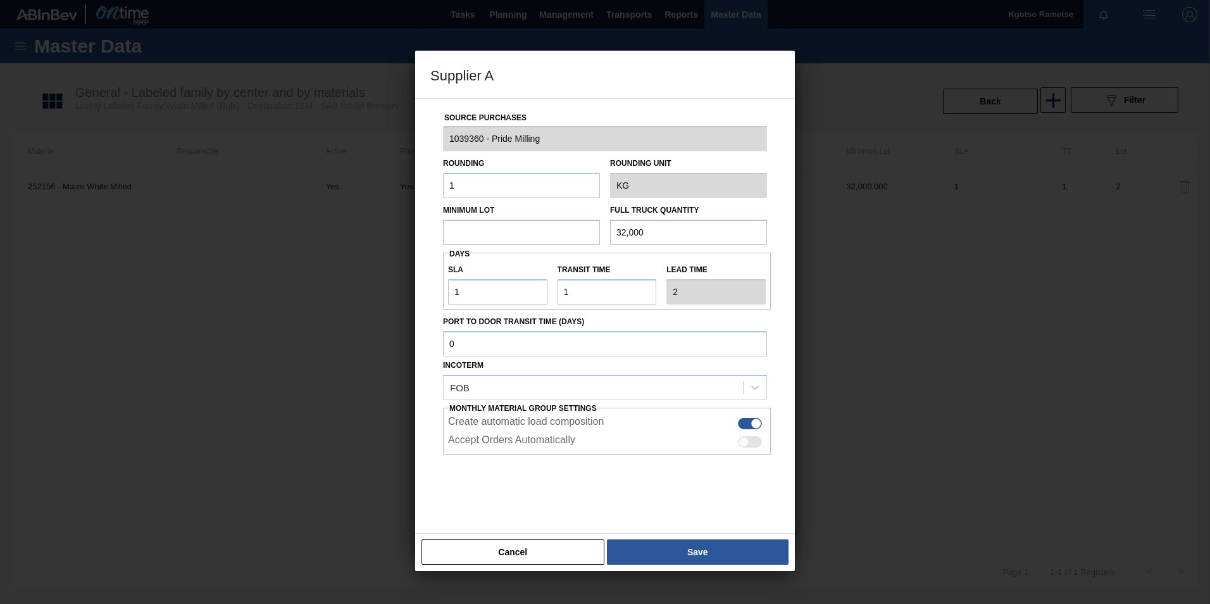
click at [552, 231] on input "text" at bounding box center [521, 232] width 157 height 25
click at [552, 231] on input "124,000" at bounding box center [521, 232] width 157 height 25
type input "124,000"
click at [624, 222] on input "32,000" at bounding box center [688, 232] width 157 height 25
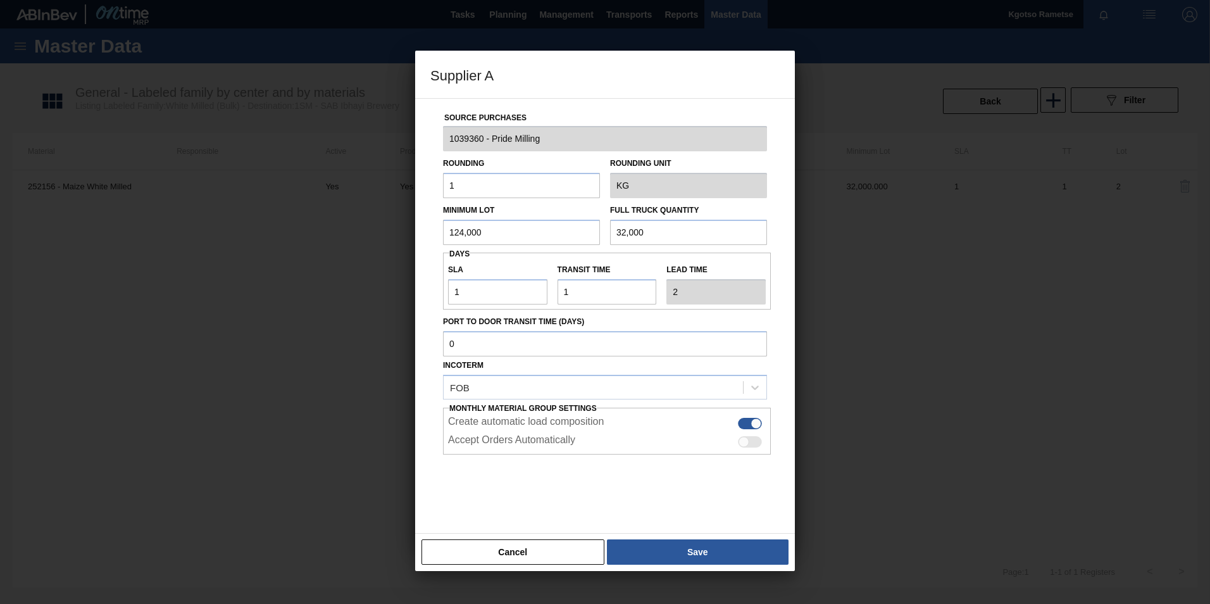
click at [624, 222] on input "32,000" at bounding box center [688, 232] width 157 height 25
paste input "124"
type input "124,000"
click at [707, 375] on button "Save" at bounding box center [698, 551] width 182 height 25
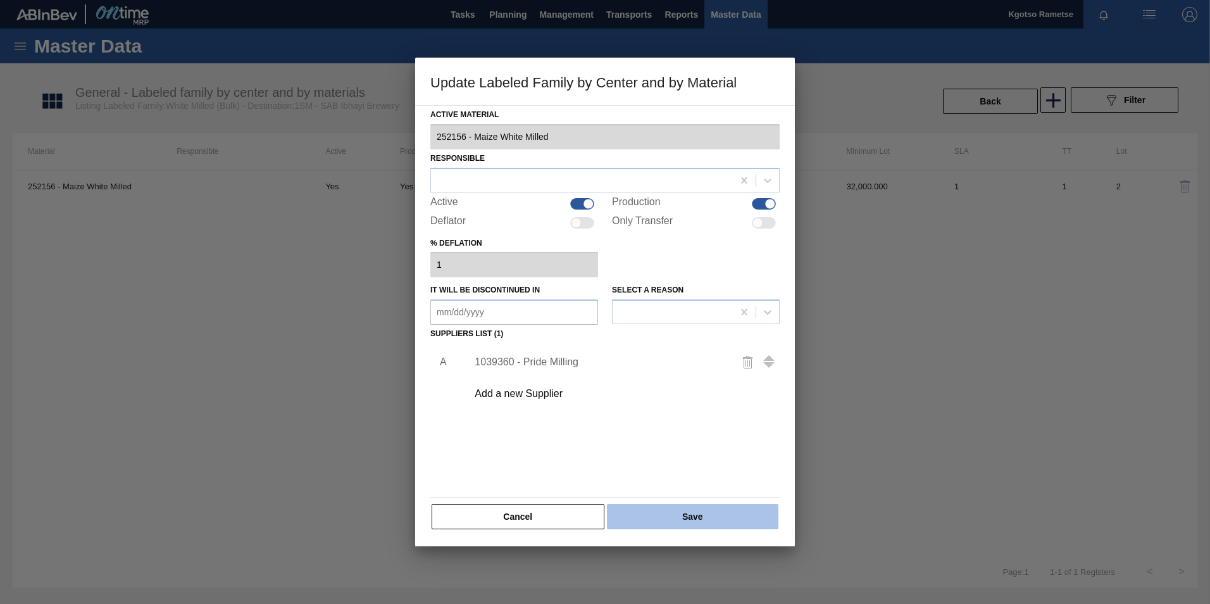
click at [708, 375] on button "Save" at bounding box center [692, 516] width 171 height 25
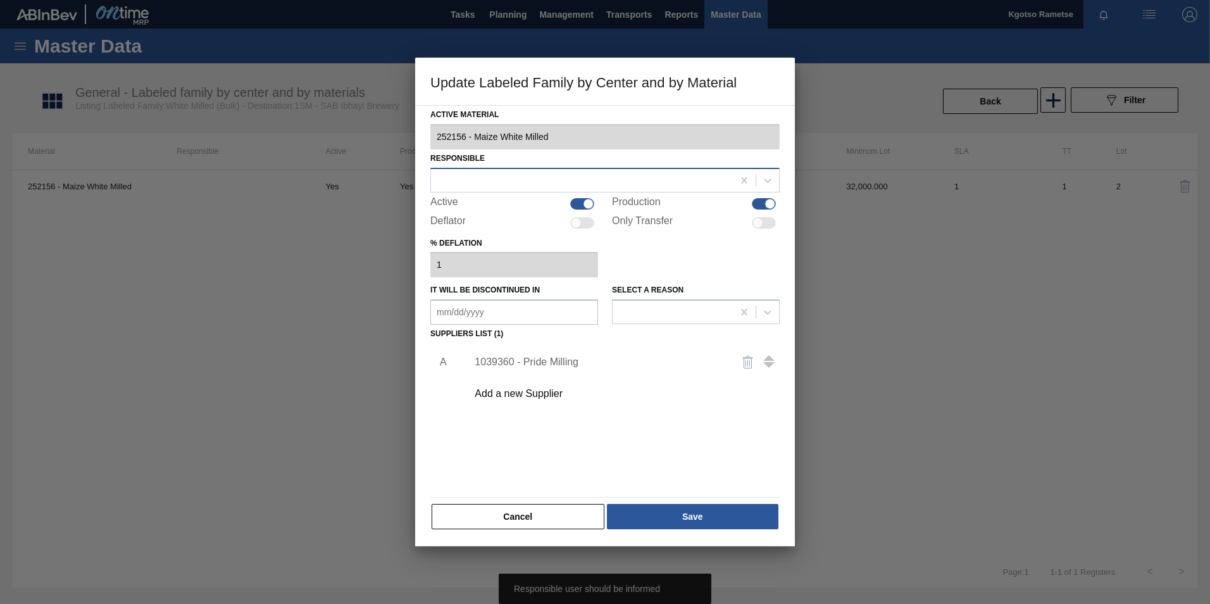
click at [624, 185] on div at bounding box center [582, 180] width 302 height 18
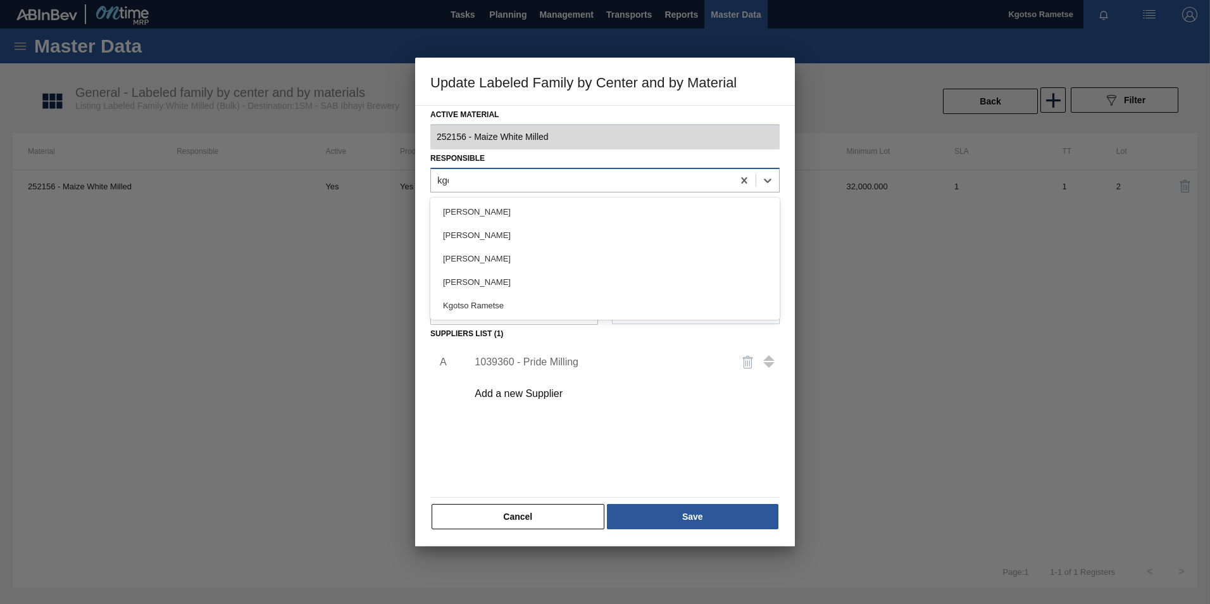
type input "kgot"
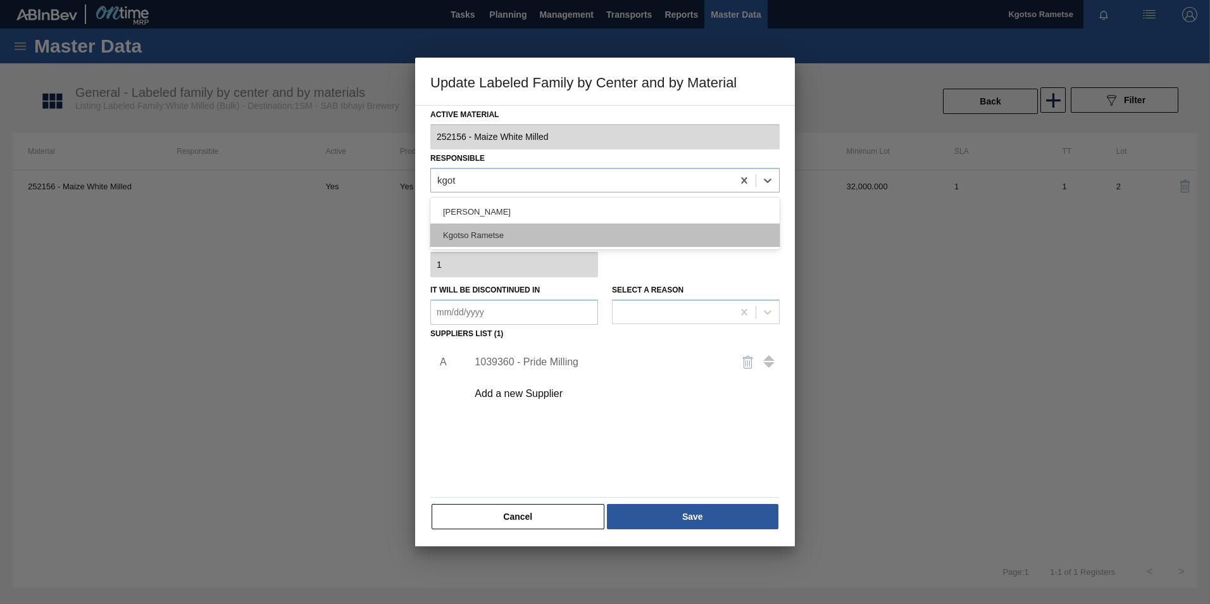
click at [580, 233] on div "Kgotso Rametse" at bounding box center [604, 234] width 349 height 23
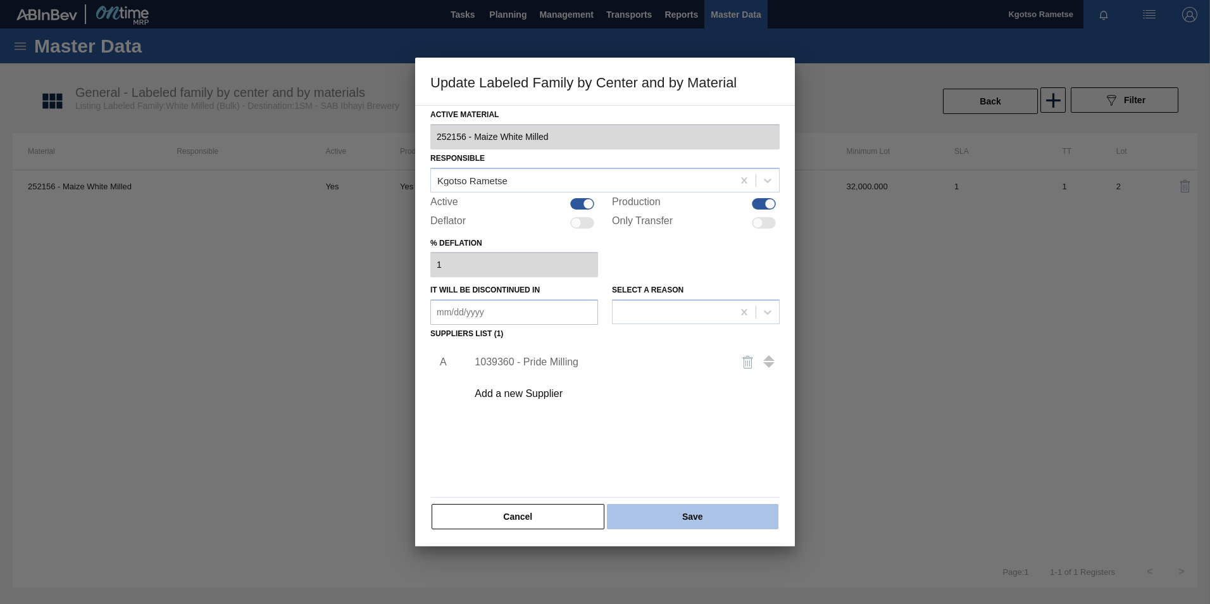
click at [663, 375] on button "Save" at bounding box center [692, 516] width 171 height 25
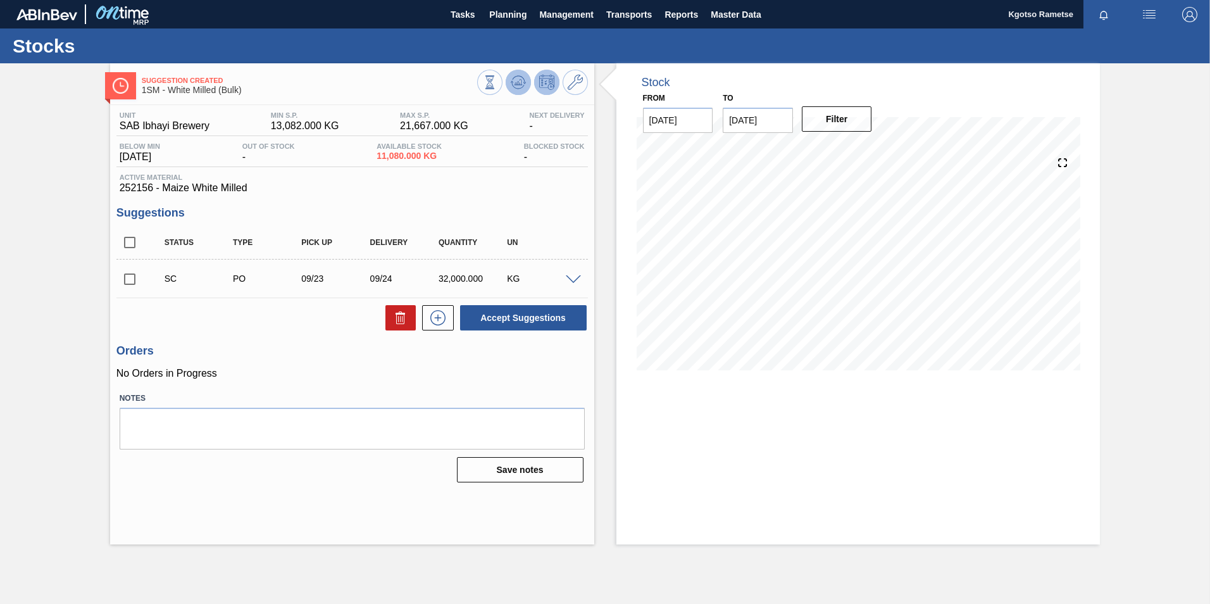
click at [519, 88] on icon at bounding box center [518, 82] width 15 height 15
click at [571, 278] on span at bounding box center [573, 279] width 15 height 9
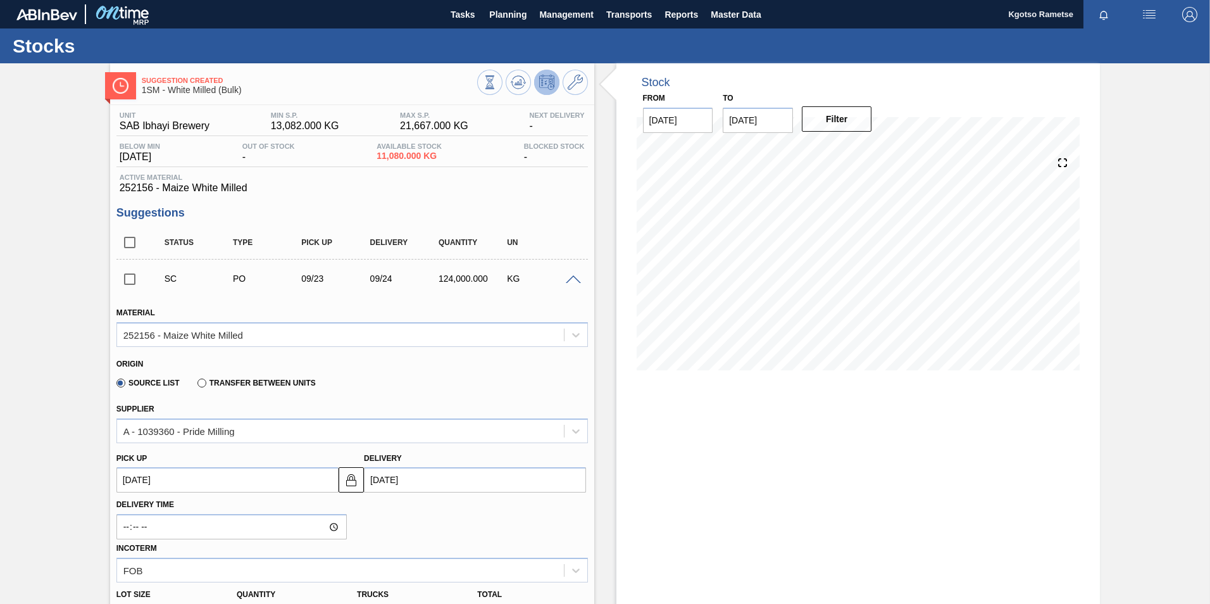
click at [571, 278] on span at bounding box center [573, 279] width 15 height 9
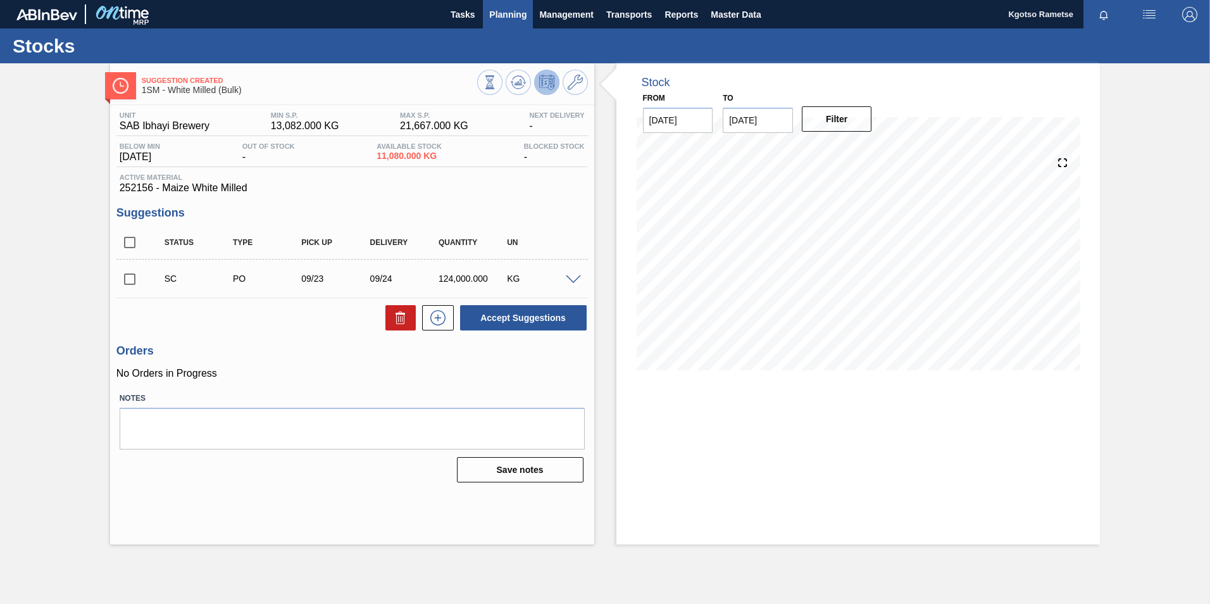
click at [517, 11] on span "Planning" at bounding box center [507, 14] width 37 height 15
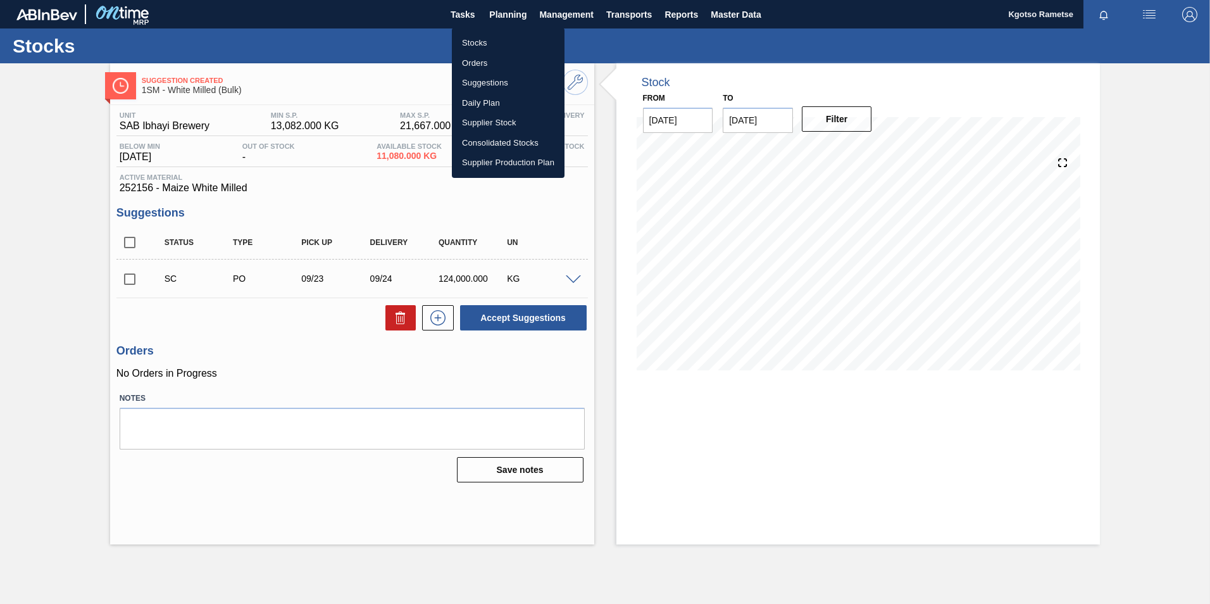
click at [494, 39] on li "Stocks" at bounding box center [508, 43] width 113 height 20
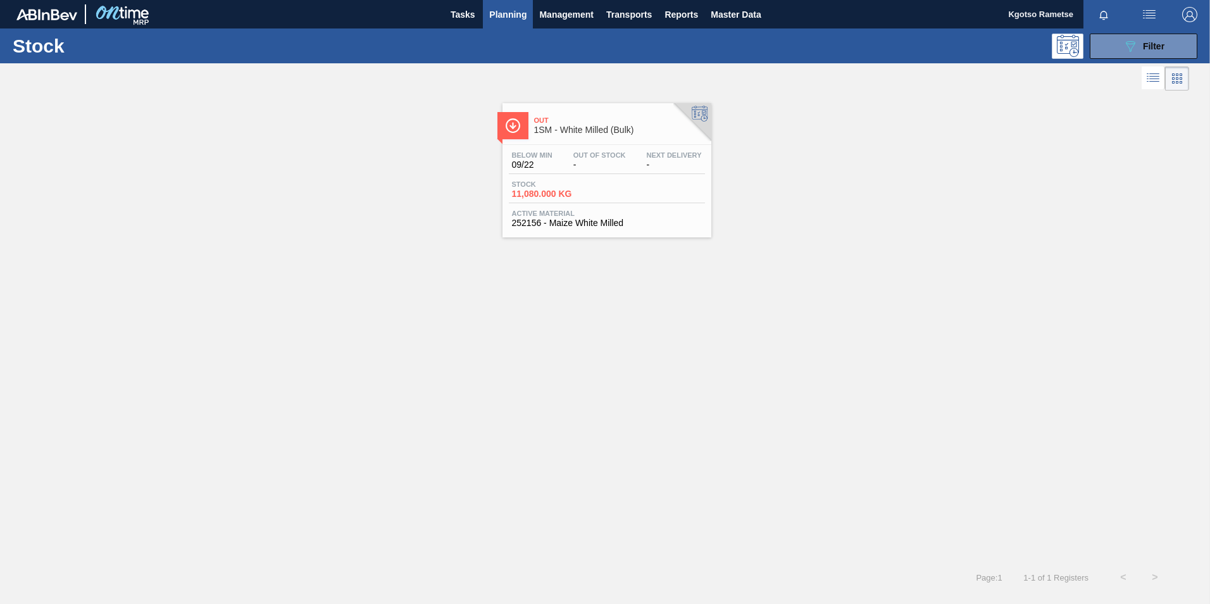
click at [499, 7] on span "Planning" at bounding box center [507, 14] width 37 height 15
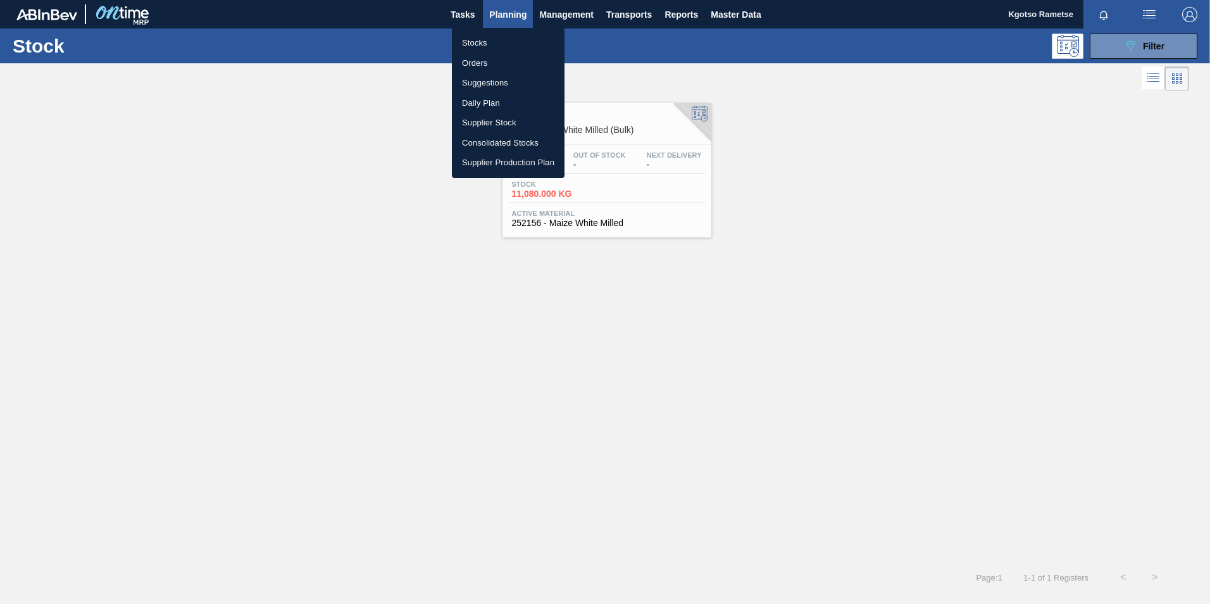
click at [494, 48] on li "Stocks" at bounding box center [508, 43] width 113 height 20
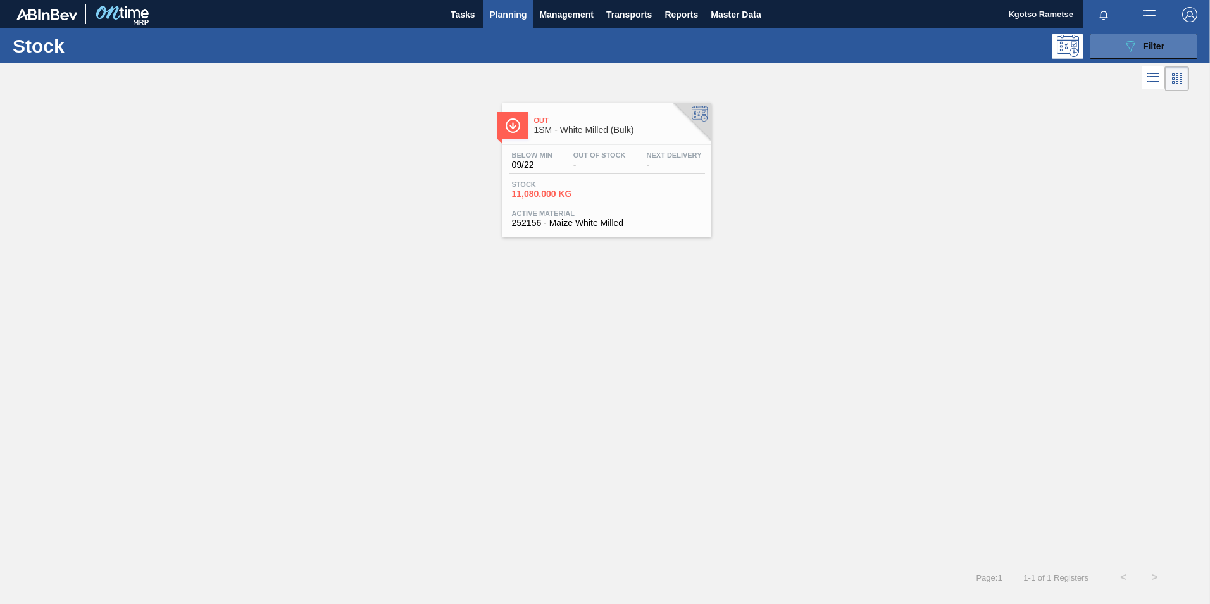
click at [804, 55] on button "089F7B8B-B2A5-4AFE-B5C0-19BA573D28AC Filter" at bounding box center [1144, 46] width 108 height 25
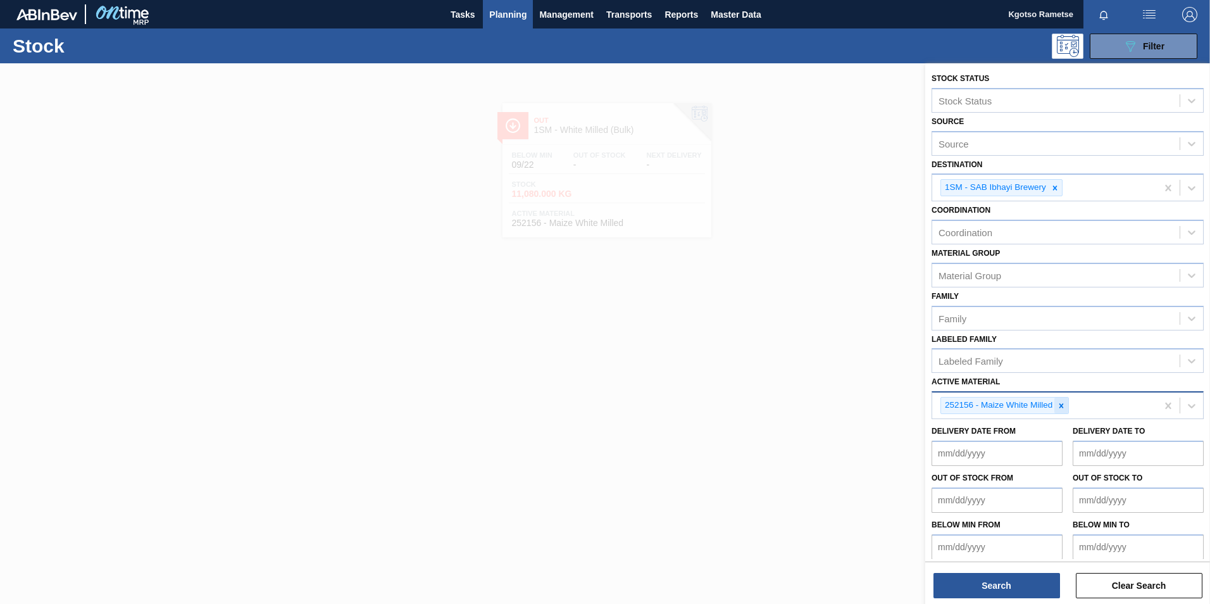
click at [804, 375] on div at bounding box center [1061, 405] width 14 height 16
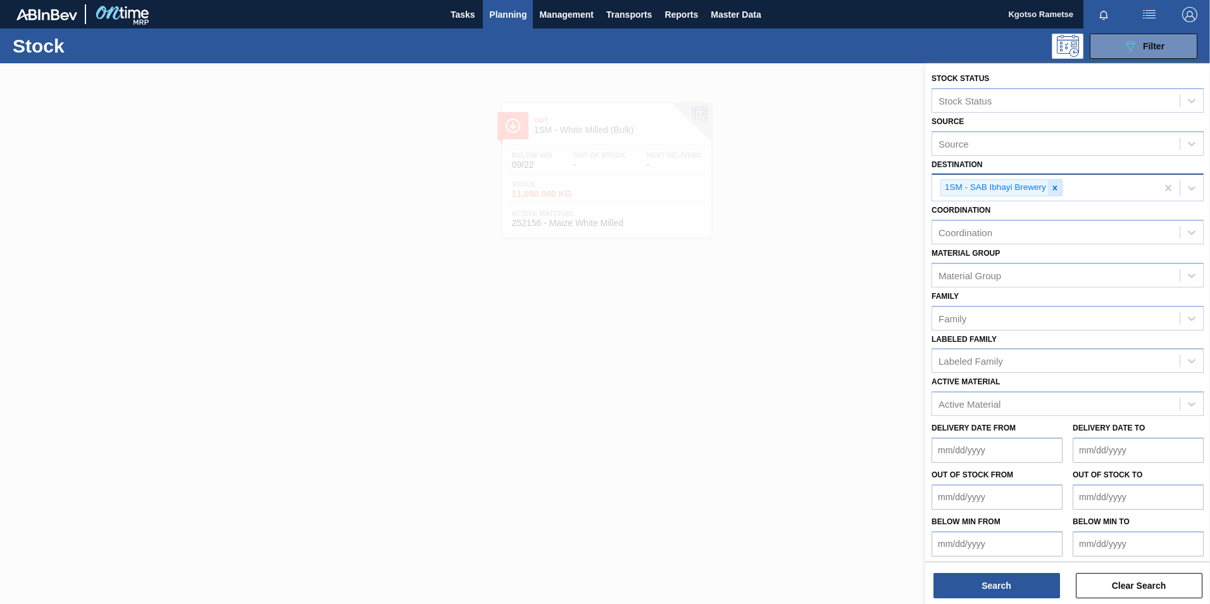
click at [804, 185] on icon at bounding box center [1055, 188] width 9 height 9
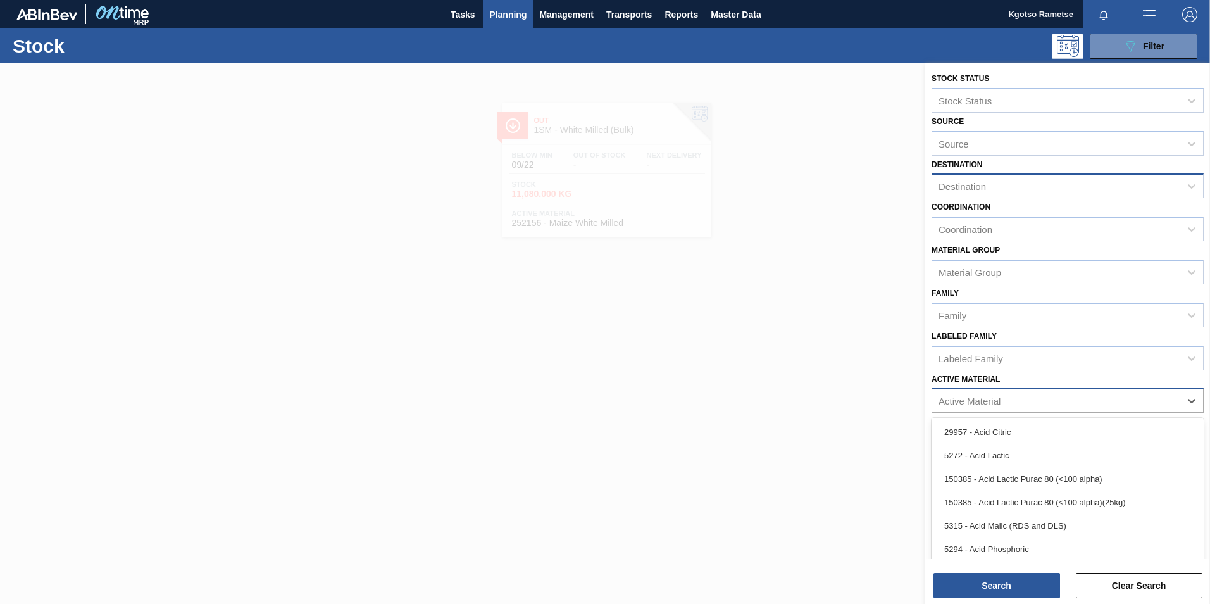
click at [804, 375] on div "Active Material" at bounding box center [970, 401] width 62 height 11
type Material "5320"
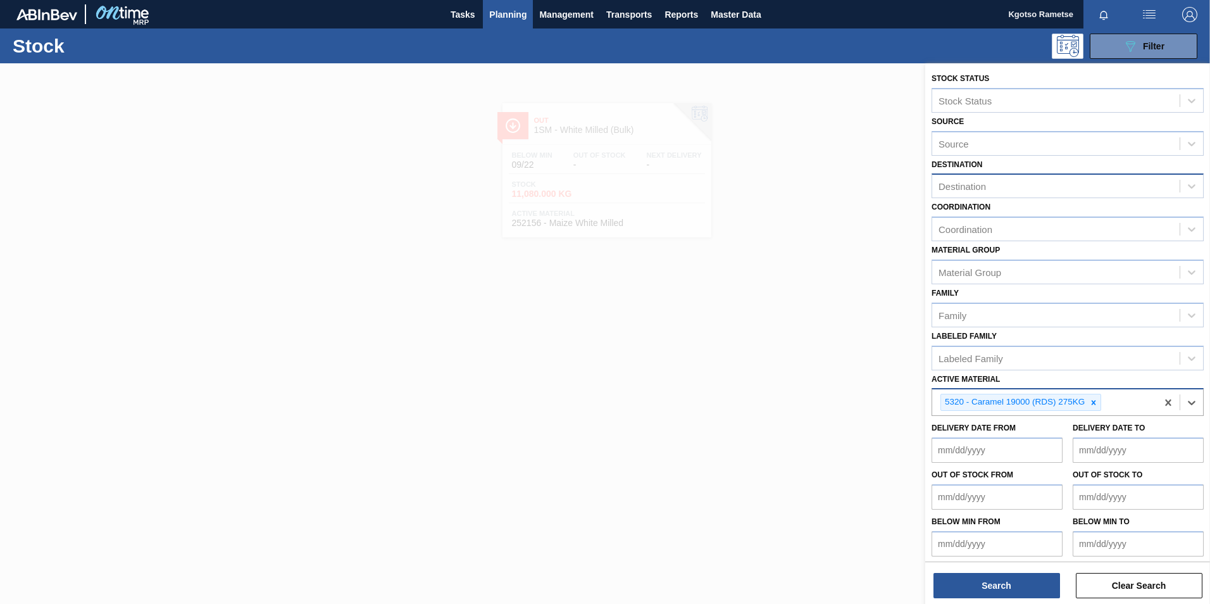
click at [804, 189] on div "Destination" at bounding box center [962, 186] width 47 height 11
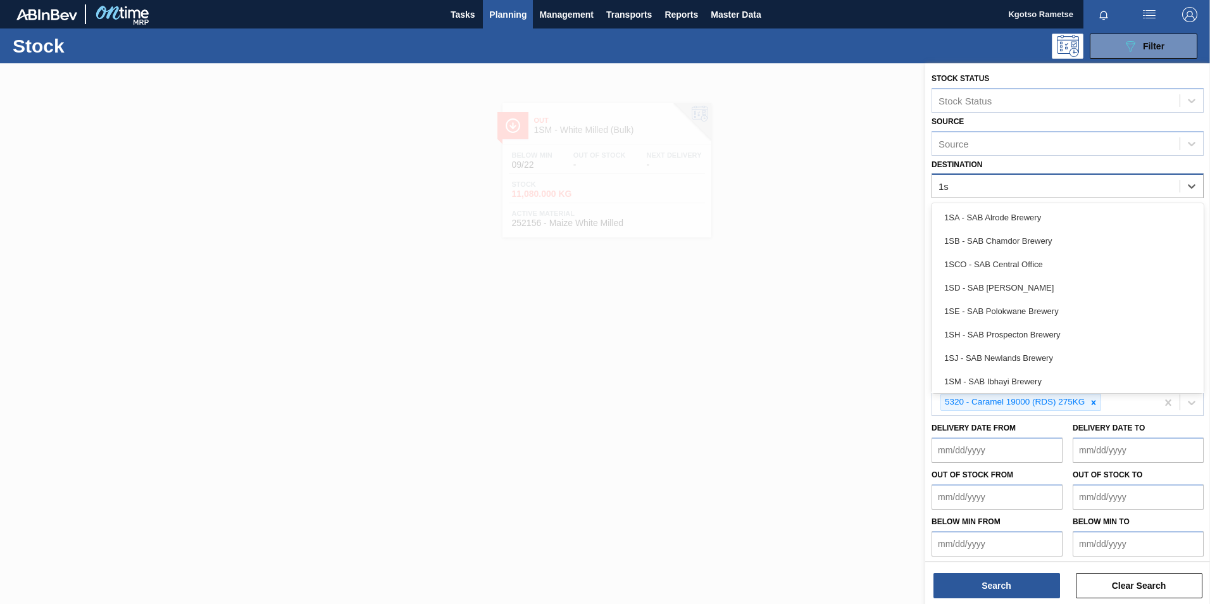
type input "1sb"
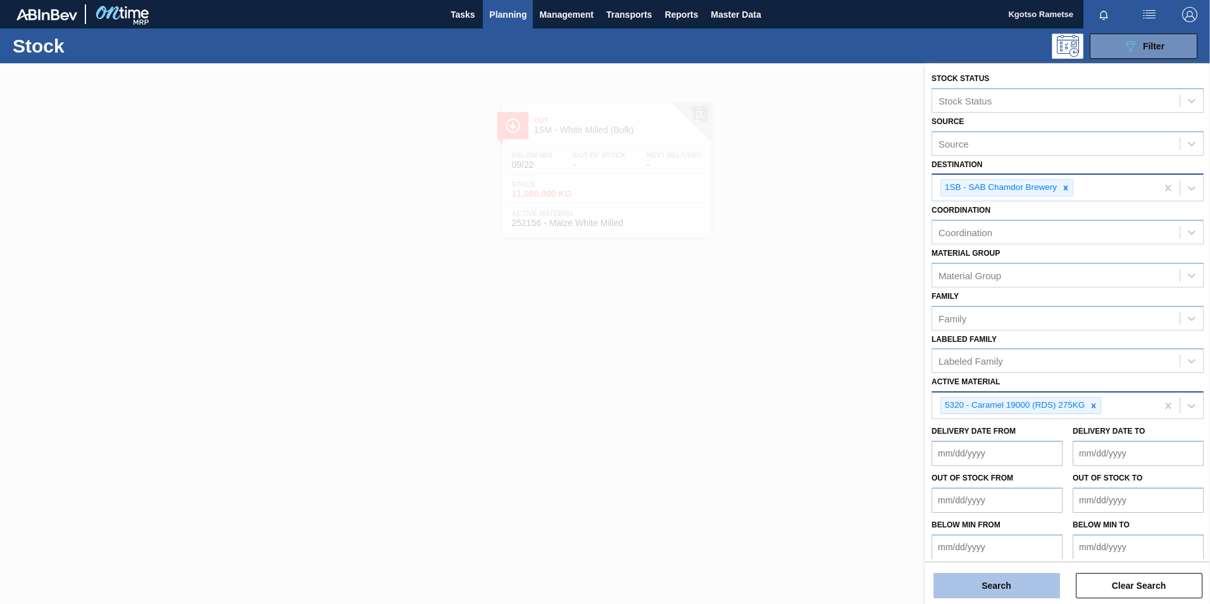
click at [804, 375] on button "Search" at bounding box center [996, 585] width 127 height 25
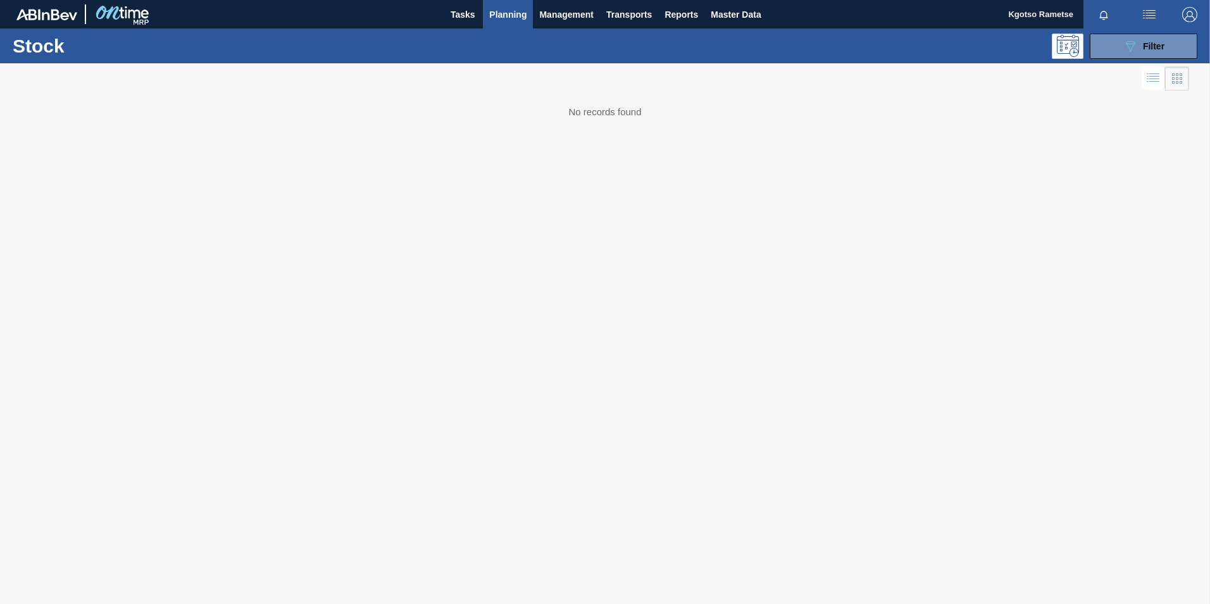
click at [599, 230] on div at bounding box center [605, 333] width 1210 height 540
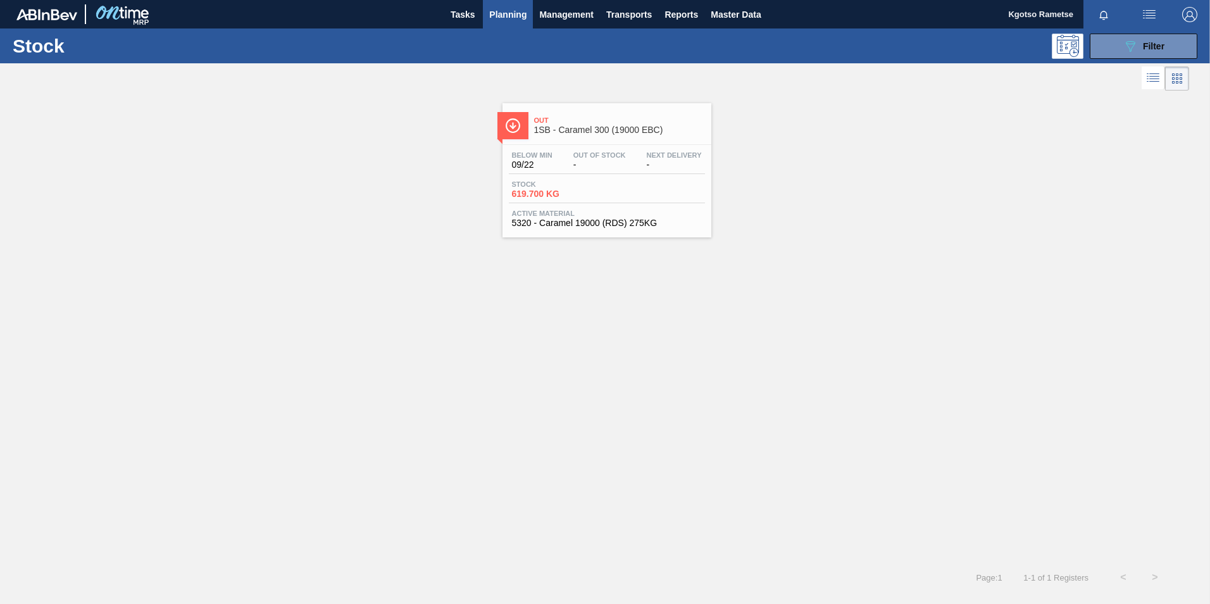
click at [623, 188] on div "Stock 619.700 KG" at bounding box center [607, 191] width 196 height 23
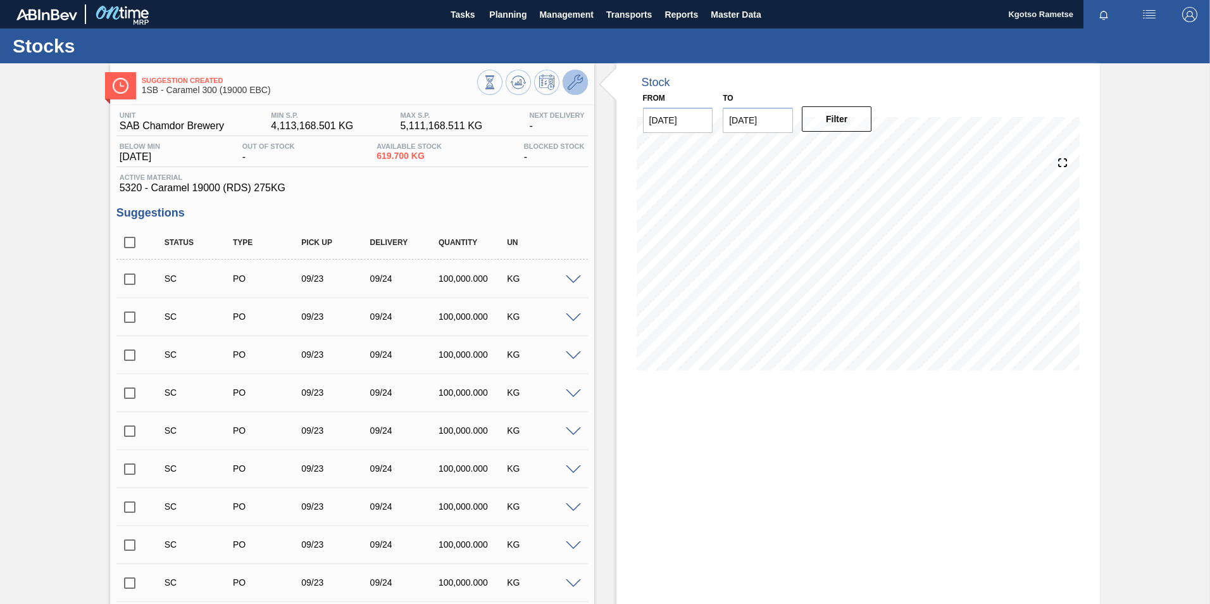
click at [577, 91] on button at bounding box center [575, 82] width 25 height 25
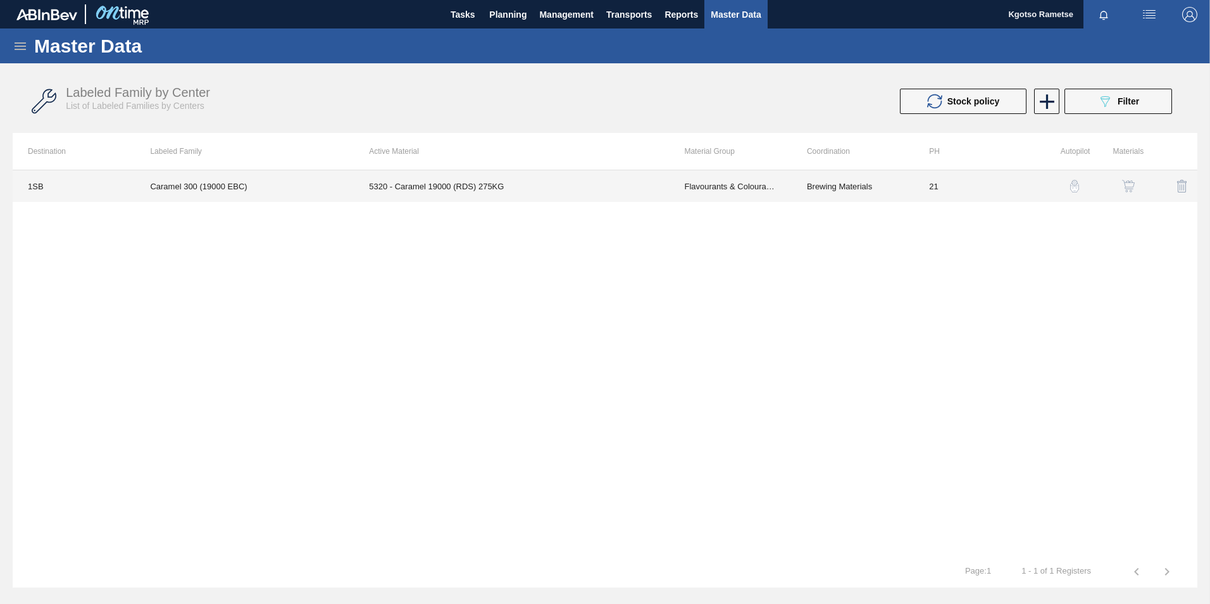
click at [454, 178] on td "5320 - Caramel 19000 (RDS) 275KG" at bounding box center [511, 186] width 315 height 32
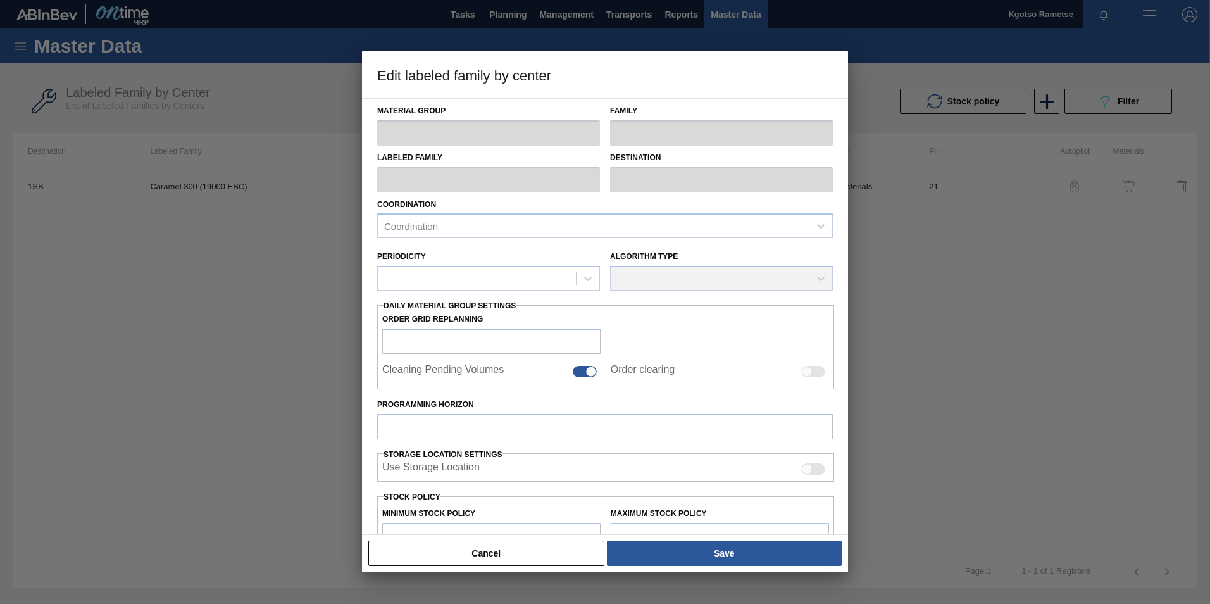
type input "Flavourants & Colourants"
type input "Caramel"
type input "Caramel 300 (19000 EBC)"
type input "1SB - SAB Chamdor Brewery"
type input "21"
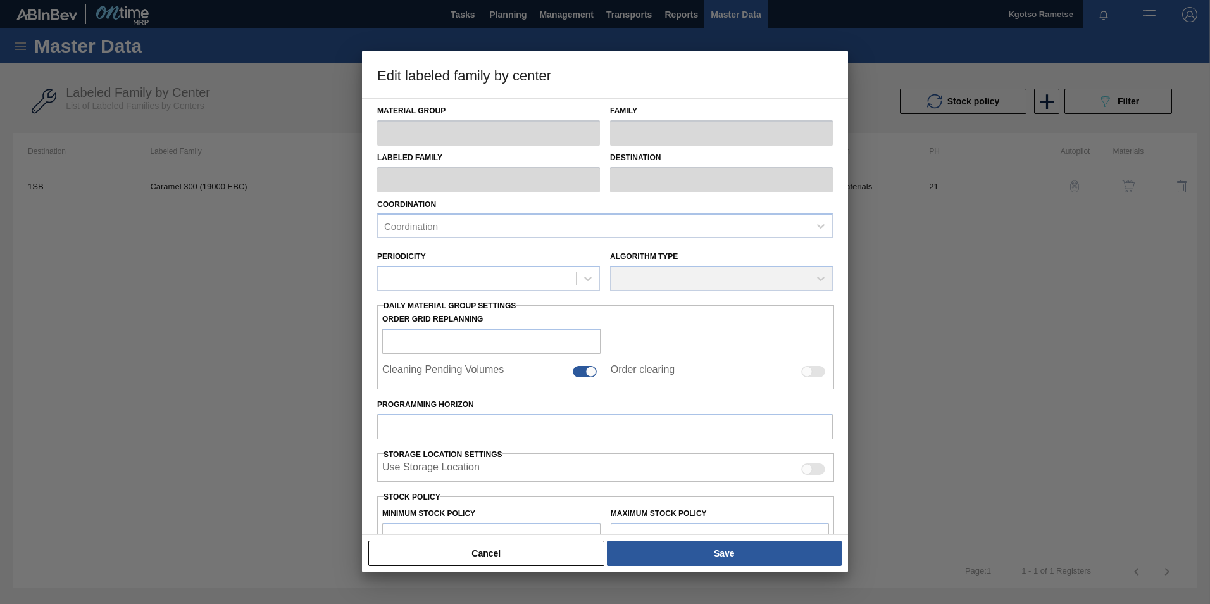
type input "4,113,168.501"
type input "5,111,168.511"
type input "100"
type input "5,111,168.511"
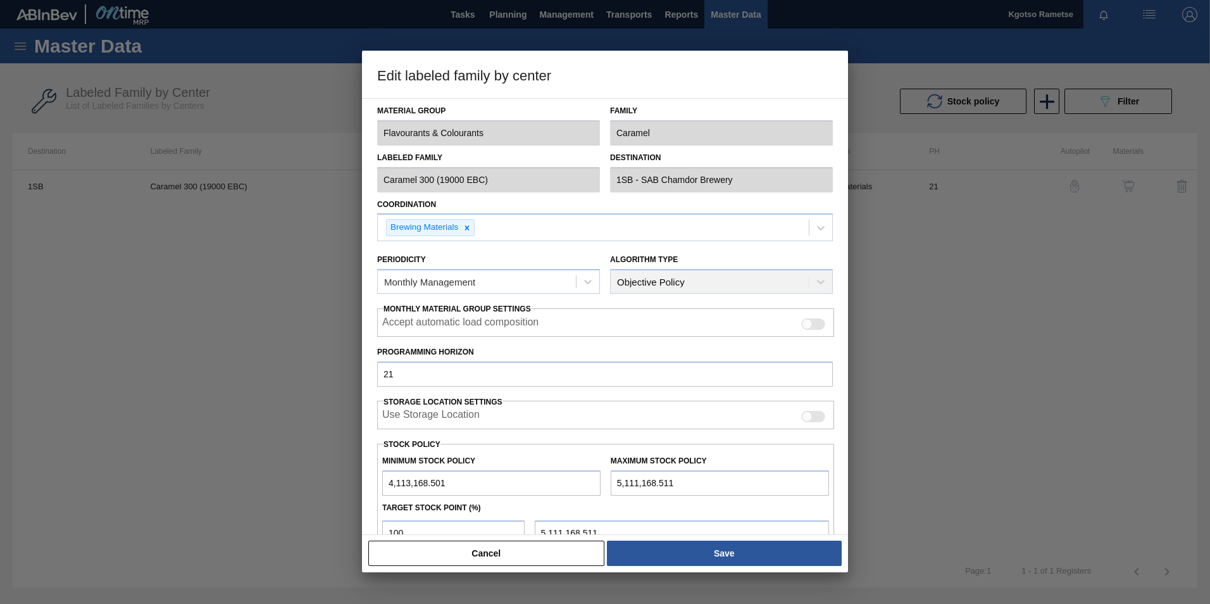
click at [463, 375] on input "4,113,168.501" at bounding box center [491, 482] width 218 height 25
type input "4,113"
click at [700, 375] on input "5,111,168.511" at bounding box center [720, 482] width 218 height 25
type input "5,111,168.51"
type input "5,111,168.510"
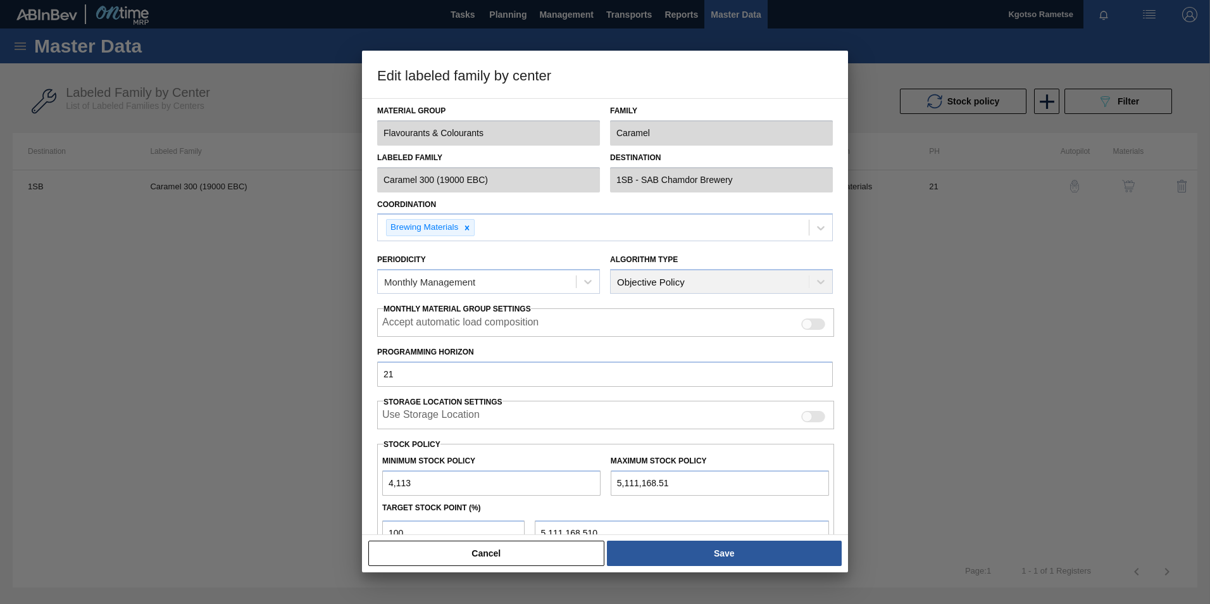
type input "5,111,168.5"
type input "5,111,168.500"
type input "5,111,168."
type input "5,111,168.000"
type input "511,116"
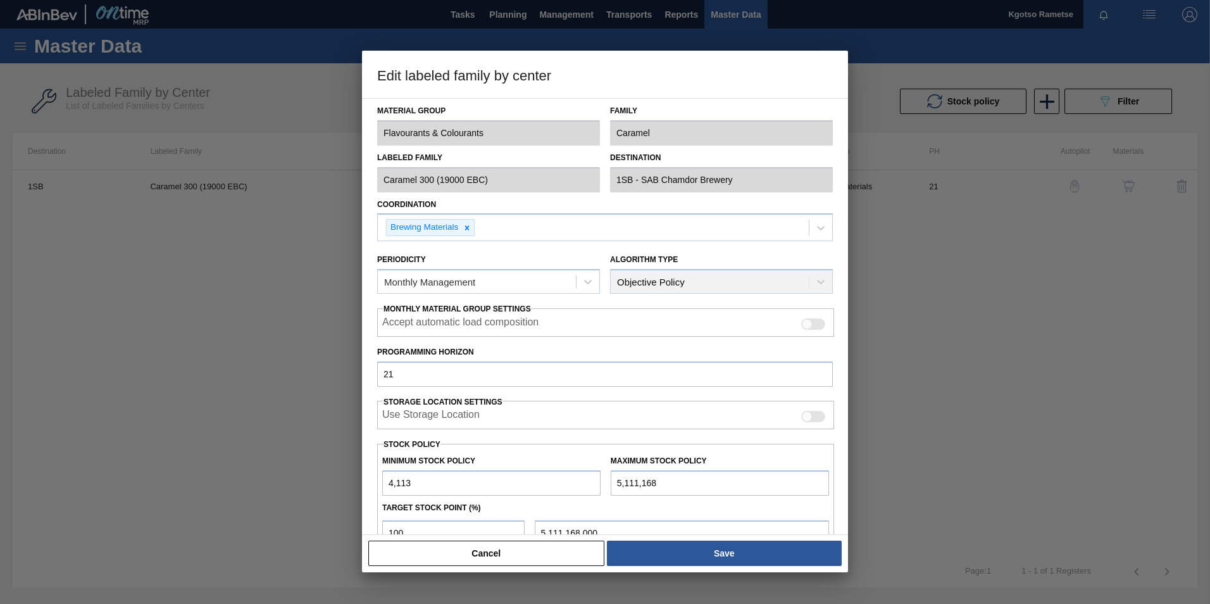
type input "511,116.000"
type input "51,111"
type input "51,111.000"
type input "5,111"
type input "5,111.000"
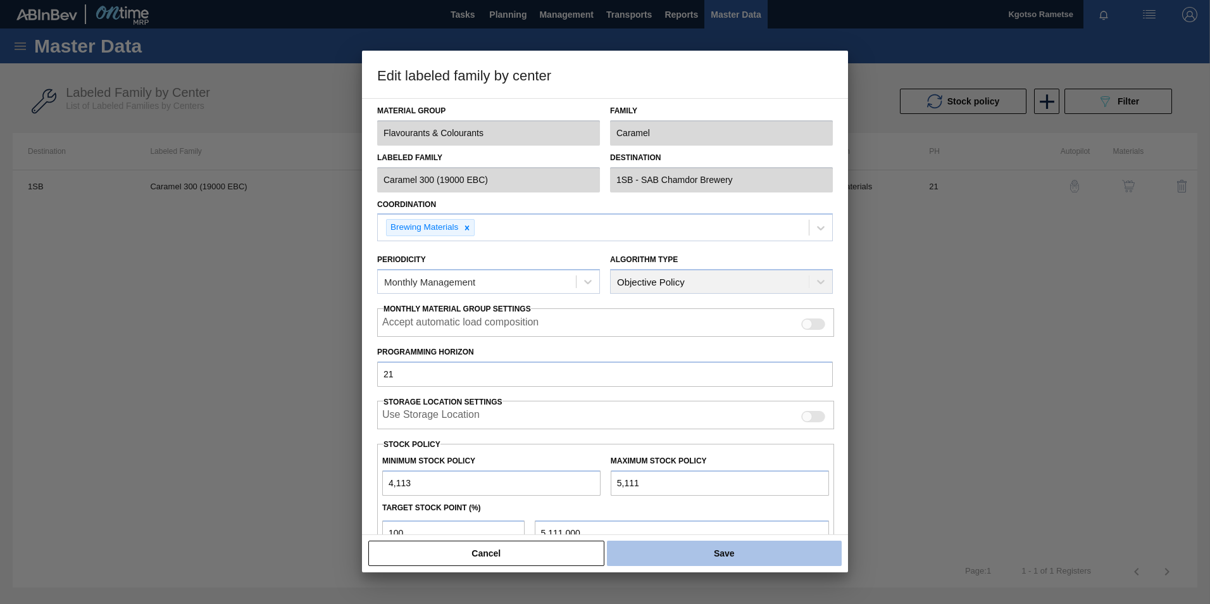
type input "5,111"
click at [677, 375] on button "Save" at bounding box center [724, 552] width 235 height 25
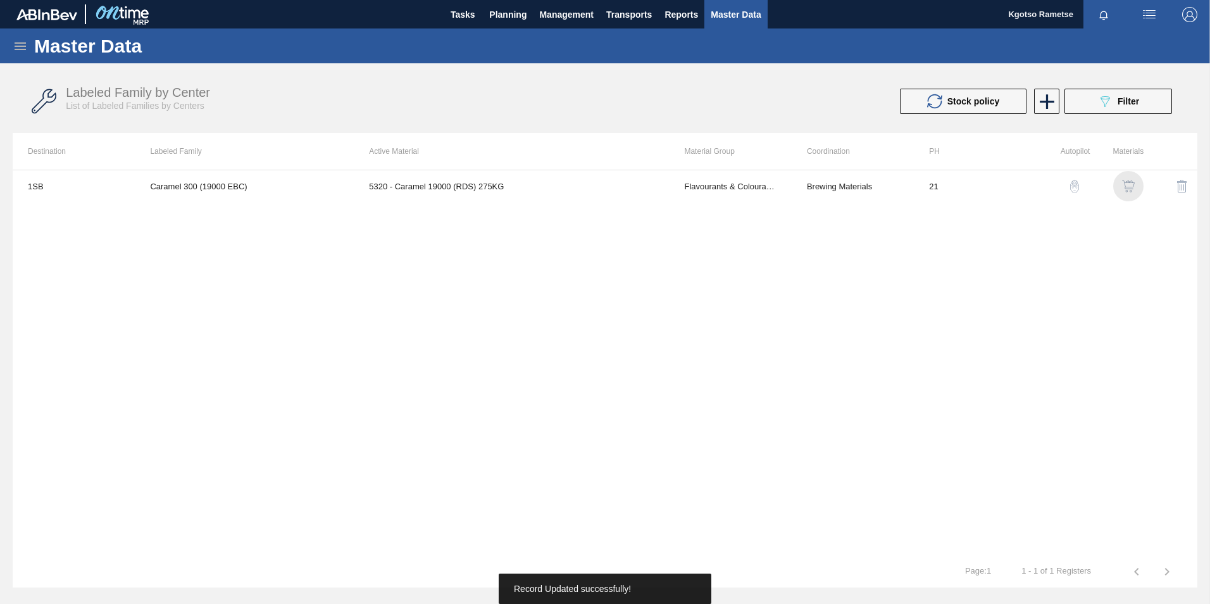
click at [804, 185] on div "button" at bounding box center [1128, 186] width 15 height 13
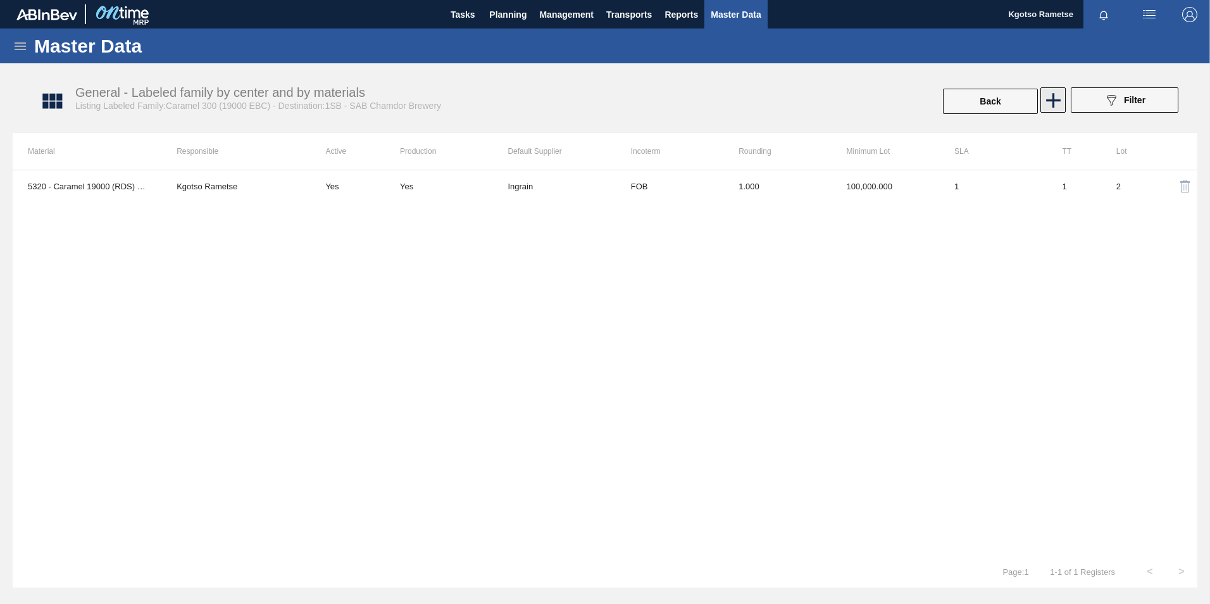
click at [804, 98] on icon at bounding box center [1053, 100] width 15 height 15
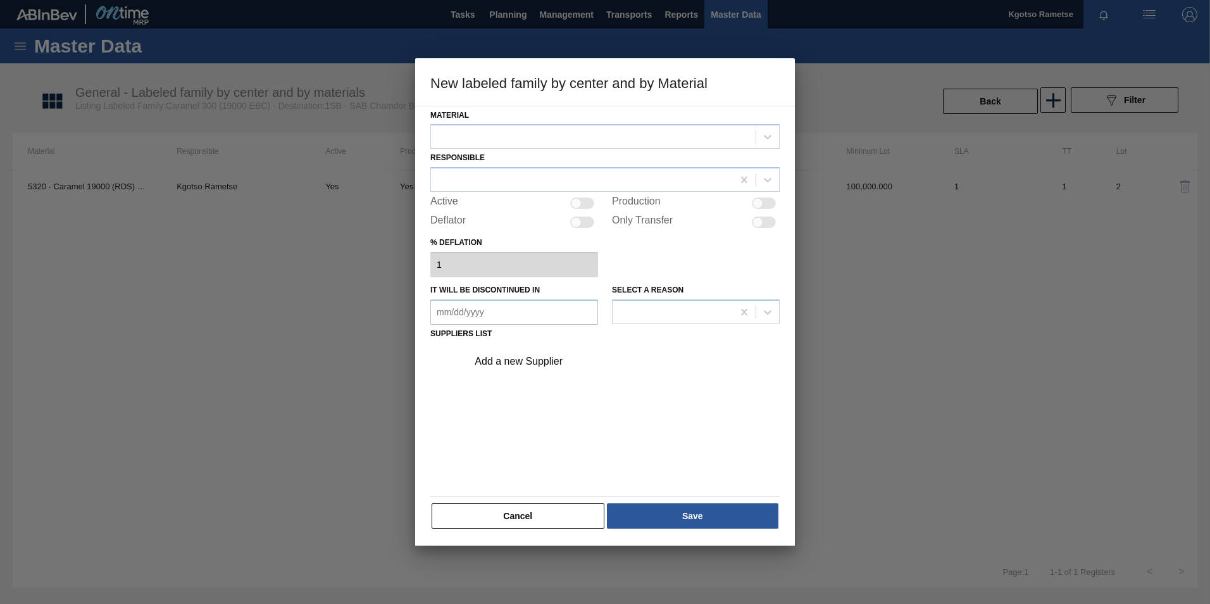
click at [558, 353] on div "Add a new Supplier" at bounding box center [620, 362] width 320 height 32
click at [508, 133] on div at bounding box center [593, 137] width 325 height 18
click at [513, 375] on div "Add a new Supplier" at bounding box center [604, 416] width 349 height 149
click at [485, 134] on div at bounding box center [593, 137] width 325 height 18
click at [511, 375] on button "Cancel" at bounding box center [518, 515] width 173 height 25
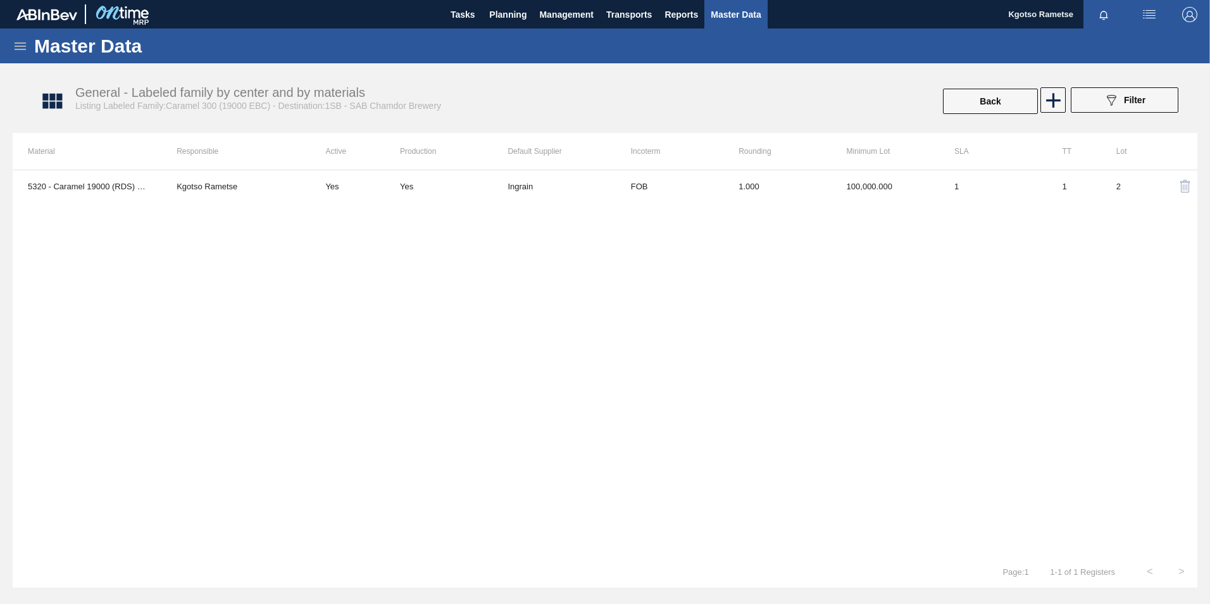
click at [373, 219] on div "5320 - Caramel 19000 (RDS) 275KG Kgotso Rametse Yes Yes Ingrain FOB 1.000 100,0…" at bounding box center [605, 363] width 1185 height 386
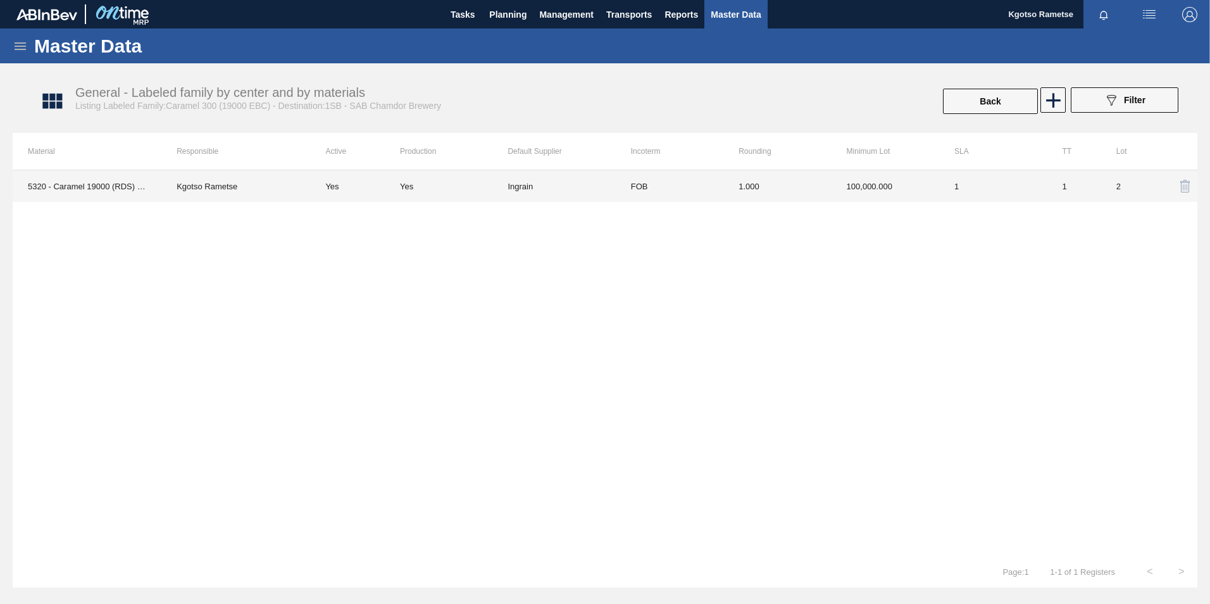
click at [804, 193] on td "100,000.000" at bounding box center [886, 186] width 108 height 32
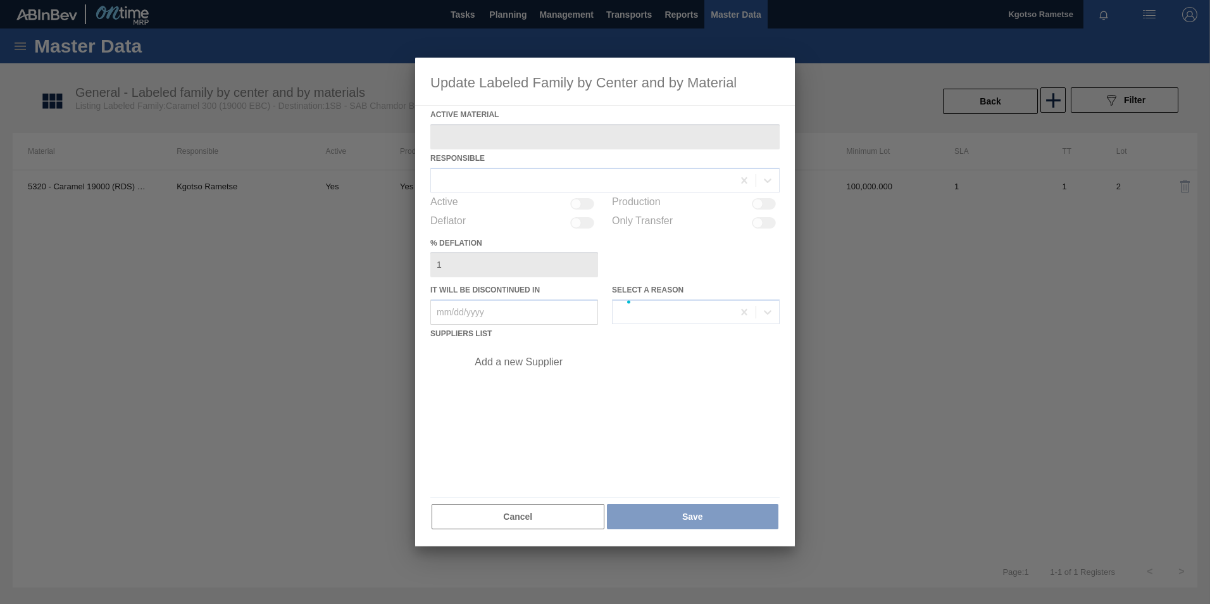
type Material "5320 - Caramel 19000 (RDS) 275KG"
checkbox input "true"
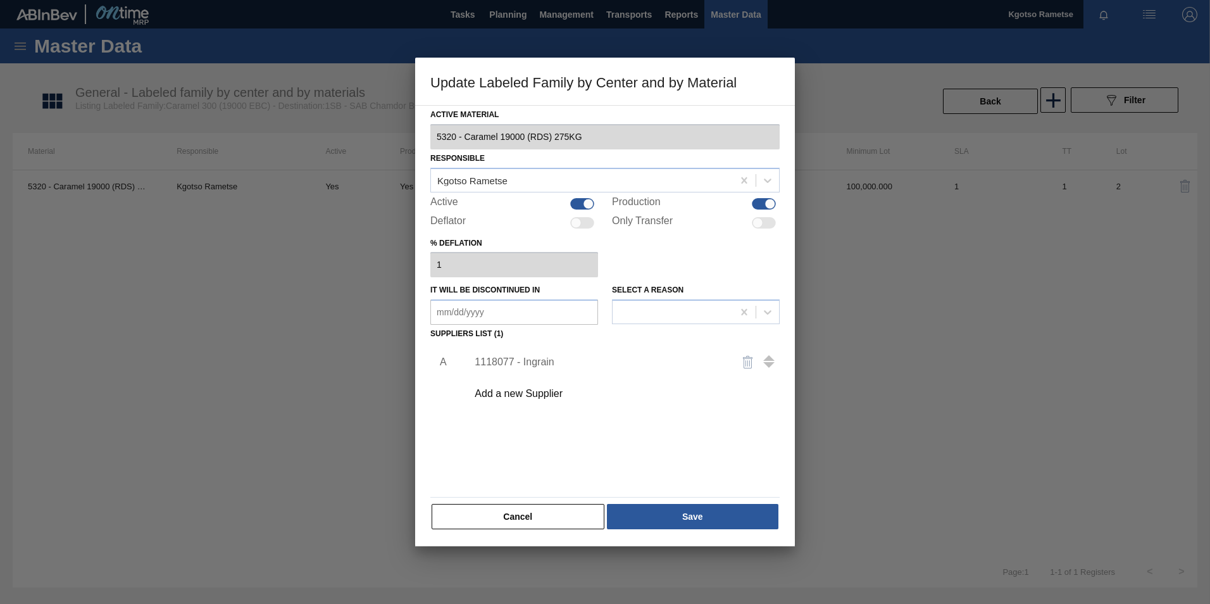
click at [518, 364] on div "1118077 - Ingrain" at bounding box center [599, 361] width 248 height 11
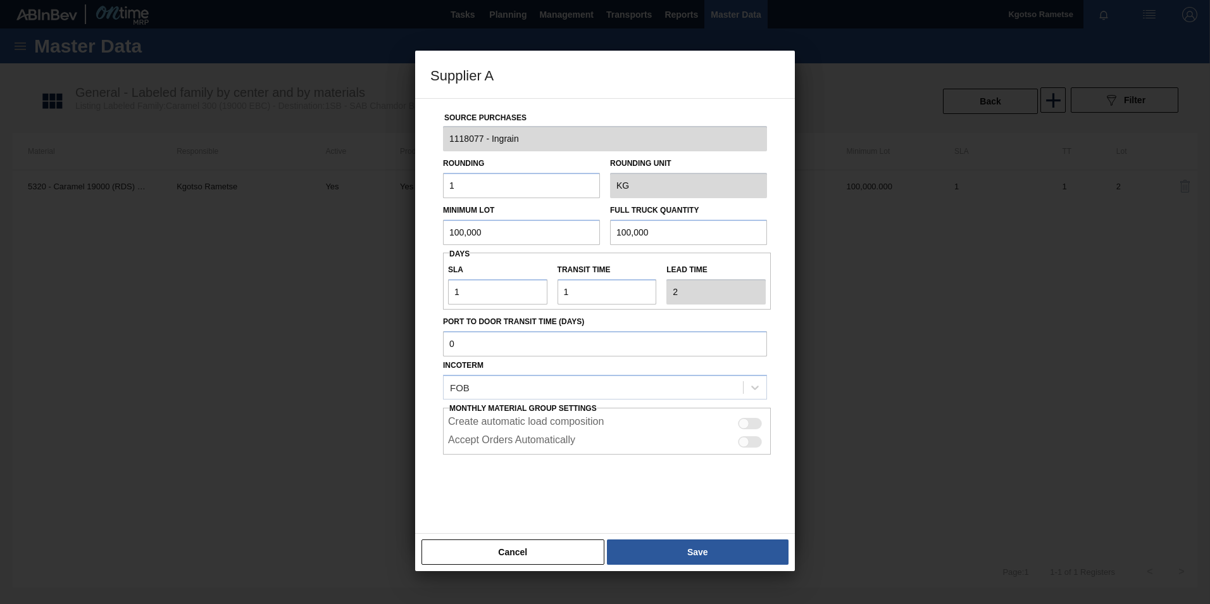
drag, startPoint x: 485, startPoint y: 236, endPoint x: 323, endPoint y: 234, distance: 162.0
click at [323, 234] on div "Supplier A Source Purchases 1118077 - Ingrain Rounding 1 Rounding Unit KG Minim…" at bounding box center [605, 302] width 1210 height 604
type input "1,000"
drag, startPoint x: 694, startPoint y: 240, endPoint x: 327, endPoint y: 262, distance: 367.7
click at [327, 262] on div "Supplier A Source Purchases 1118077 - Ingrain Rounding 1 Rounding Unit KG Minim…" at bounding box center [605, 302] width 1210 height 604
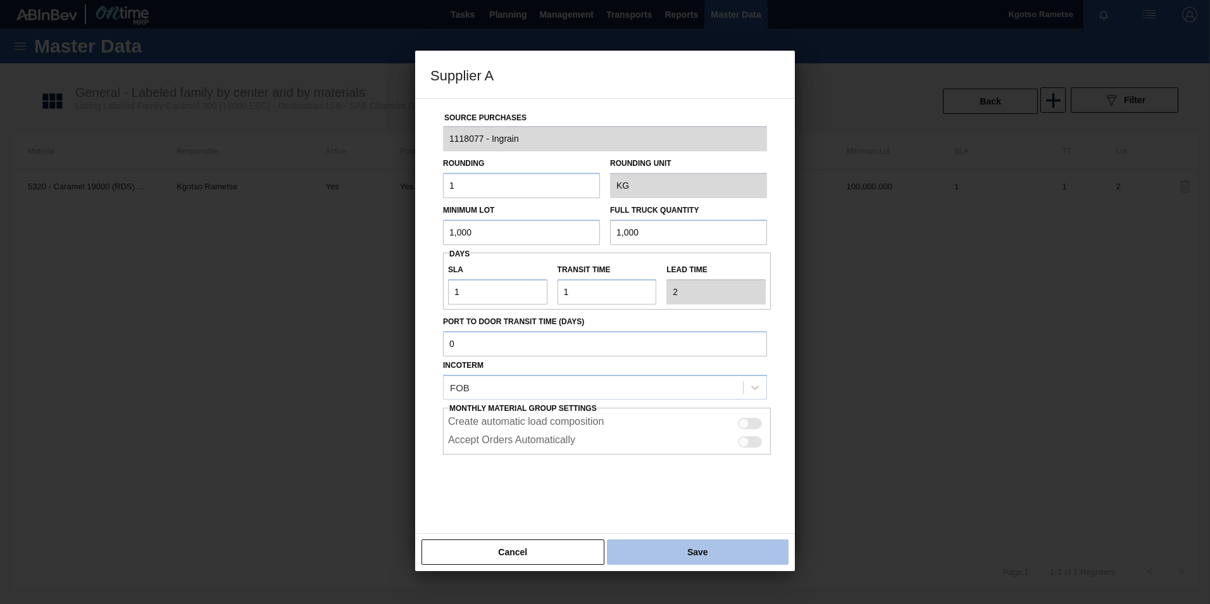
type input "1,000"
click at [704, 375] on button "Save" at bounding box center [698, 551] width 182 height 25
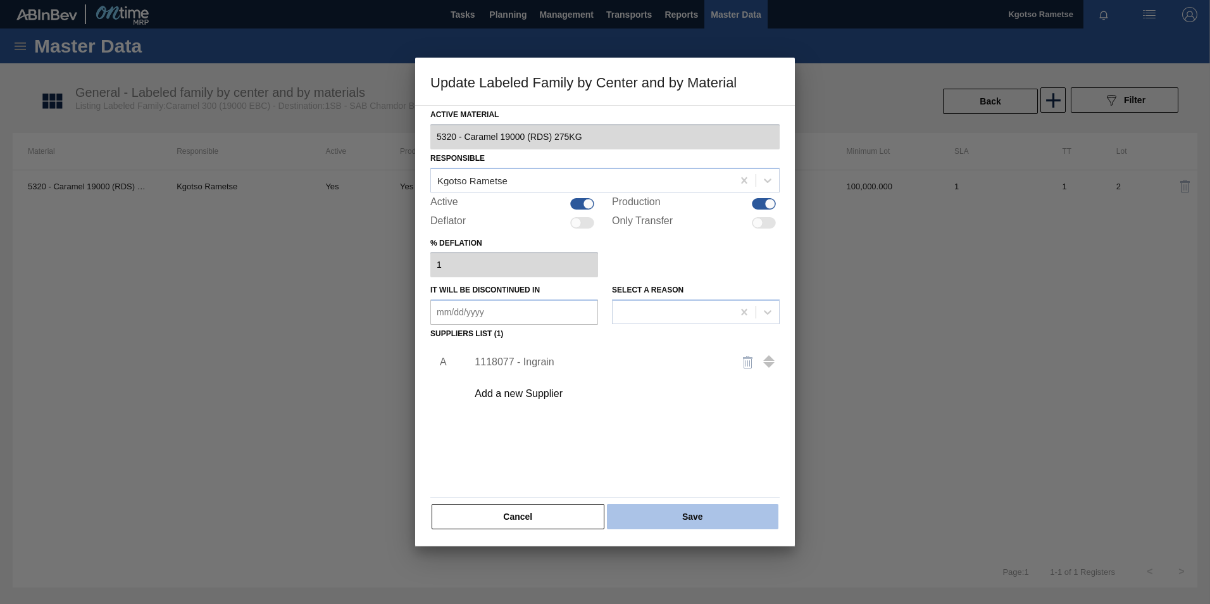
click at [678, 375] on button "Save" at bounding box center [692, 516] width 171 height 25
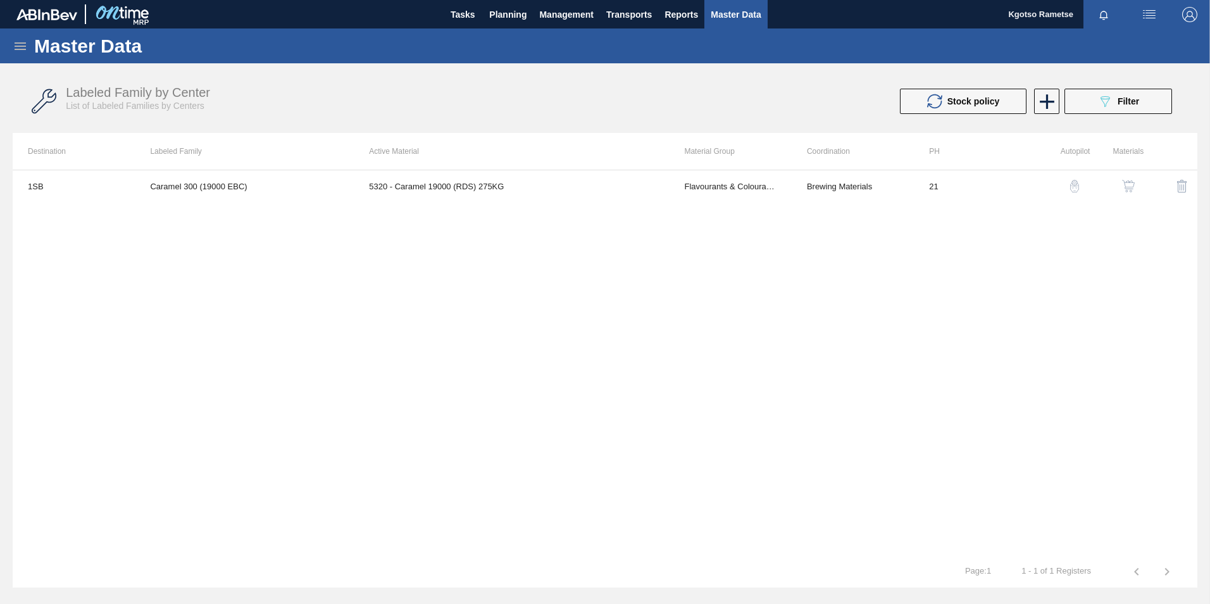
click at [804, 178] on button "button" at bounding box center [1128, 186] width 30 height 30
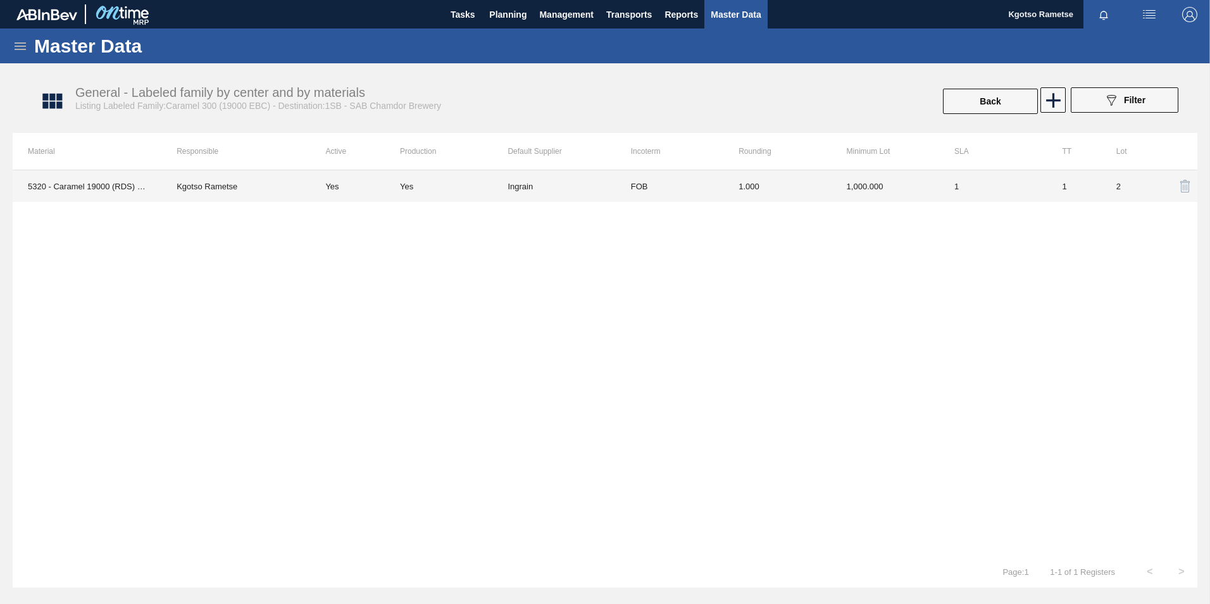
click at [804, 180] on td "1" at bounding box center [993, 186] width 108 height 32
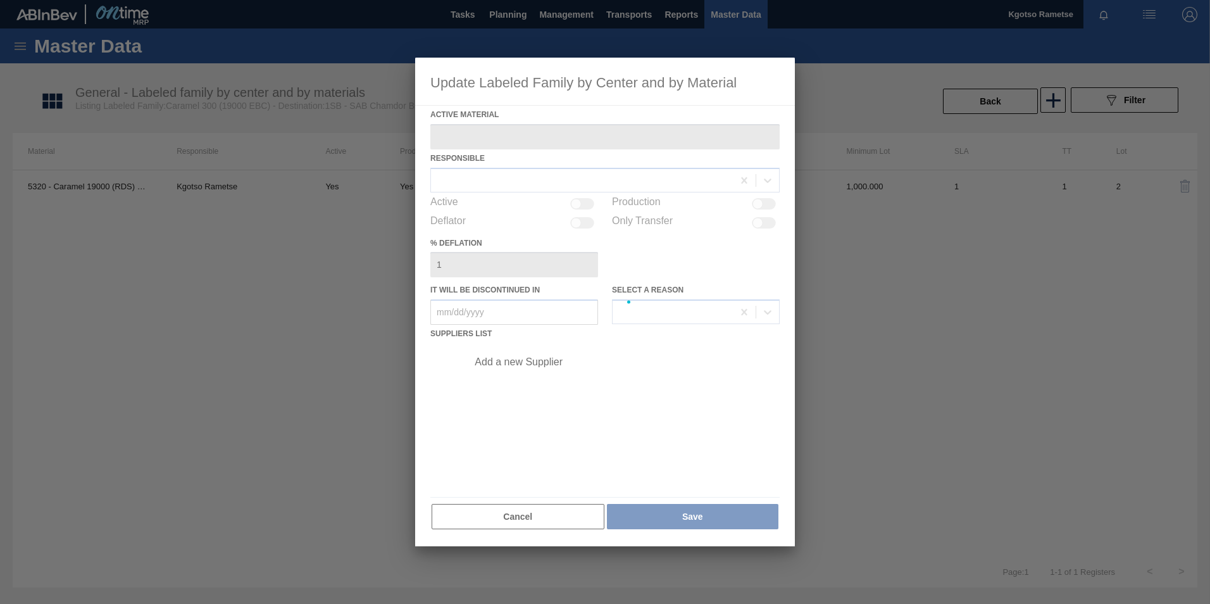
type Material "5320 - Caramel 19000 (RDS) 275KG"
checkbox input "true"
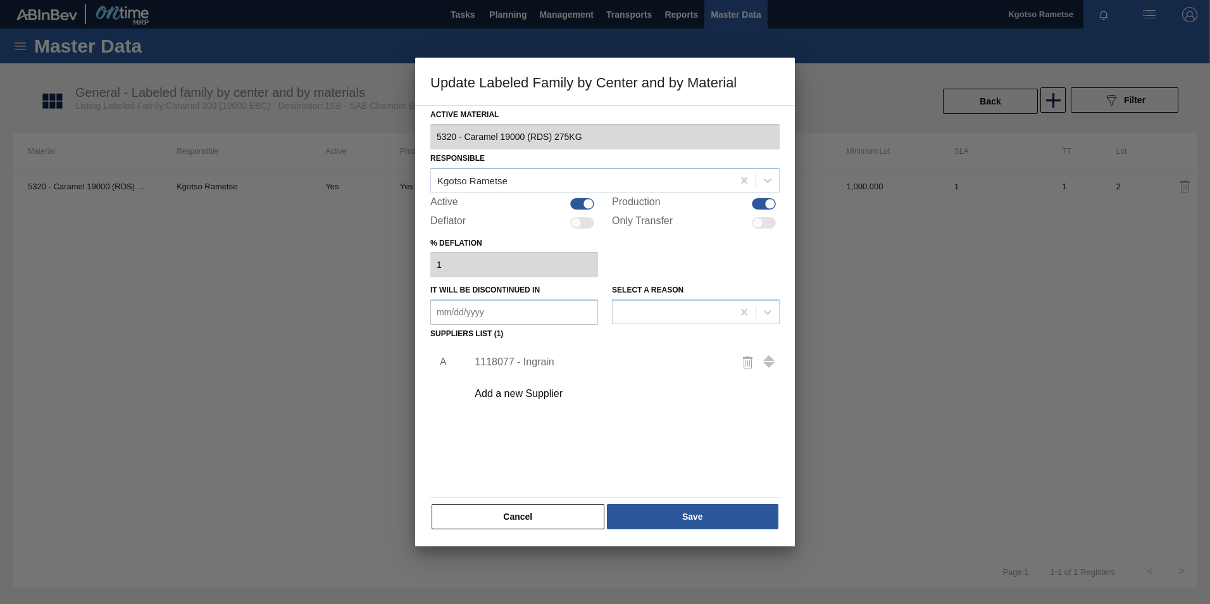
click at [542, 368] on div "1118077 - Ingrain" at bounding box center [620, 362] width 320 height 32
click at [532, 362] on div "1118077 - Ingrain" at bounding box center [599, 361] width 248 height 11
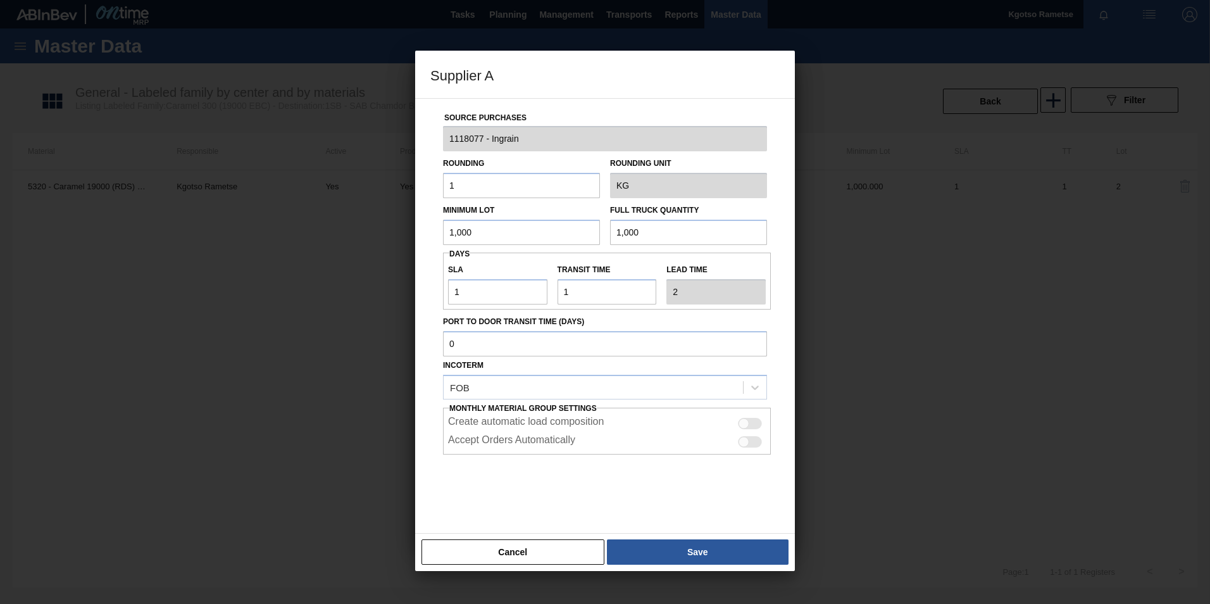
click at [479, 308] on div "SLA 1 Transit time Lead time 2" at bounding box center [607, 281] width 328 height 57
drag, startPoint x: 475, startPoint y: 296, endPoint x: 440, endPoint y: 298, distance: 34.9
click at [440, 298] on div "Source Purchases 1118077 - Ingrain Rounding 1 Rounding Unit KG Minimum Lot 1,00…" at bounding box center [604, 308] width 349 height 419
type input "2"
type input "3"
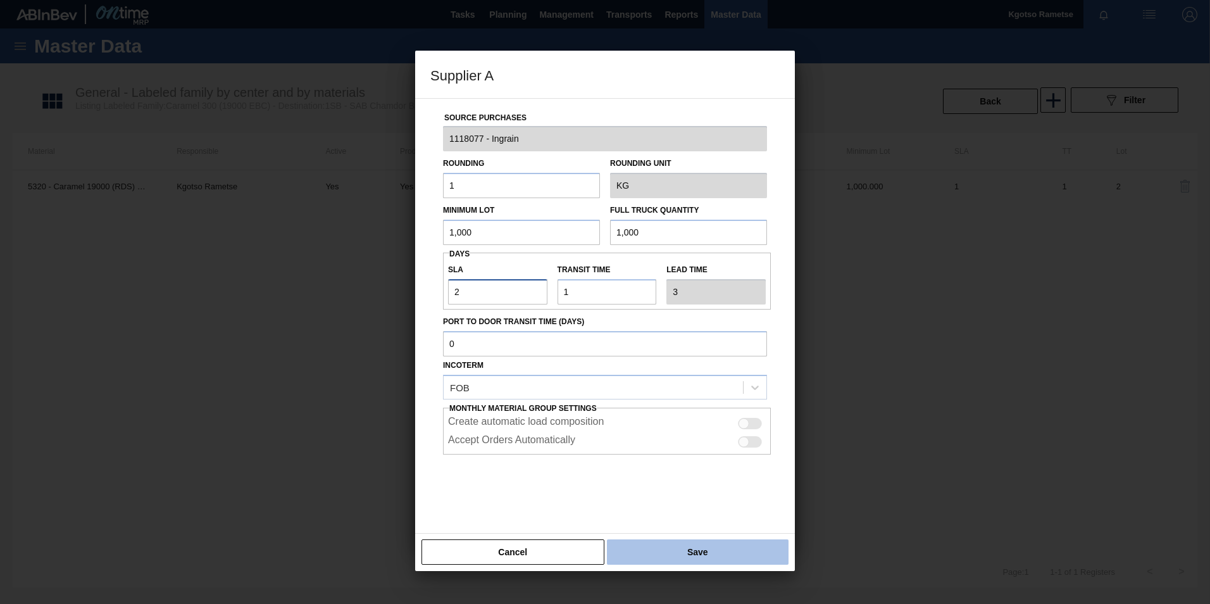
type input "2"
click at [771, 375] on button "Save" at bounding box center [698, 551] width 182 height 25
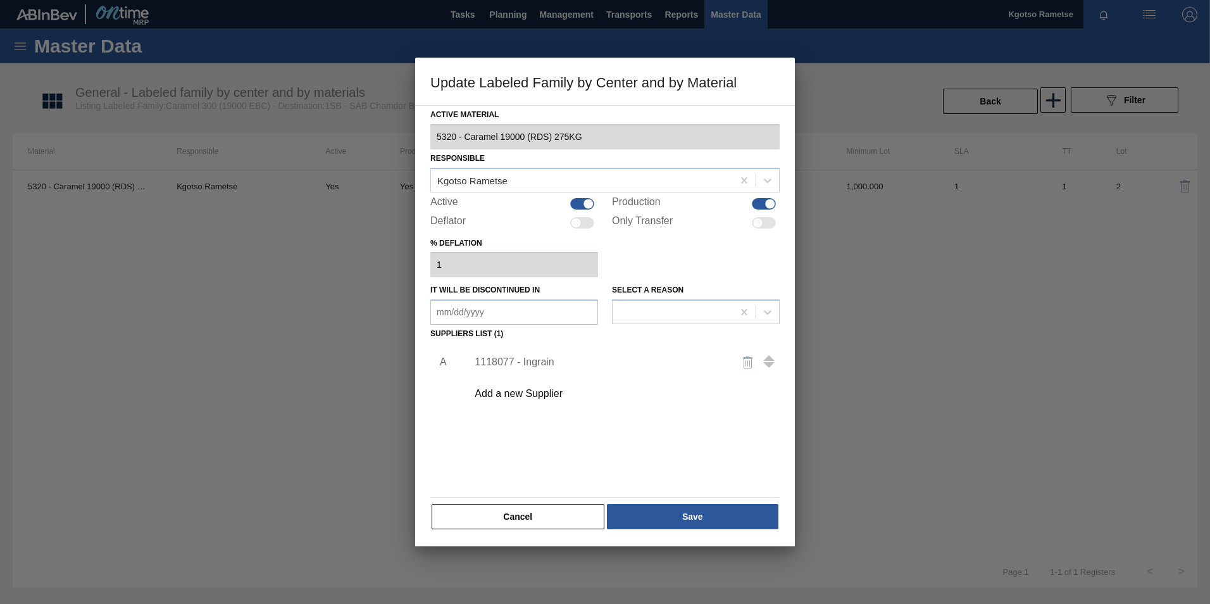
click at [720, 375] on div "A 1118077 - Ingrain Add a new Supplier" at bounding box center [604, 417] width 349 height 149
click at [726, 375] on button "Save" at bounding box center [692, 516] width 171 height 25
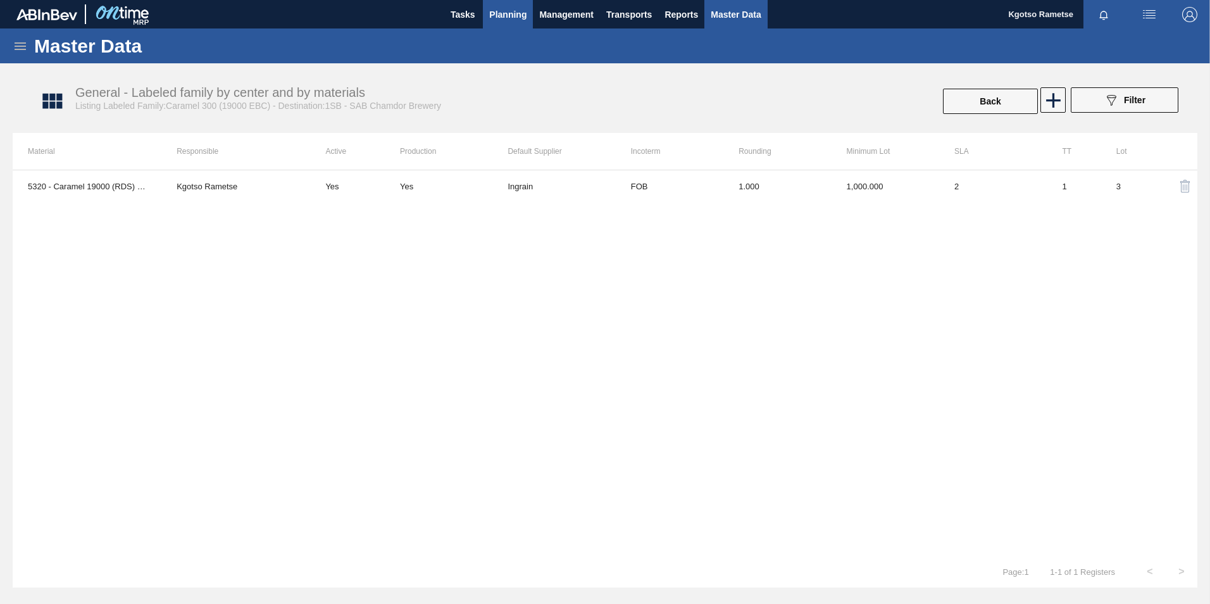
click at [512, 14] on span "Planning" at bounding box center [507, 14] width 37 height 15
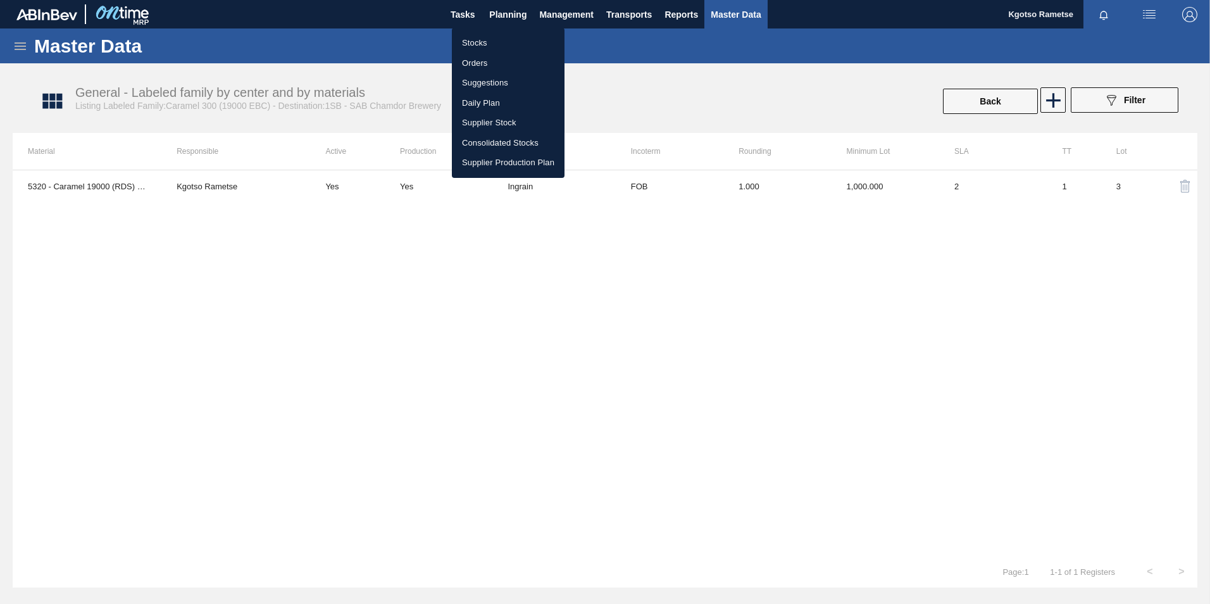
click at [473, 45] on li "Stocks" at bounding box center [508, 43] width 113 height 20
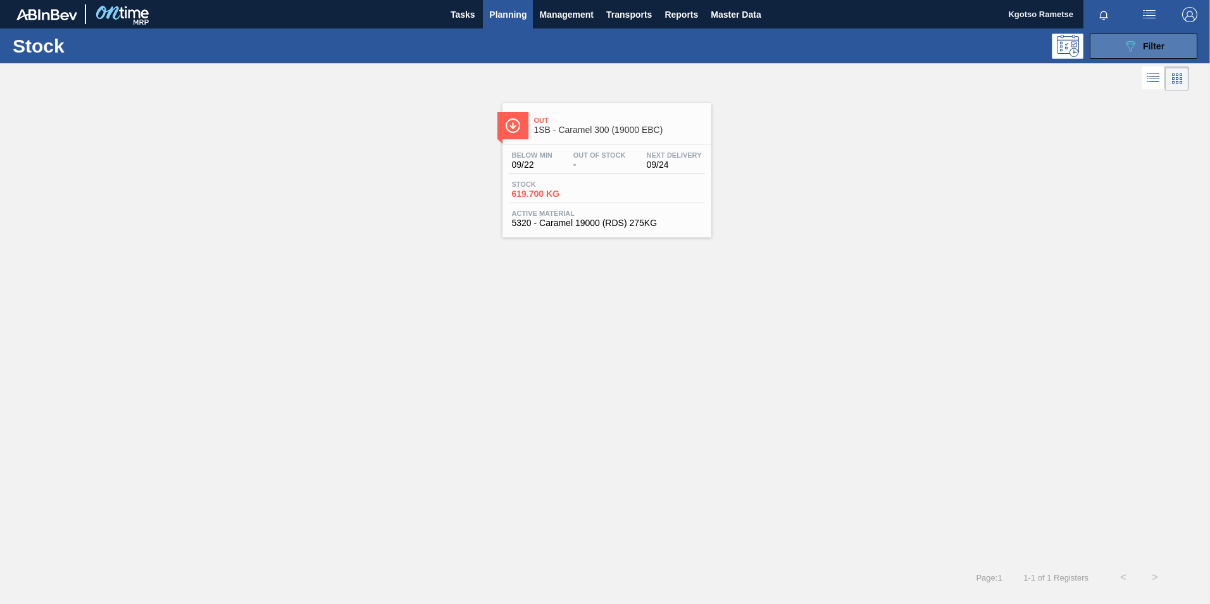
click at [804, 43] on span "Filter" at bounding box center [1154, 46] width 22 height 10
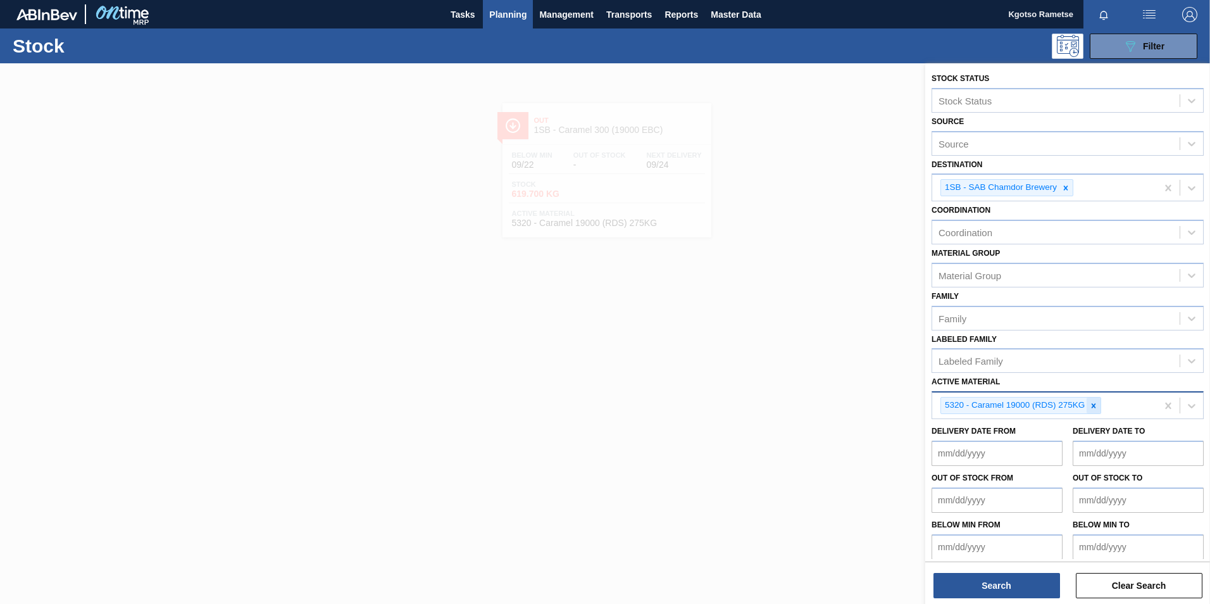
click at [804, 375] on icon at bounding box center [1093, 405] width 9 height 9
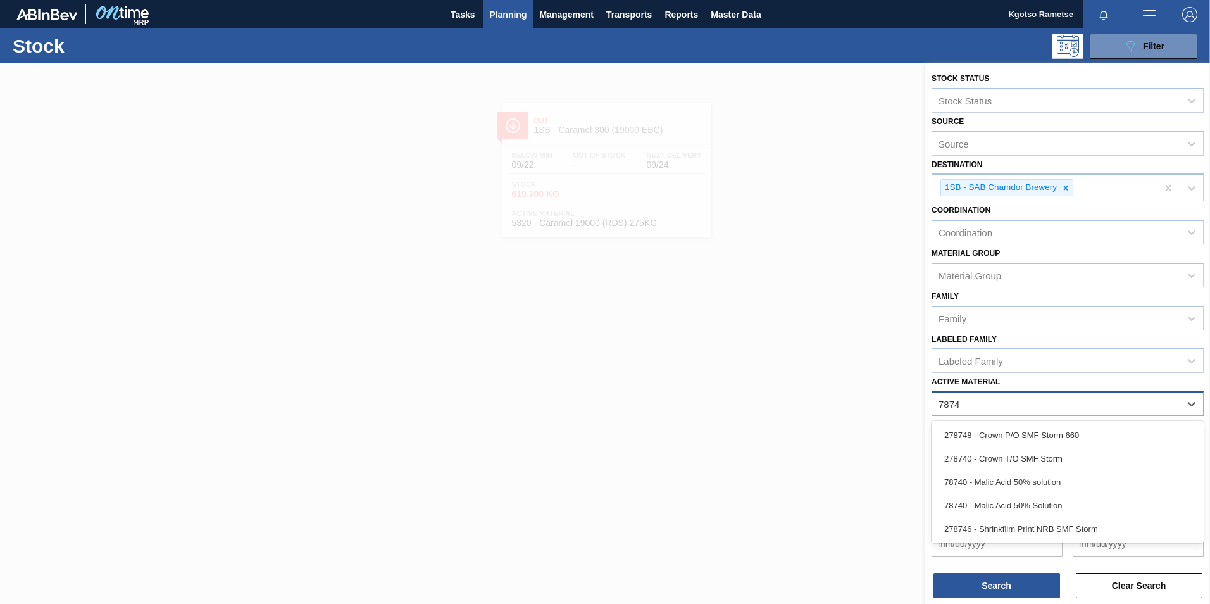
type Material "78740"
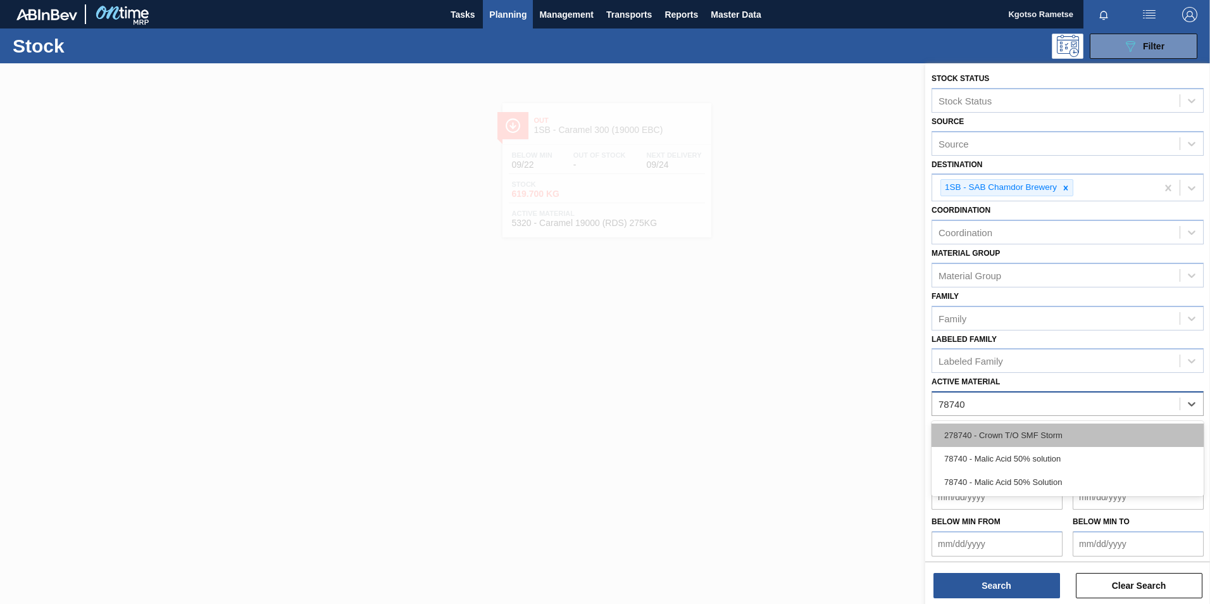
click at [804, 375] on div "278740 - Crown T/O SMF Storm" at bounding box center [1068, 434] width 272 height 23
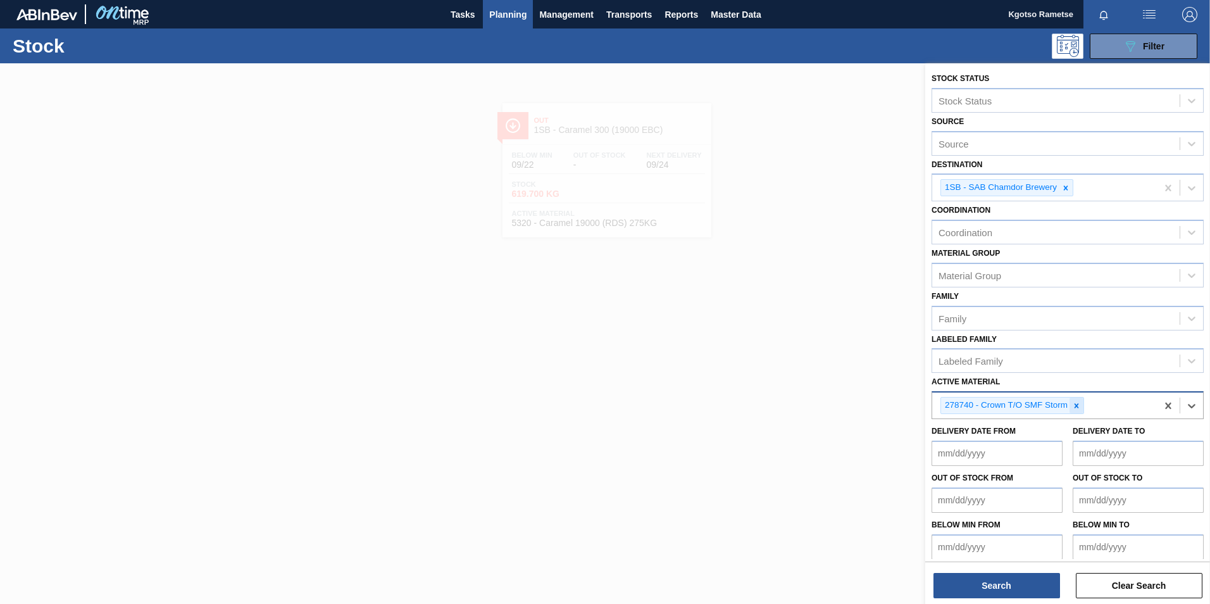
click at [804, 375] on div at bounding box center [1077, 405] width 14 height 16
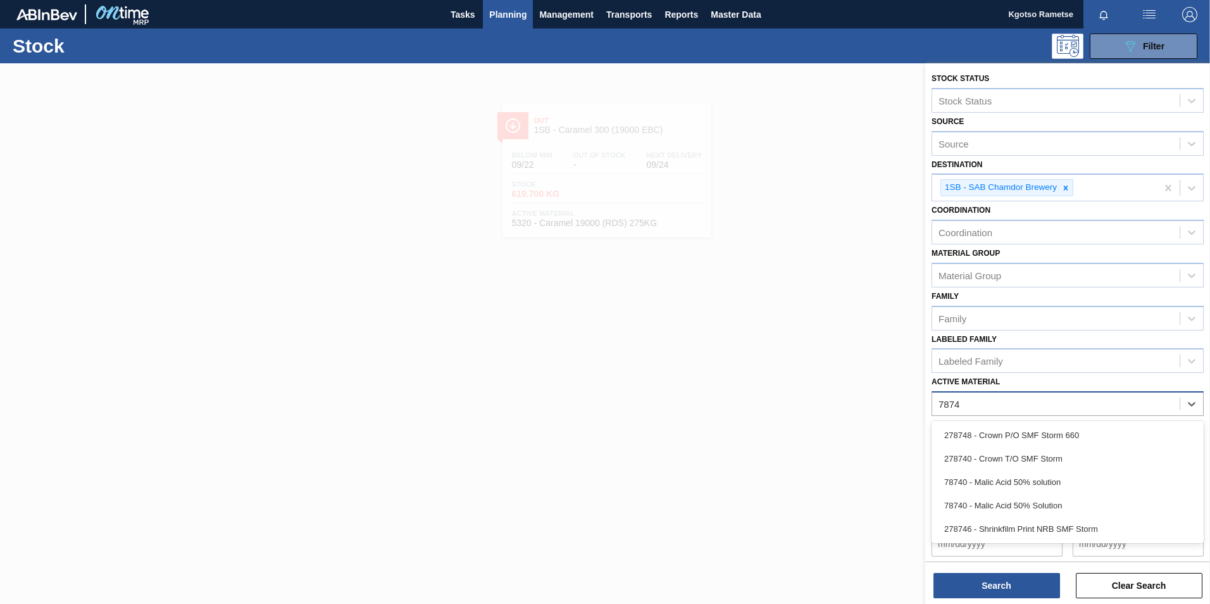
type Material "78740"
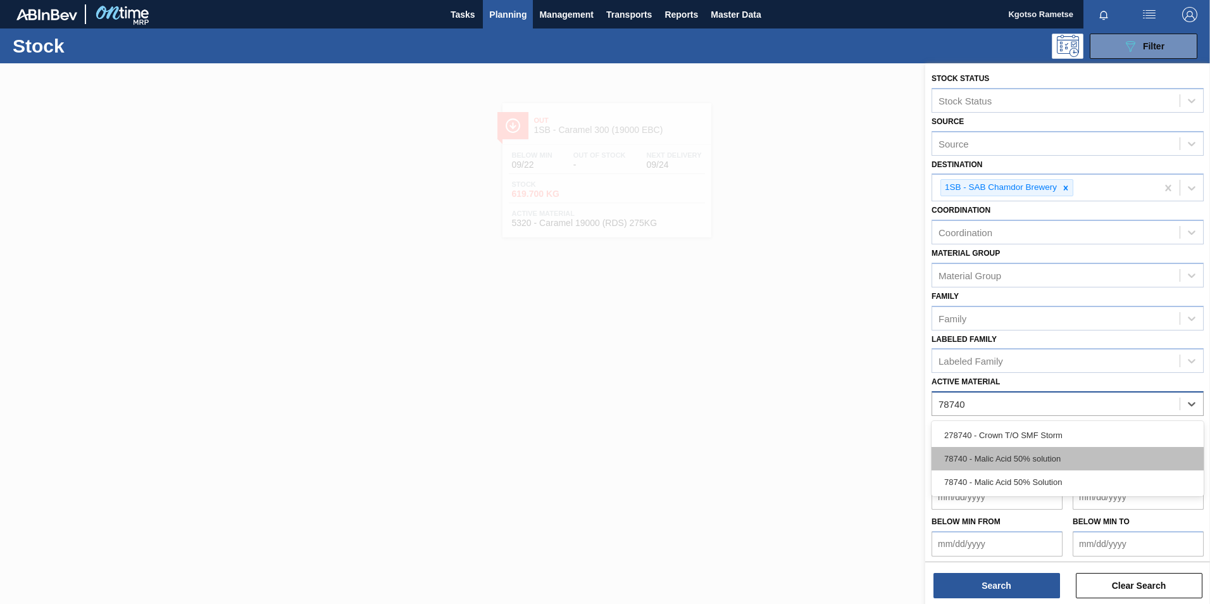
click at [804, 375] on div "78740 - Malic Acid 50% solution" at bounding box center [1068, 458] width 272 height 23
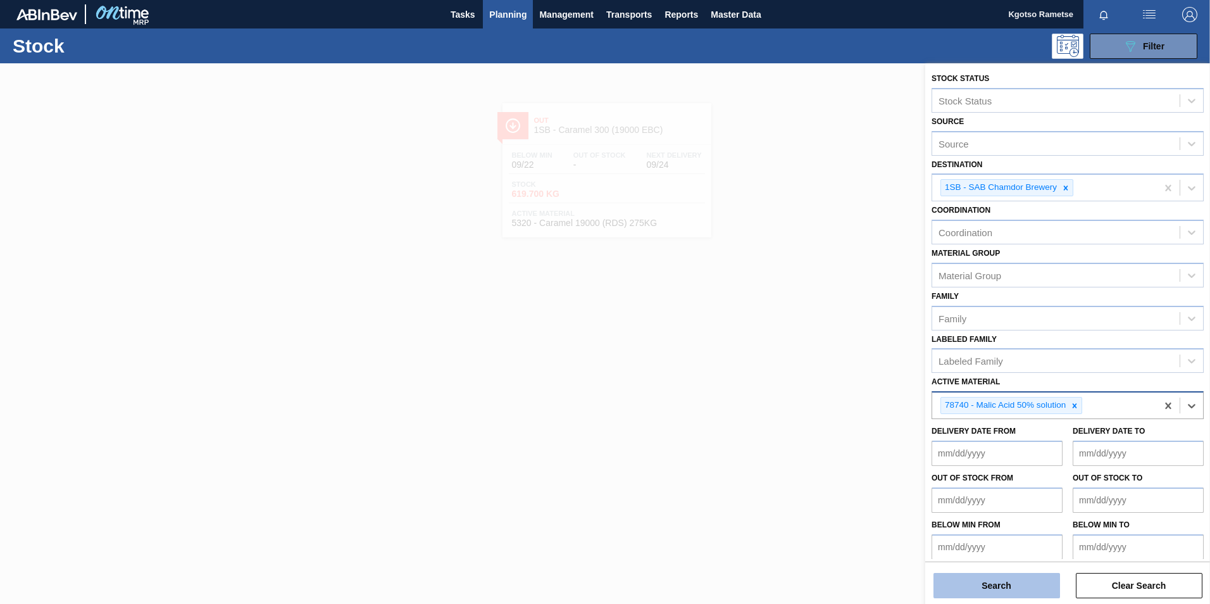
click at [804, 375] on button "Search" at bounding box center [996, 585] width 127 height 25
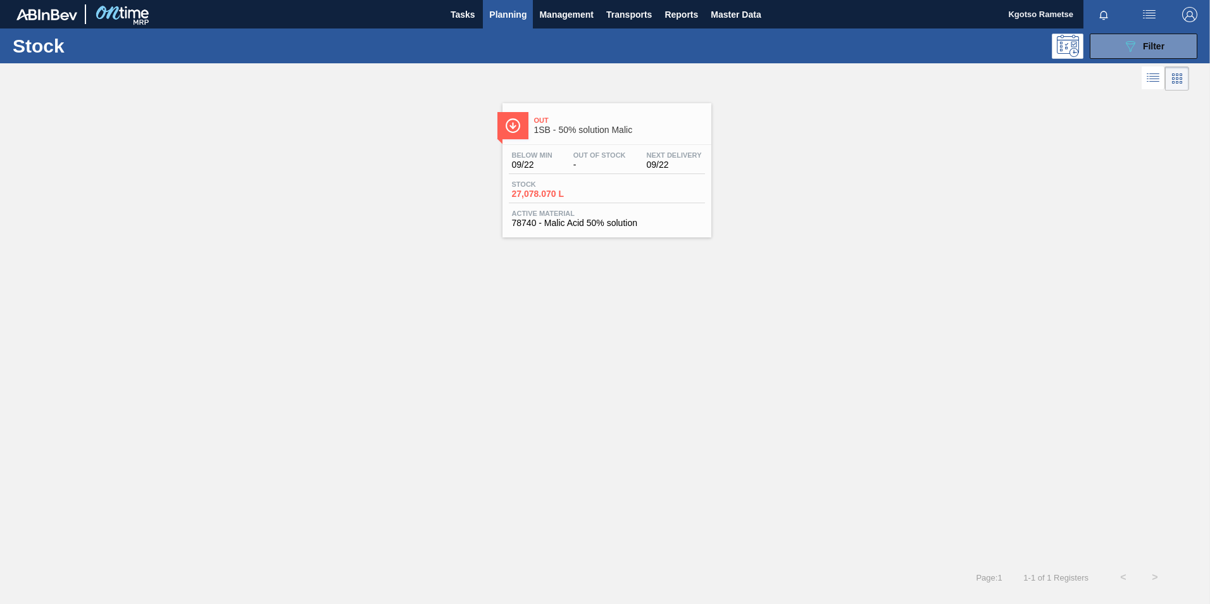
click at [567, 130] on span "1SB - 50% solution Malic" at bounding box center [619, 129] width 171 height 9
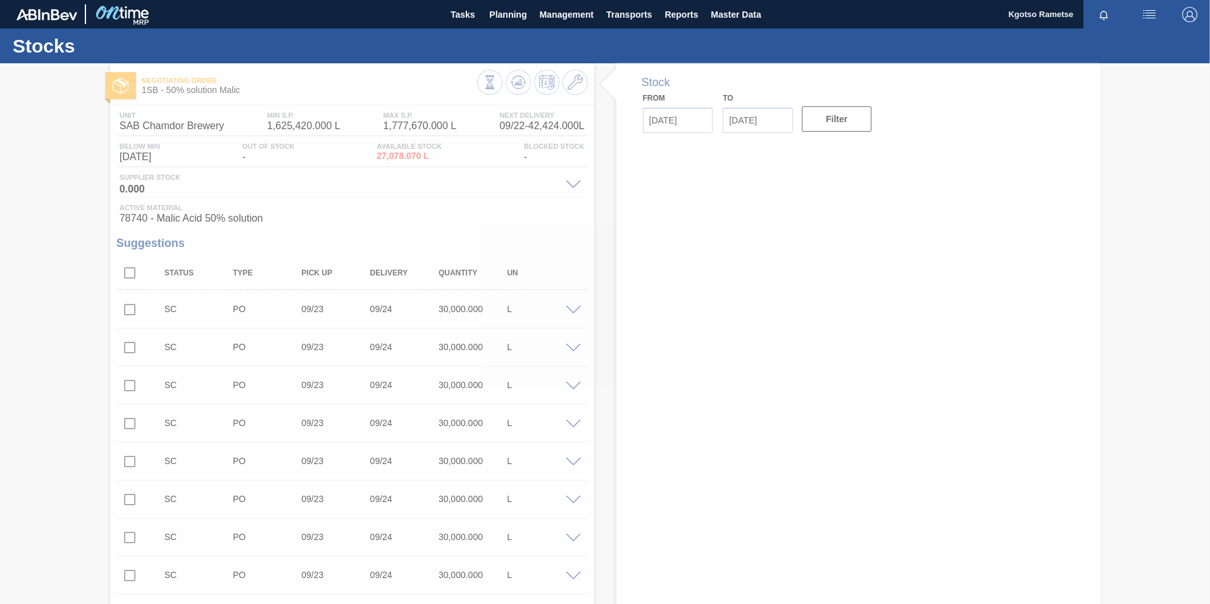
type input "09/22/2025"
type input "10/06/2025"
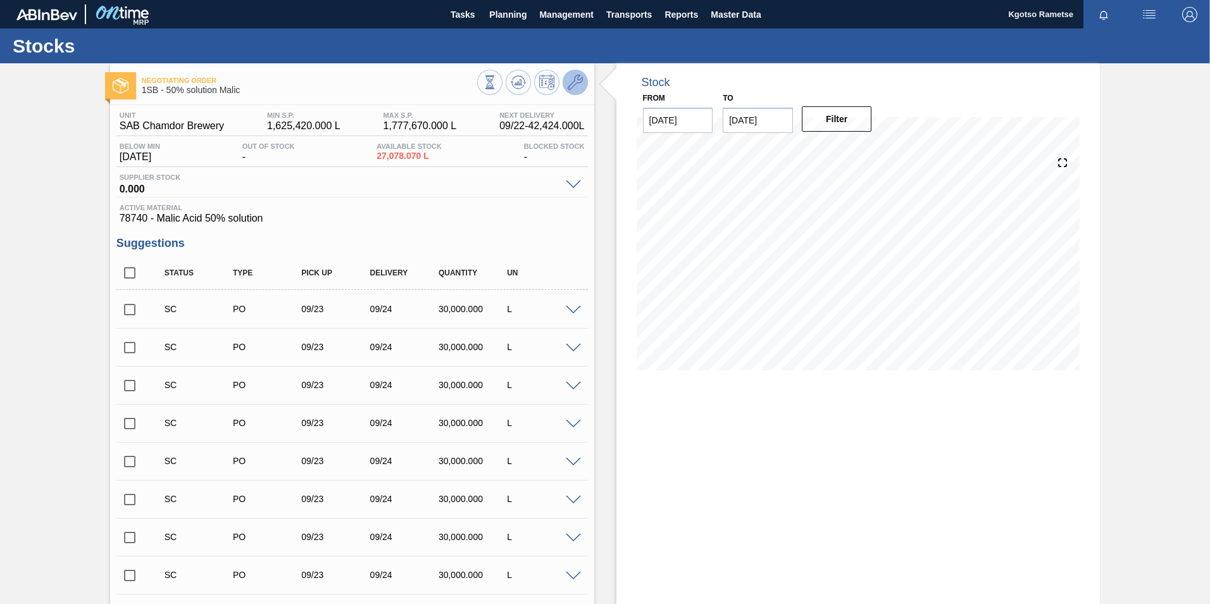
click at [577, 82] on icon at bounding box center [575, 82] width 15 height 15
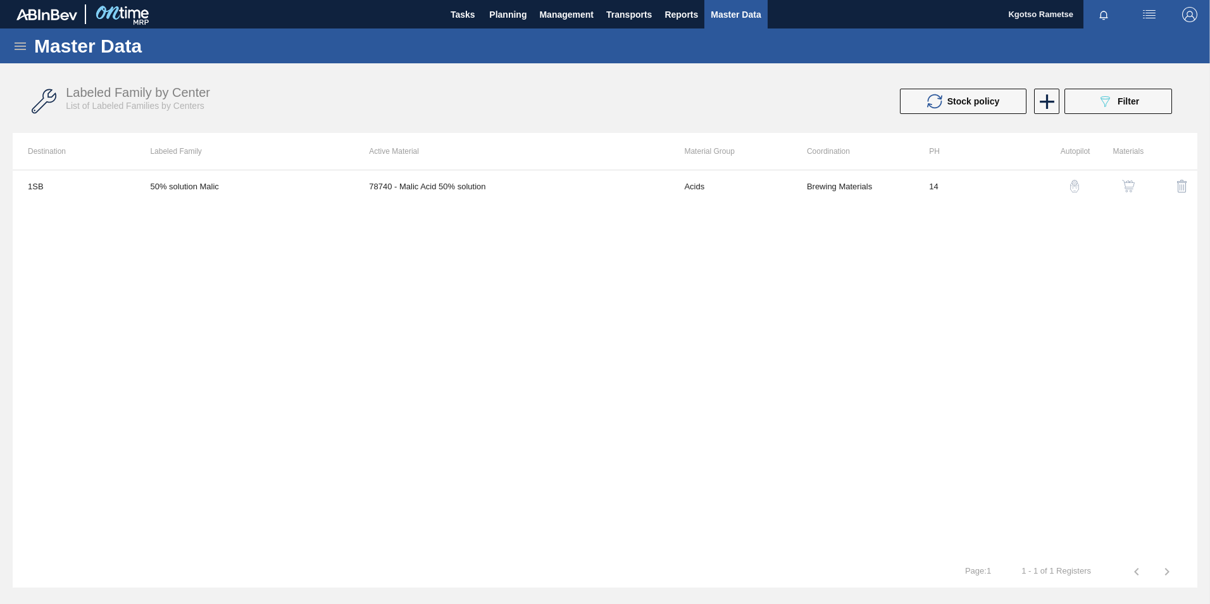
click at [804, 174] on div at bounding box center [1173, 186] width 47 height 30
click at [804, 177] on button "button" at bounding box center [1128, 186] width 30 height 30
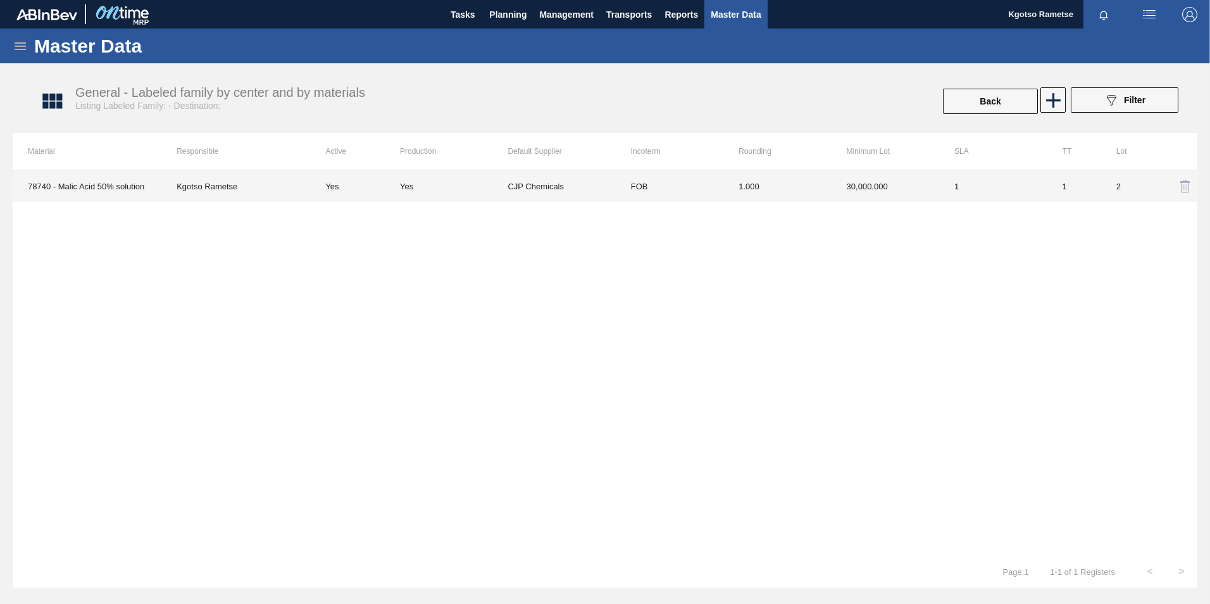
click at [804, 177] on td "2" at bounding box center [1128, 186] width 54 height 32
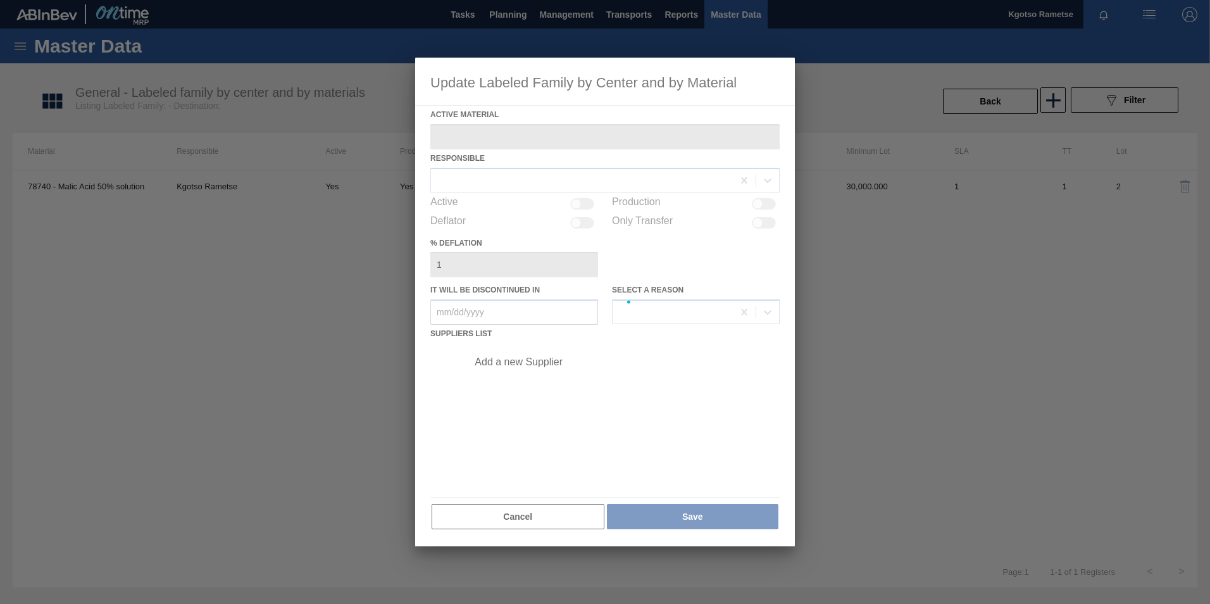
type Material "78740 - Malic Acid 50% solution"
checkbox input "true"
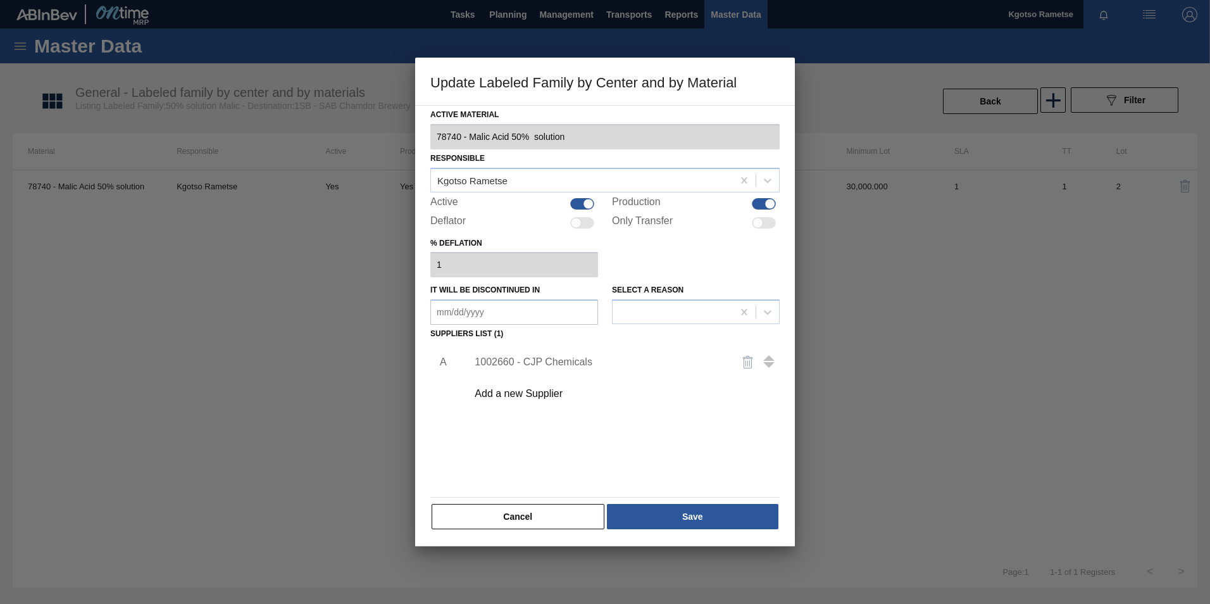
click at [520, 361] on div "1002660 - CJP Chemicals" at bounding box center [599, 361] width 248 height 11
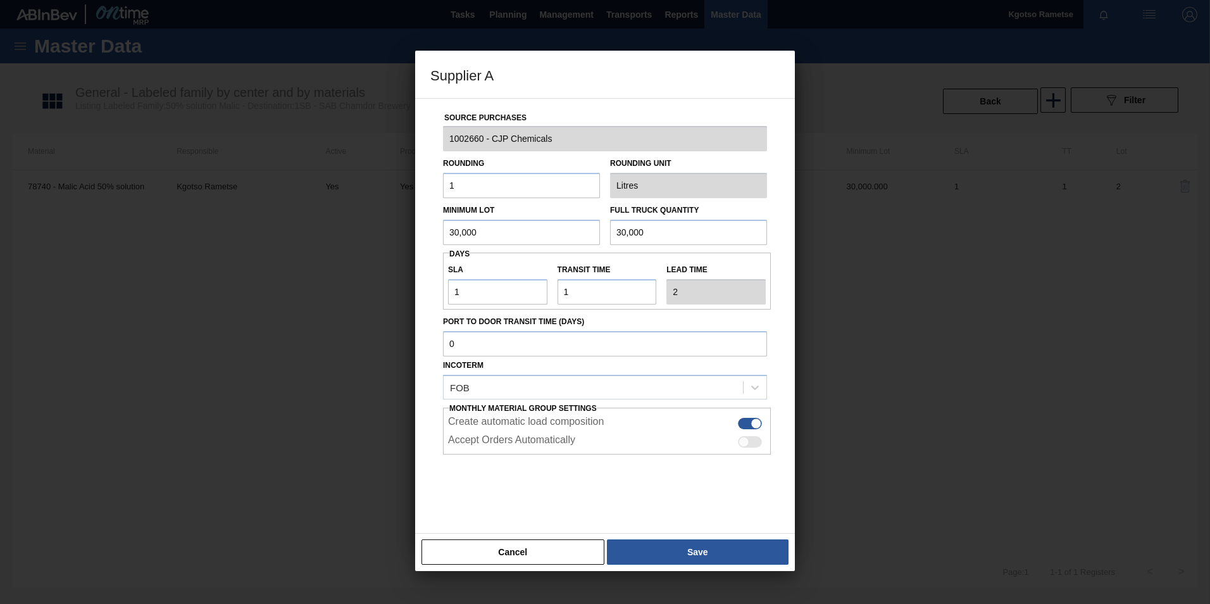
drag, startPoint x: 485, startPoint y: 239, endPoint x: 271, endPoint y: 257, distance: 215.3
click at [271, 257] on div "Supplier A Source Purchases 1002660 - CJP Chemicals Rounding 1 Rounding Unit Li…" at bounding box center [605, 302] width 1210 height 604
click at [462, 230] on input "34,000" at bounding box center [521, 232] width 157 height 25
type input "34,000"
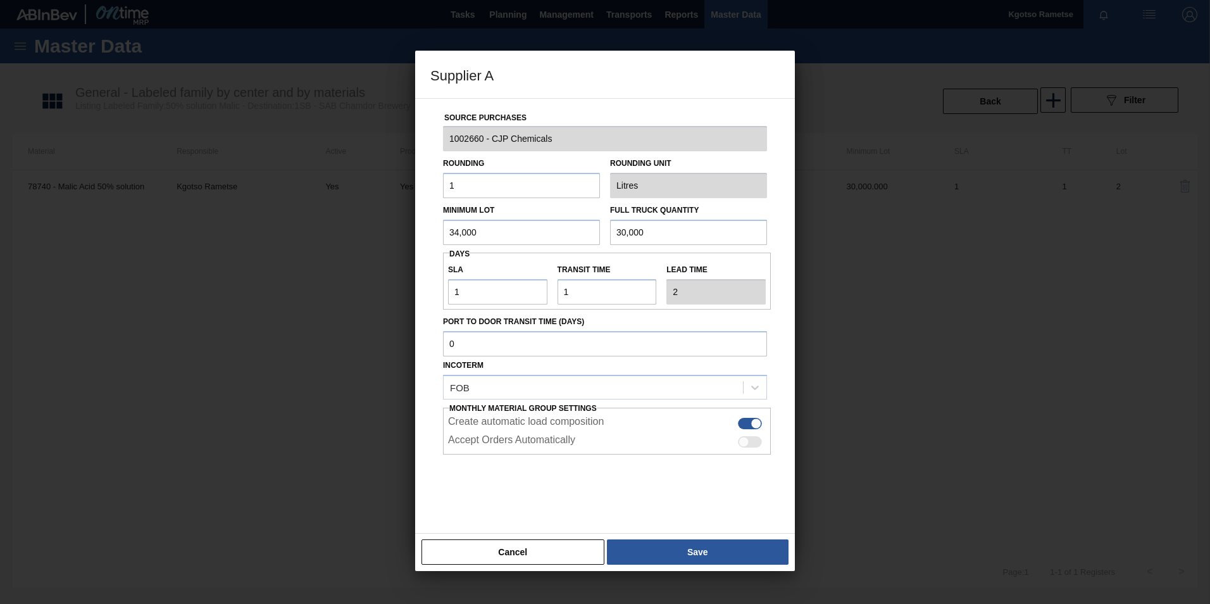
click at [655, 220] on input "30,000" at bounding box center [688, 232] width 157 height 25
paste input "4"
type input "34,000"
click at [653, 375] on button "Save" at bounding box center [698, 551] width 182 height 25
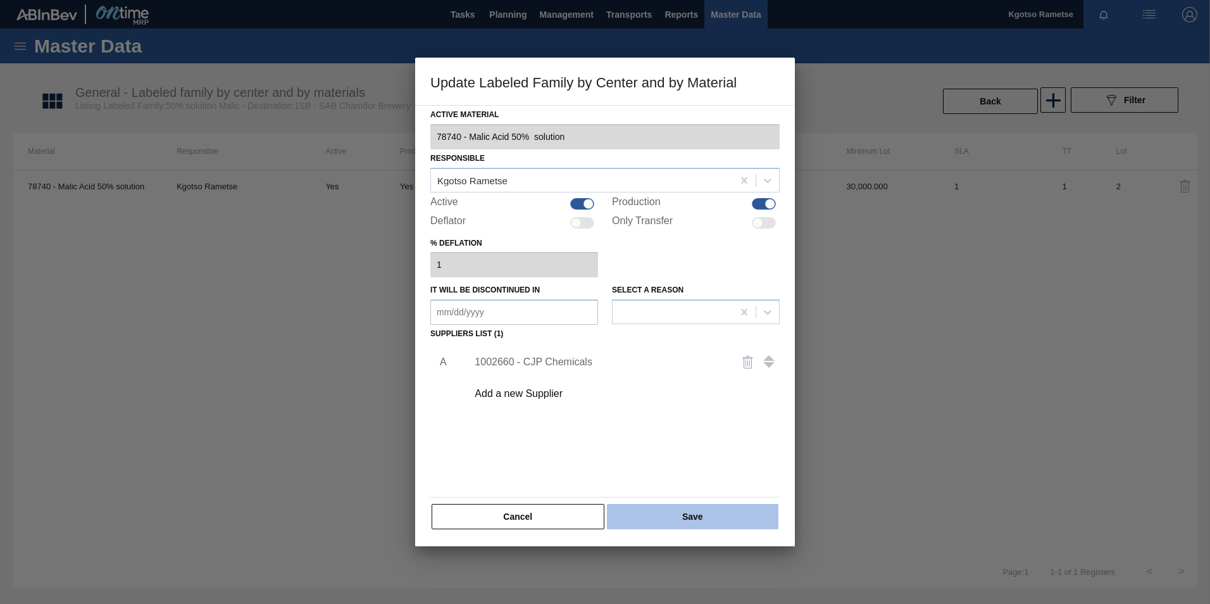
click at [658, 375] on button "Save" at bounding box center [692, 516] width 171 height 25
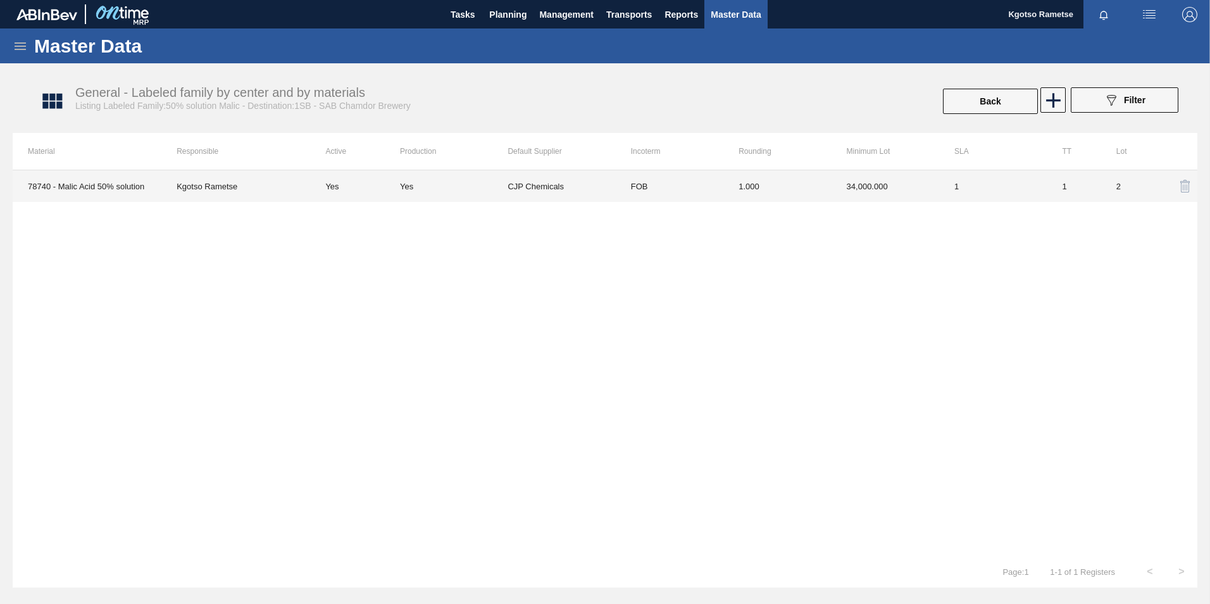
click at [804, 199] on td "1" at bounding box center [993, 186] width 108 height 32
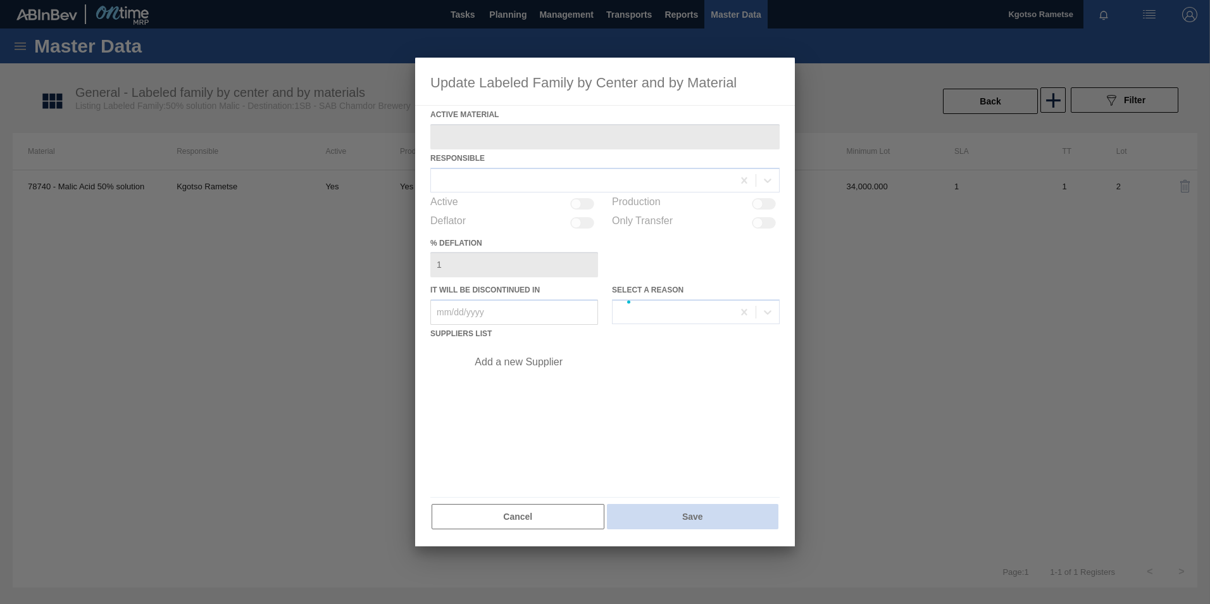
type Material "78740 - Malic Acid 50% solution"
checkbox input "true"
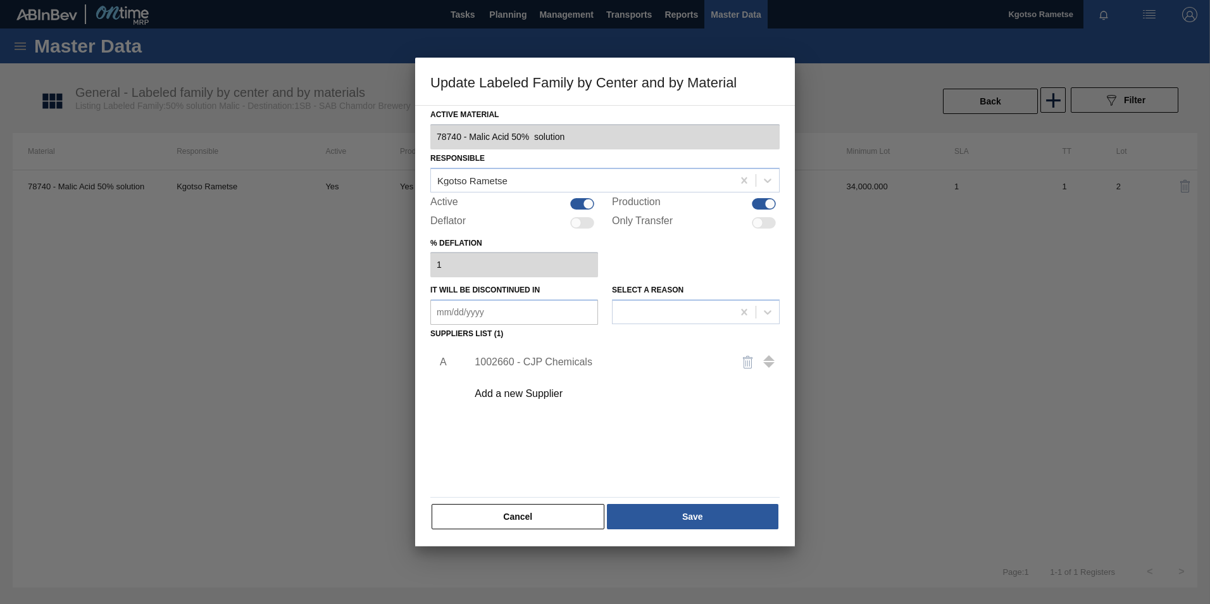
click at [576, 355] on div "1002660 - CJP Chemicals" at bounding box center [620, 362] width 320 height 32
click at [582, 365] on div "1002660 - CJP Chemicals" at bounding box center [599, 361] width 248 height 11
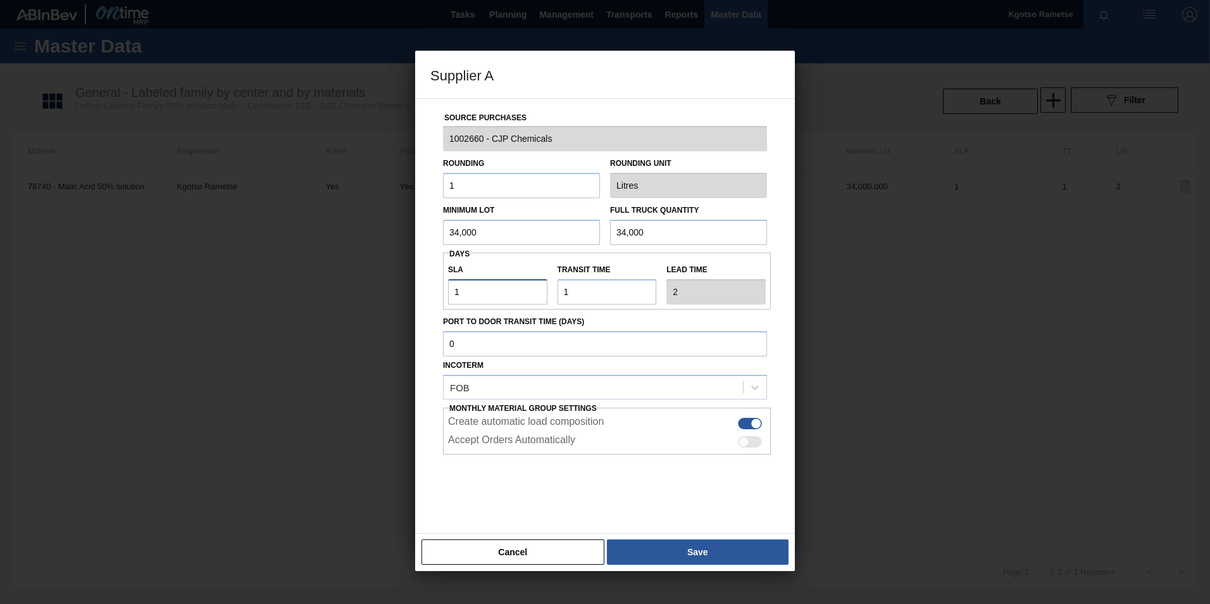
drag, startPoint x: 474, startPoint y: 291, endPoint x: 361, endPoint y: 309, distance: 114.8
click at [384, 306] on div "Supplier A Source Purchases 1002660 - CJP Chemicals Rounding 1 Rounding Unit Li…" at bounding box center [605, 302] width 1210 height 604
type input "8"
type input "9"
type input "8"
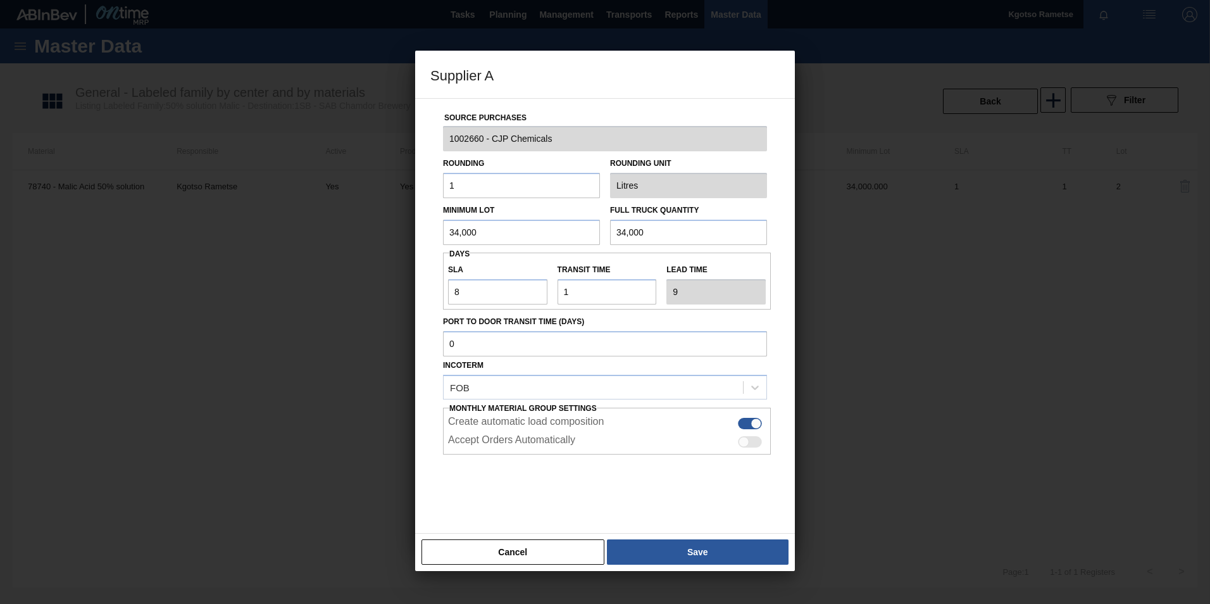
click at [725, 375] on button "Save" at bounding box center [698, 551] width 182 height 25
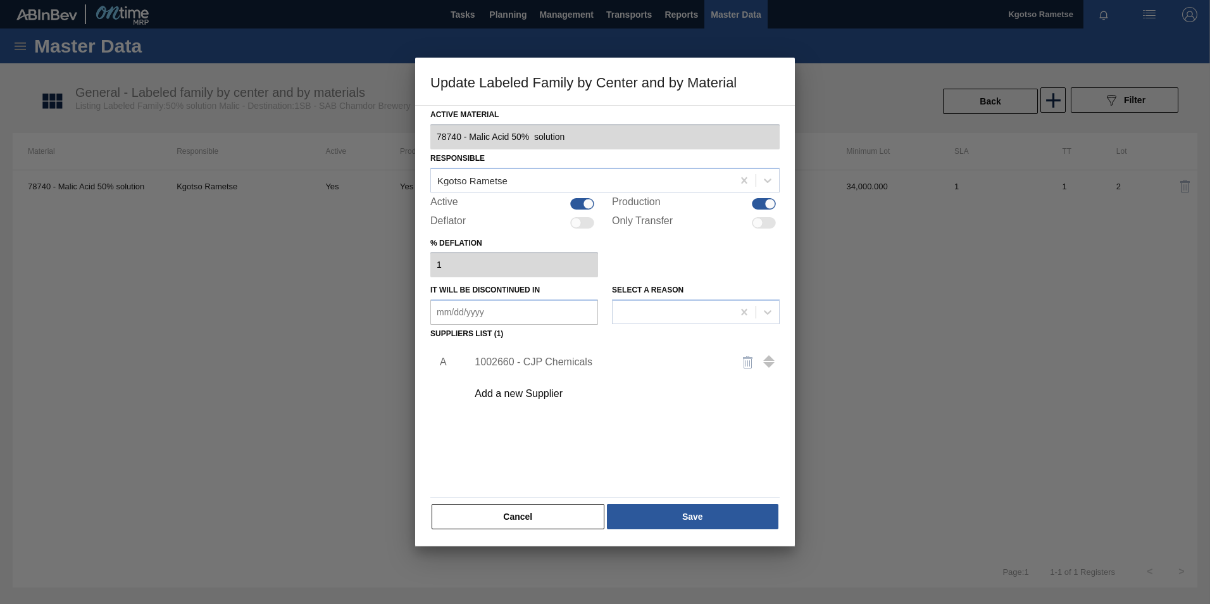
drag, startPoint x: 710, startPoint y: 540, endPoint x: 699, endPoint y: 531, distance: 14.8
click at [702, 375] on div "Active Material 78740 - Malic Acid 50% solution Responsible Kgotso Rametse Acti…" at bounding box center [605, 325] width 380 height 441
click at [700, 375] on button "Save" at bounding box center [692, 516] width 171 height 25
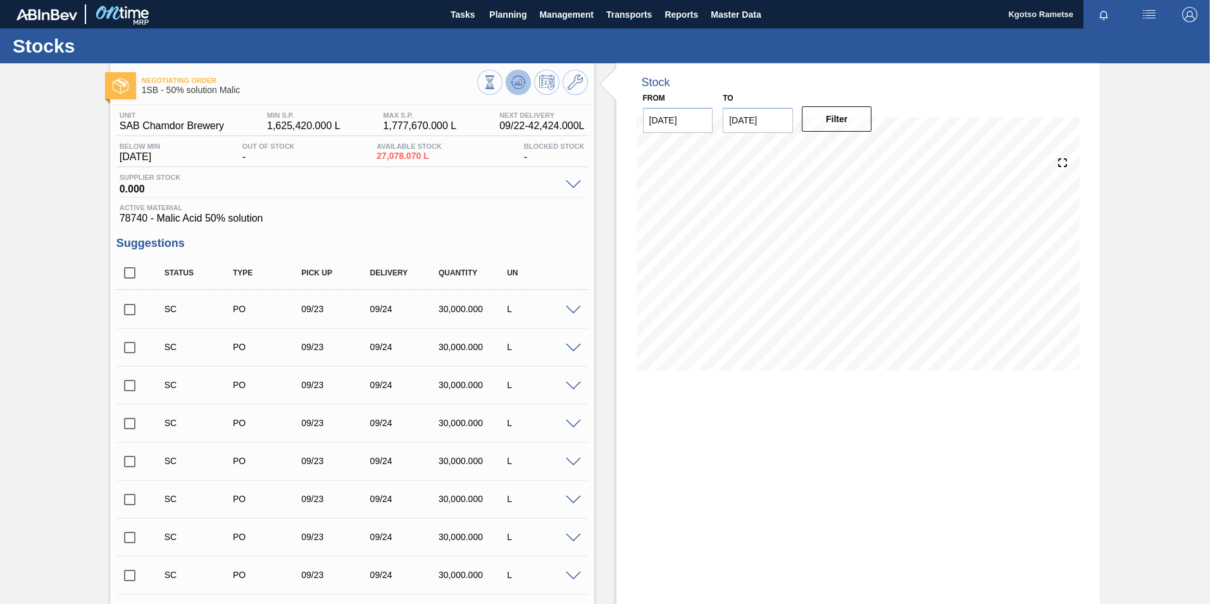
click at [518, 83] on icon at bounding box center [518, 82] width 15 height 15
click at [571, 82] on icon at bounding box center [575, 82] width 15 height 15
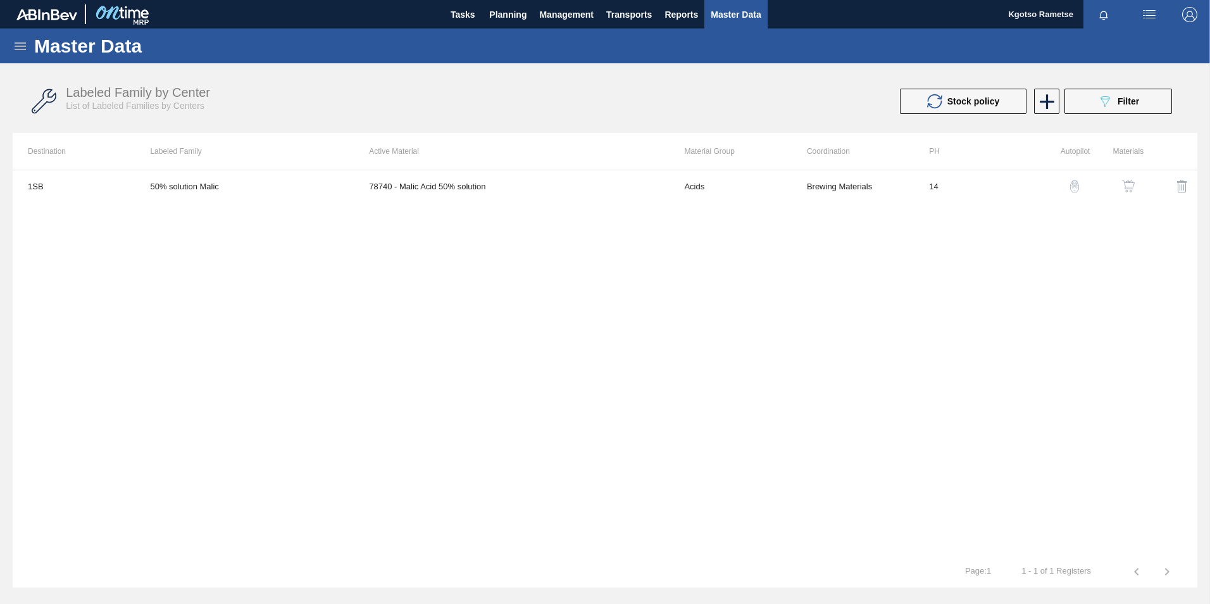
click at [804, 189] on img "button" at bounding box center [1128, 186] width 13 height 13
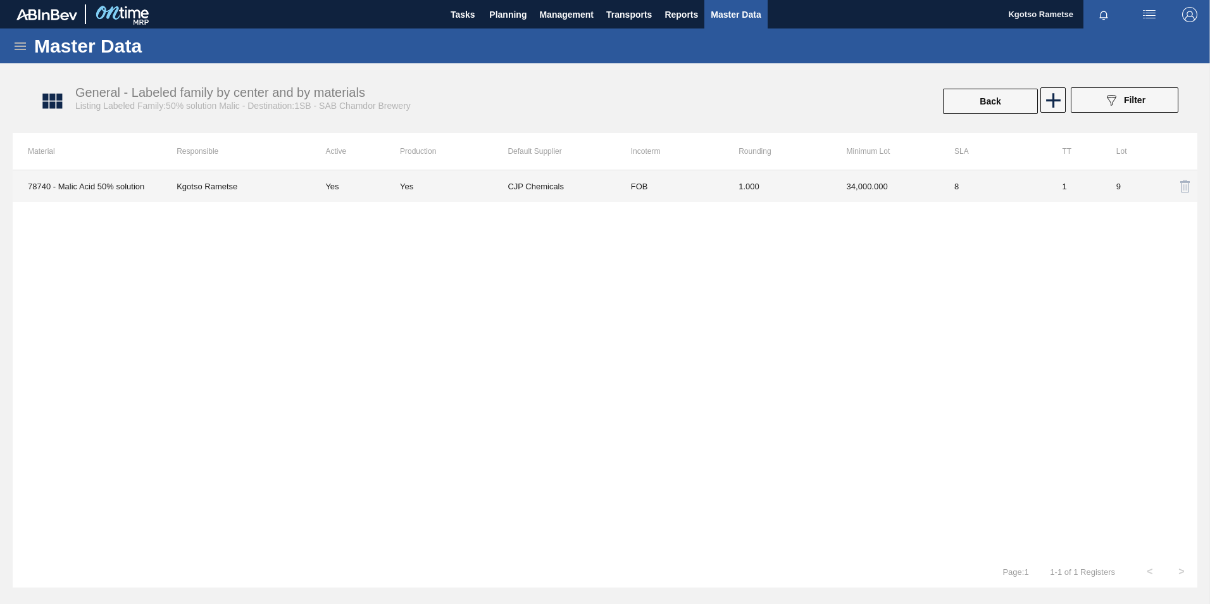
click at [656, 190] on td "FOB" at bounding box center [670, 186] width 108 height 32
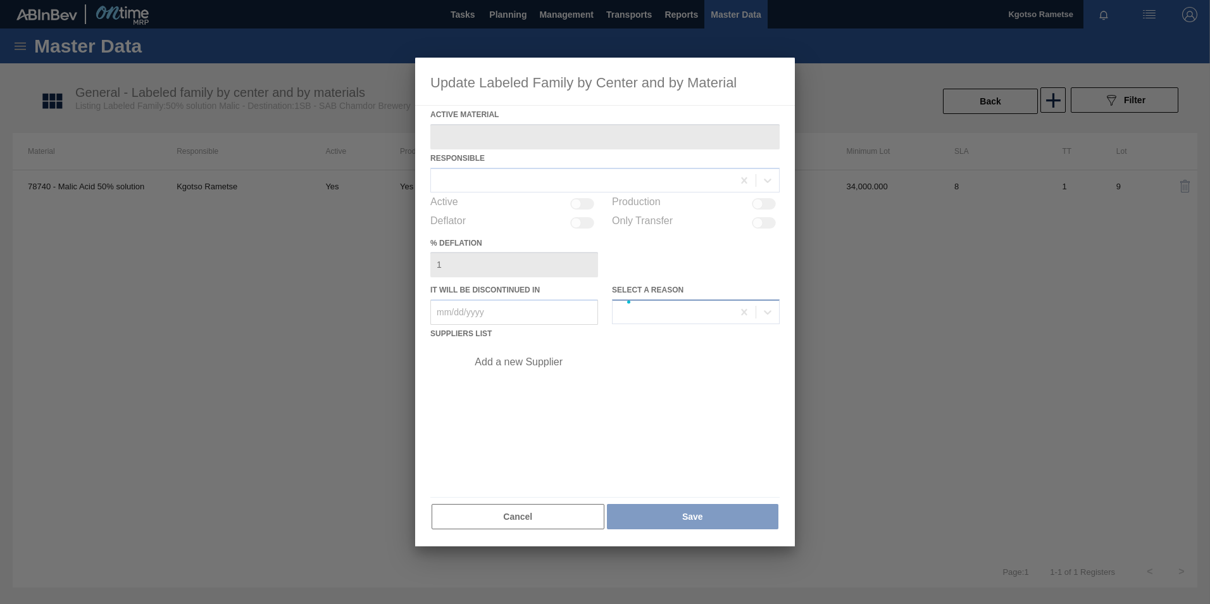
type Material "78740 - Malic Acid 50% solution"
checkbox input "true"
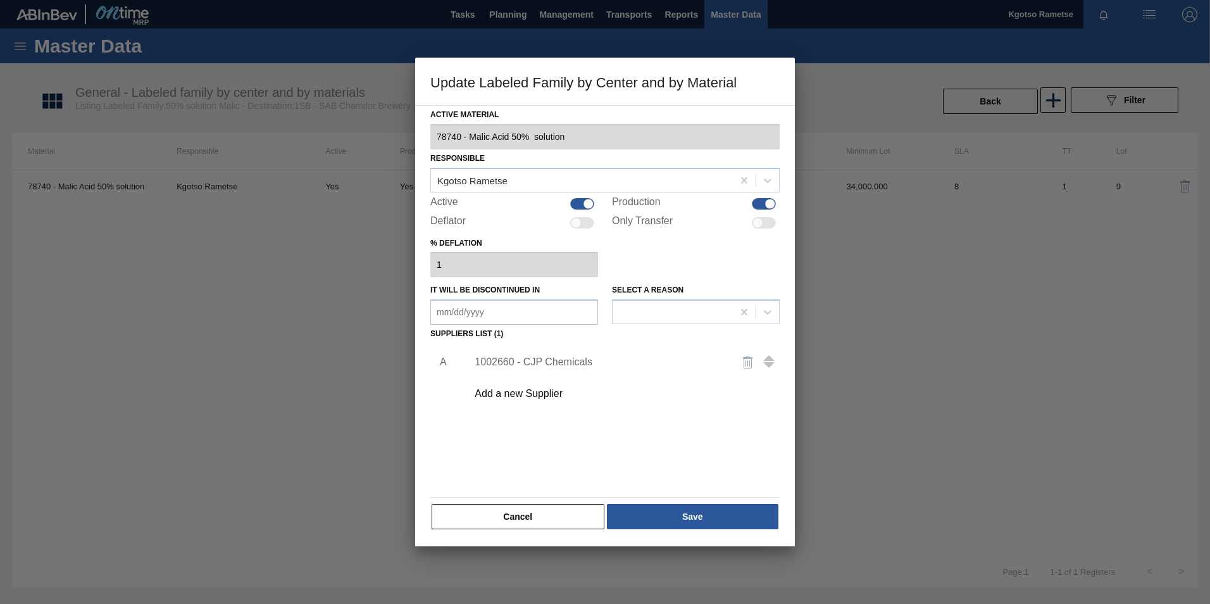
click at [546, 358] on div "1002660 - CJP Chemicals" at bounding box center [599, 361] width 248 height 11
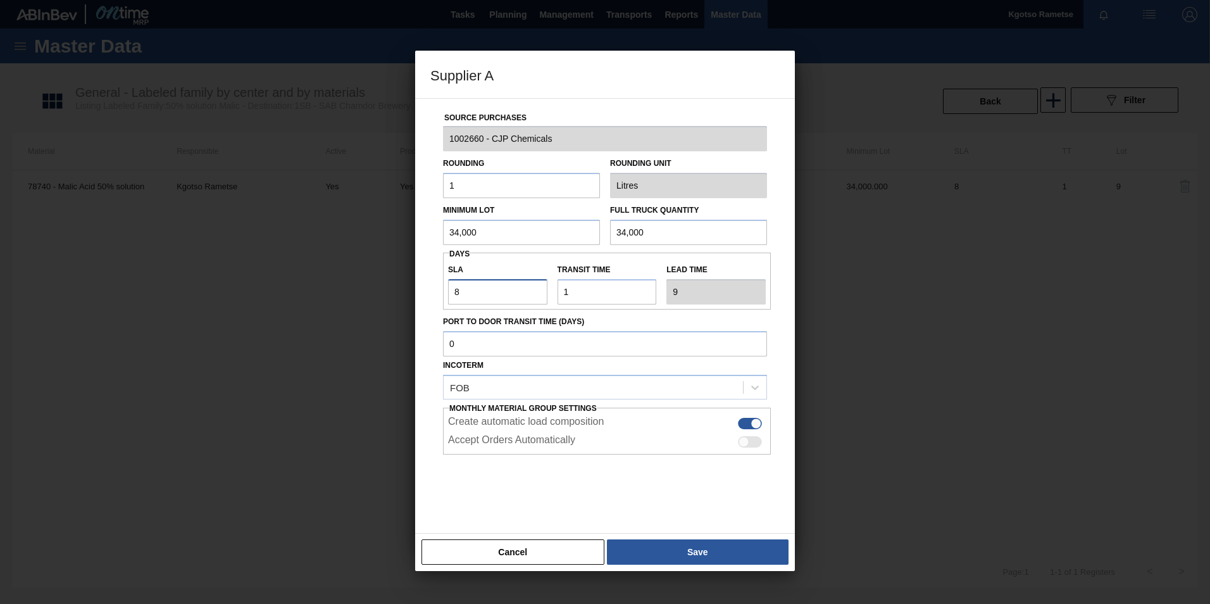
drag, startPoint x: 483, startPoint y: 296, endPoint x: 385, endPoint y: 306, distance: 98.7
click at [419, 303] on div "Source Purchases 1002660 - CJP Chemicals Rounding 1 Rounding Unit Litres Minimu…" at bounding box center [605, 315] width 380 height 435
type input "9"
type input "10"
type input "9"
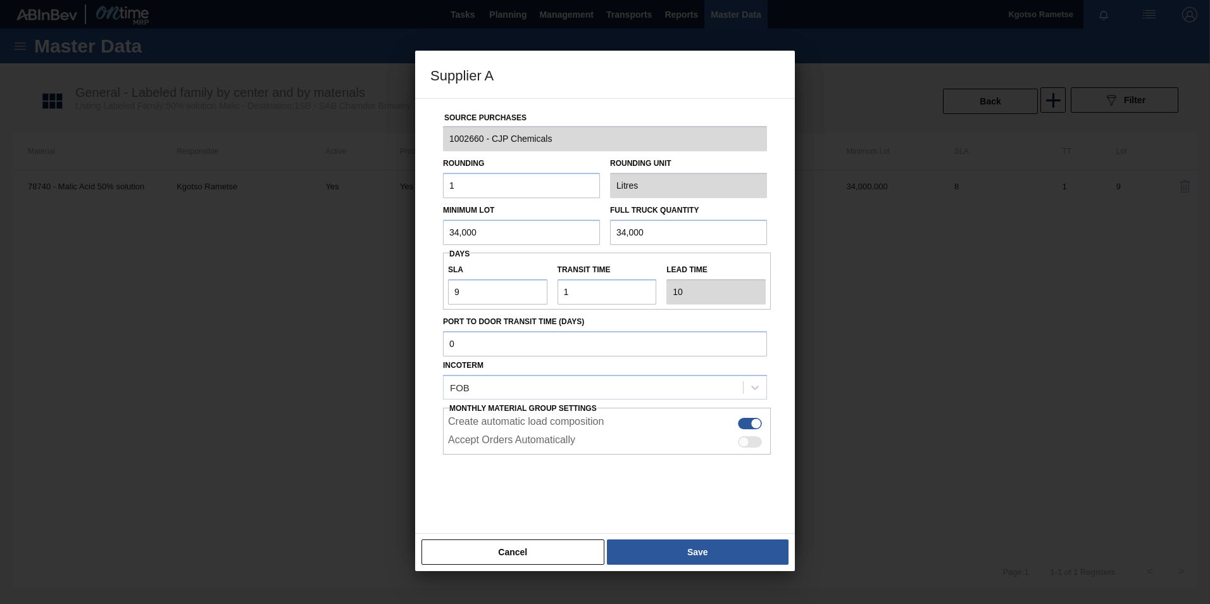
drag, startPoint x: 720, startPoint y: 558, endPoint x: 716, endPoint y: 552, distance: 7.1
click at [719, 375] on button "Save" at bounding box center [698, 551] width 182 height 25
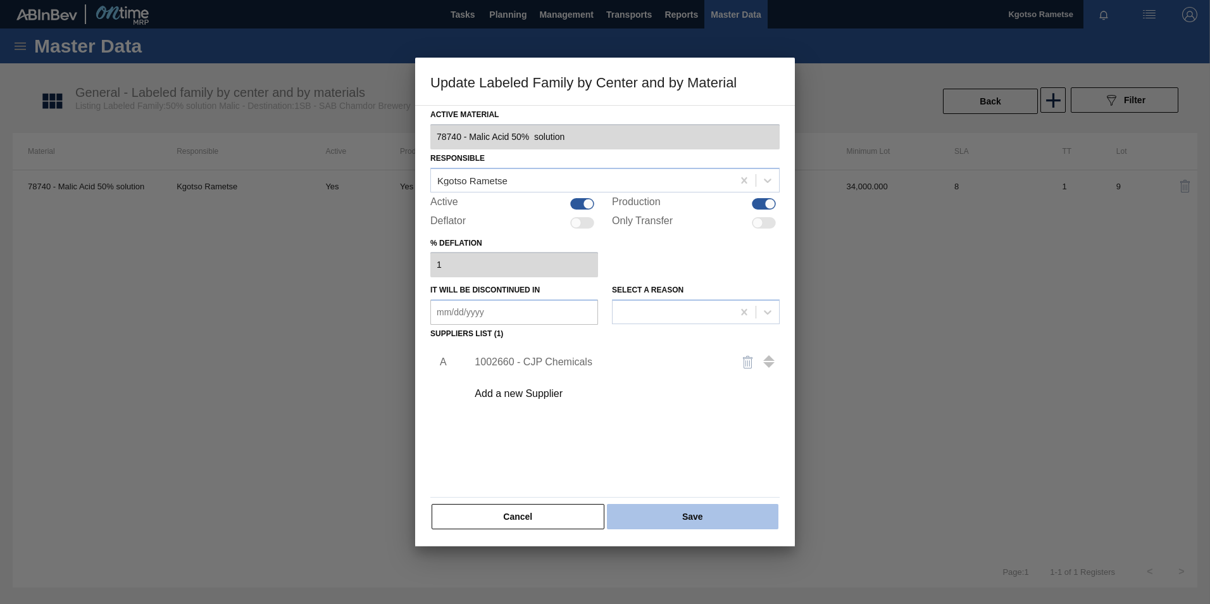
click at [704, 375] on button "Save" at bounding box center [692, 516] width 171 height 25
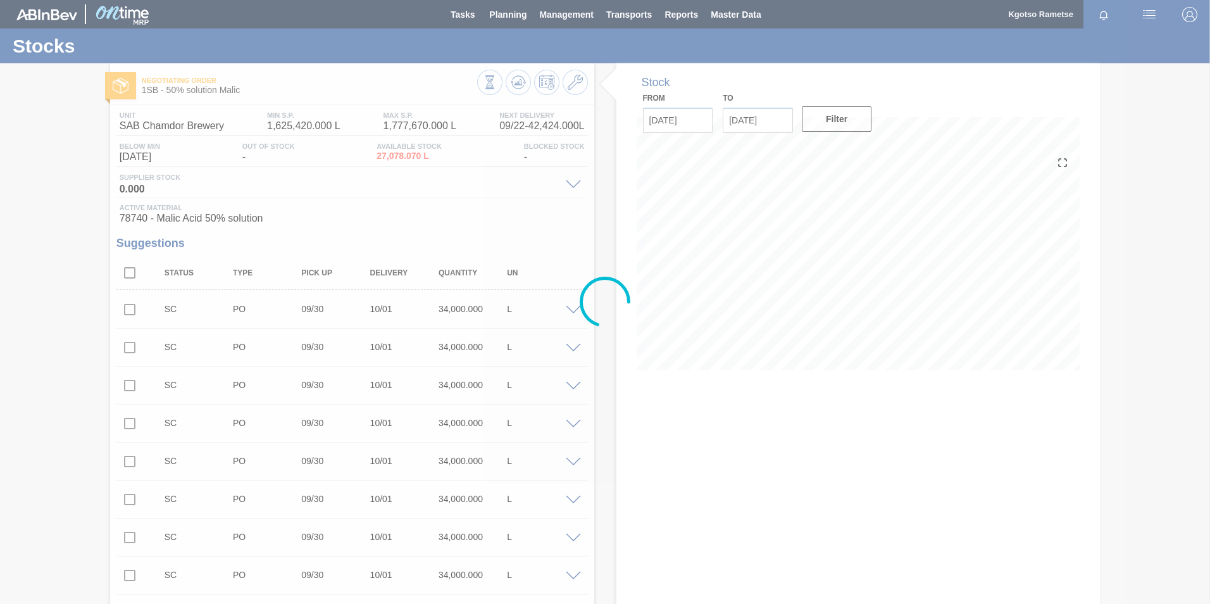
click at [509, 80] on div at bounding box center [605, 302] width 1210 height 604
click at [515, 80] on div at bounding box center [605, 302] width 1210 height 604
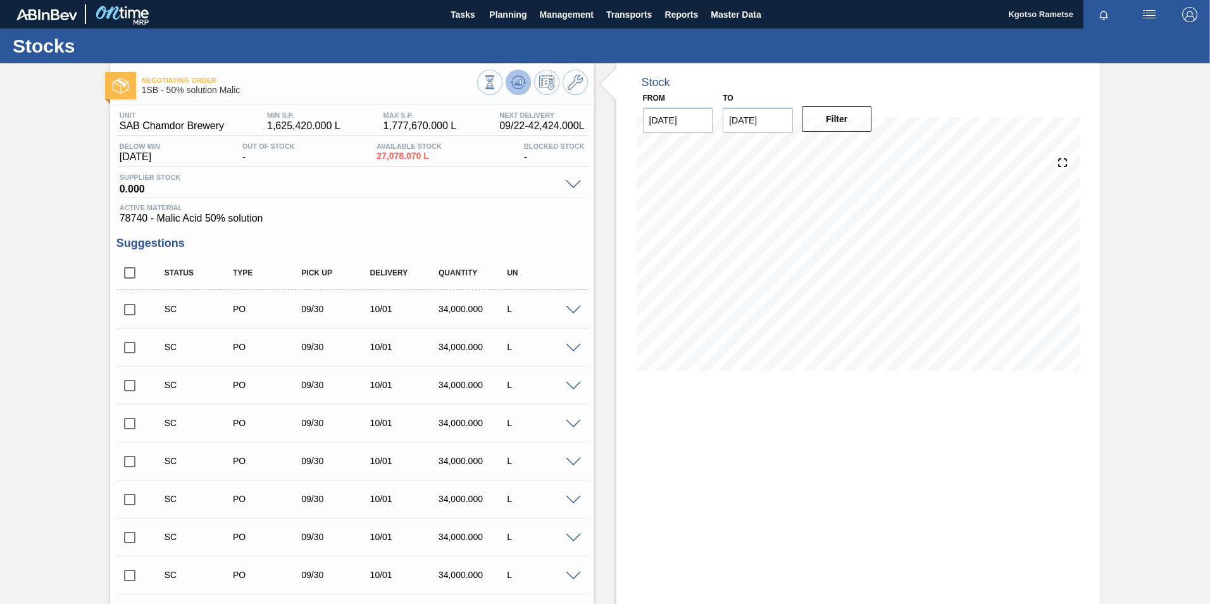
click at [513, 87] on icon at bounding box center [518, 82] width 15 height 15
click at [507, 13] on span "Planning" at bounding box center [507, 14] width 37 height 15
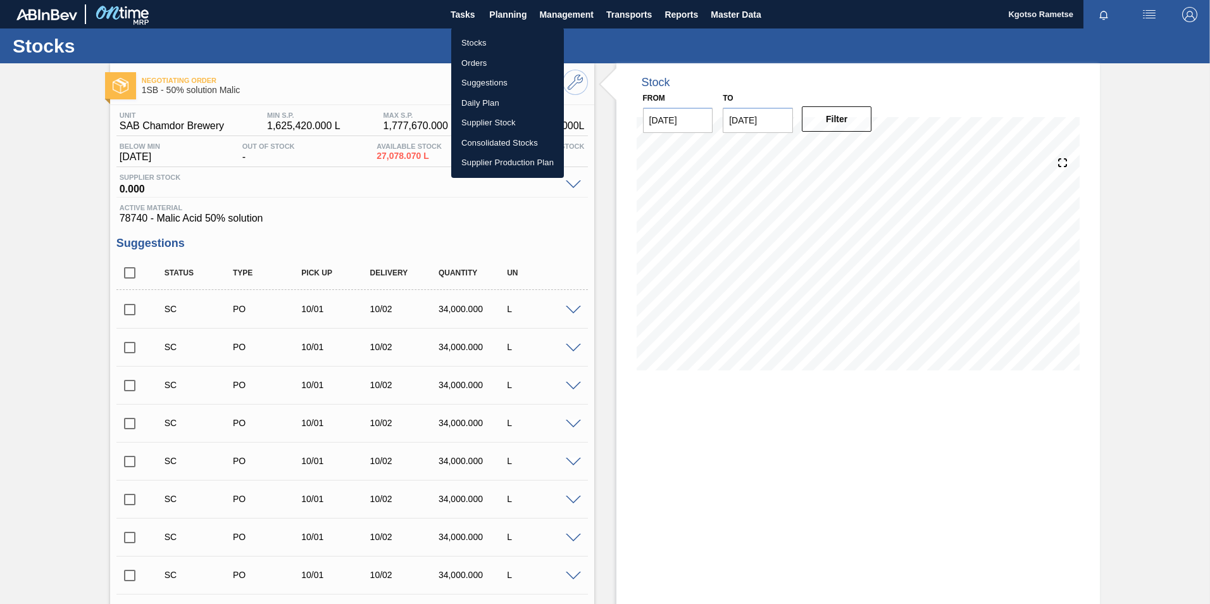
click at [490, 44] on li "Stocks" at bounding box center [507, 43] width 113 height 20
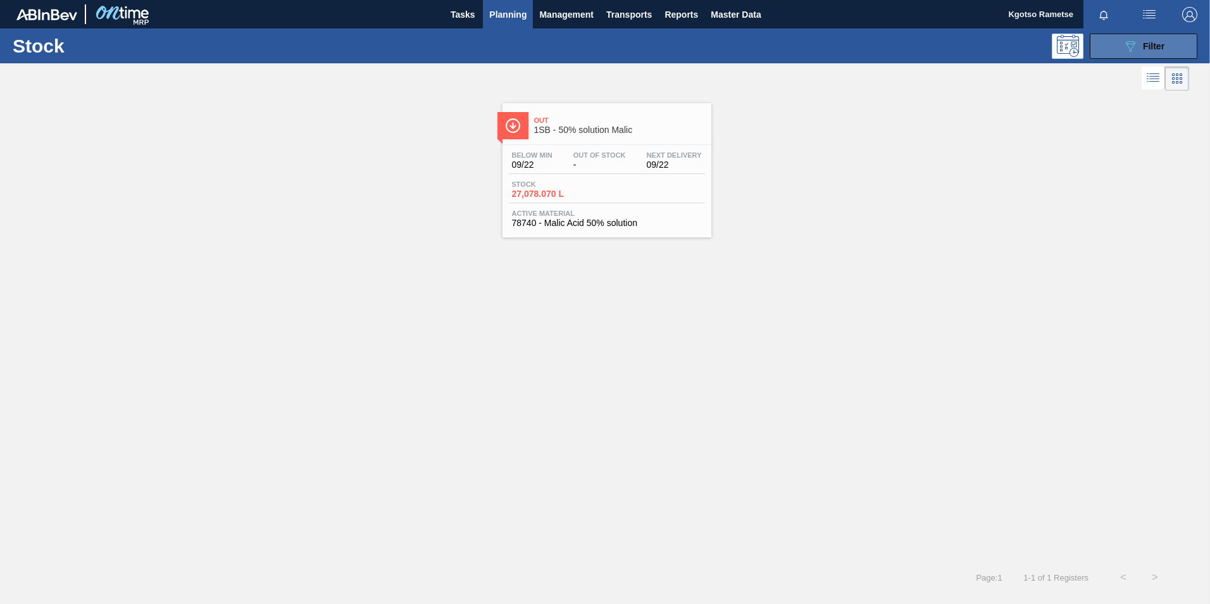
click at [804, 42] on span "Filter" at bounding box center [1154, 46] width 22 height 10
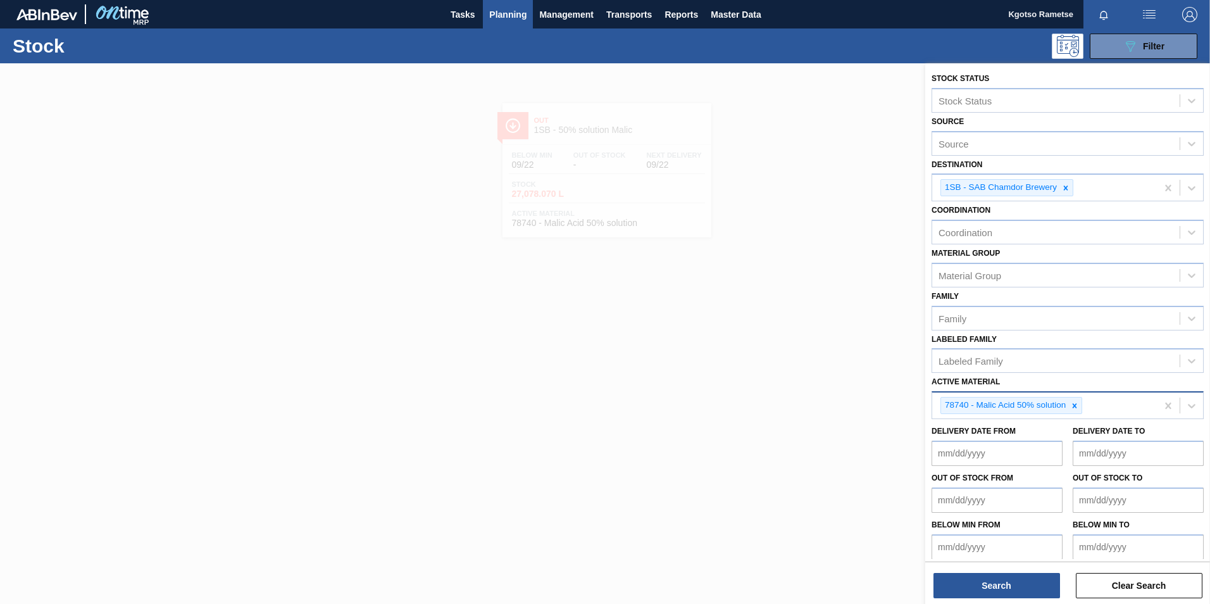
click at [804, 375] on icon at bounding box center [1074, 405] width 9 height 9
click at [804, 375] on div "Active Material Active Material" at bounding box center [1068, 394] width 272 height 43
click at [804, 375] on div "Active Material" at bounding box center [1055, 404] width 247 height 18
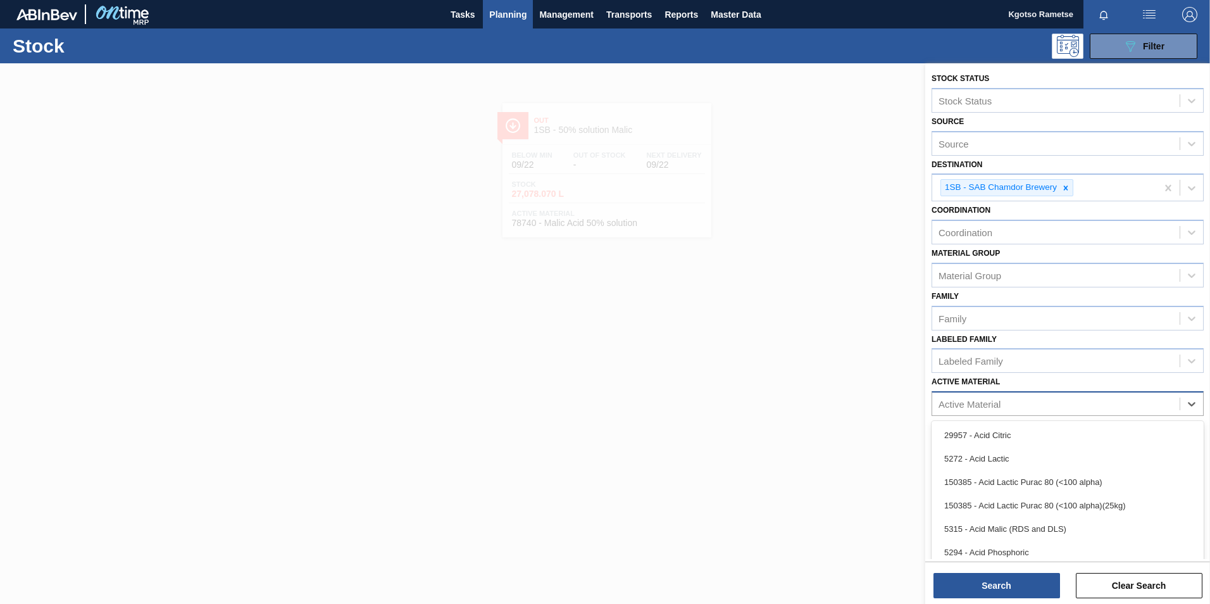
click at [804, 375] on div "Active Material" at bounding box center [970, 404] width 62 height 11
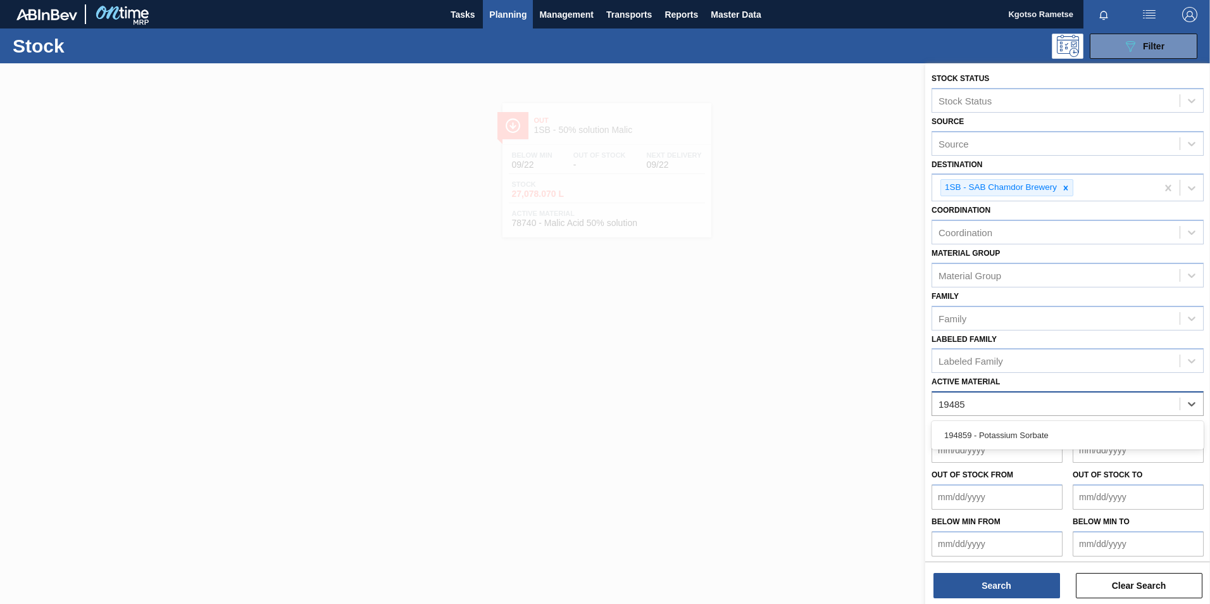
type Material "194859"
click at [804, 375] on div "194859 - Potassium Sorbate" at bounding box center [1068, 434] width 272 height 23
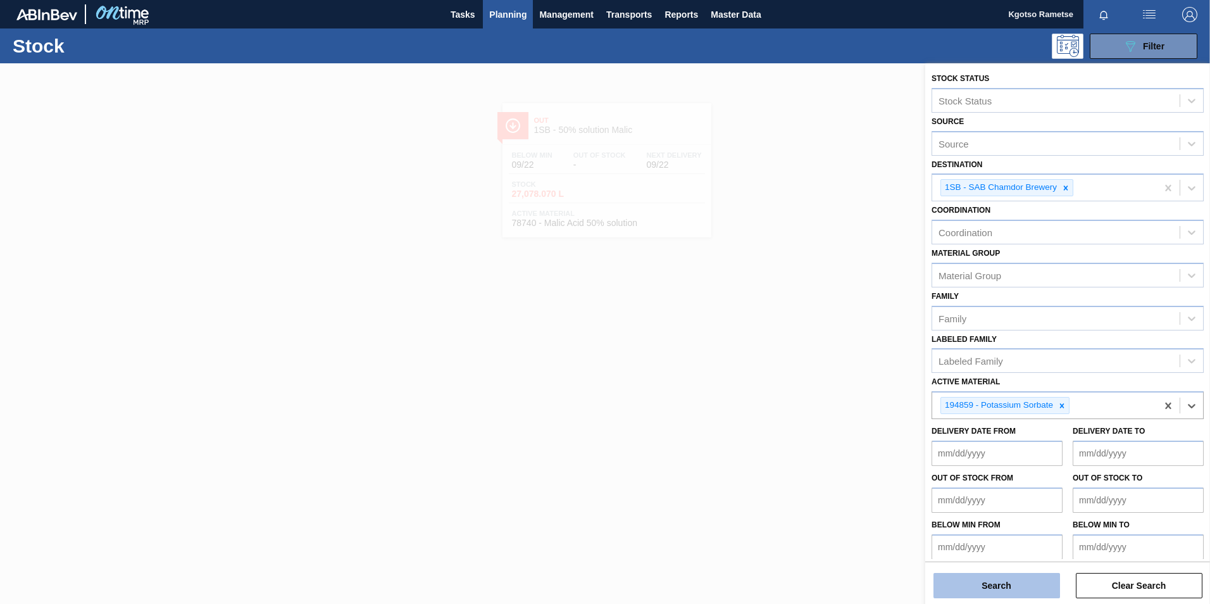
click at [804, 375] on button "Search" at bounding box center [996, 585] width 127 height 25
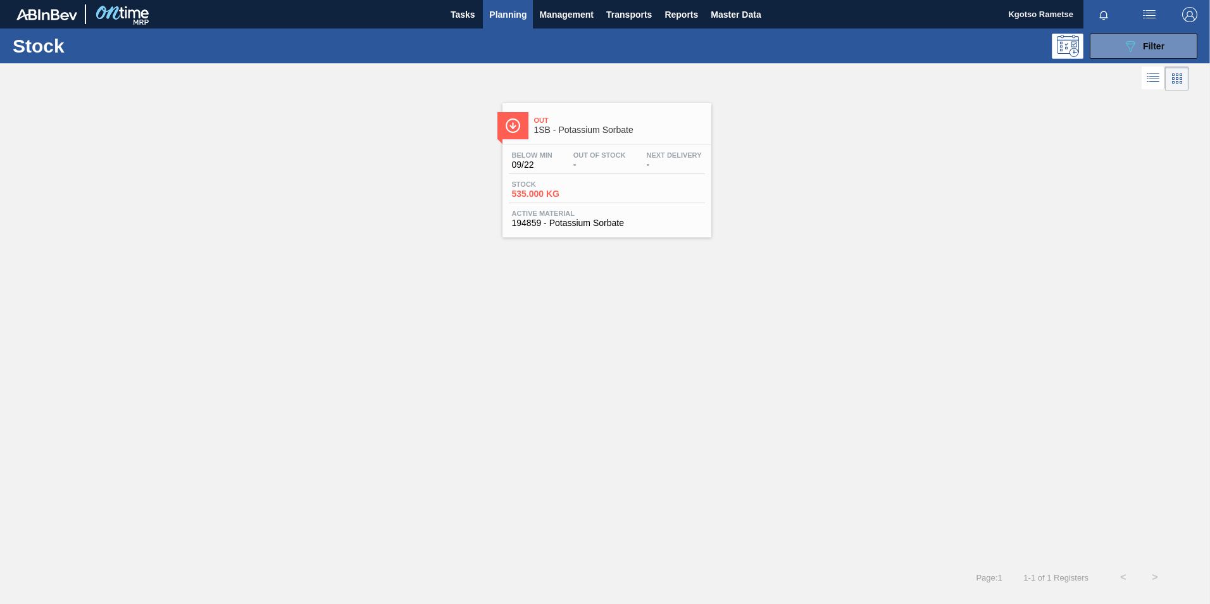
click at [588, 192] on span "535.000 KG" at bounding box center [556, 193] width 89 height 9
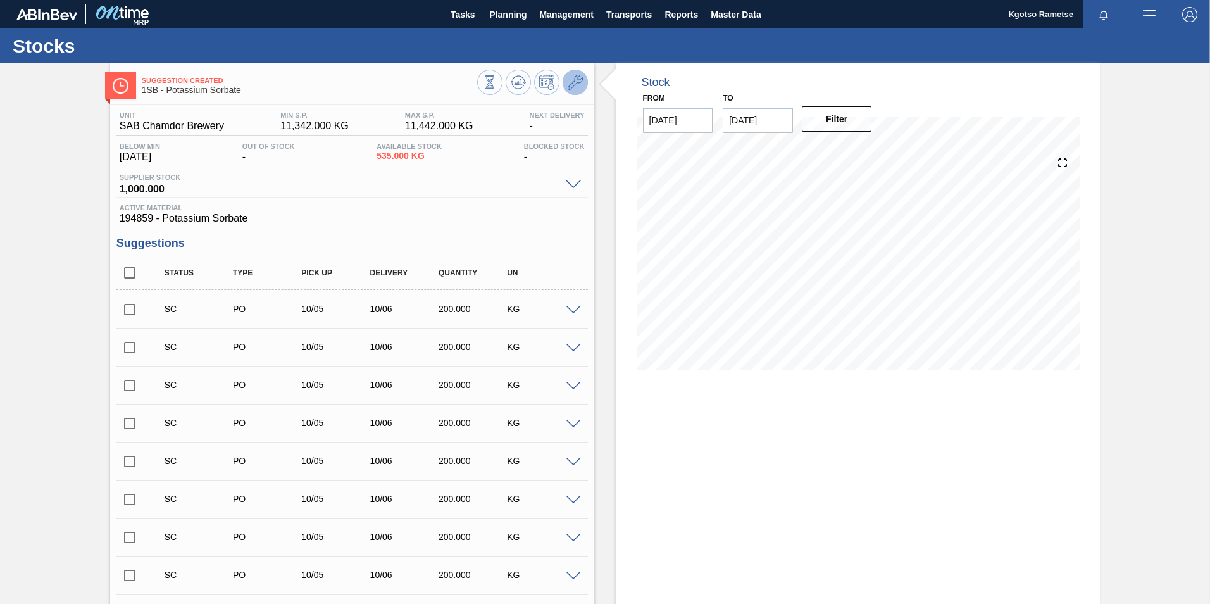
click at [581, 88] on icon at bounding box center [575, 82] width 15 height 15
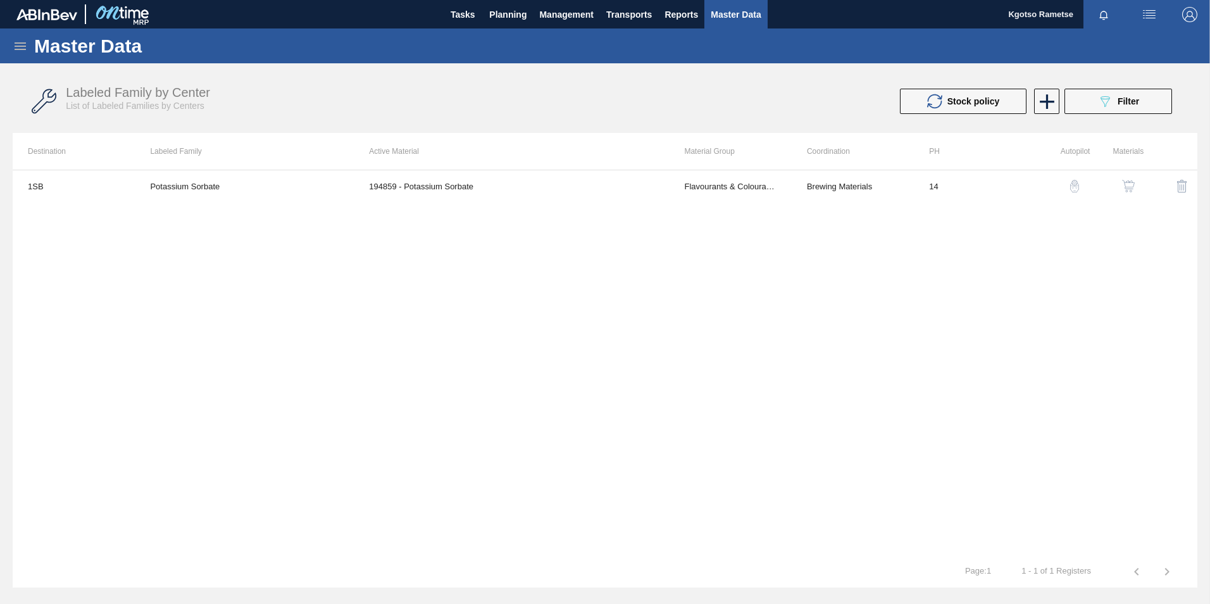
click at [804, 182] on img "button" at bounding box center [1128, 186] width 13 height 13
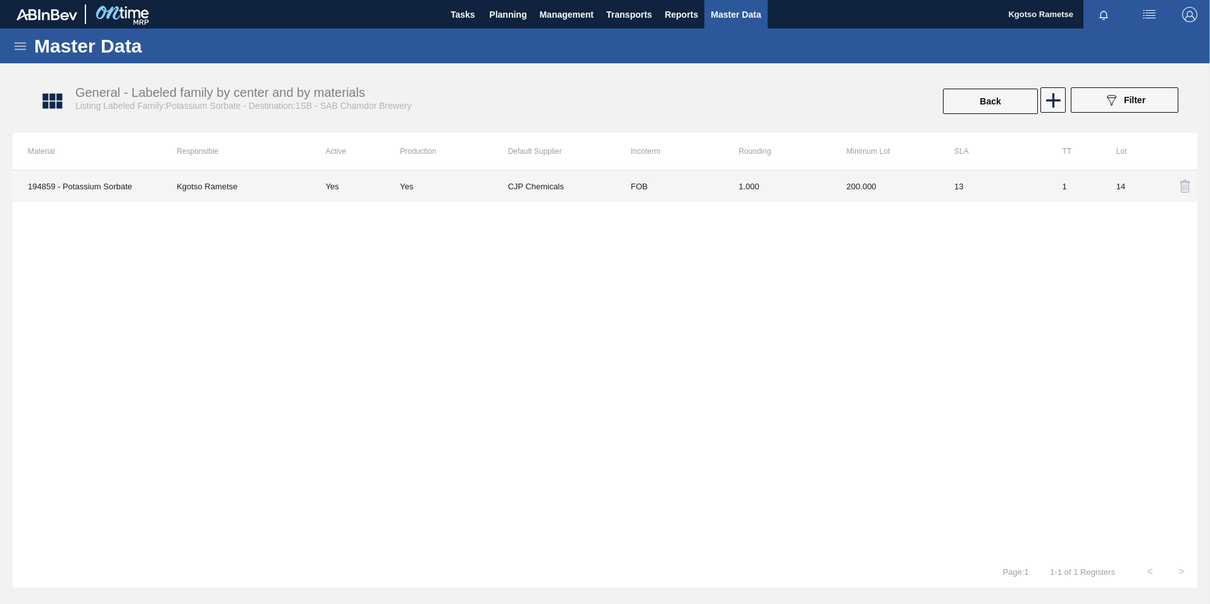
click at [804, 191] on td "200.000" at bounding box center [886, 186] width 108 height 32
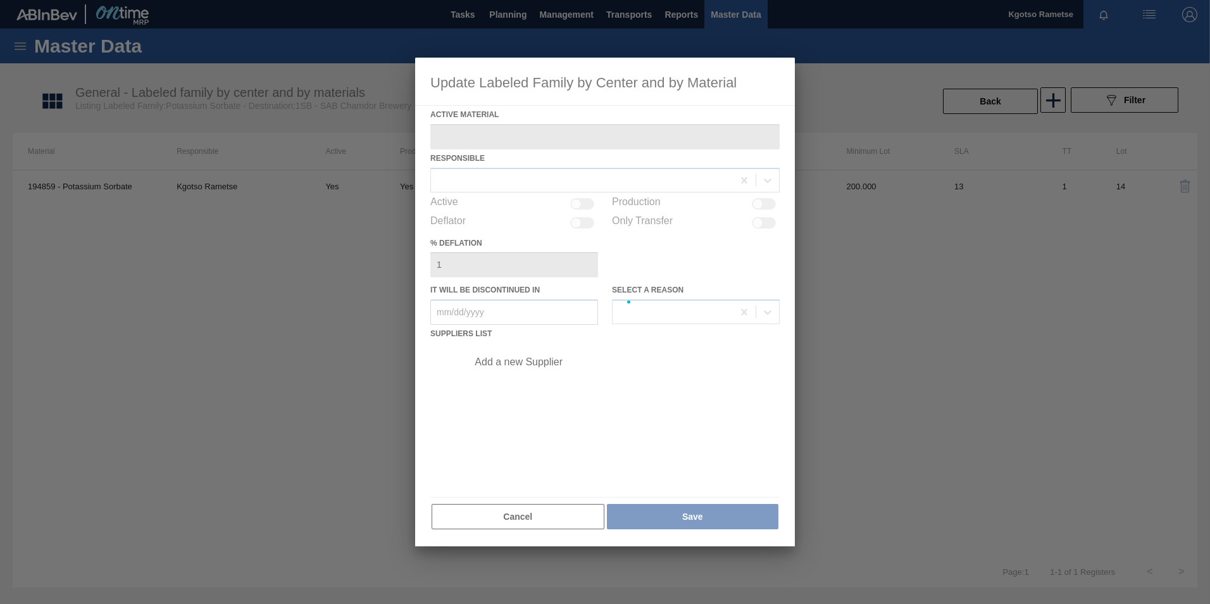
type Material "194859 - Potassium Sorbate"
checkbox input "true"
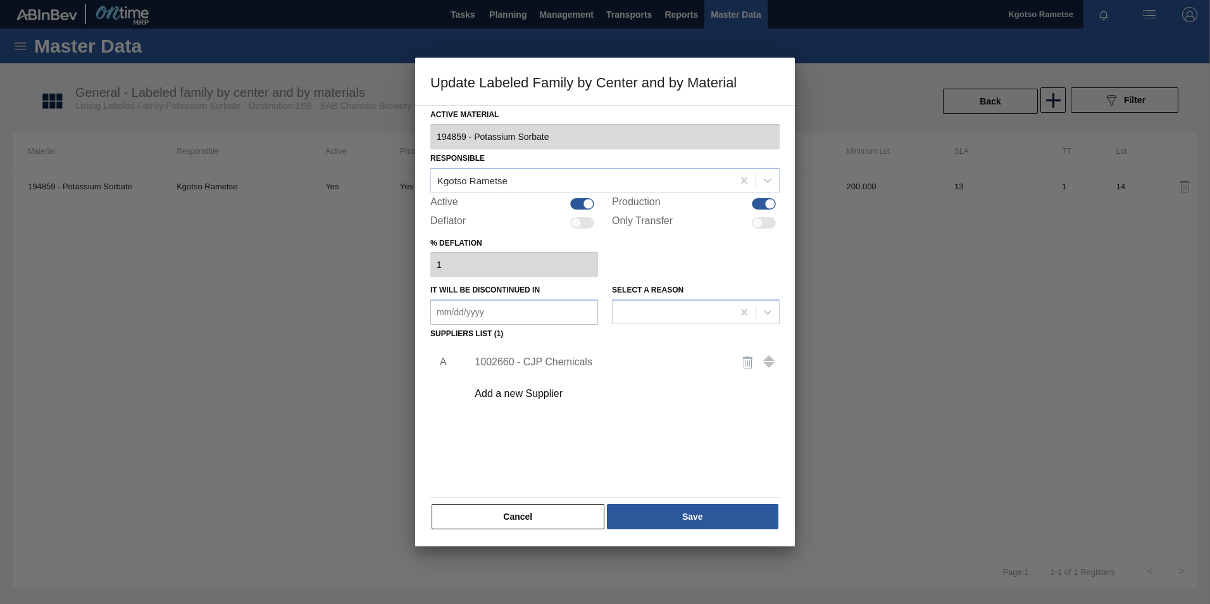
click at [583, 371] on div "1002660 - CJP Chemicals" at bounding box center [620, 362] width 320 height 32
click at [572, 359] on div "1002660 - CJP Chemicals" at bounding box center [599, 361] width 248 height 11
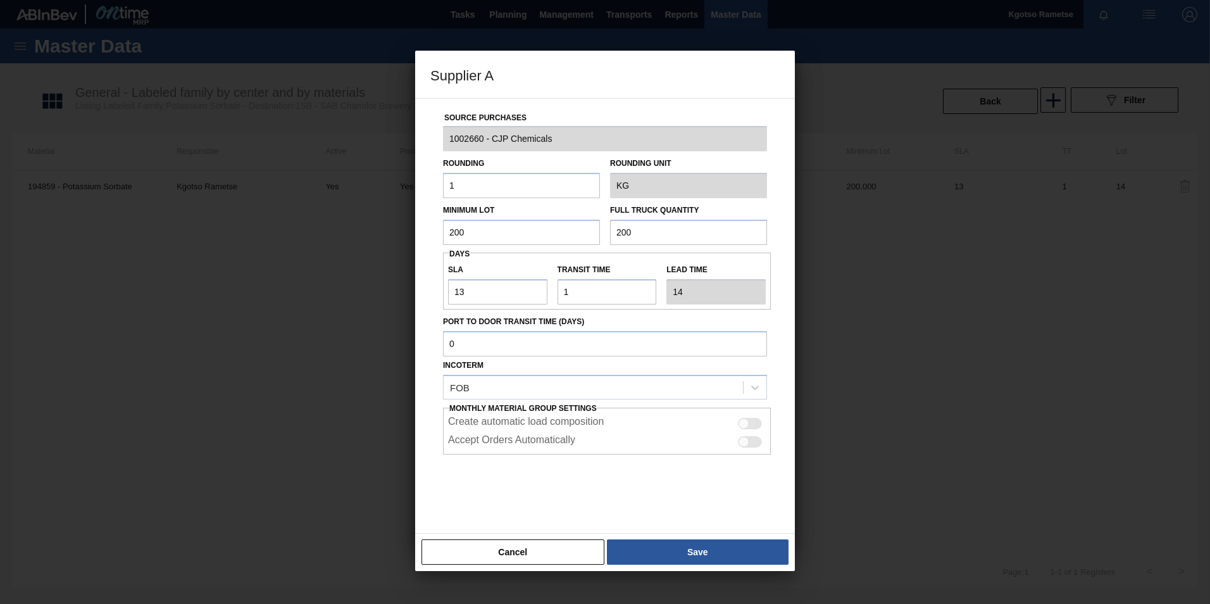
click at [473, 237] on input "200" at bounding box center [521, 232] width 157 height 25
type input "500"
click at [652, 220] on input "200" at bounding box center [688, 232] width 157 height 25
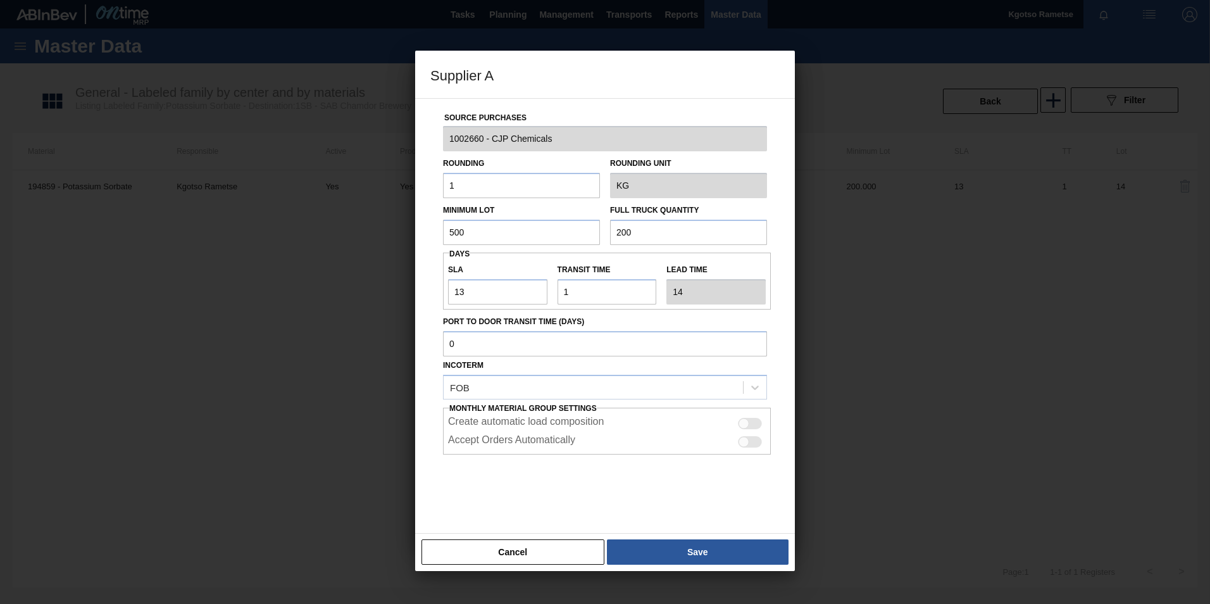
paste input "5"
type input "500"
click at [690, 375] on button "Save" at bounding box center [698, 551] width 182 height 25
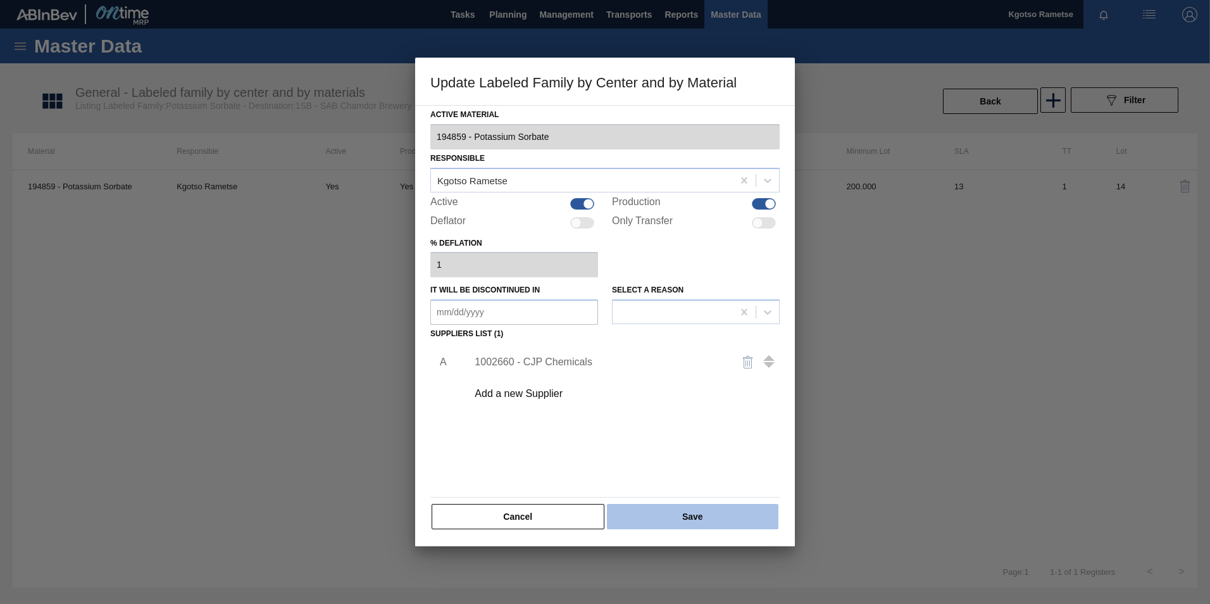
click at [685, 375] on button "Save" at bounding box center [692, 516] width 171 height 25
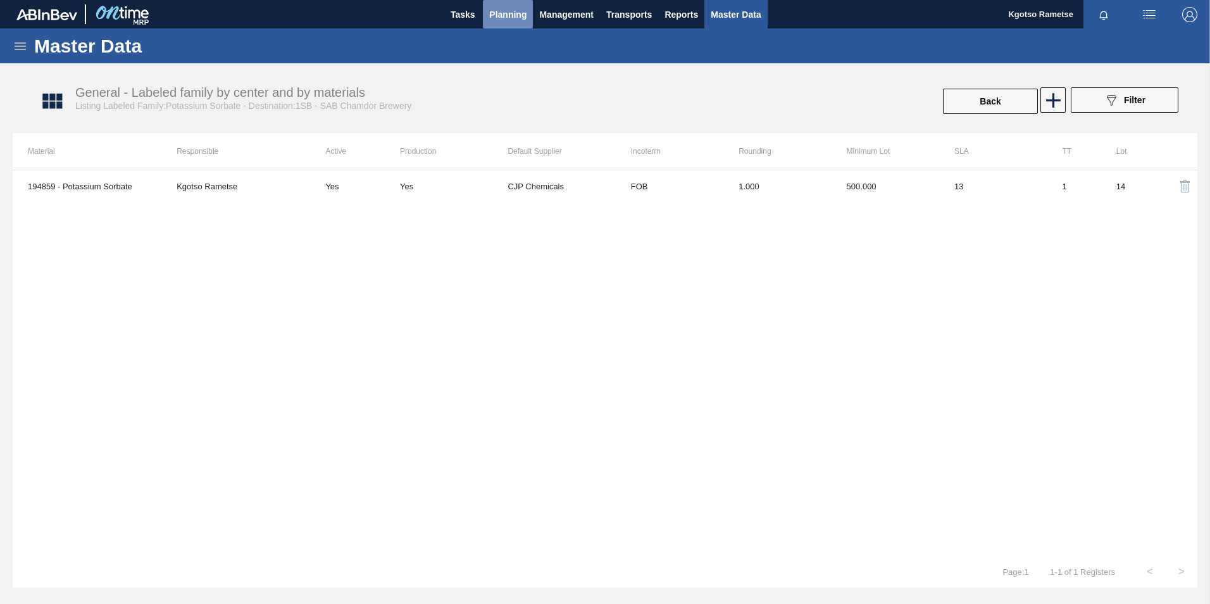
click at [508, 10] on span "Planning" at bounding box center [507, 14] width 37 height 15
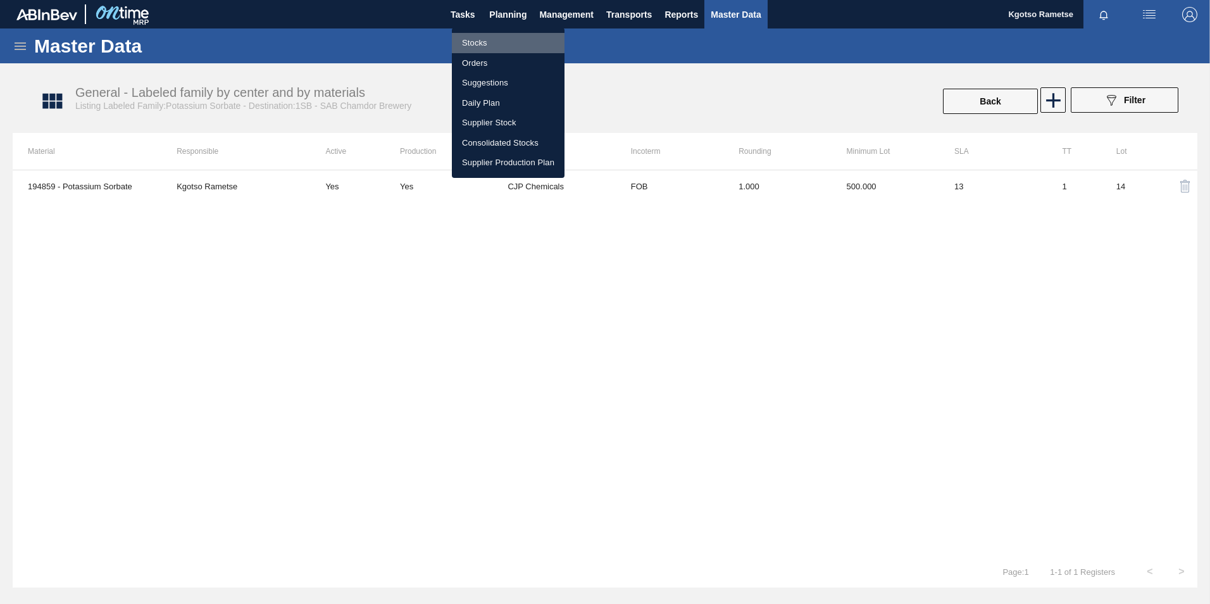
click at [469, 41] on li "Stocks" at bounding box center [508, 43] width 113 height 20
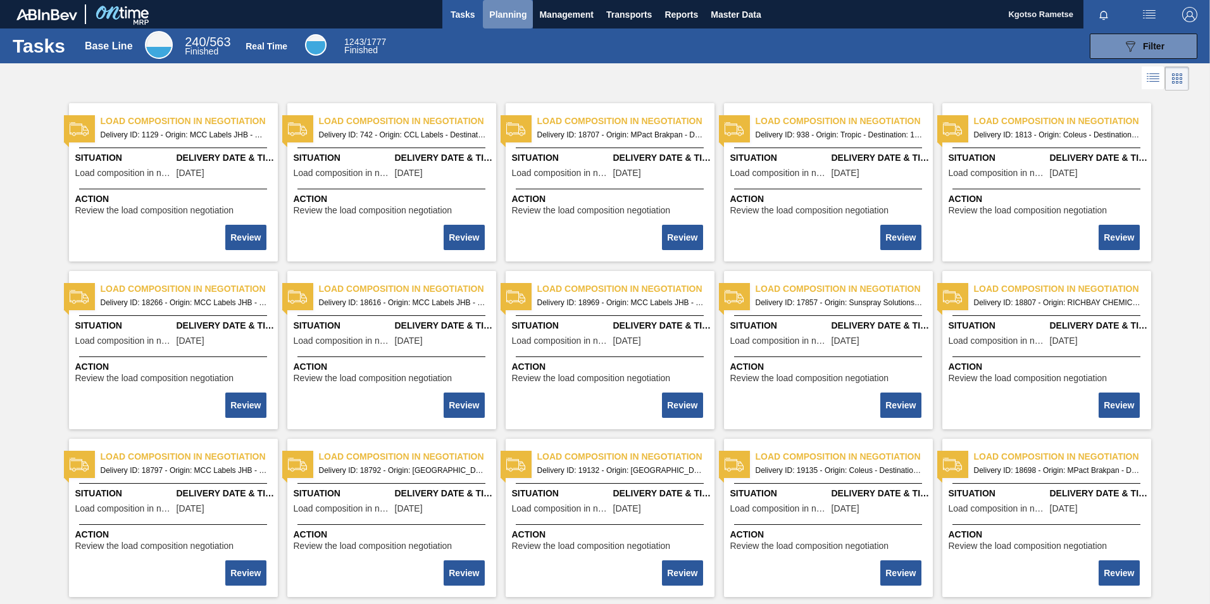
click at [506, 12] on span "Planning" at bounding box center [507, 14] width 37 height 15
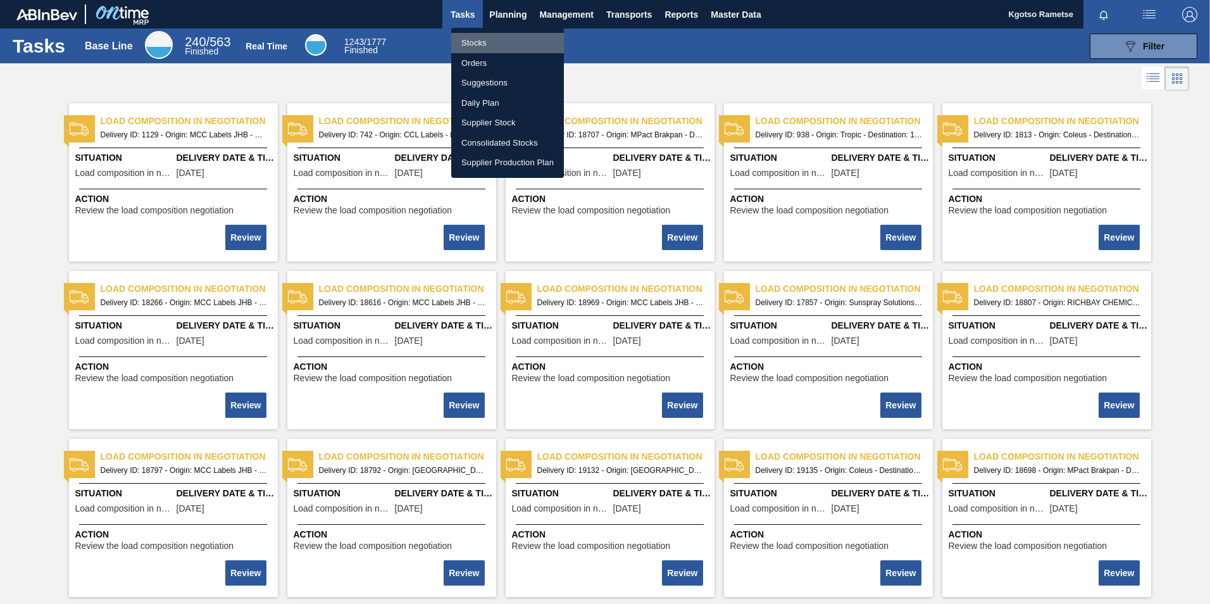
click at [478, 34] on li "Stocks" at bounding box center [507, 43] width 113 height 20
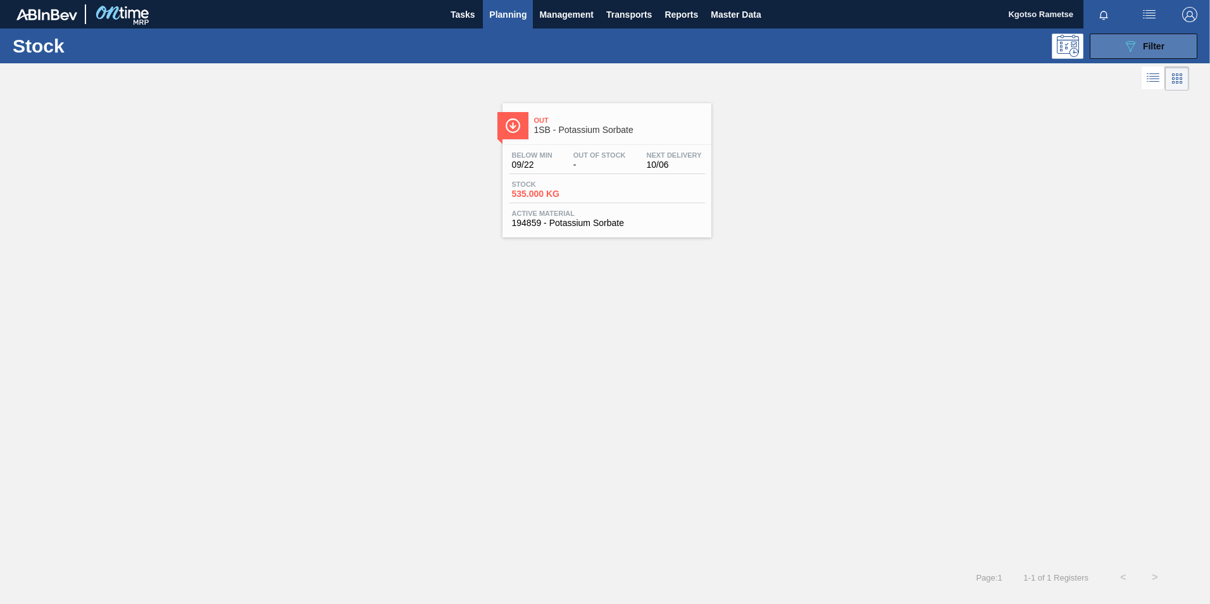
click at [1111, 52] on button "089F7B8B-B2A5-4AFE-B5C0-19BA573D28AC Filter" at bounding box center [1144, 46] width 108 height 25
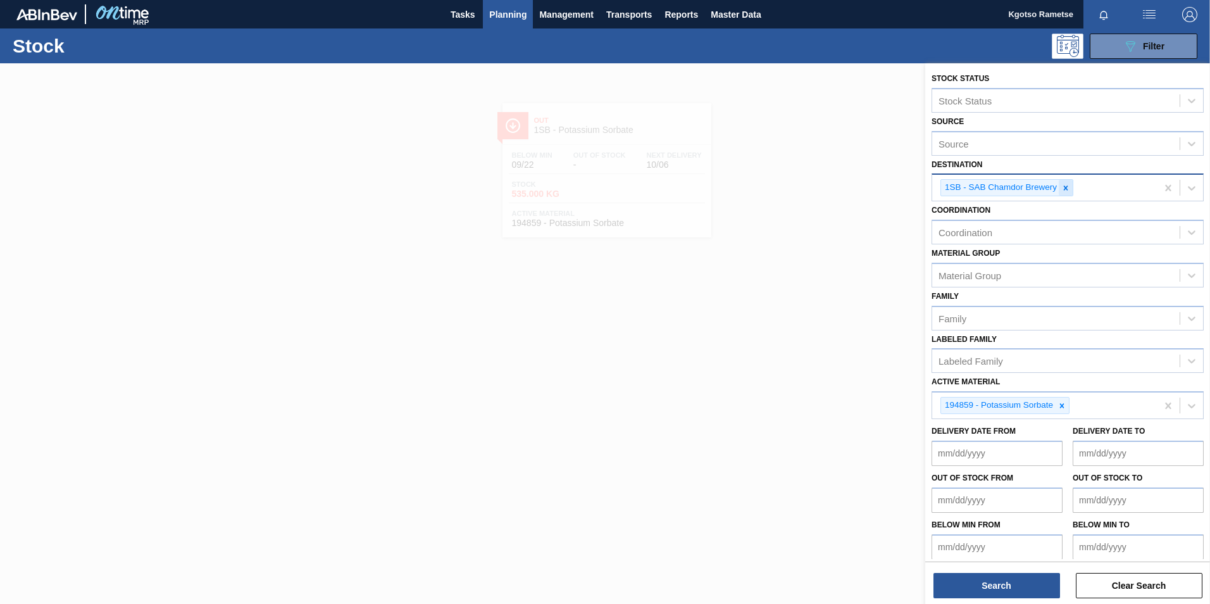
click at [1068, 192] on icon at bounding box center [1065, 188] width 9 height 9
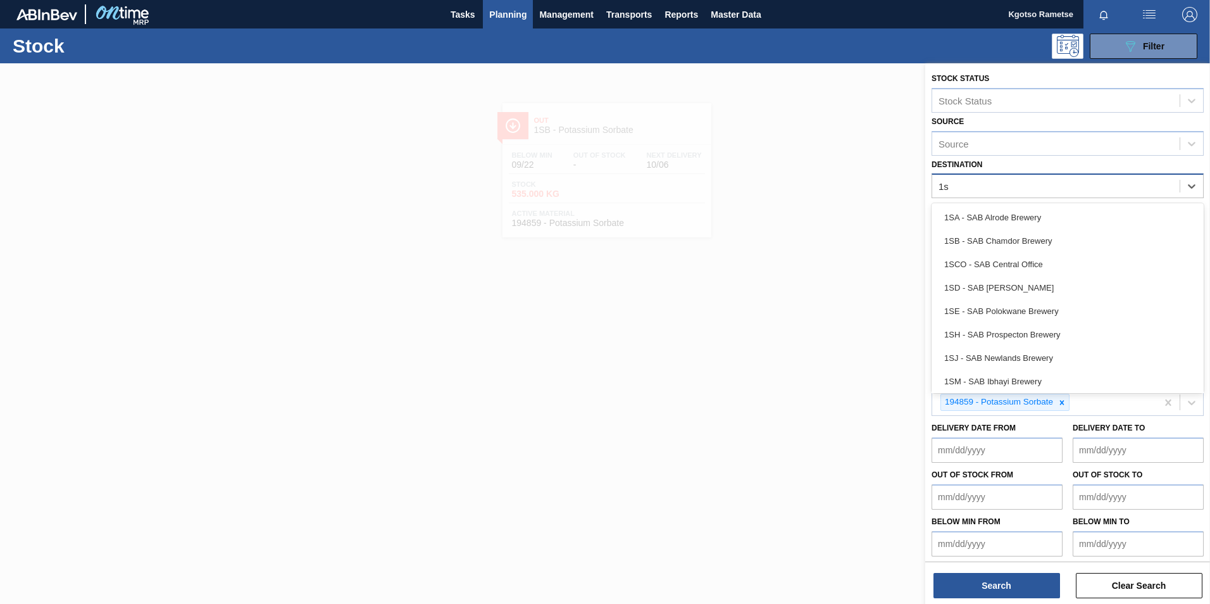
type input "1sj"
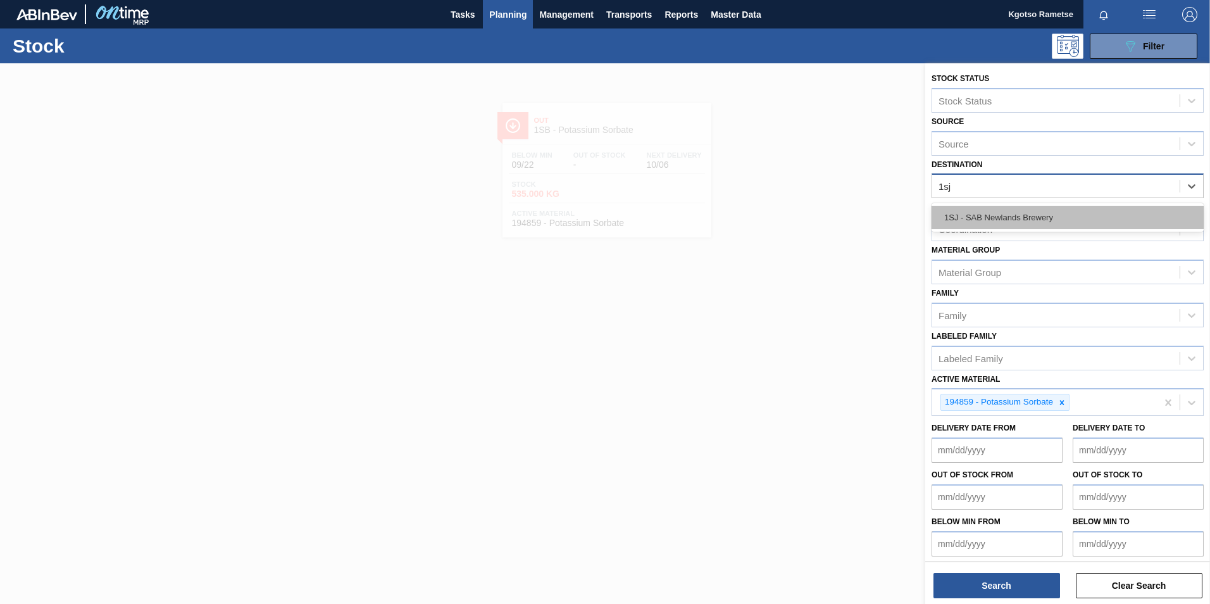
click at [1018, 222] on div "1SJ - SAB Newlands Brewery" at bounding box center [1068, 217] width 272 height 23
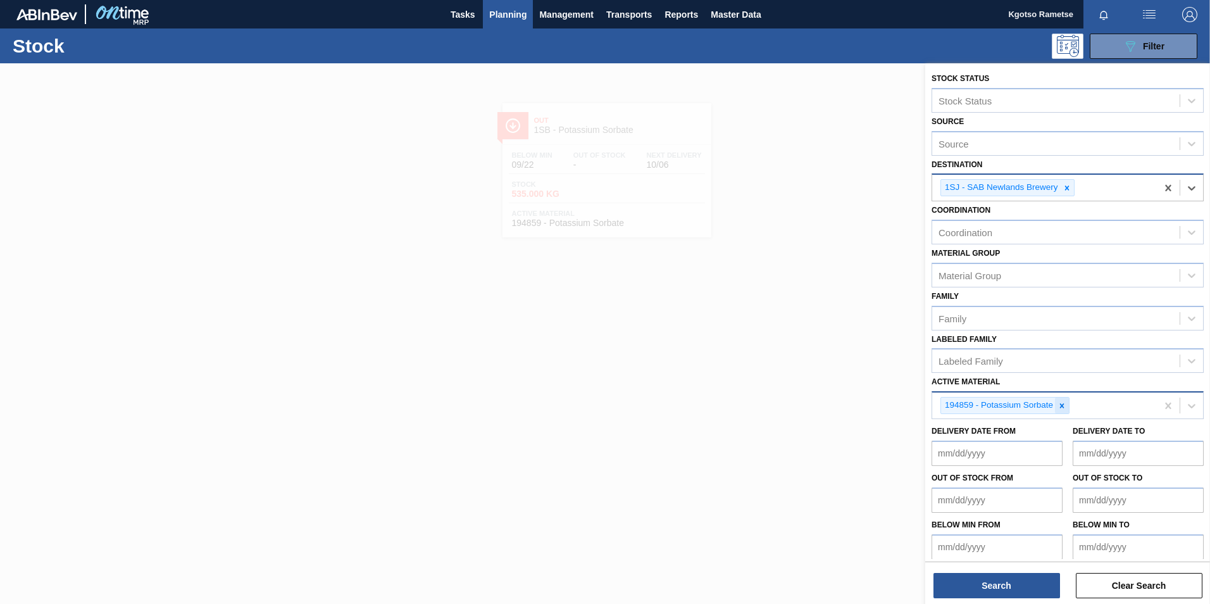
click at [1058, 404] on icon at bounding box center [1061, 405] width 9 height 9
type Material "287777"
click at [1049, 382] on div "Active Material option 194859 - Potassium Sorbate, deselected. Use Up and Down …" at bounding box center [1068, 394] width 272 height 43
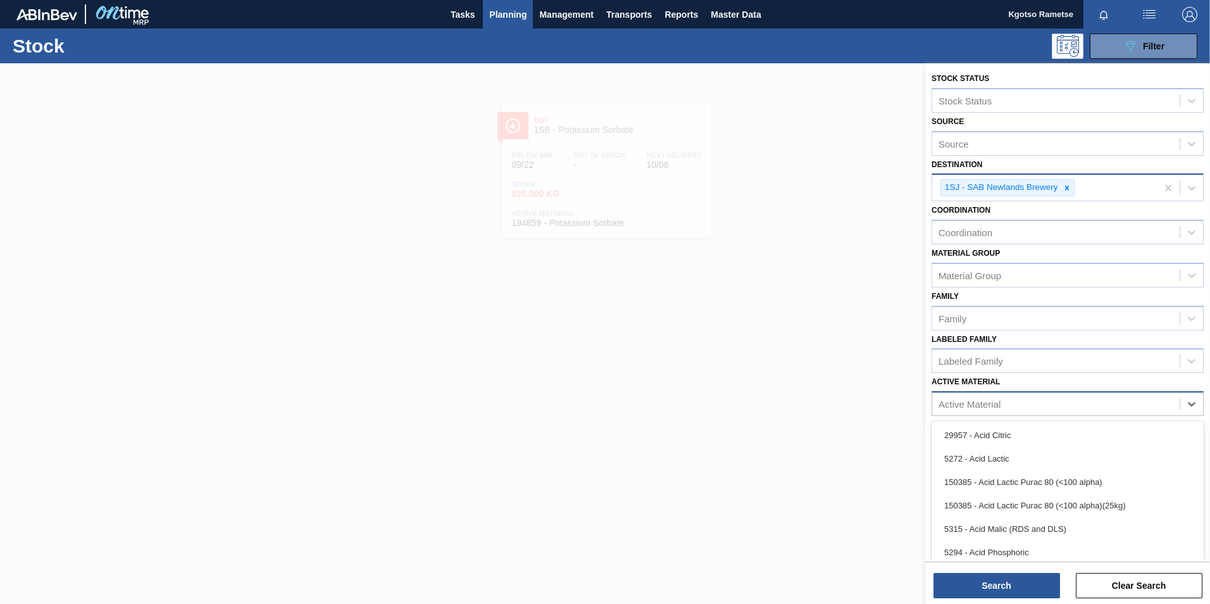
click at [972, 404] on div "Active Material" at bounding box center [970, 404] width 62 height 11
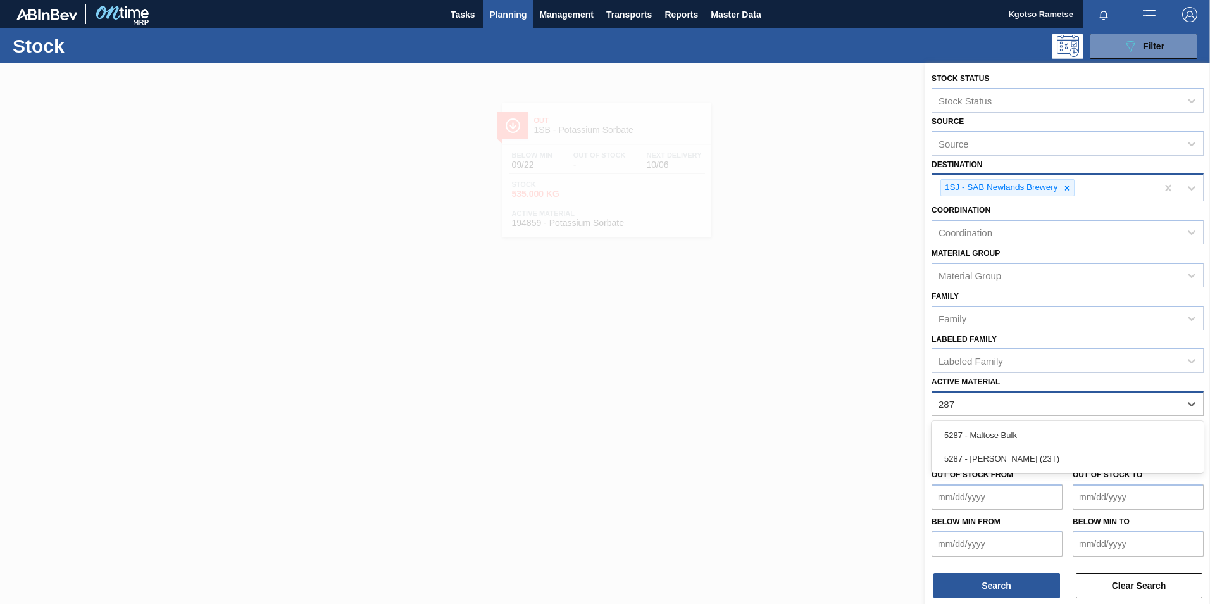
type Material "287"
click at [701, 297] on div at bounding box center [605, 365] width 1210 height 604
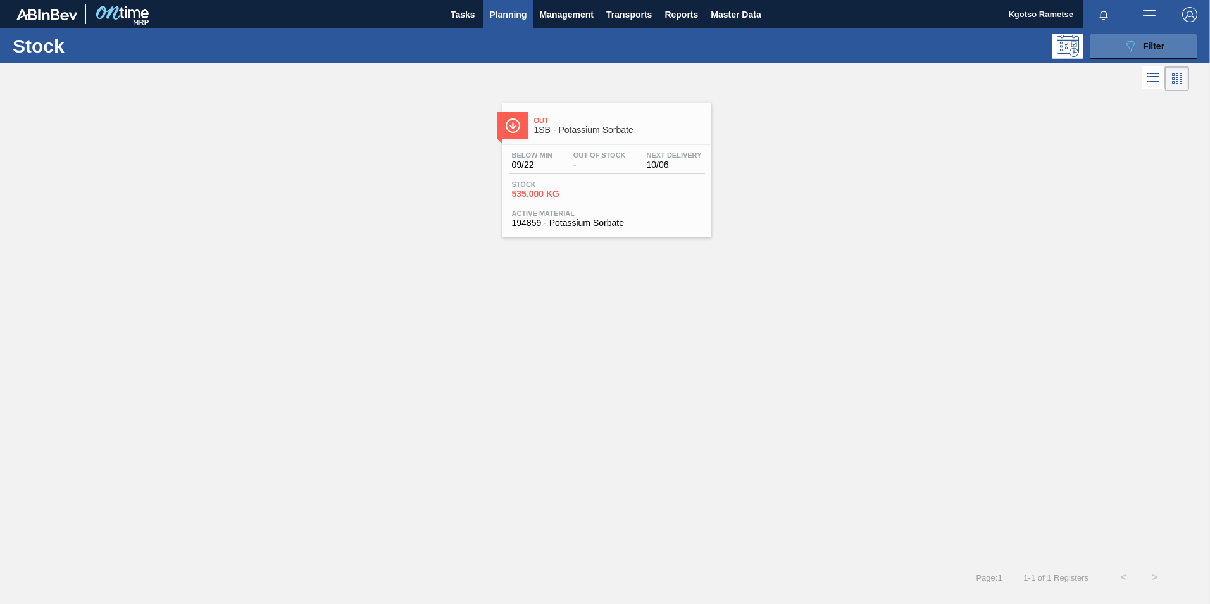
click at [1140, 47] on div "089F7B8B-B2A5-4AFE-B5C0-19BA573D28AC Filter" at bounding box center [1144, 46] width 42 height 15
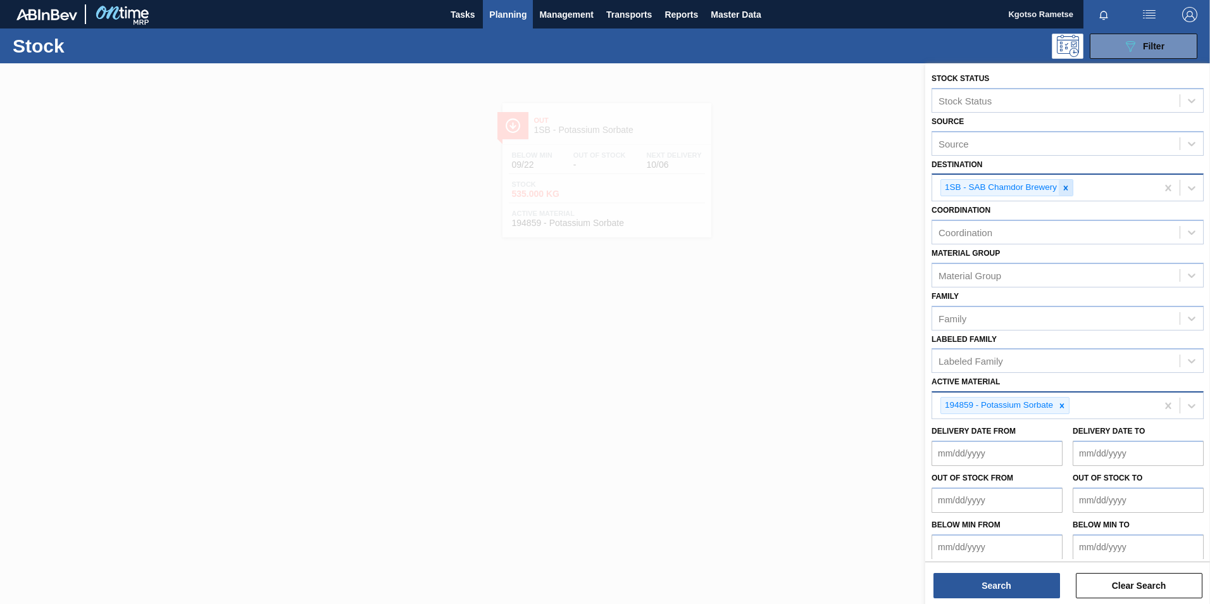
click at [1062, 185] on icon at bounding box center [1065, 188] width 9 height 9
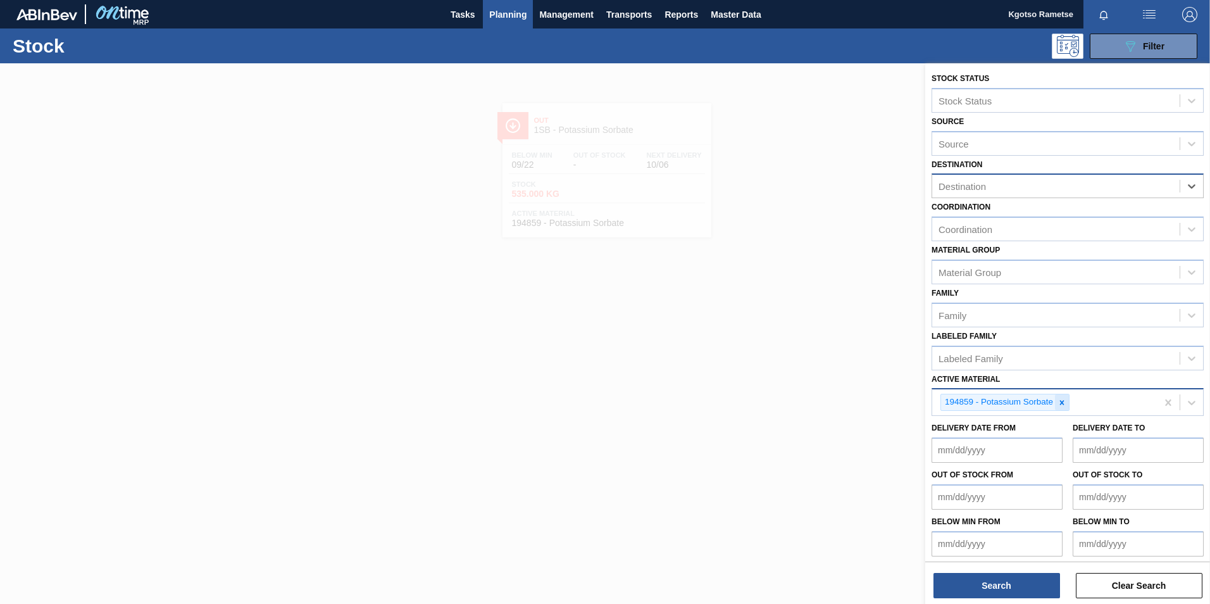
click at [1059, 399] on icon at bounding box center [1061, 402] width 9 height 9
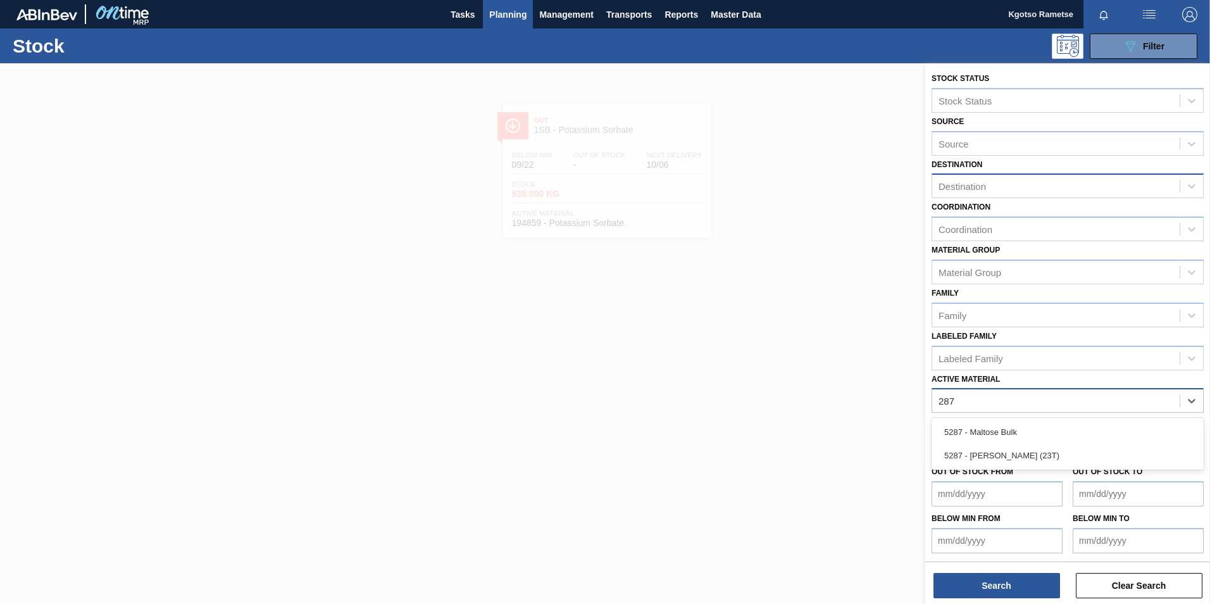
type Material "2877"
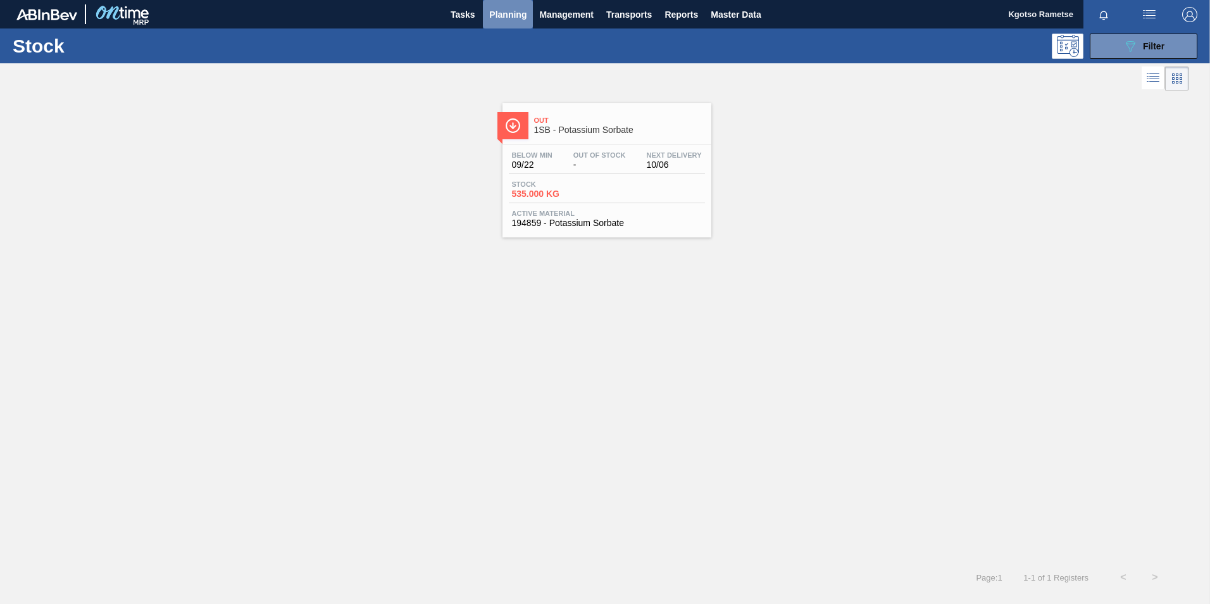
click at [492, 15] on span "Planning" at bounding box center [507, 14] width 37 height 15
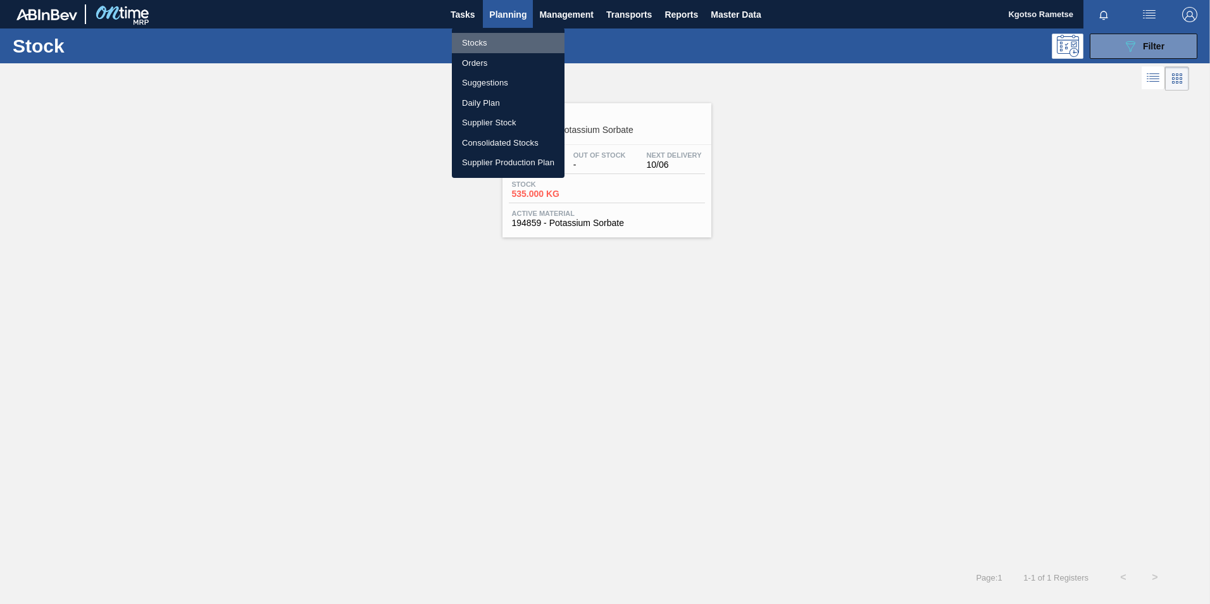
click at [504, 44] on li "Stocks" at bounding box center [508, 43] width 113 height 20
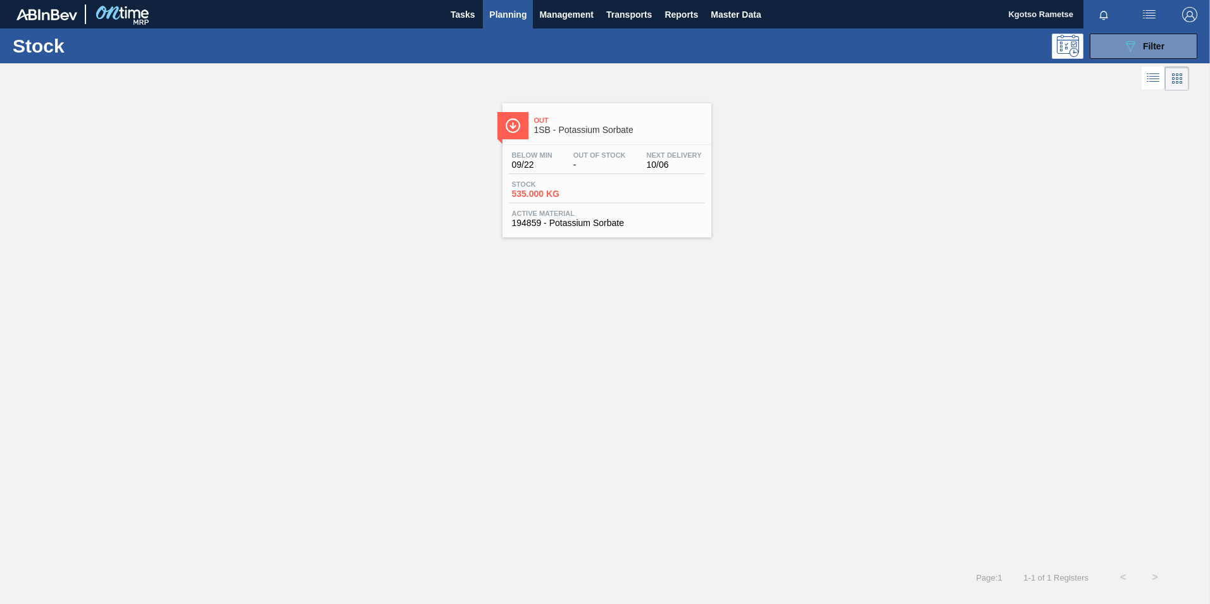
click at [1125, 30] on div "Stock 089F7B8B-B2A5-4AFE-B5C0-19BA573D28AC Filter" at bounding box center [605, 45] width 1210 height 35
click at [1125, 34] on button "089F7B8B-B2A5-4AFE-B5C0-19BA573D28AC Filter" at bounding box center [1144, 46] width 108 height 25
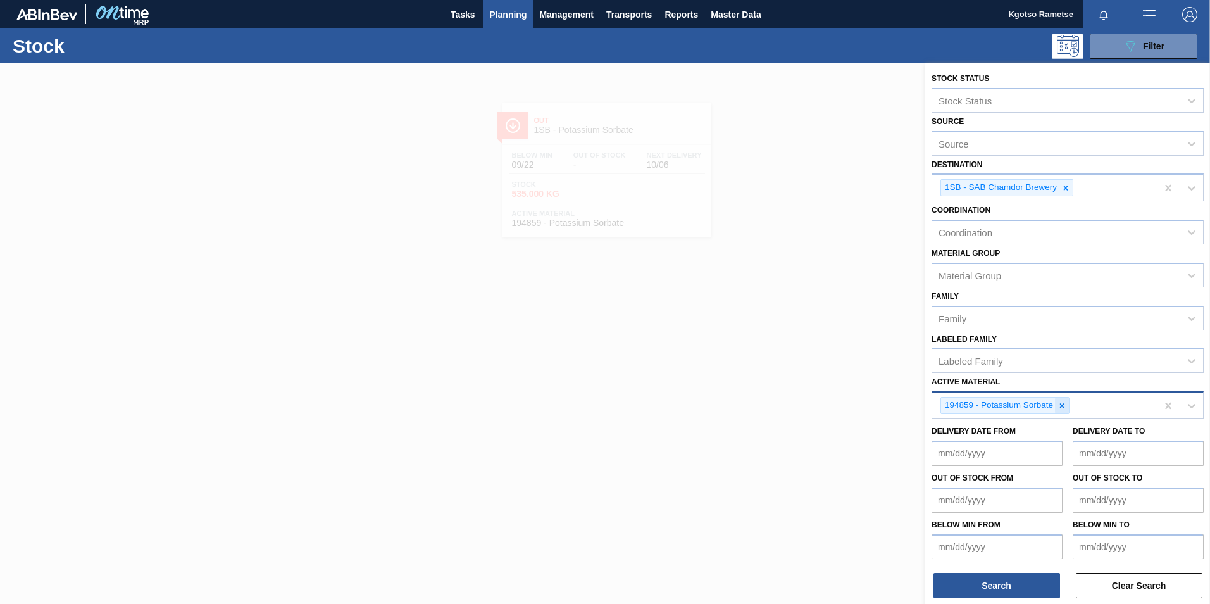
click at [1062, 407] on icon at bounding box center [1061, 405] width 9 height 9
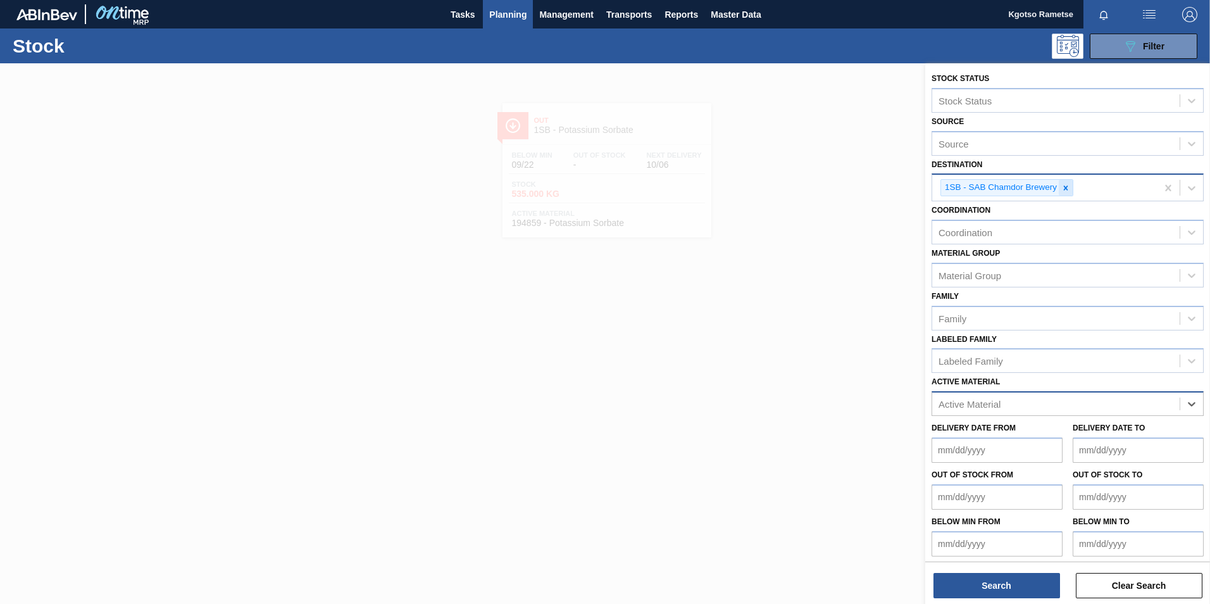
click at [1068, 185] on icon at bounding box center [1065, 188] width 9 height 9
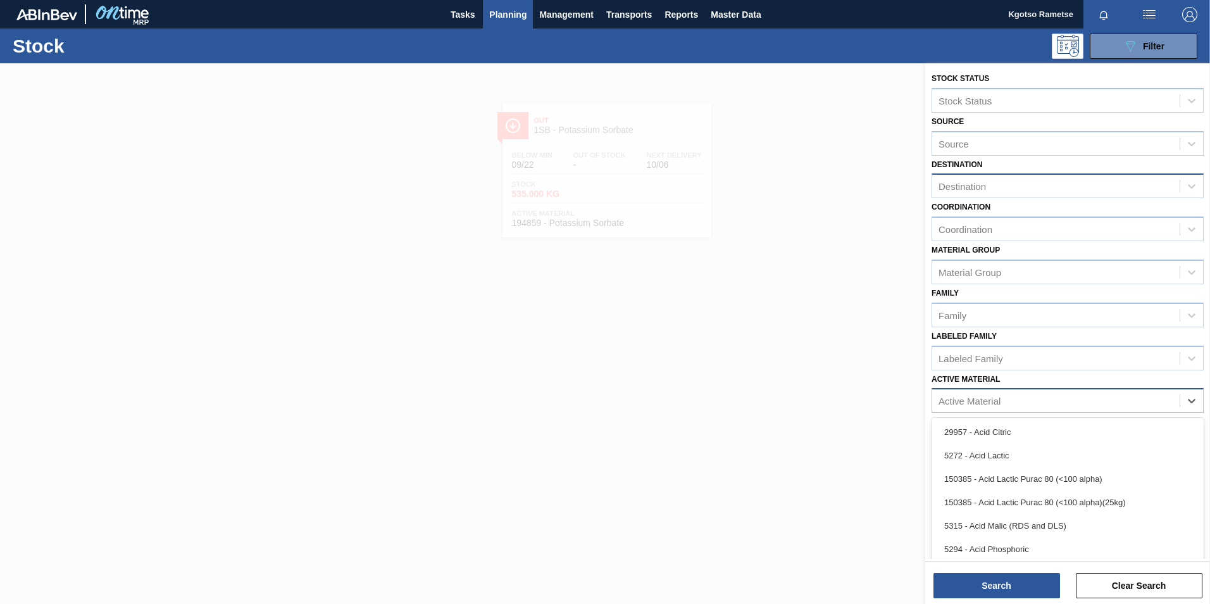
click at [964, 406] on div "Active Material" at bounding box center [970, 401] width 62 height 11
type Material "28222"
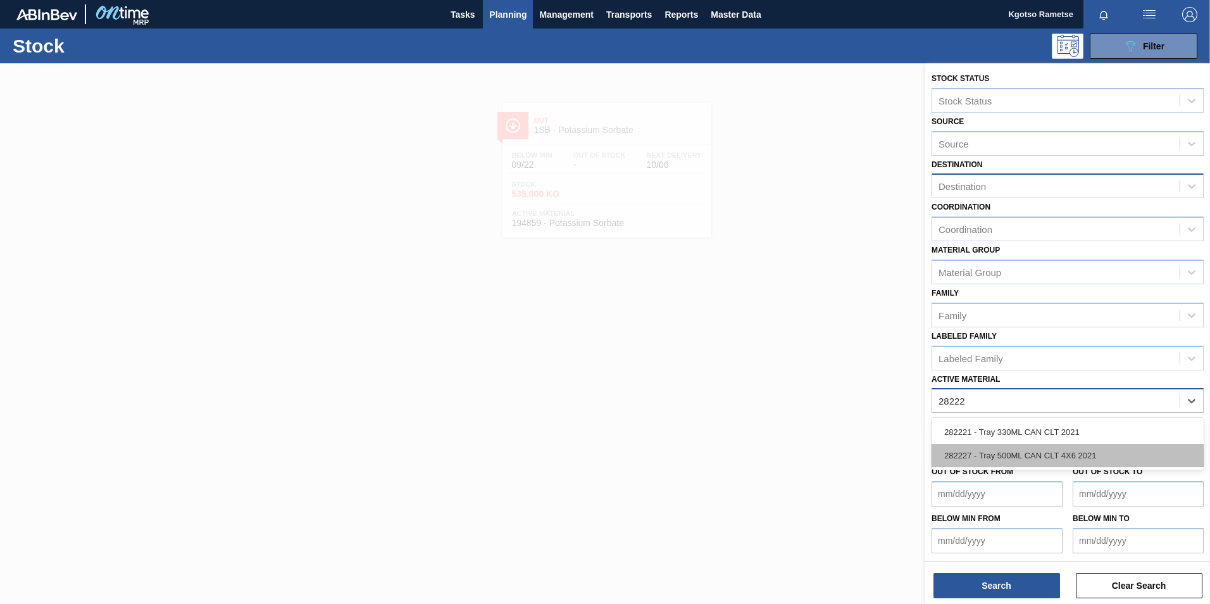
click at [996, 461] on div "282227 - Tray 500ML CAN CLT 4X6 2021" at bounding box center [1068, 455] width 272 height 23
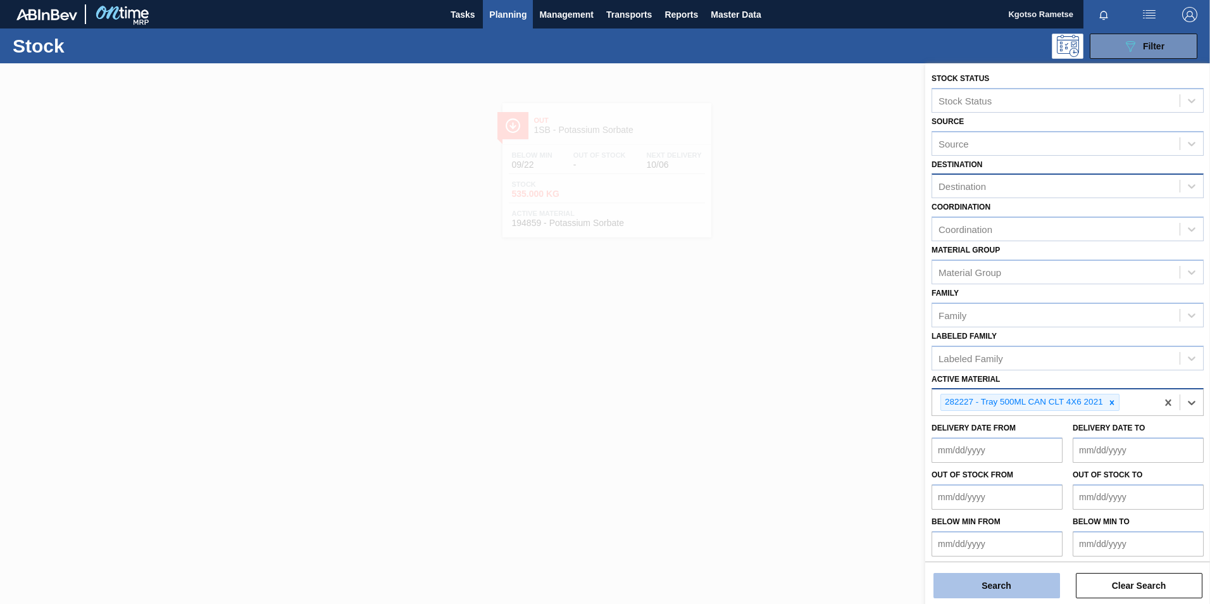
click at [997, 581] on button "Search" at bounding box center [996, 585] width 127 height 25
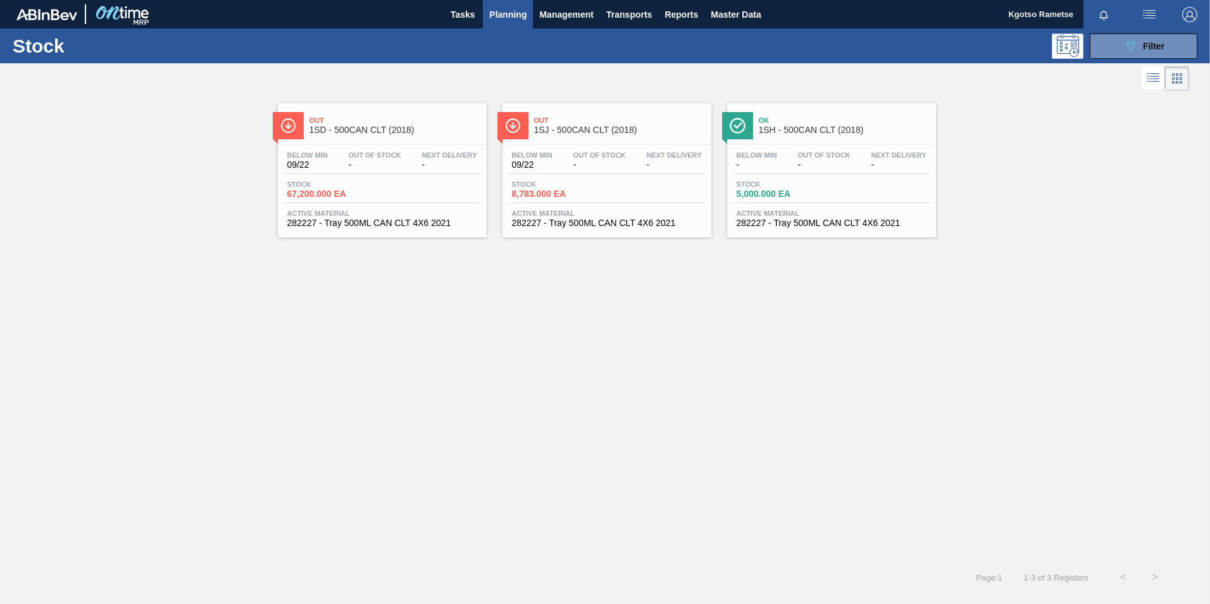
click at [566, 130] on span "1SJ - 500CAN CLT (2018)" at bounding box center [619, 129] width 171 height 9
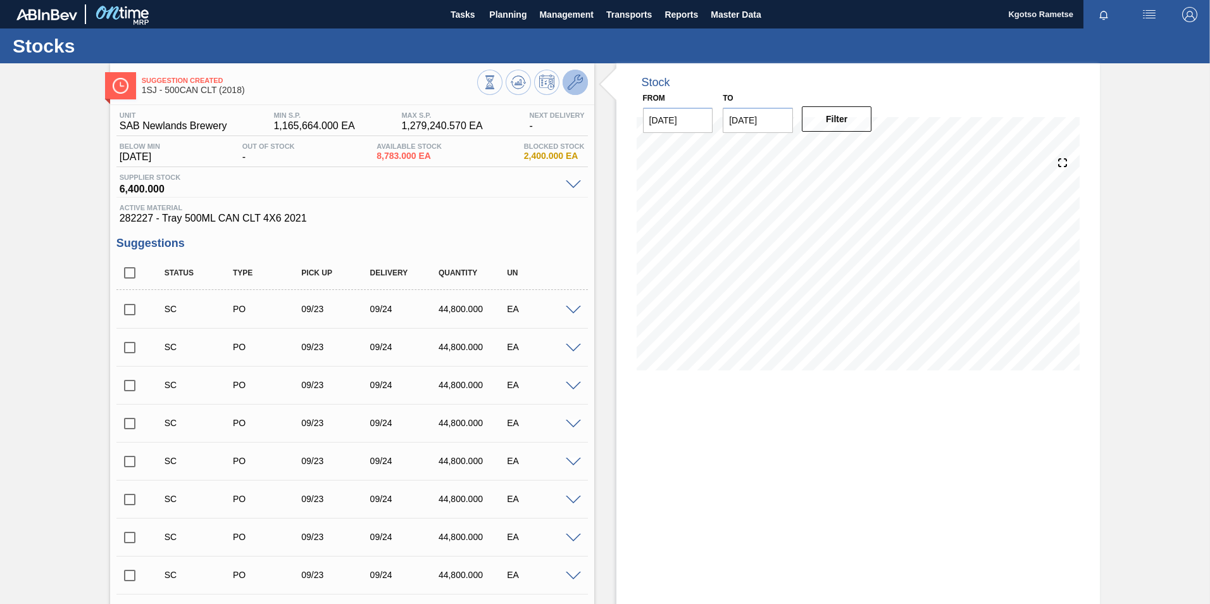
click at [575, 70] on button at bounding box center [575, 82] width 25 height 25
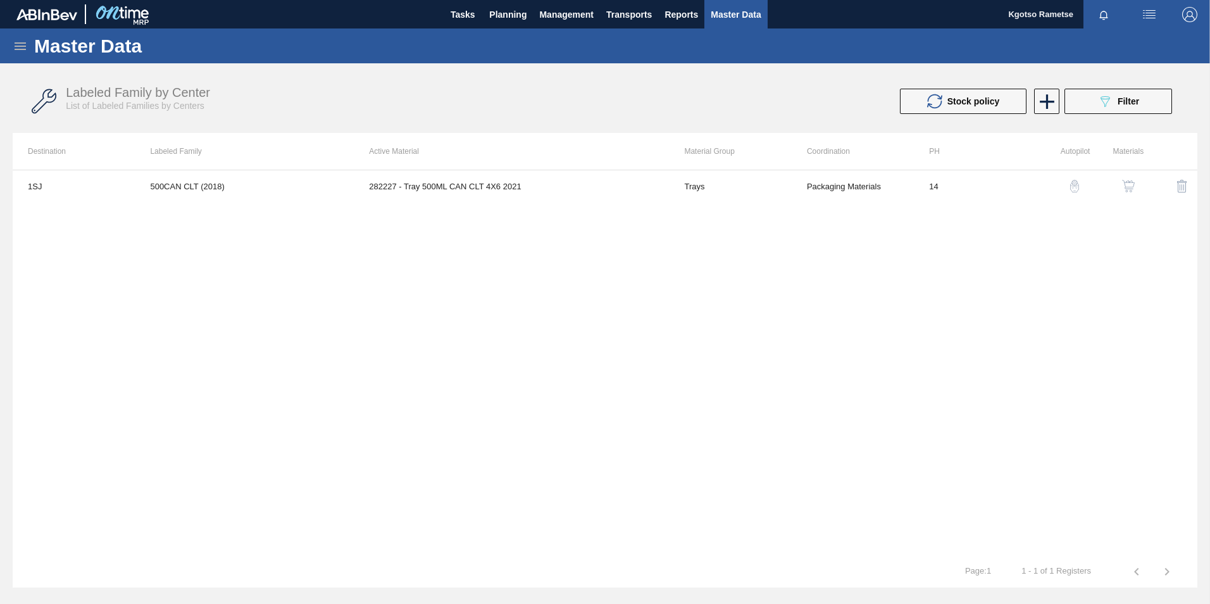
click at [1134, 185] on img "button" at bounding box center [1128, 186] width 13 height 13
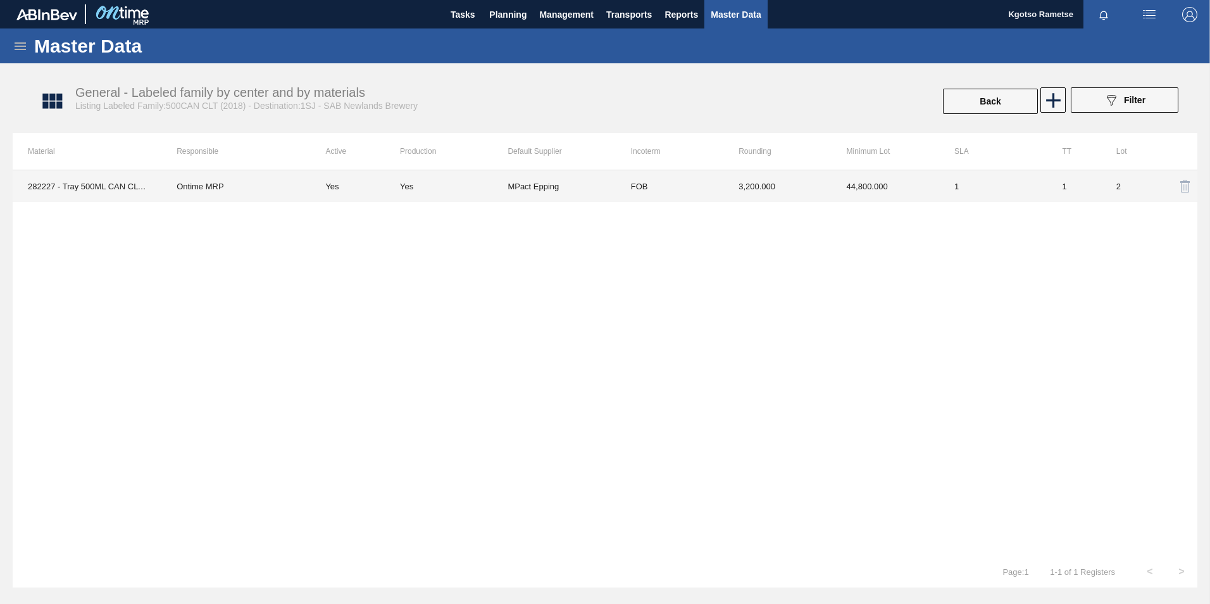
click at [911, 186] on td "44,800.000" at bounding box center [886, 186] width 108 height 32
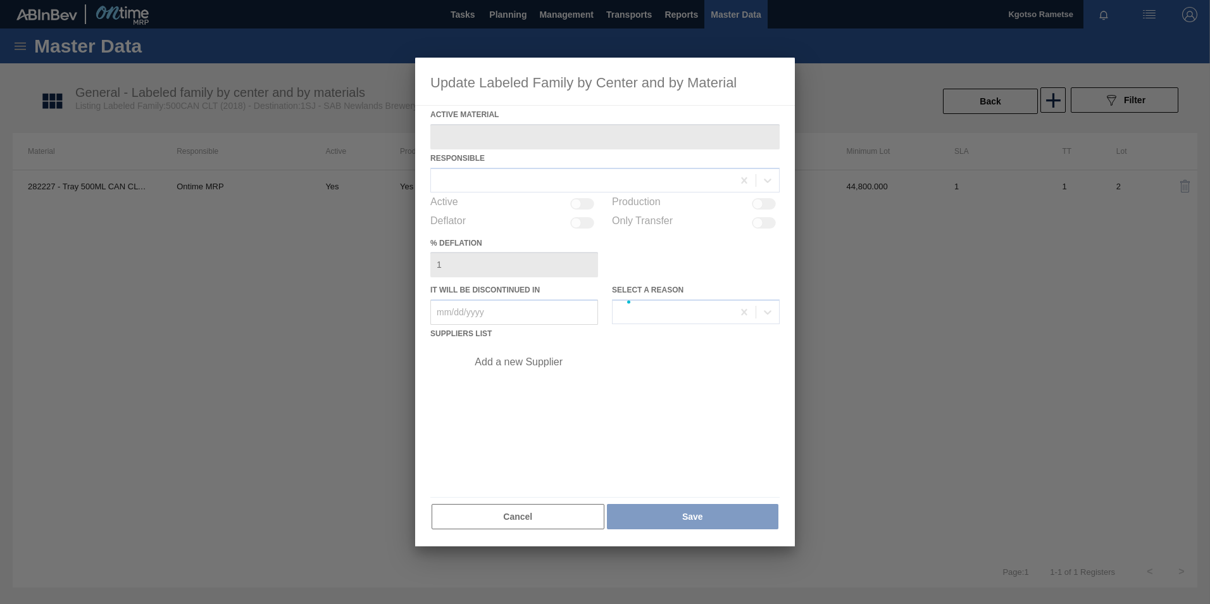
type Material "282227 - Tray 500ML CAN CLT 4X6 2021"
checkbox input "true"
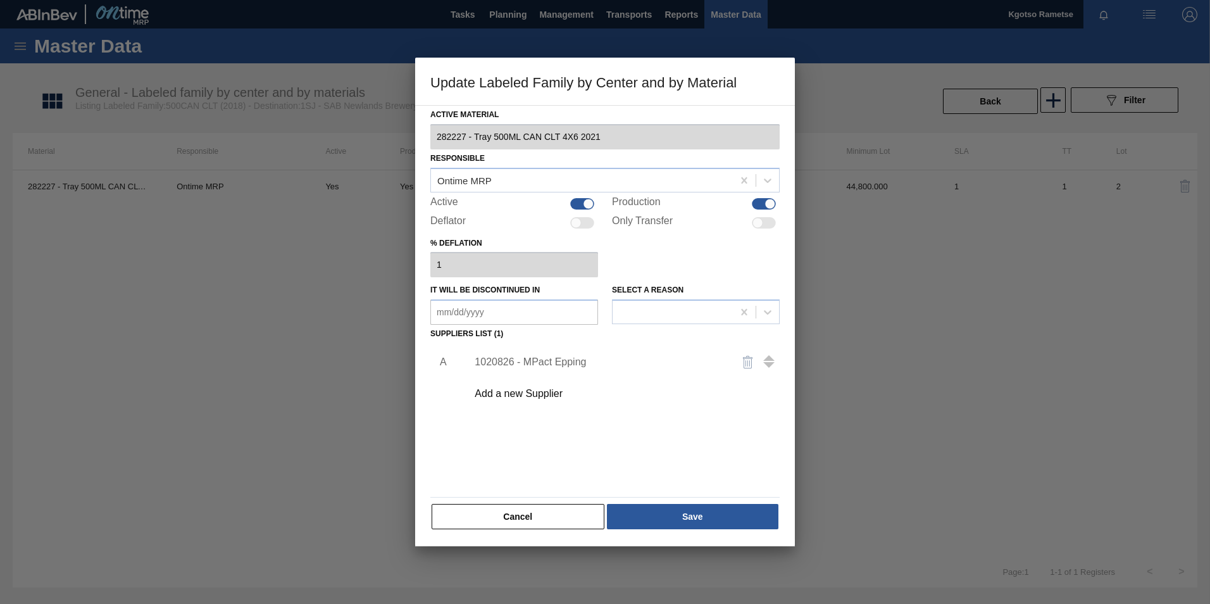
click at [564, 357] on div "1020826 - MPact Epping" at bounding box center [599, 361] width 248 height 11
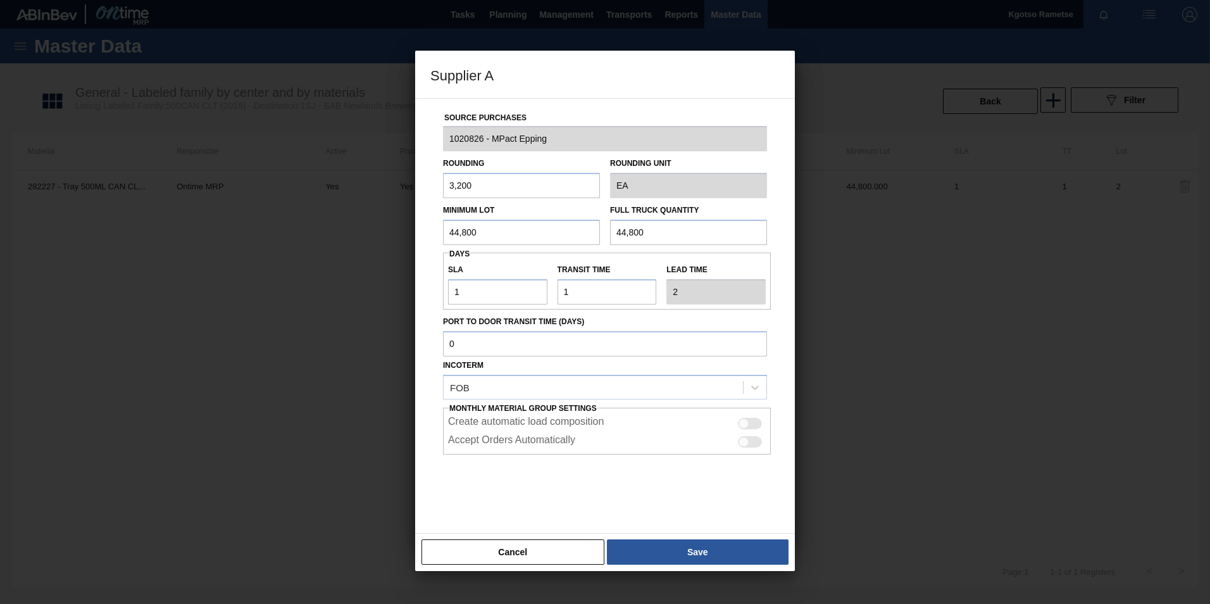
drag, startPoint x: 478, startPoint y: 237, endPoint x: 321, endPoint y: 237, distance: 156.9
click at [321, 237] on div "Supplier A Source Purchases 1020826 - MPact Epping Rounding 3,200 Rounding Unit…" at bounding box center [605, 302] width 1210 height 604
click at [451, 234] on input "6,400" at bounding box center [521, 232] width 157 height 25
type input "6,400"
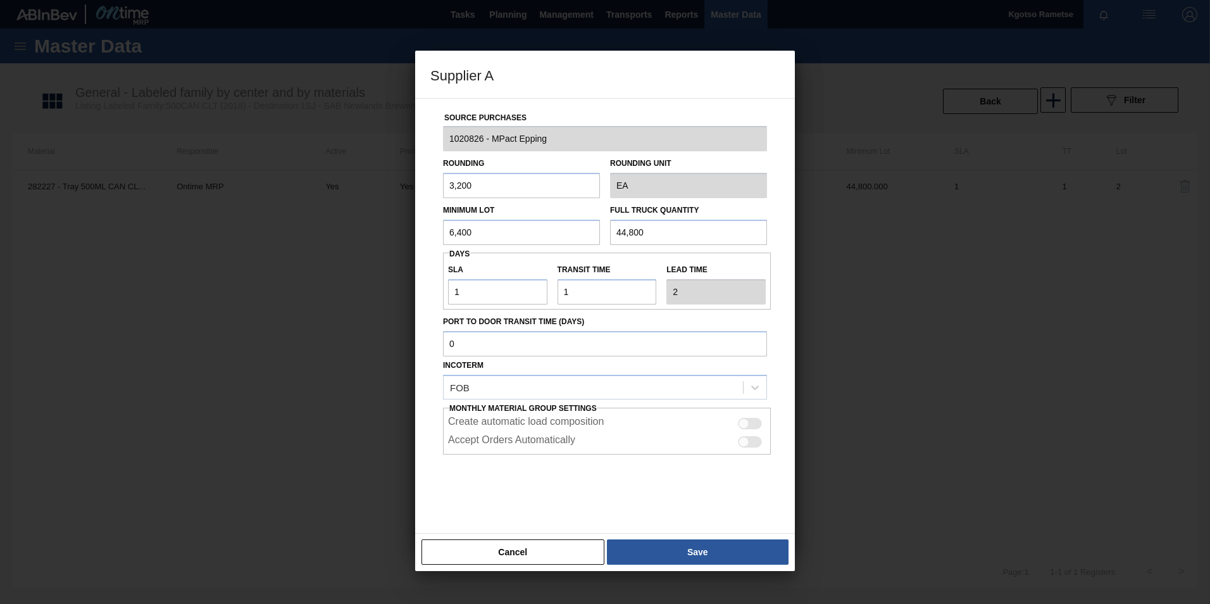
click at [642, 239] on input "44,800" at bounding box center [688, 232] width 157 height 25
paste input "6,4"
type input "6,400"
click at [693, 551] on button "Save" at bounding box center [698, 551] width 182 height 25
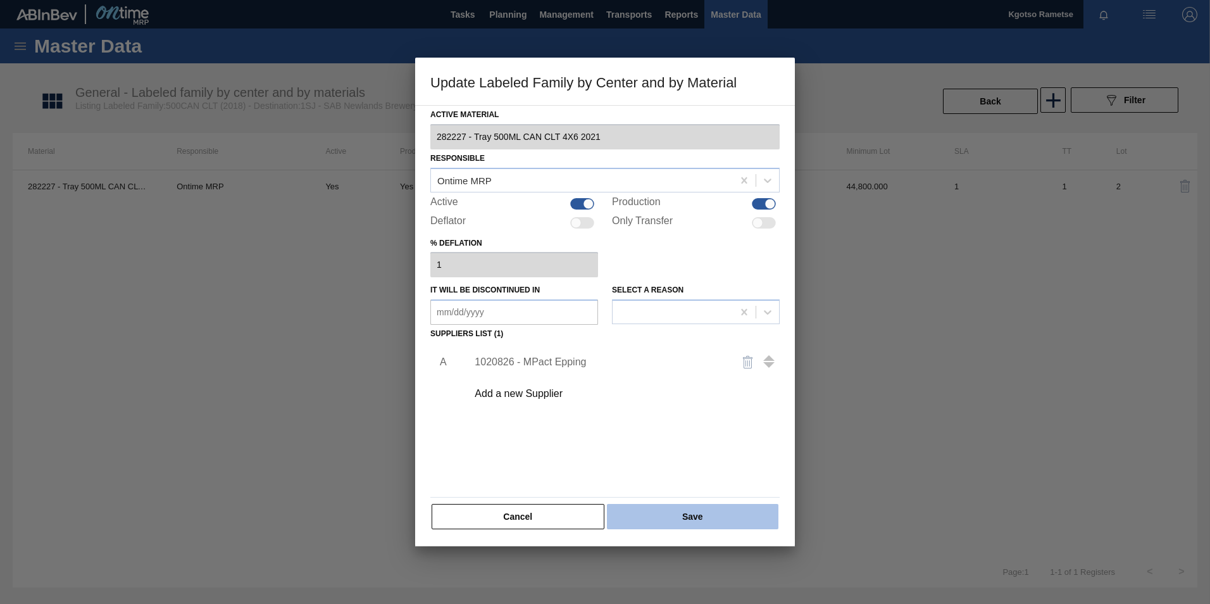
click at [687, 521] on button "Save" at bounding box center [692, 516] width 171 height 25
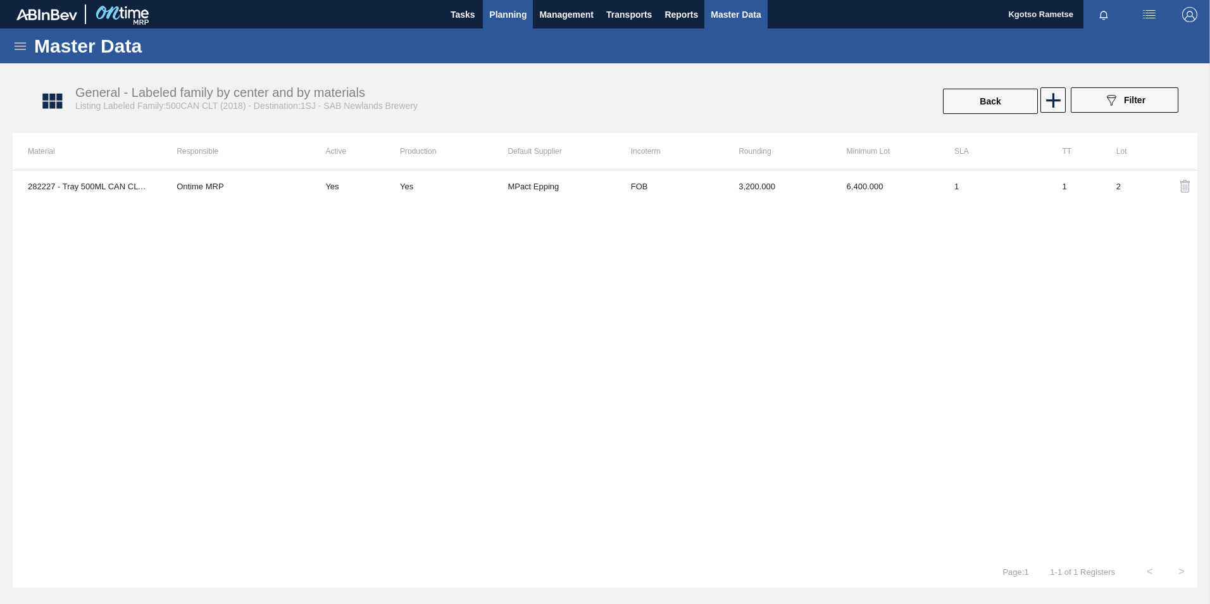
click at [486, 7] on button "Planning" at bounding box center [508, 14] width 50 height 28
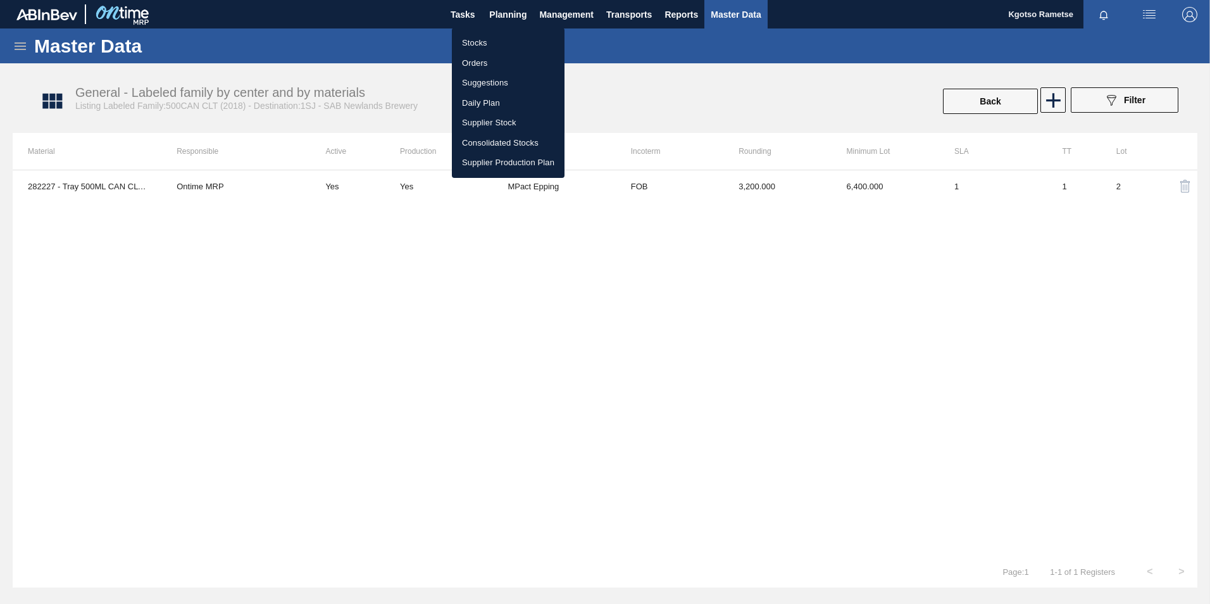
click at [479, 32] on ul "Stocks Orders Suggestions Daily Plan Supplier Stock Consolidated Stocks Supplie…" at bounding box center [508, 103] width 113 height 150
click at [490, 53] on li "Orders" at bounding box center [508, 63] width 113 height 20
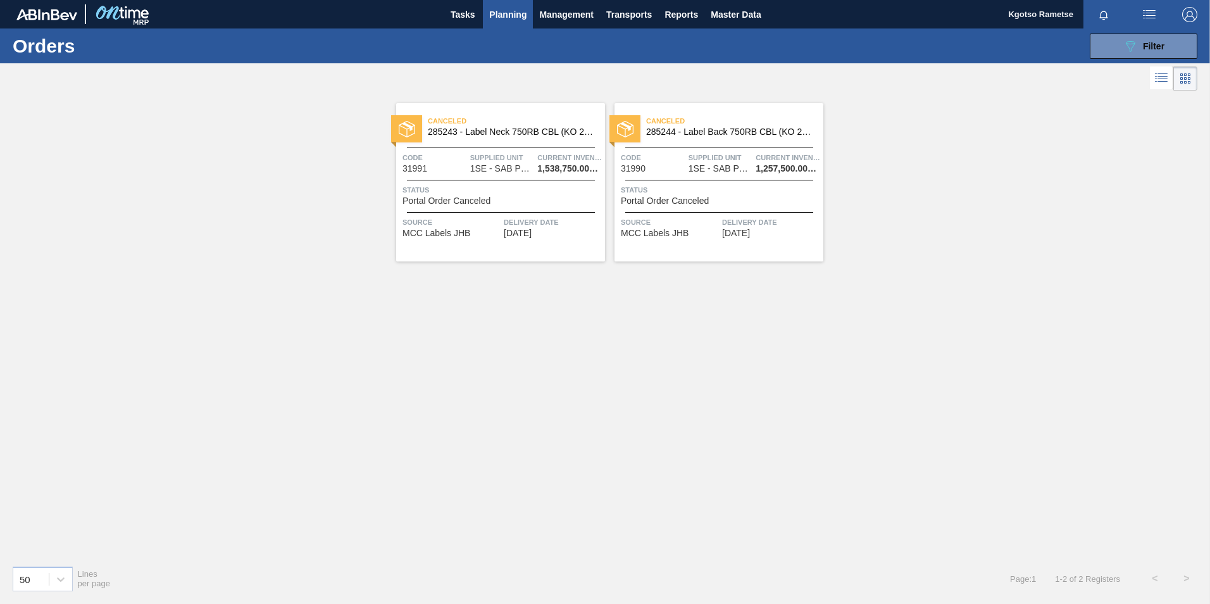
click at [511, 14] on span "Planning" at bounding box center [507, 14] width 37 height 15
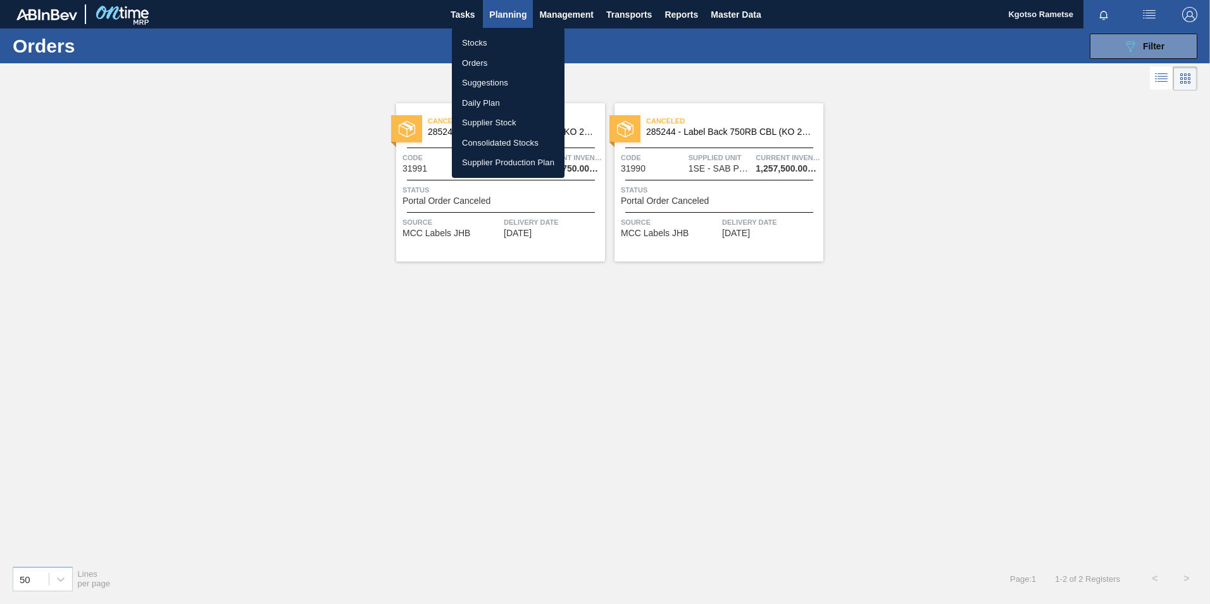
click at [482, 46] on li "Stocks" at bounding box center [508, 43] width 113 height 20
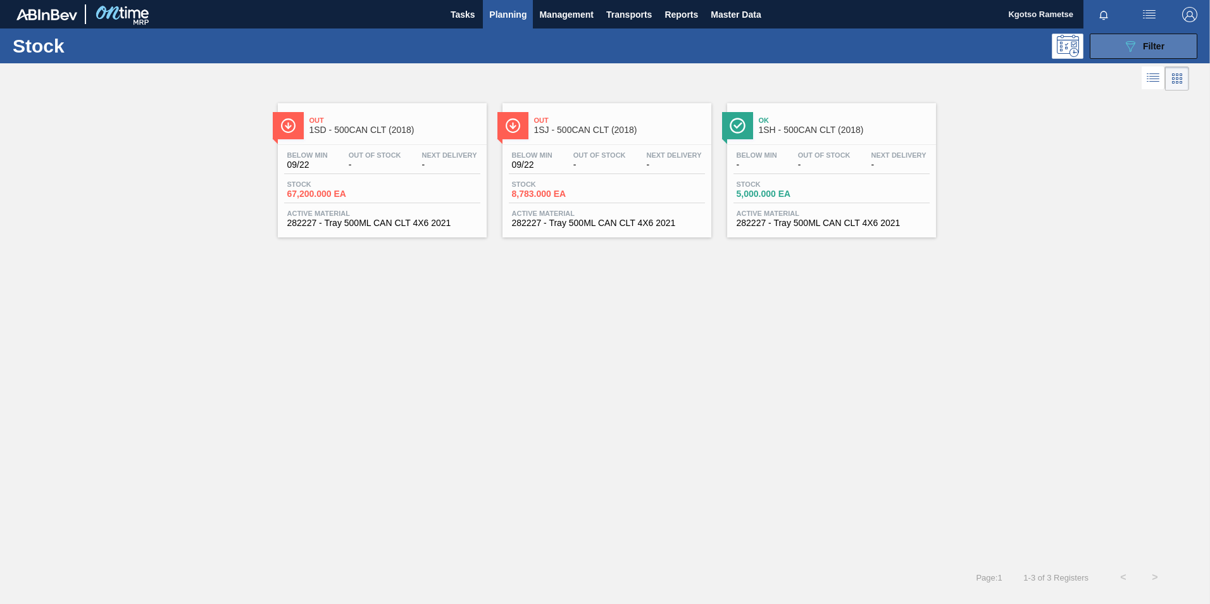
click at [1104, 37] on button "089F7B8B-B2A5-4AFE-B5C0-19BA573D28AC Filter" at bounding box center [1144, 46] width 108 height 25
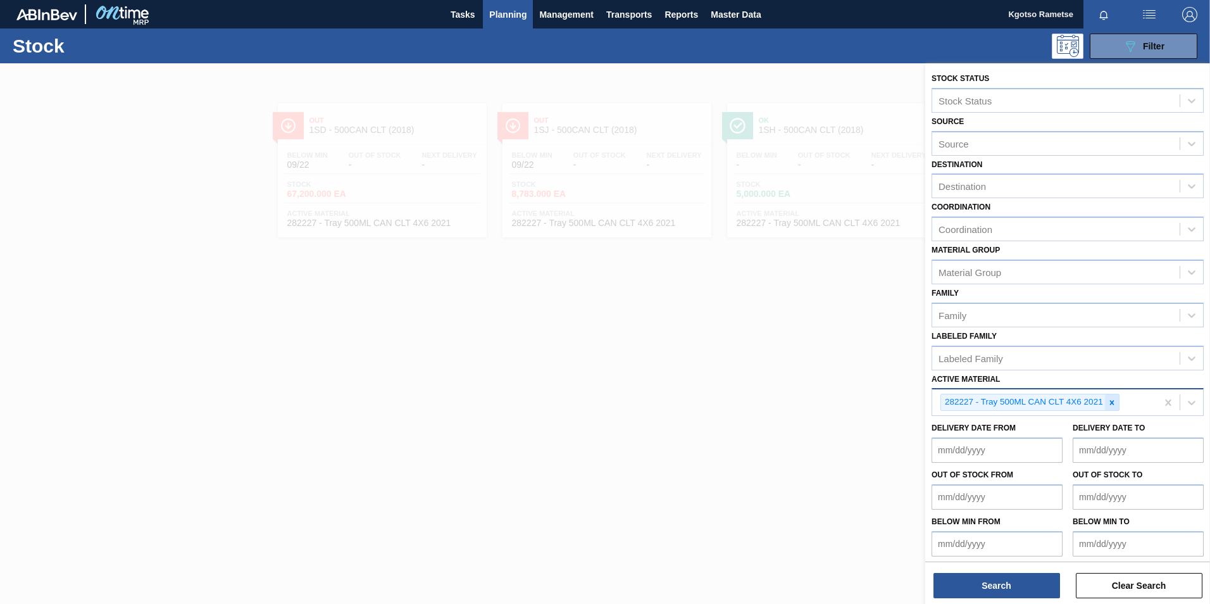
click at [1114, 402] on icon at bounding box center [1111, 402] width 9 height 9
paste Material "57991"
type Material "57991"
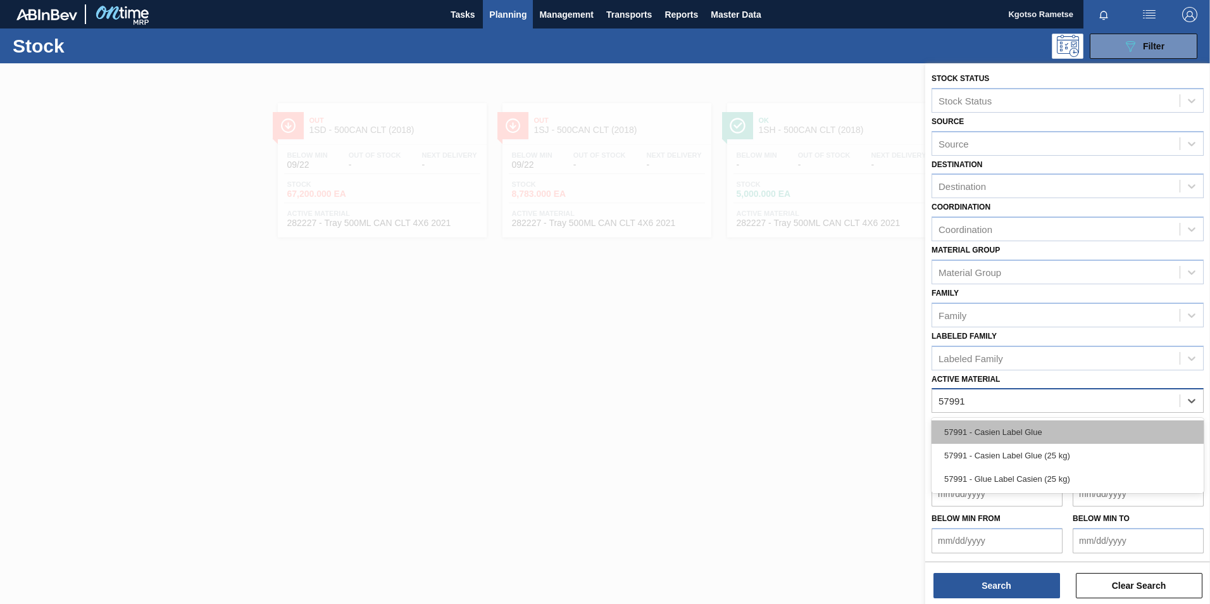
click at [1026, 443] on div "57991 - Casien Label Glue" at bounding box center [1068, 431] width 272 height 23
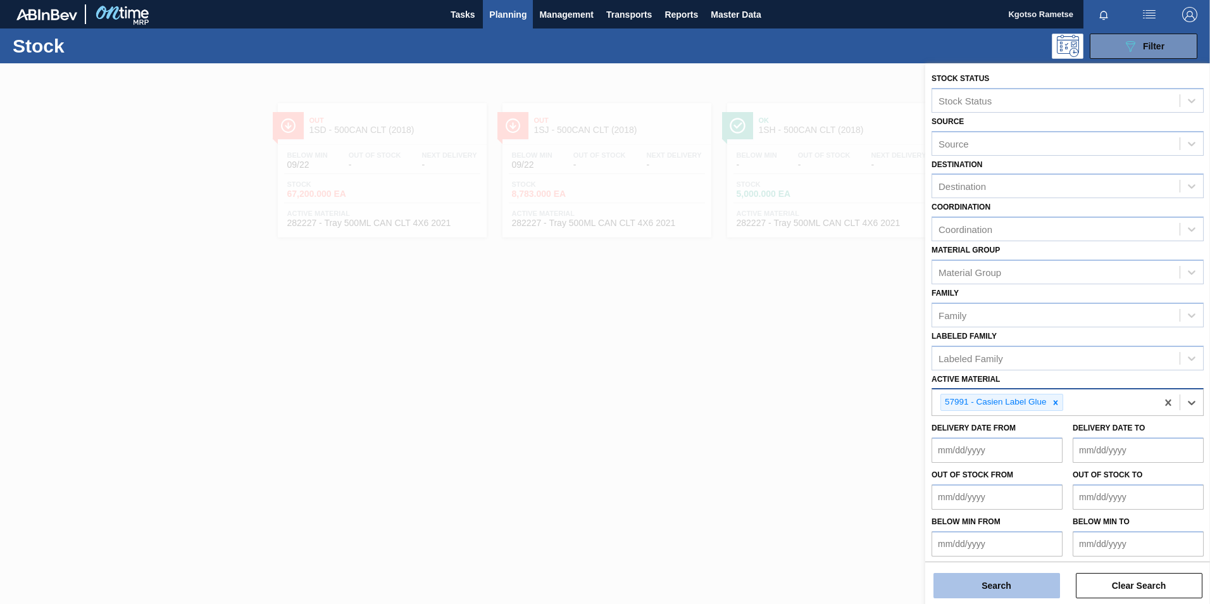
click at [999, 577] on button "Search" at bounding box center [996, 585] width 127 height 25
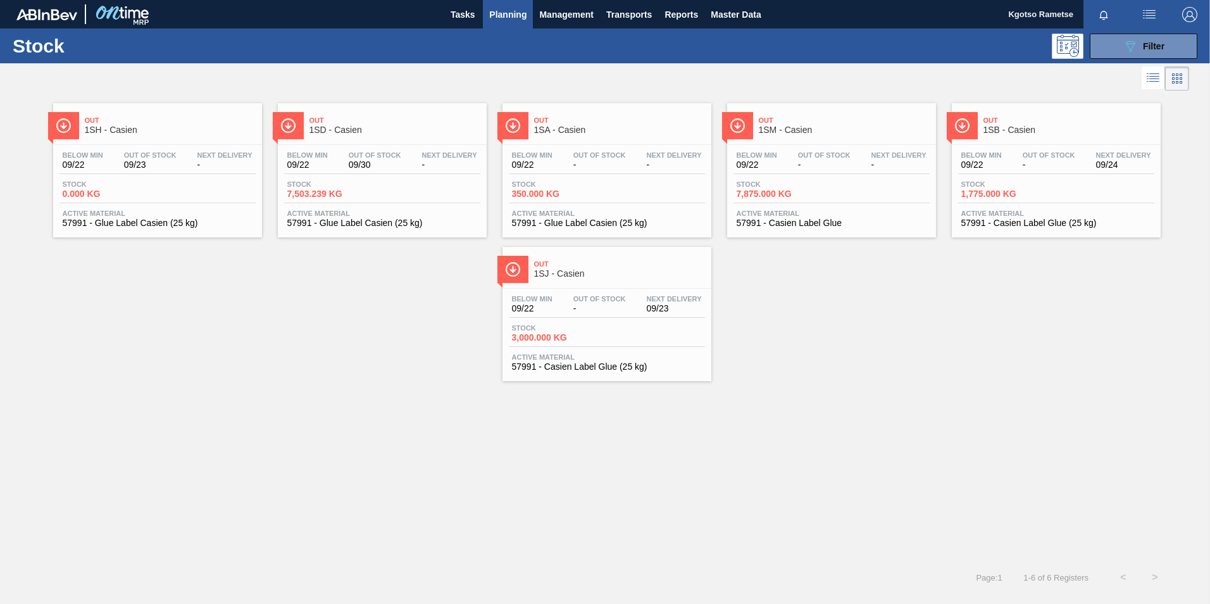
click at [783, 168] on div "Below Min 09/22 Out Of Stock - Next Delivery -" at bounding box center [831, 162] width 196 height 23
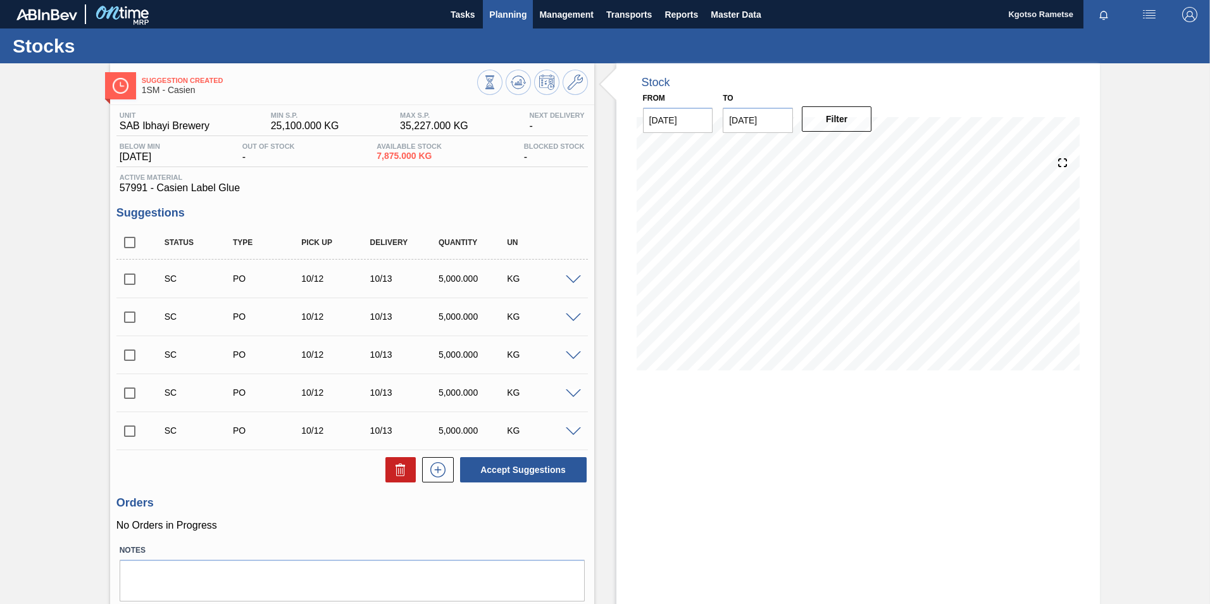
click at [506, 10] on span "Planning" at bounding box center [507, 14] width 37 height 15
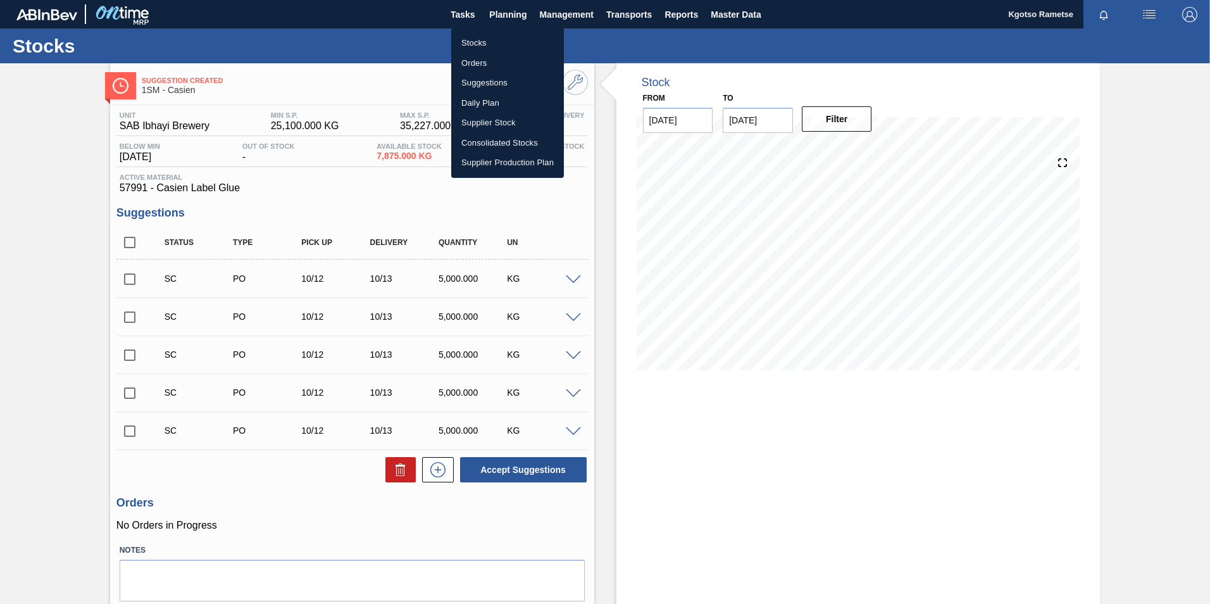
click at [485, 35] on li "Stocks" at bounding box center [507, 43] width 113 height 20
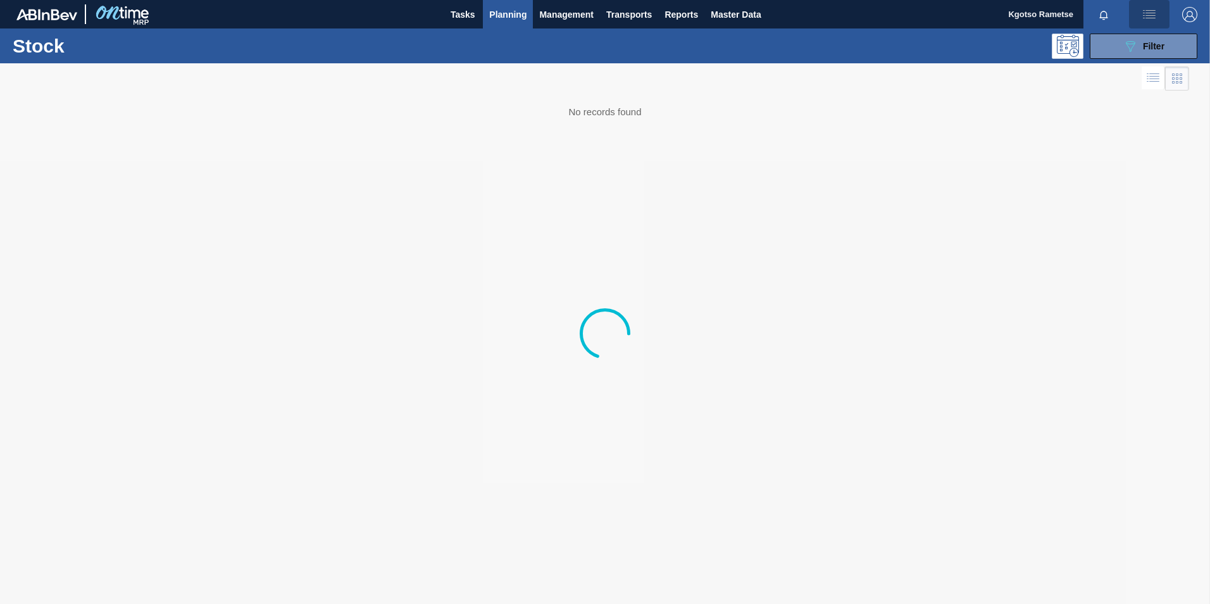
click at [1135, 28] on button "button" at bounding box center [1149, 14] width 41 height 28
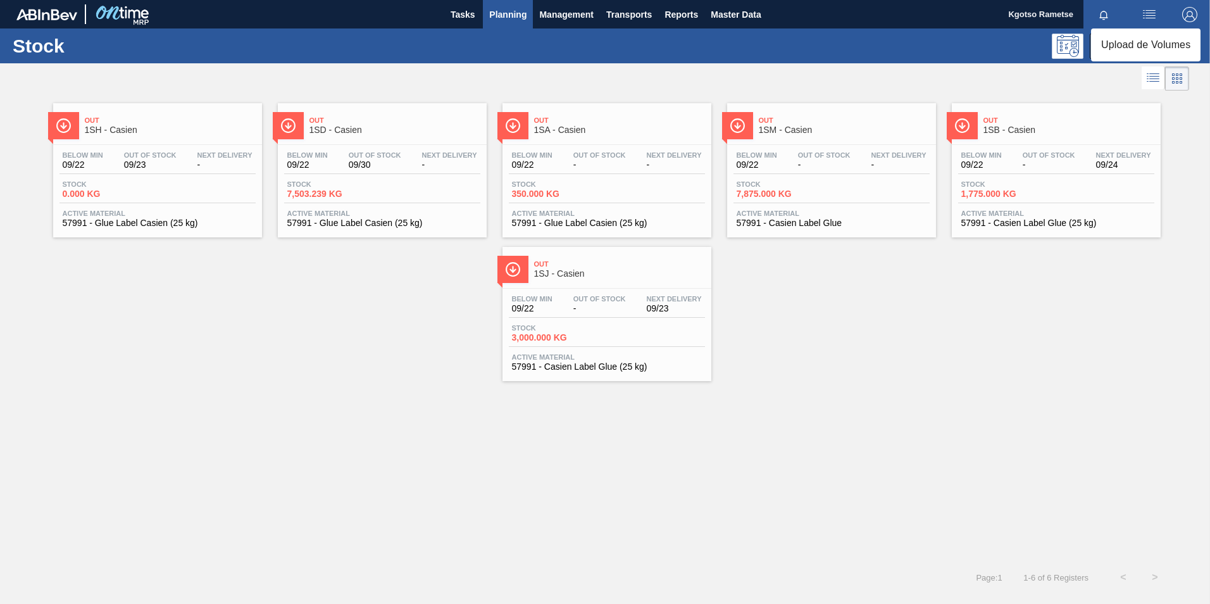
click at [895, 59] on div at bounding box center [605, 302] width 1210 height 604
click at [1171, 54] on button "089F7B8B-B2A5-4AFE-B5C0-19BA573D28AC Filter" at bounding box center [1144, 46] width 108 height 25
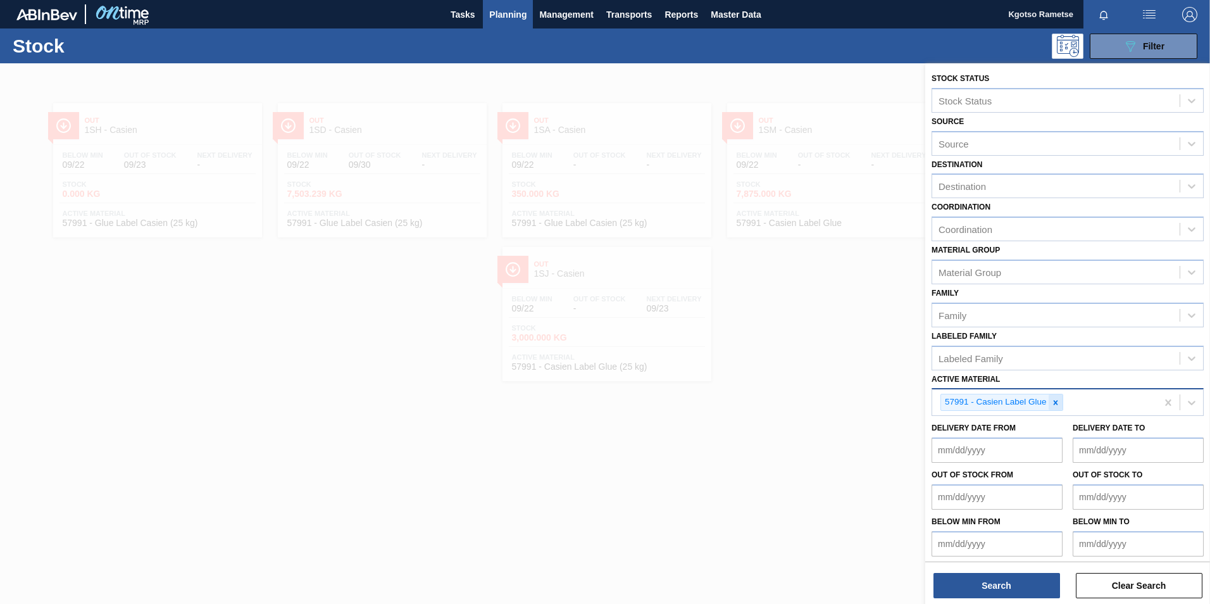
click at [1052, 406] on icon at bounding box center [1055, 402] width 9 height 9
paste Material "284625"
type Material "284625"
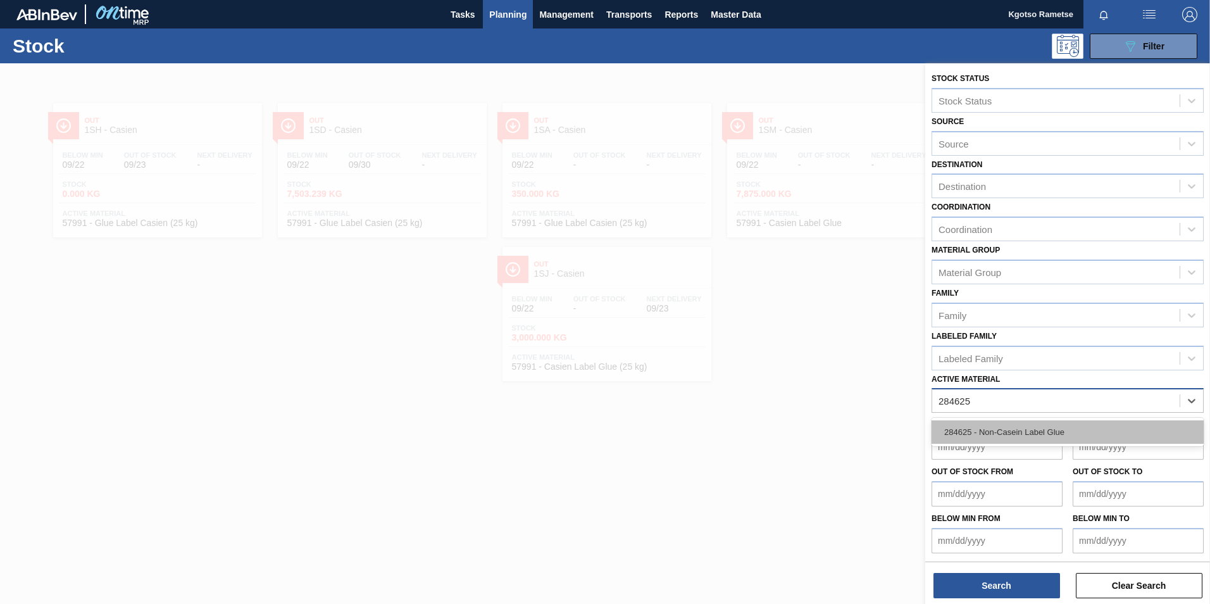
click at [982, 434] on div "284625 - Non-Casein Label Glue" at bounding box center [1068, 431] width 272 height 23
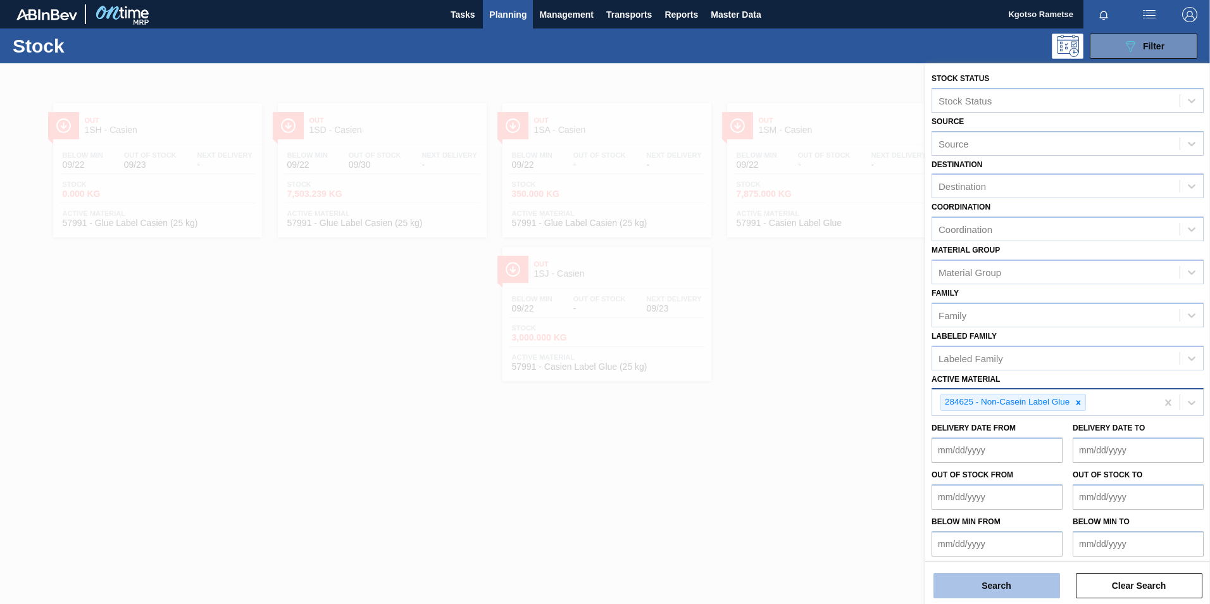
click at [989, 594] on button "Search" at bounding box center [996, 585] width 127 height 25
